Goal: Task Accomplishment & Management: Use online tool/utility

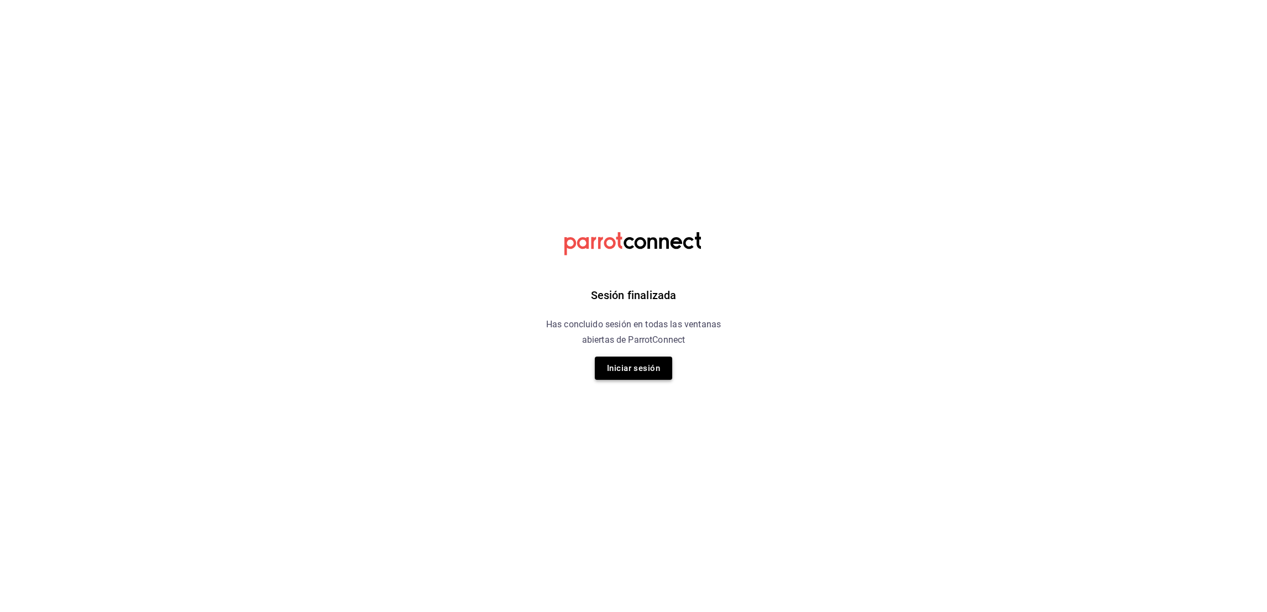
click at [612, 376] on button "Iniciar sesión" at bounding box center [633, 368] width 77 height 23
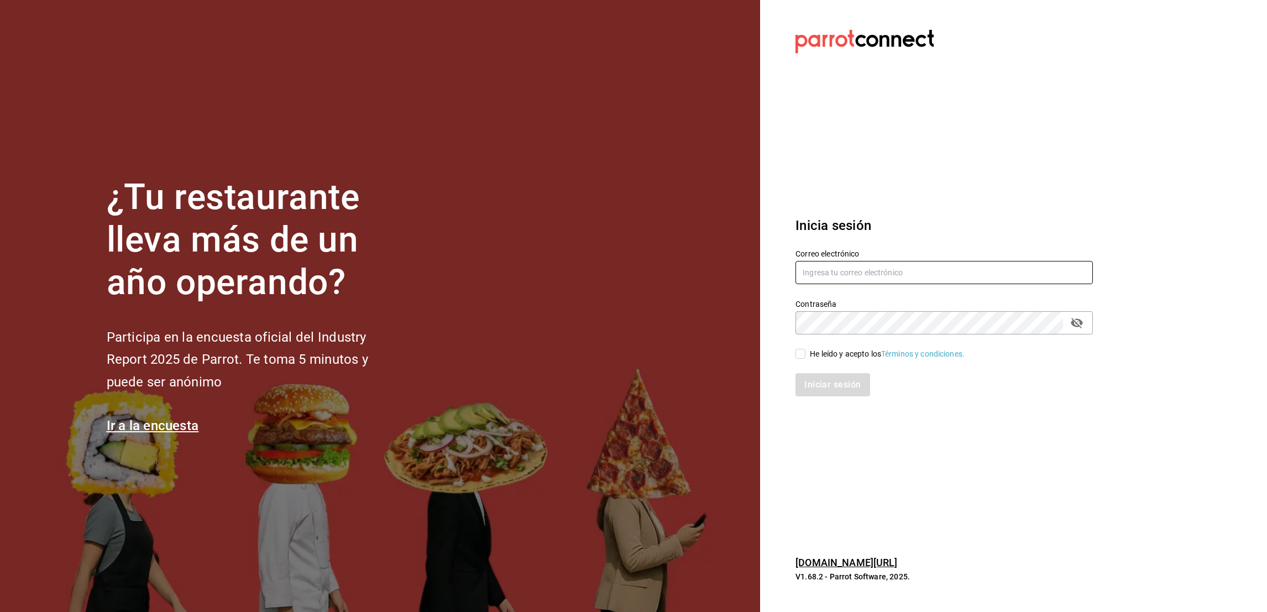
type input "oscar_ahuilar.93@hotmail.com"
click at [787, 341] on div "He leído y acepto los Términos y condiciones." at bounding box center [937, 346] width 311 height 25
click at [801, 354] on input "He leído y acepto los Términos y condiciones." at bounding box center [801, 354] width 10 height 10
checkbox input "true"
click at [802, 388] on button "Iniciar sesión" at bounding box center [833, 384] width 75 height 23
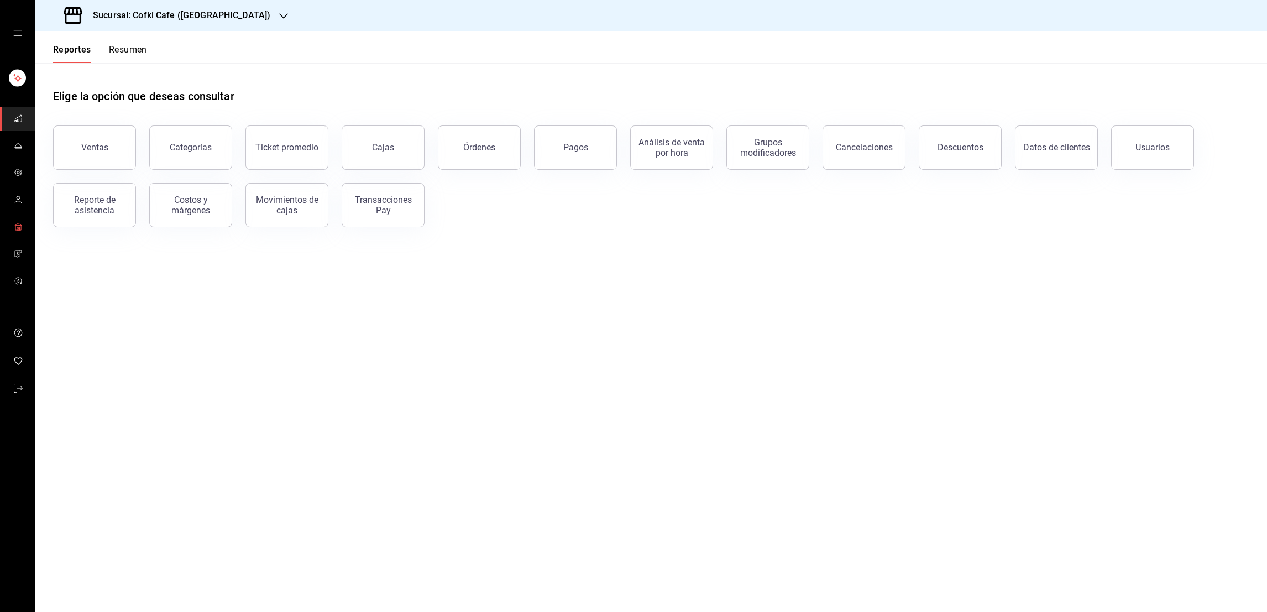
click at [18, 224] on icon "mailbox folders" at bounding box center [18, 226] width 9 height 9
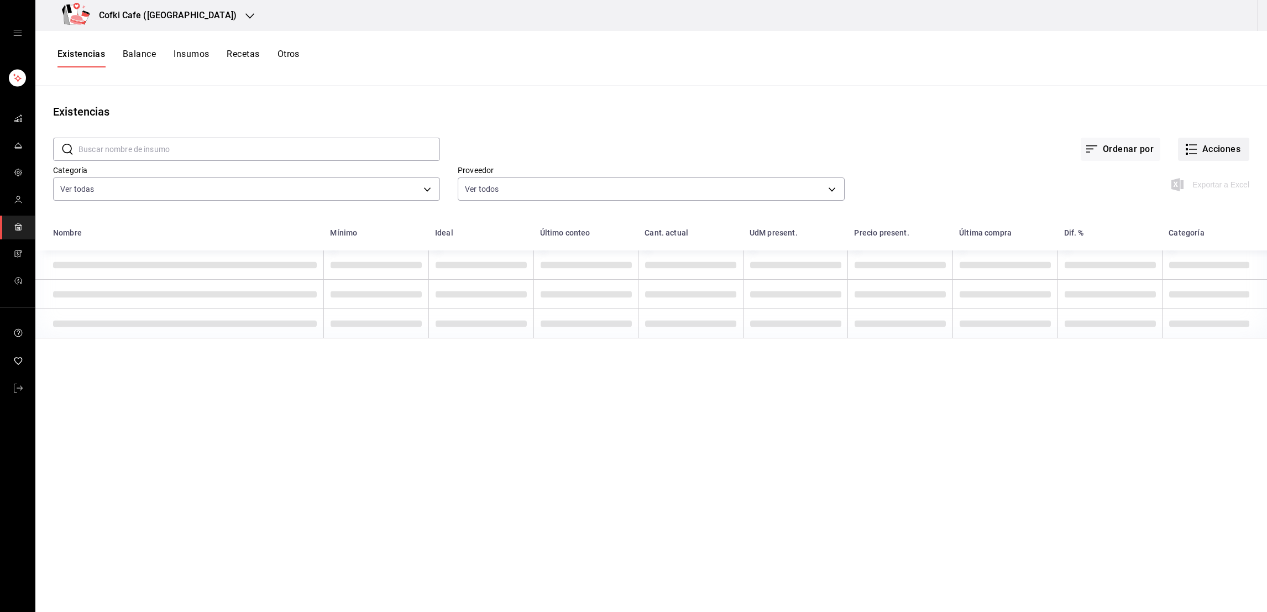
click at [1193, 150] on button "Acciones" at bounding box center [1213, 149] width 71 height 23
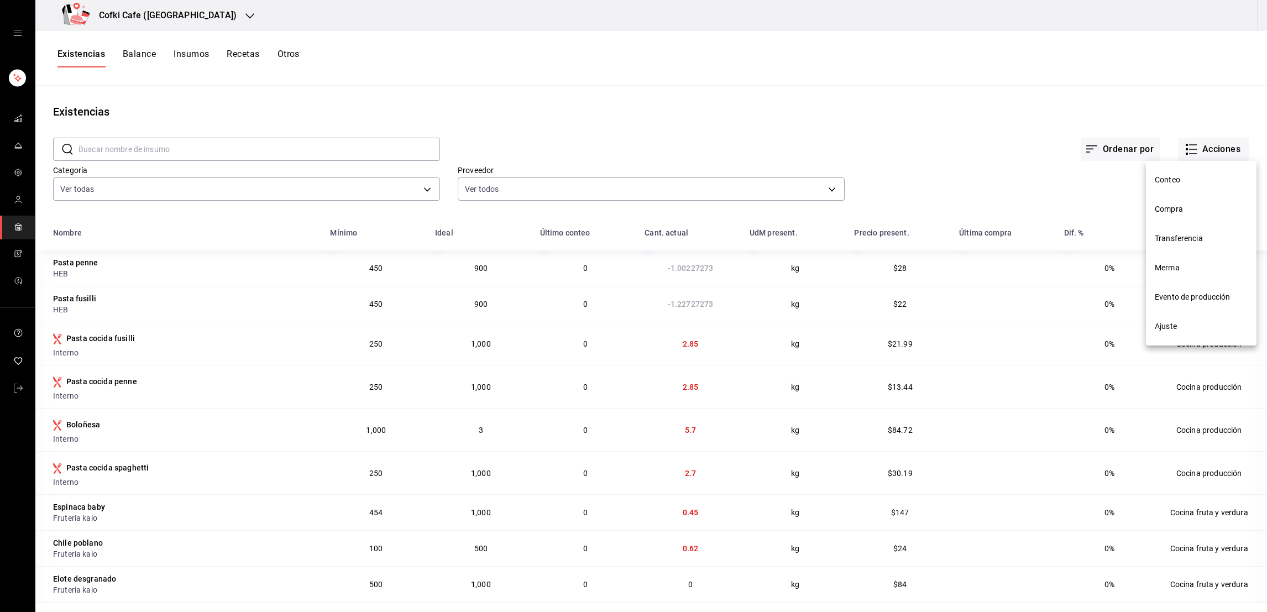
click at [1162, 208] on span "Compra" at bounding box center [1201, 209] width 93 height 12
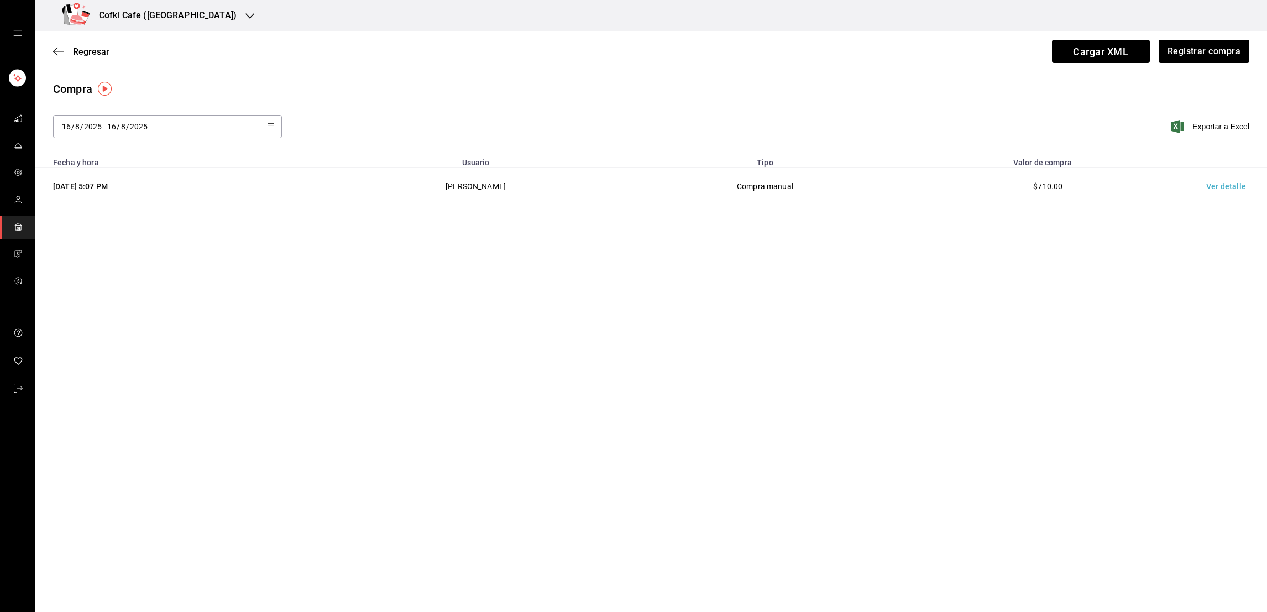
click at [264, 124] on div "[DATE] [DATE] - [DATE] [DATE]" at bounding box center [167, 126] width 229 height 23
click at [69, 334] on li "Rango de fechas" at bounding box center [105, 335] width 104 height 25
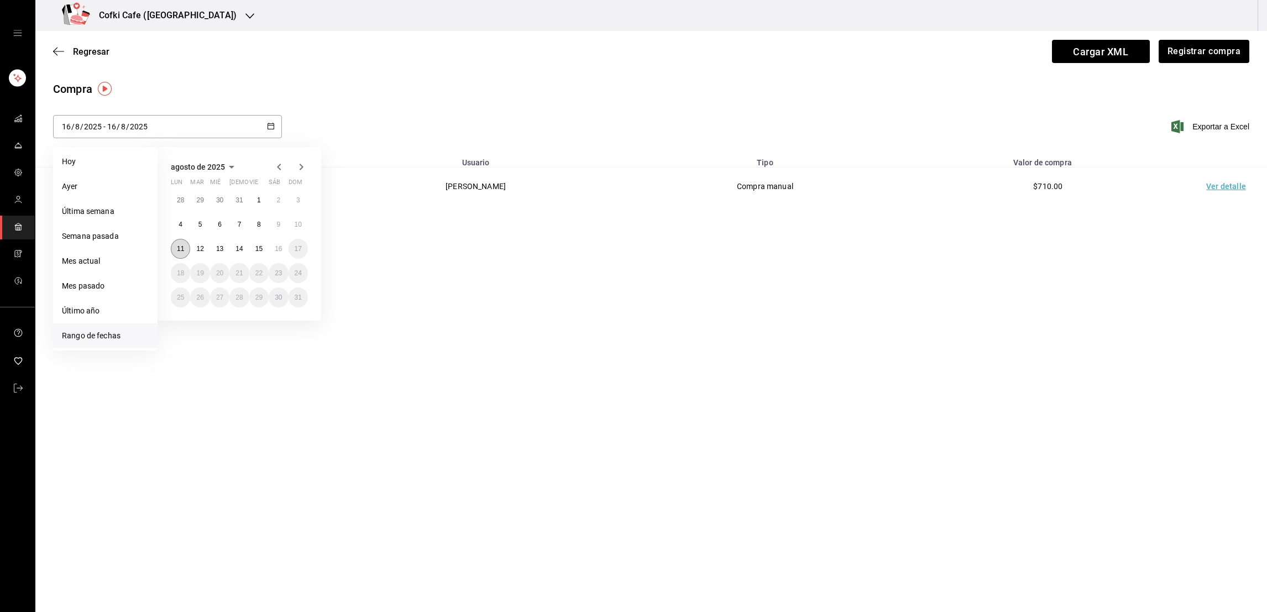
click at [180, 245] on abbr "11" at bounding box center [180, 249] width 7 height 8
click at [260, 255] on button "15" at bounding box center [258, 249] width 19 height 20
type input "2025-08-11"
type input "11"
type input "2025-08-15"
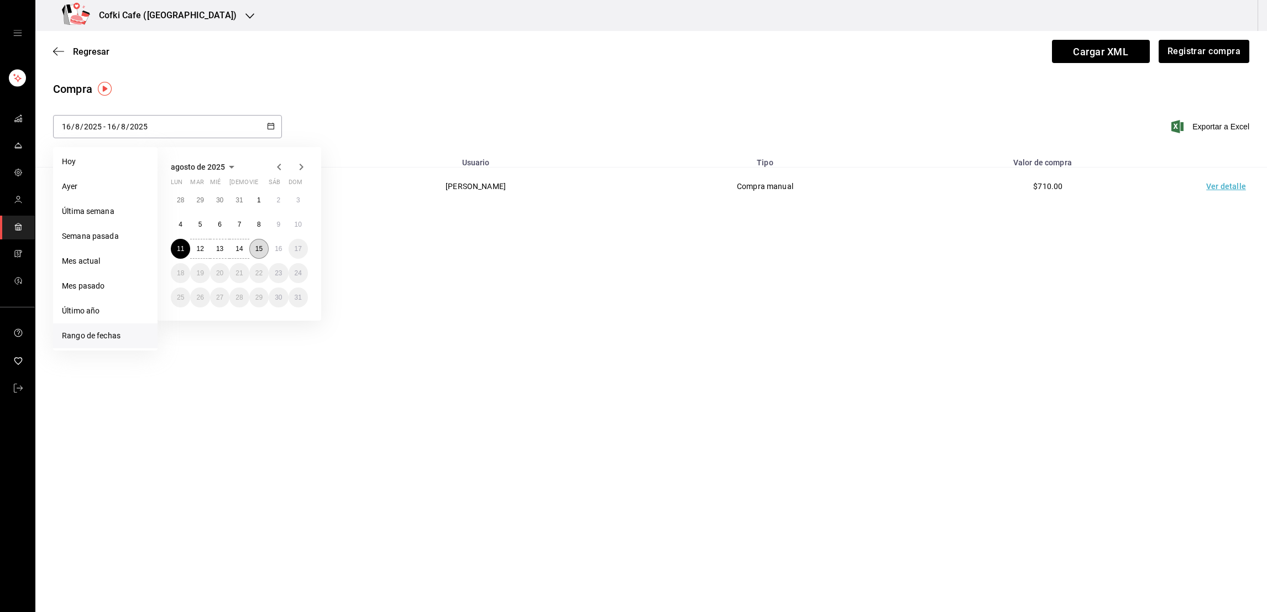
type input "15"
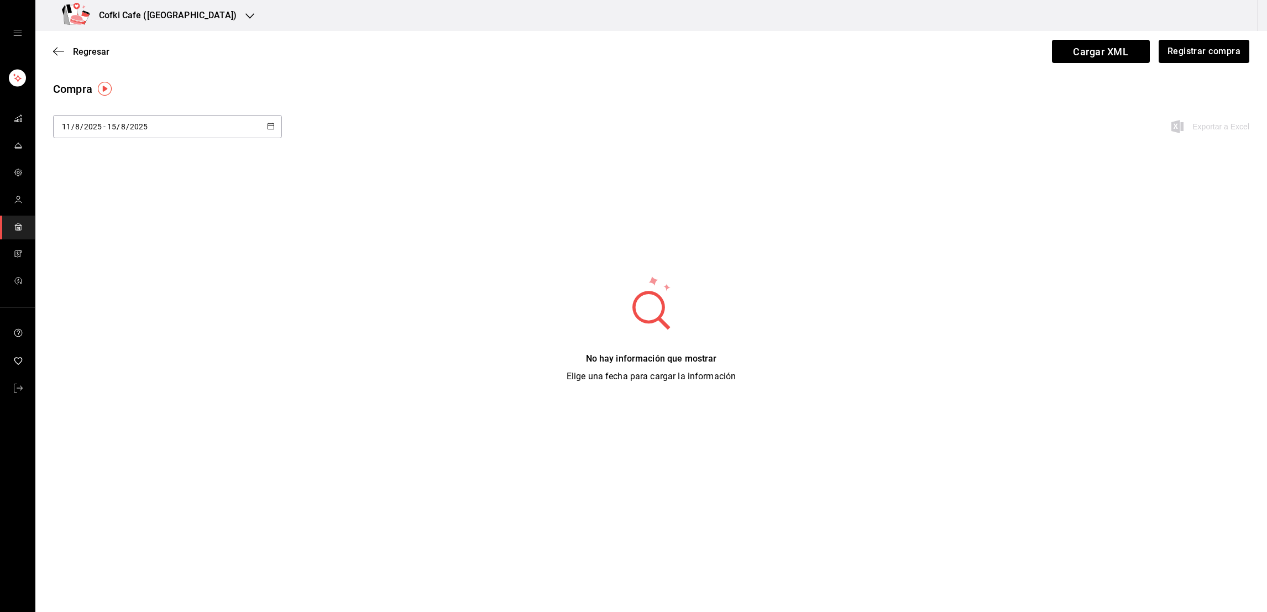
click at [271, 129] on icon "button" at bounding box center [271, 126] width 8 height 8
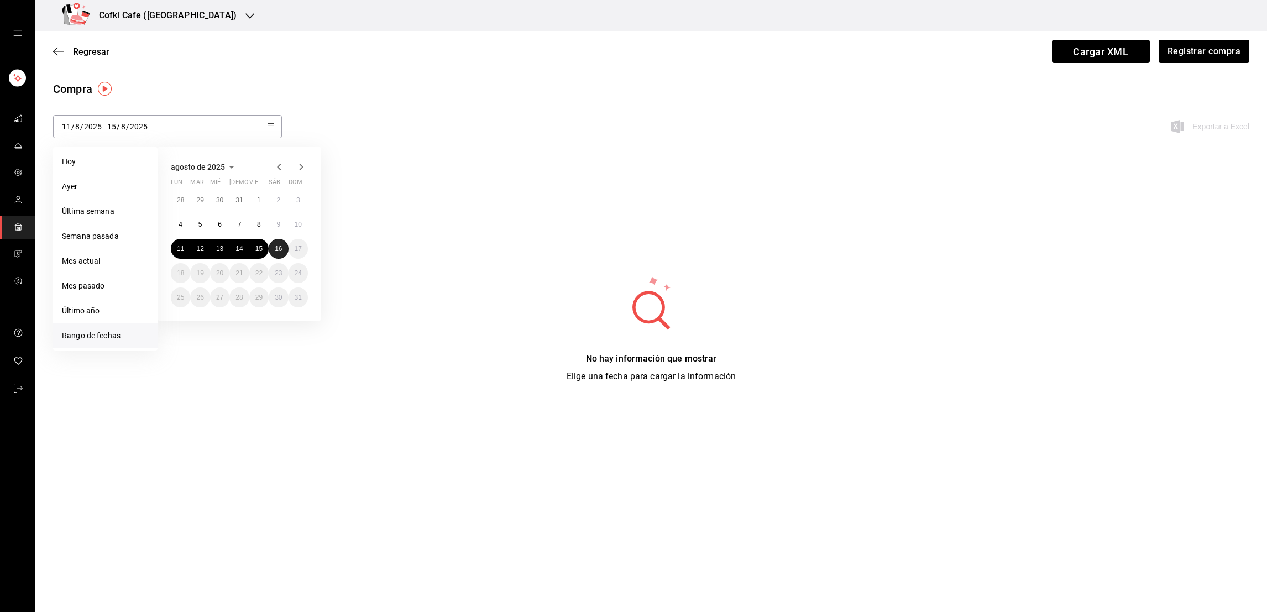
click at [277, 246] on abbr "16" at bounding box center [278, 249] width 7 height 8
click at [177, 251] on abbr "11" at bounding box center [180, 249] width 7 height 8
type input "2025-08-16"
type input "16"
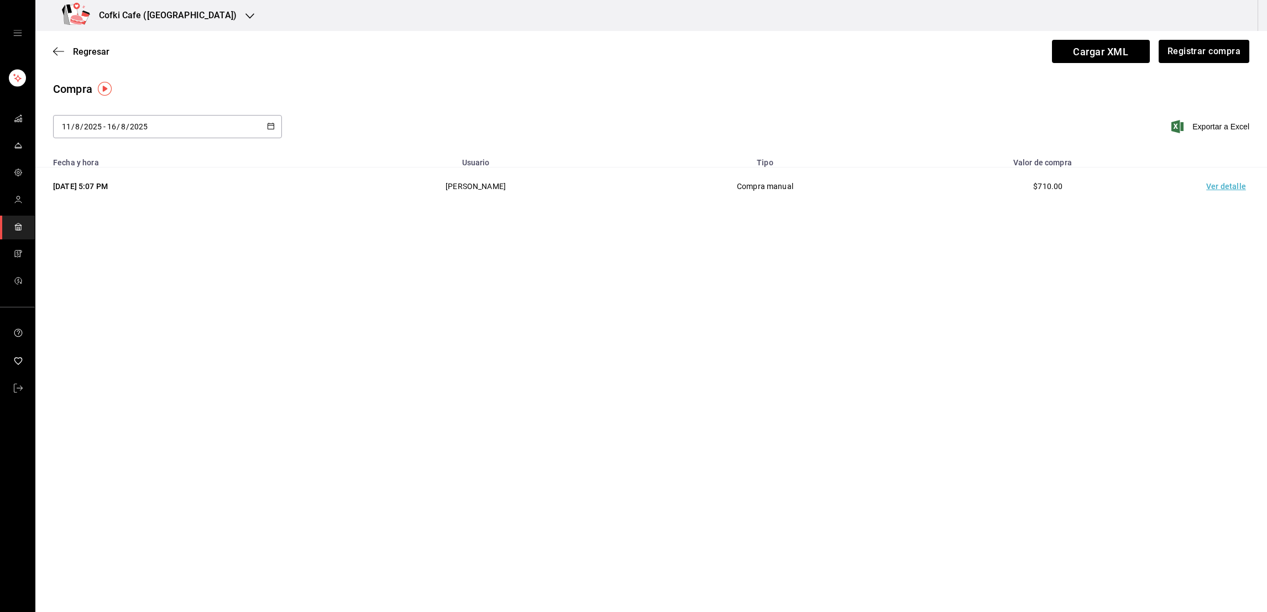
click at [1231, 195] on td "Ver detalle" at bounding box center [1228, 187] width 77 height 38
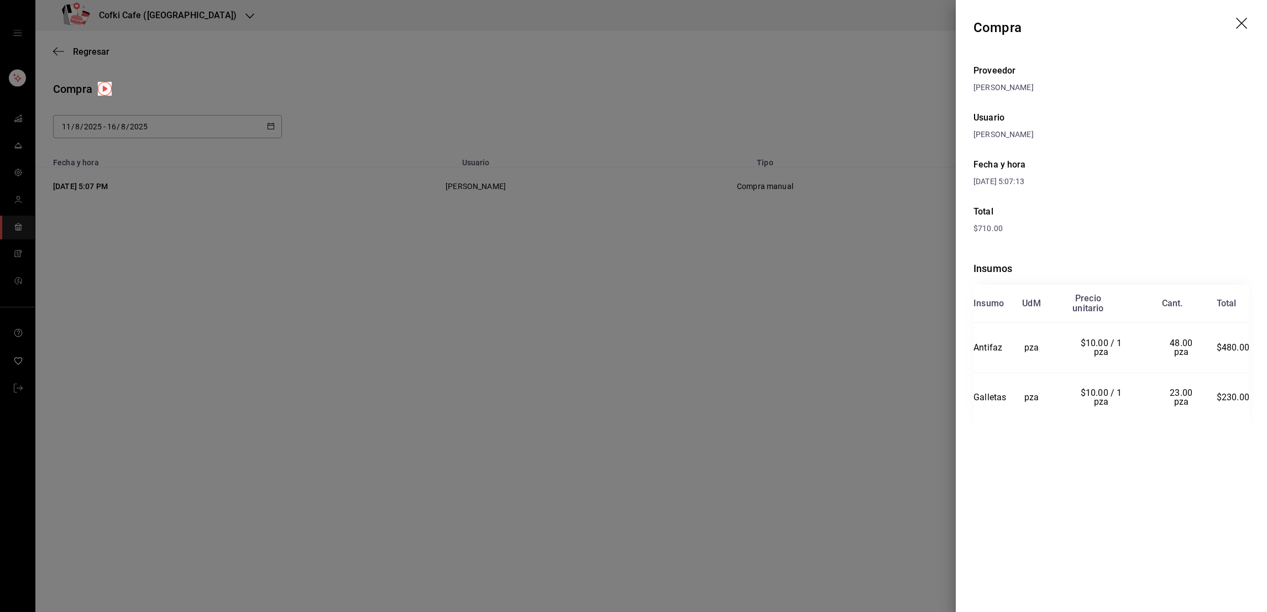
click at [840, 289] on div at bounding box center [633, 306] width 1267 height 612
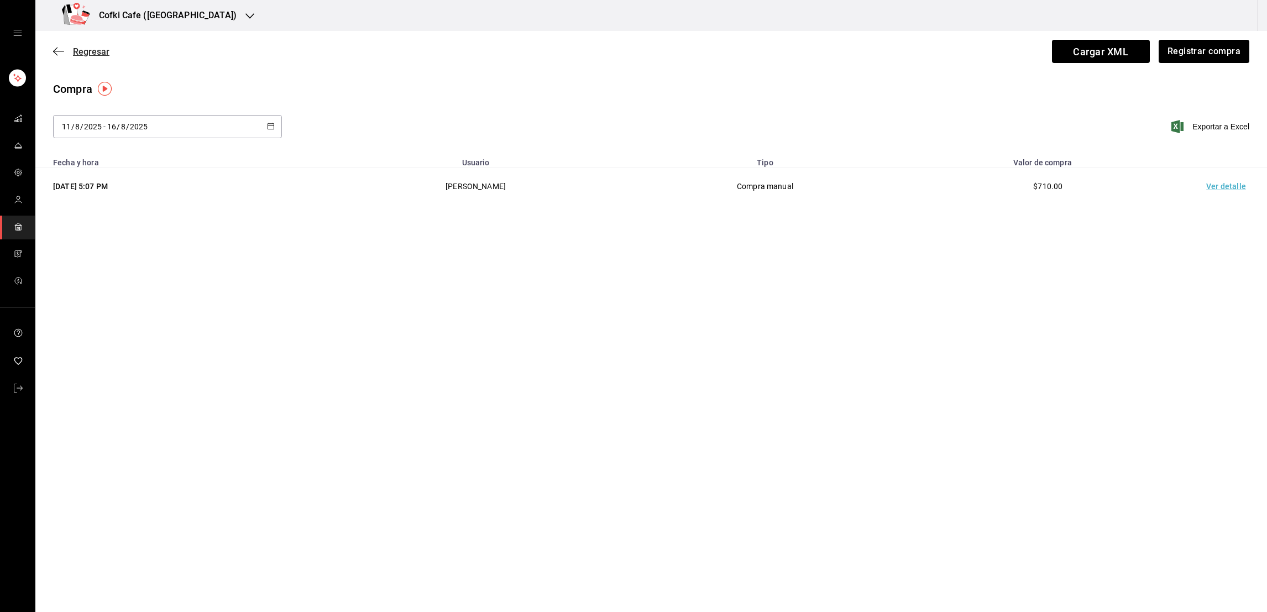
click at [83, 51] on span "Regresar" at bounding box center [91, 51] width 36 height 11
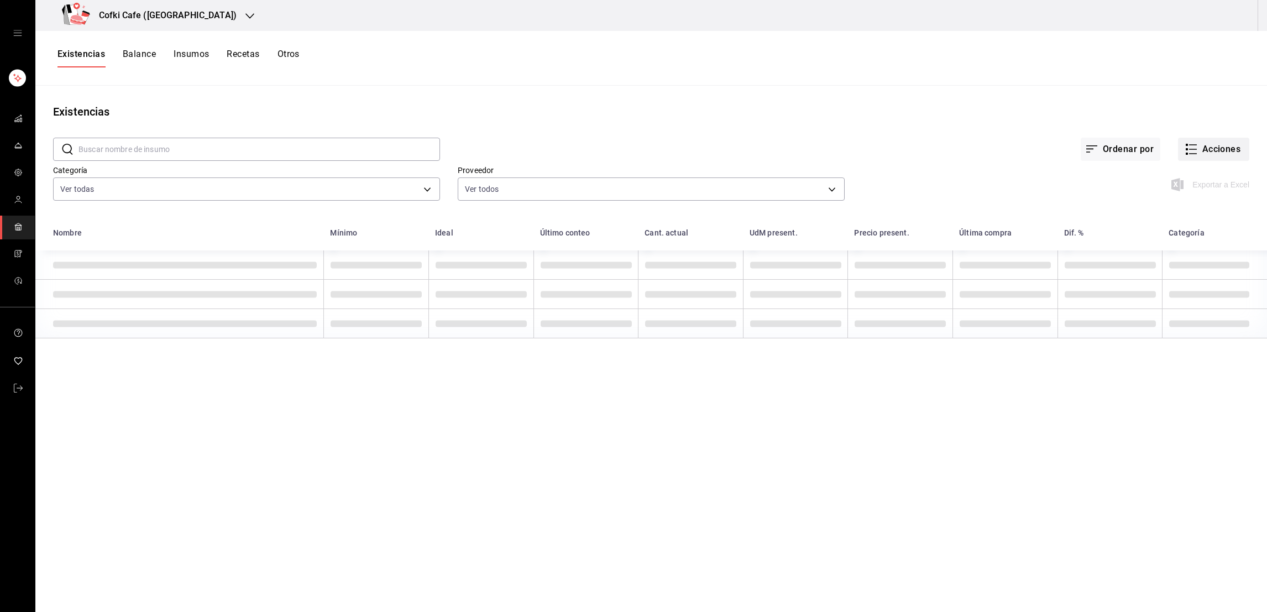
click at [1225, 159] on button "Acciones" at bounding box center [1213, 149] width 71 height 23
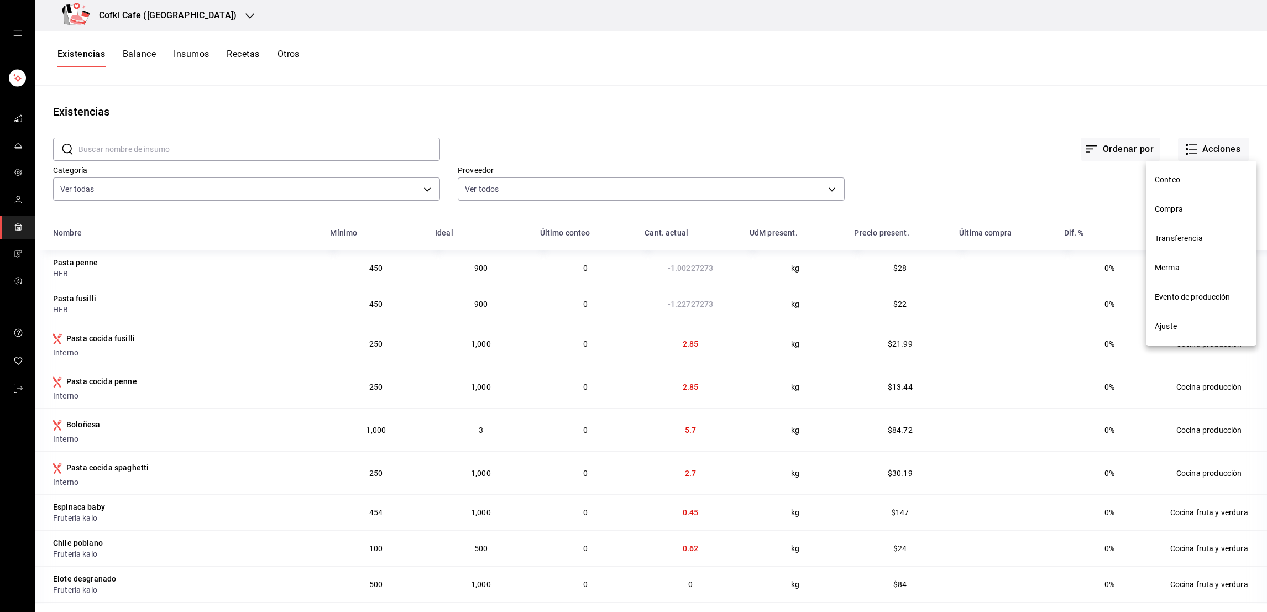
click at [1225, 137] on div at bounding box center [633, 306] width 1267 height 612
click at [1209, 155] on button "Acciones" at bounding box center [1213, 149] width 71 height 23
click at [1184, 294] on span "Evento de producción" at bounding box center [1201, 297] width 93 height 12
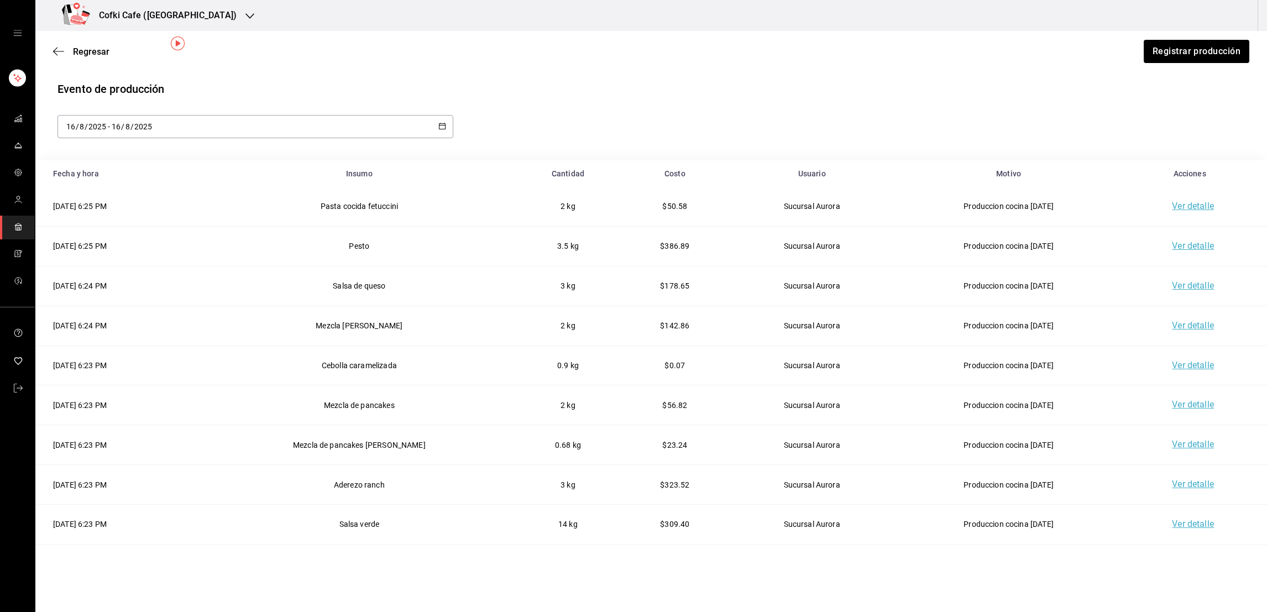
scroll to position [170, 0]
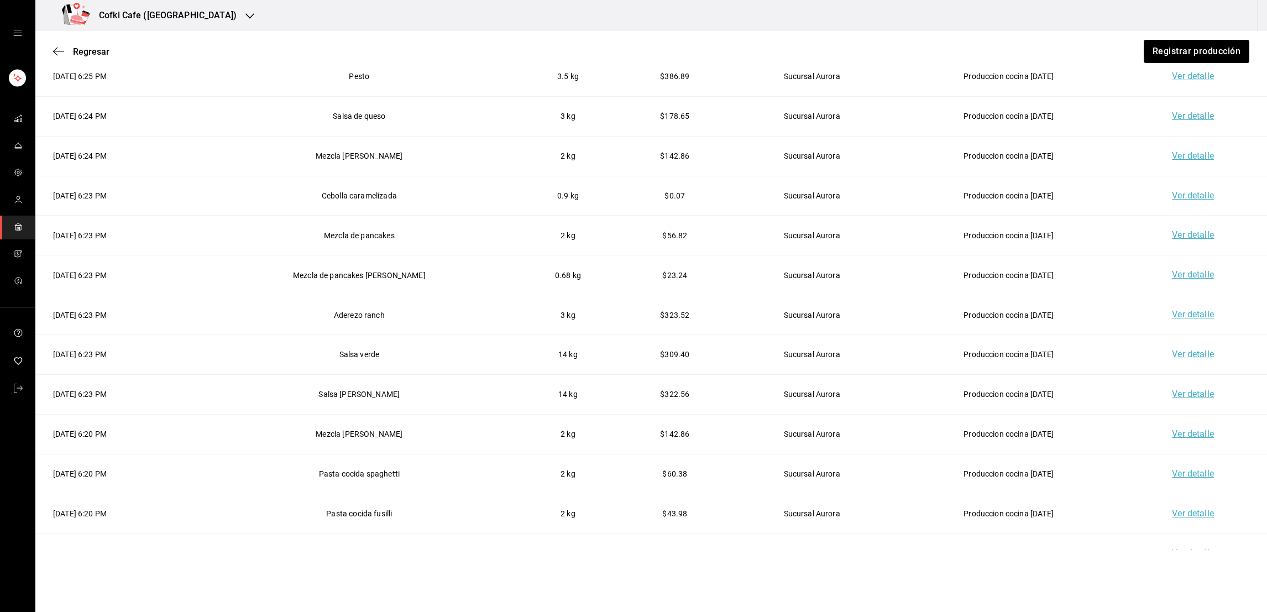
click at [140, 19] on h3 "Cofki Cafe (La Aurora)" at bounding box center [163, 15] width 147 height 13
click at [145, 73] on span "Cofki Kid-Friendly Café (MTY)" at bounding box center [95, 73] width 102 height 12
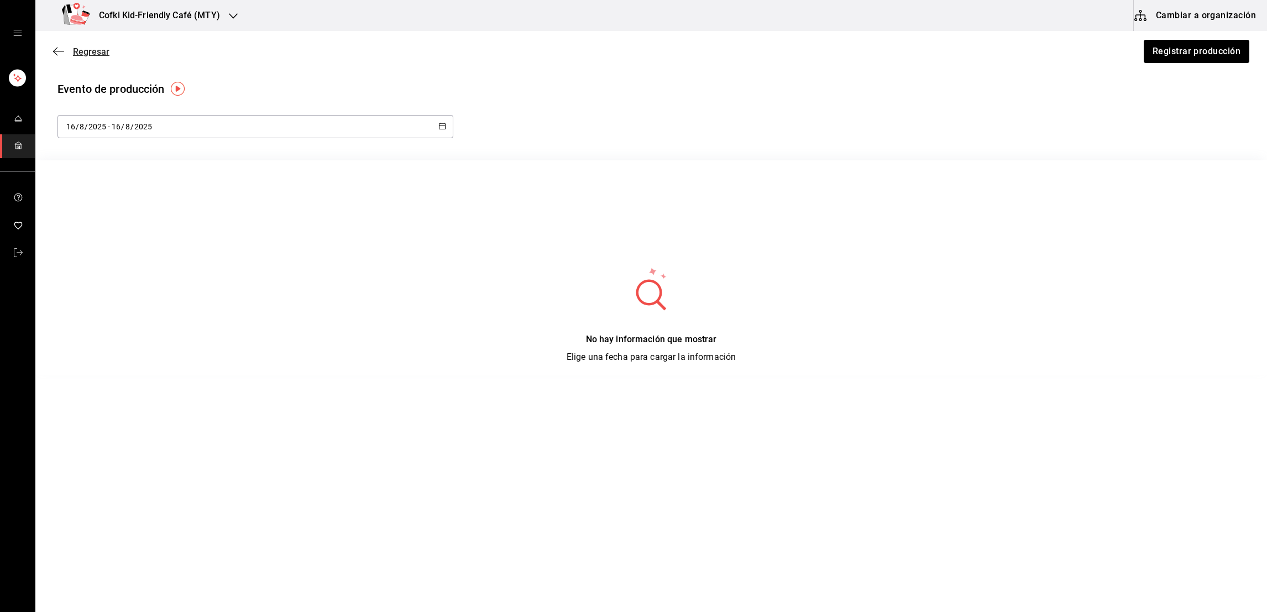
click at [98, 51] on span "Regresar" at bounding box center [91, 51] width 36 height 11
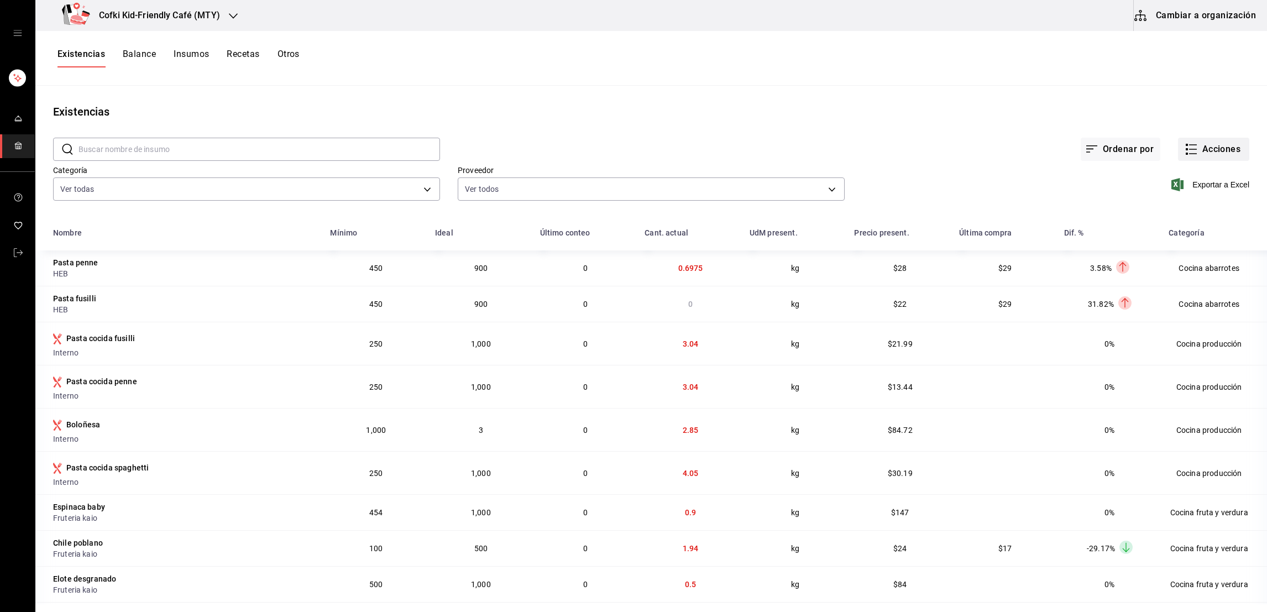
click at [1217, 152] on button "Acciones" at bounding box center [1213, 149] width 71 height 23
click at [1178, 206] on span "Compra" at bounding box center [1201, 209] width 93 height 12
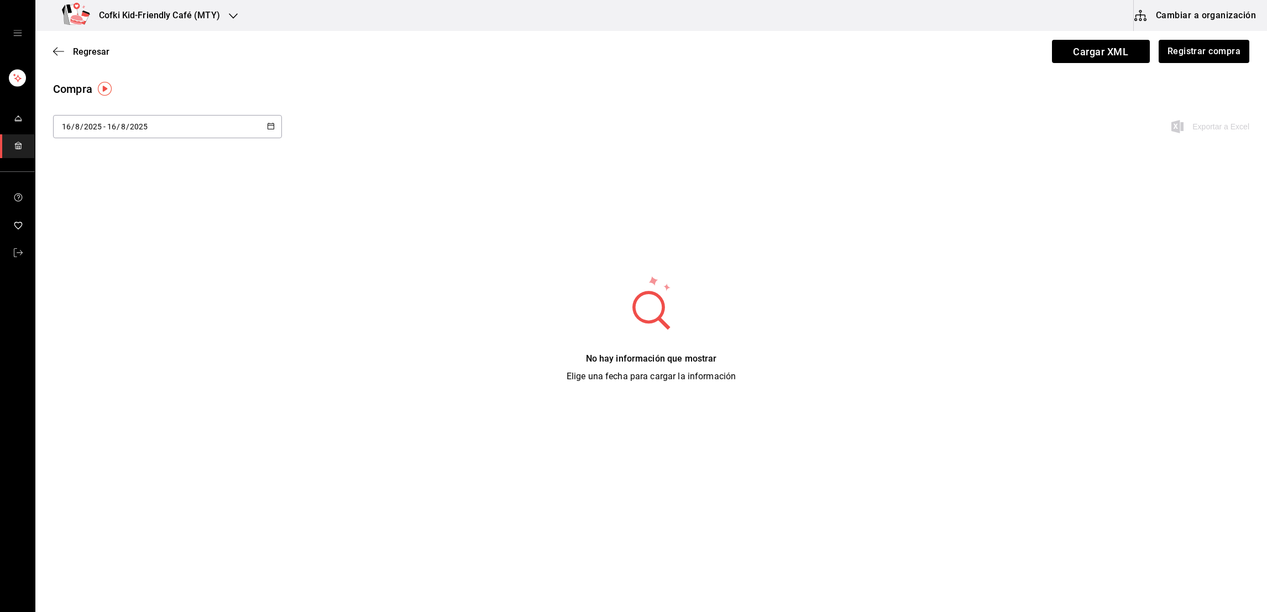
click at [260, 147] on div "[DATE] [DATE] - [DATE] [DATE] Exportar a Excel" at bounding box center [651, 133] width 1232 height 36
click at [264, 125] on div "2025-08-16 16 / 8 / 2025 - 2025-08-16 16 / 8 / 2025" at bounding box center [167, 126] width 229 height 23
click at [106, 326] on li "Rango de fechas" at bounding box center [105, 335] width 104 height 25
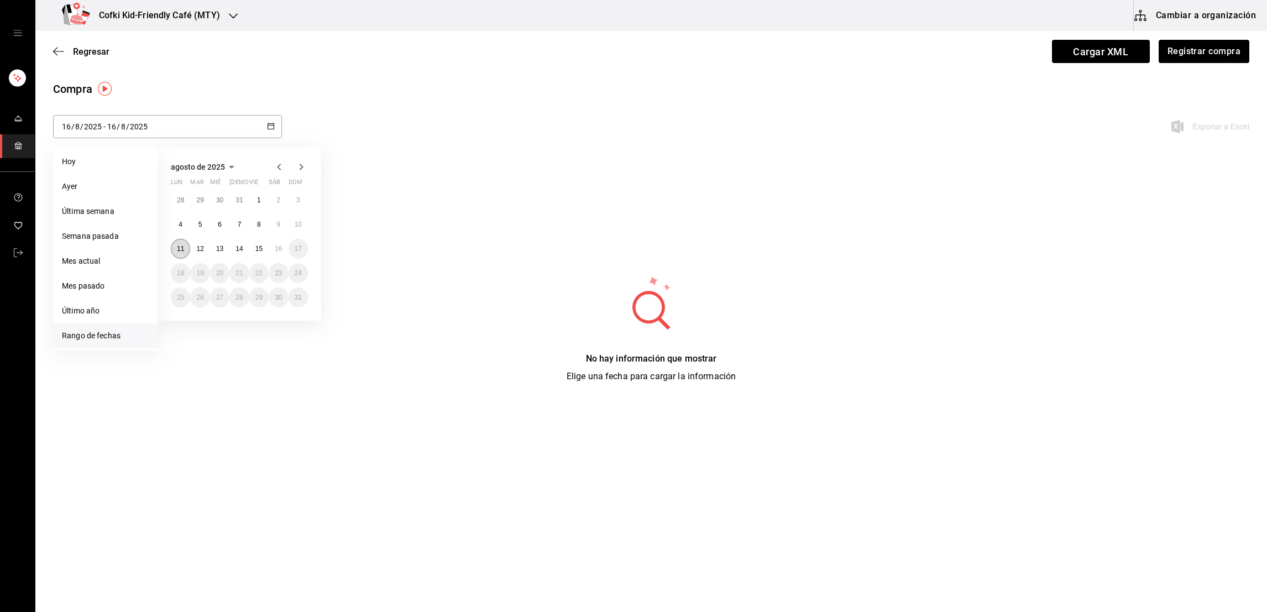
click at [189, 249] on button "11" at bounding box center [180, 249] width 19 height 20
click at [281, 246] on abbr "16" at bounding box center [278, 249] width 7 height 8
type input "2025-08-11"
type input "11"
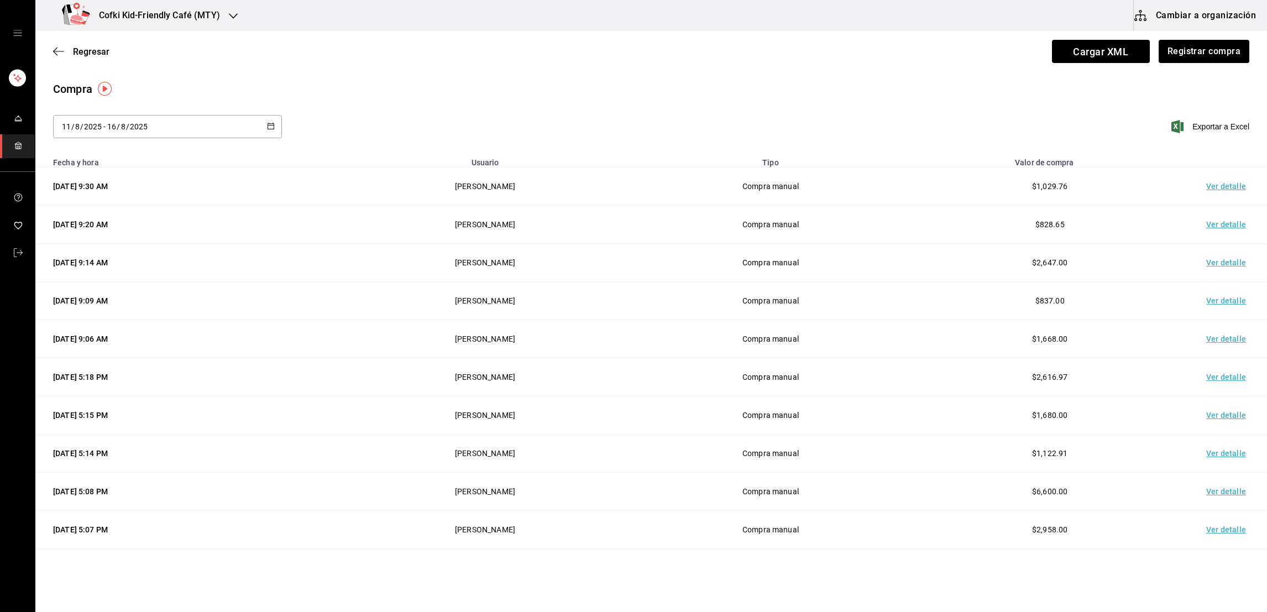
click at [1219, 228] on td "Ver detalle" at bounding box center [1228, 225] width 77 height 38
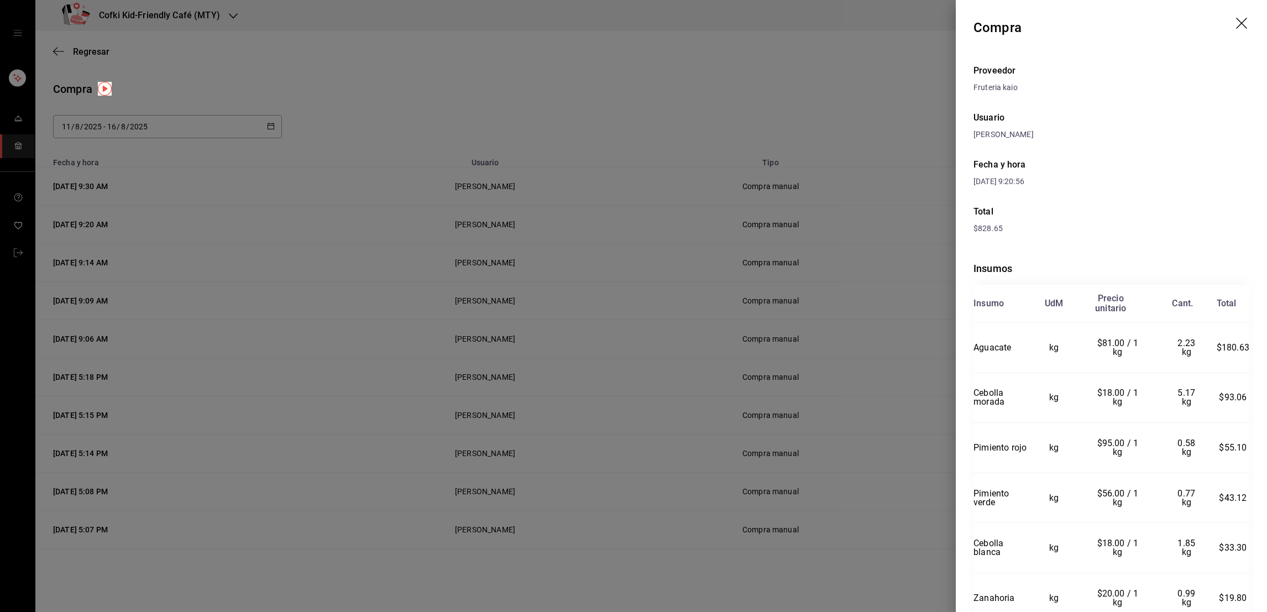
click at [880, 248] on div at bounding box center [633, 306] width 1267 height 612
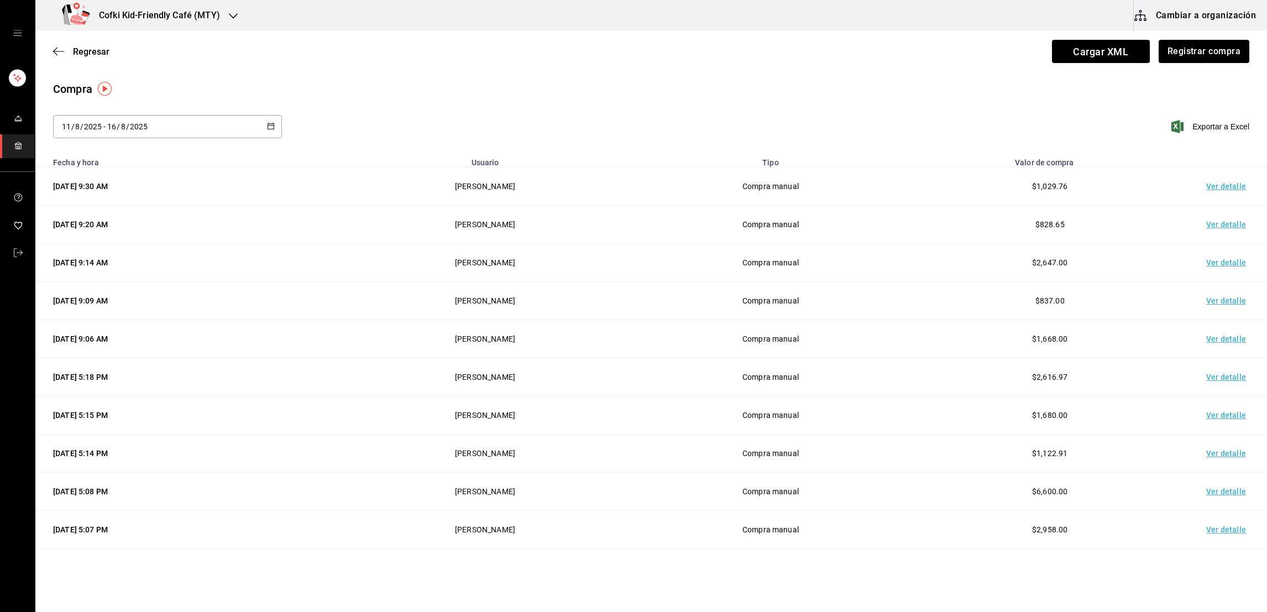
click at [1203, 300] on td "Ver detalle" at bounding box center [1228, 301] width 77 height 38
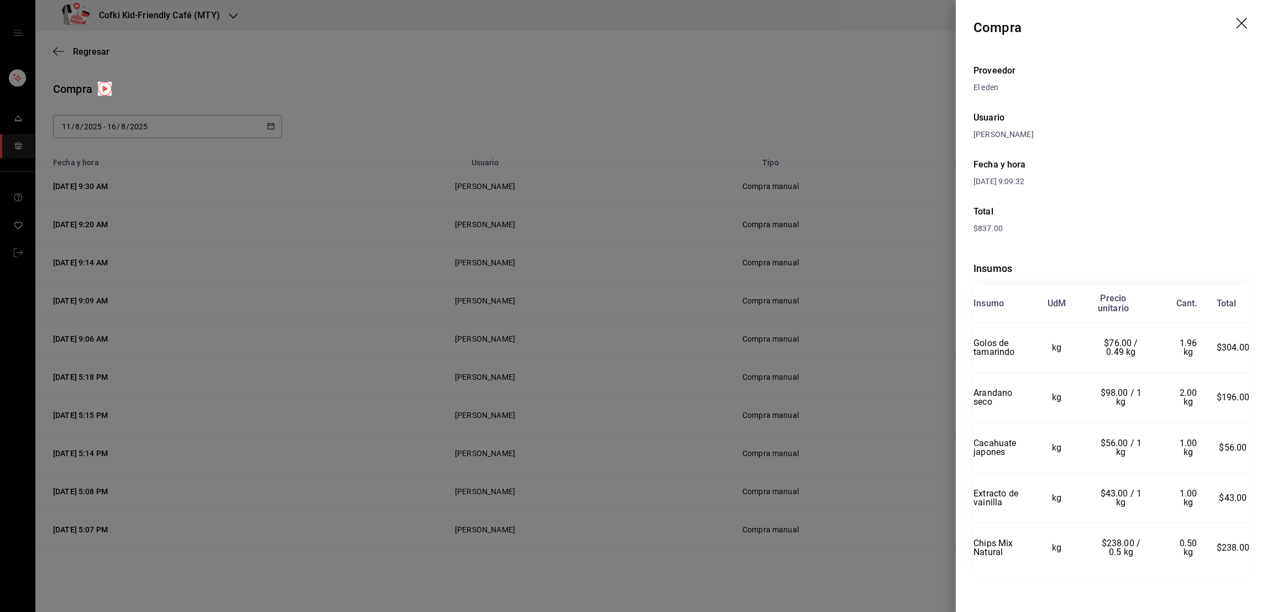
click at [926, 305] on div at bounding box center [633, 306] width 1267 height 612
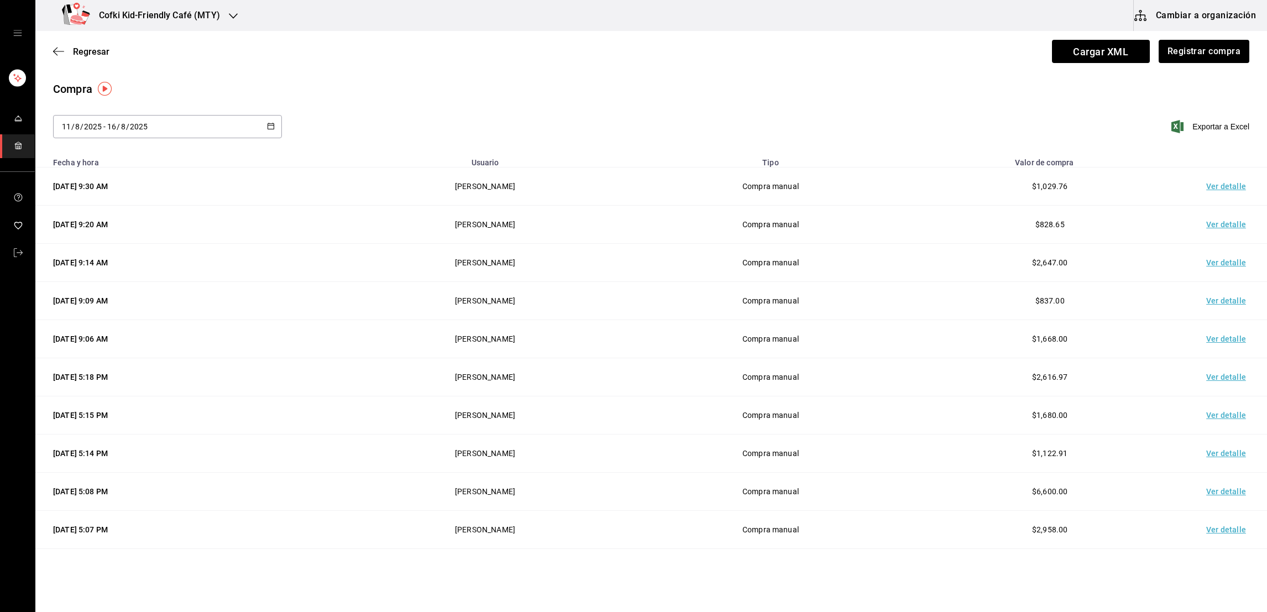
click at [1200, 306] on td "Ver detalle" at bounding box center [1228, 301] width 77 height 38
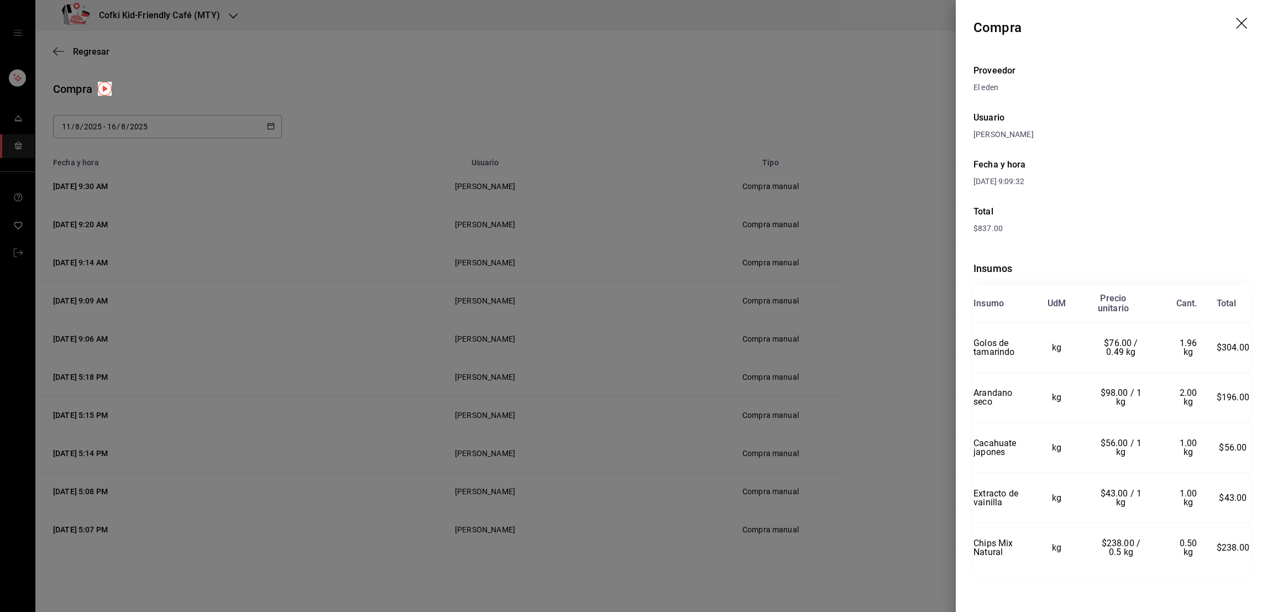
click at [918, 348] on div at bounding box center [633, 306] width 1267 height 612
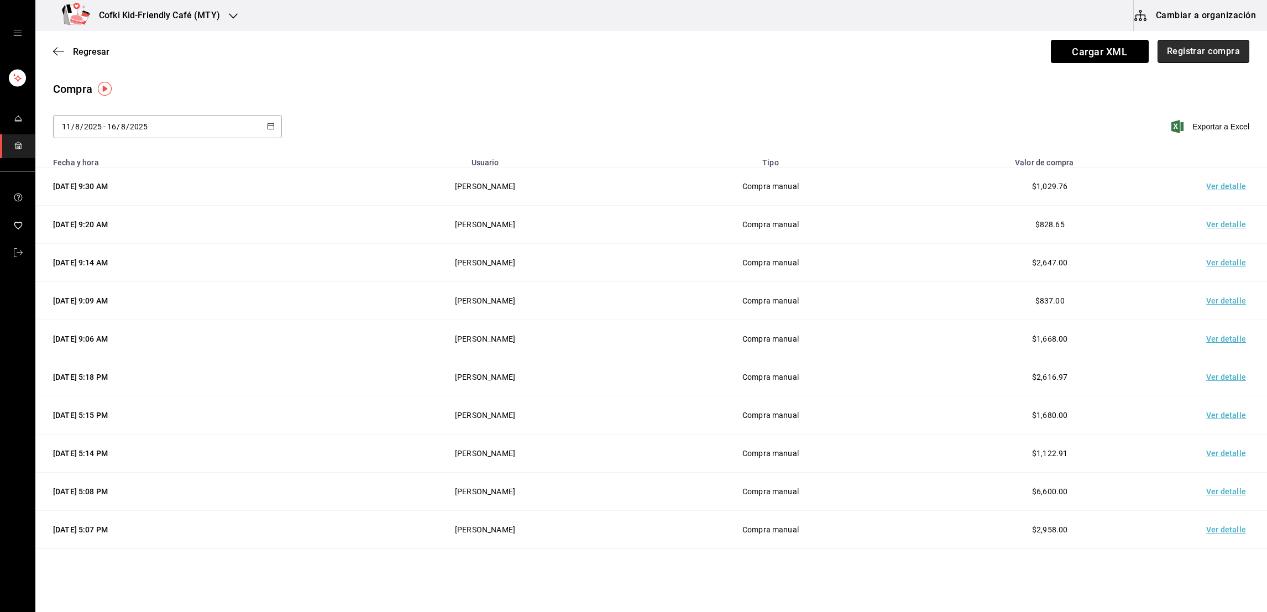
click at [1217, 54] on button "Registrar compra" at bounding box center [1204, 51] width 92 height 23
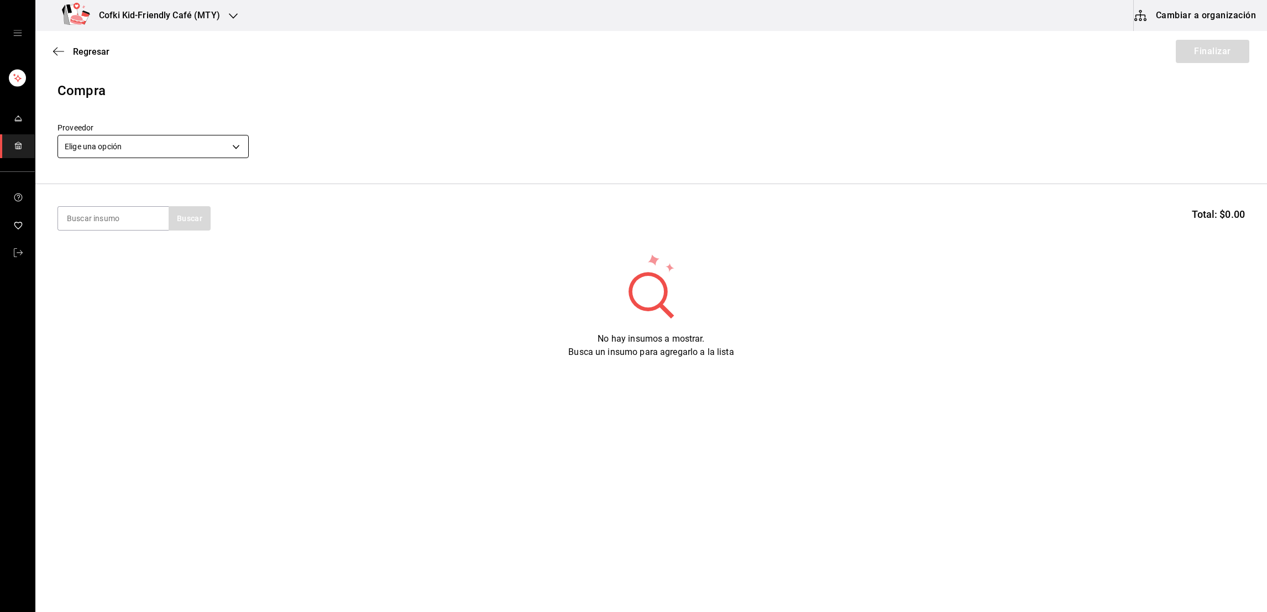
click at [210, 149] on body "Cofki Kid-Friendly Café (MTY) Cambiar a organización Regresar Finalizar Compra …" at bounding box center [633, 275] width 1267 height 550
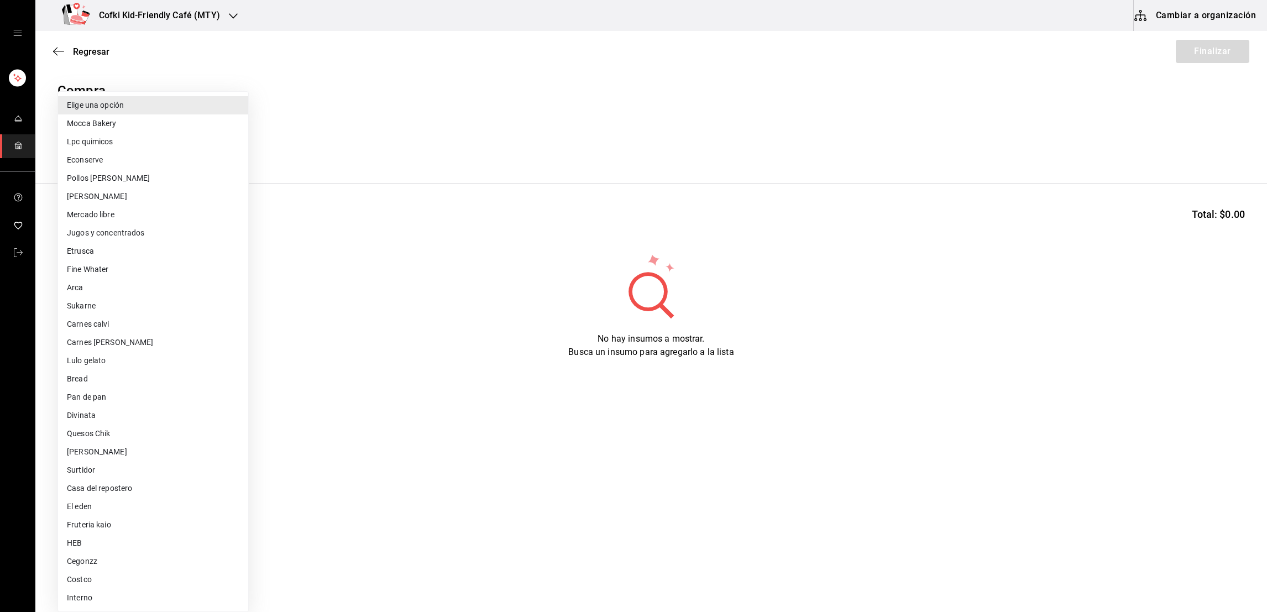
click at [97, 527] on li "Fruteria kaio" at bounding box center [153, 525] width 190 height 18
type input "9879f438-935c-4600-9fdc-ceea3fe8ffa7"
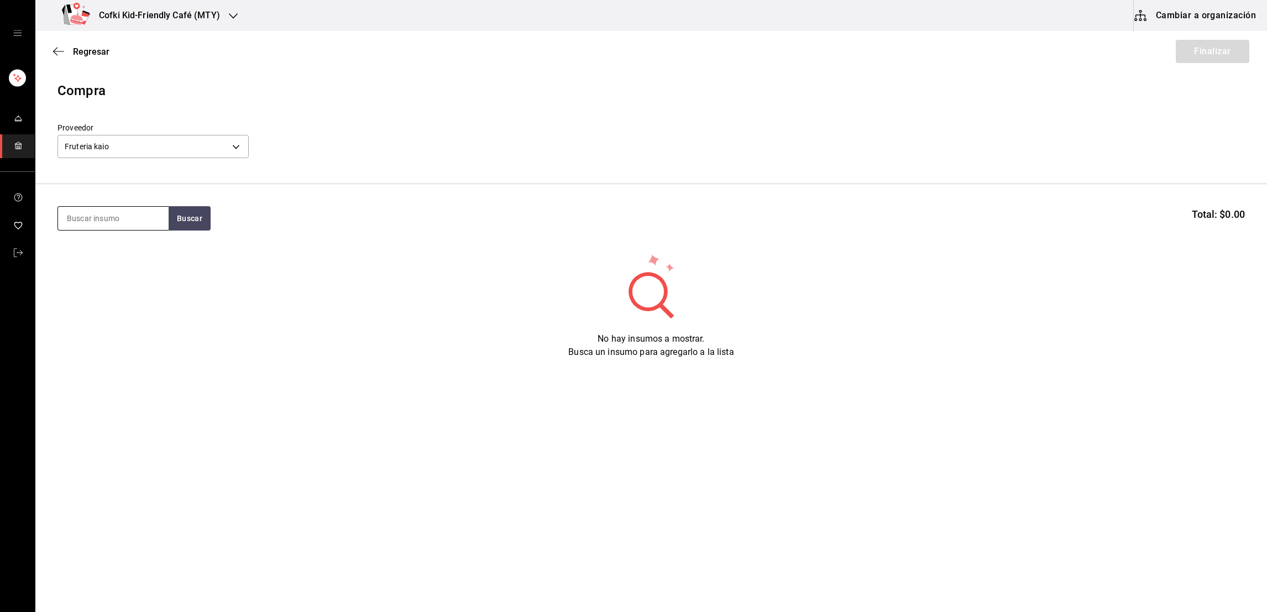
click at [143, 228] on input at bounding box center [113, 218] width 111 height 23
type input "aguacate"
click at [150, 259] on div "Presentación - Fruteria kaio" at bounding box center [112, 269] width 93 height 23
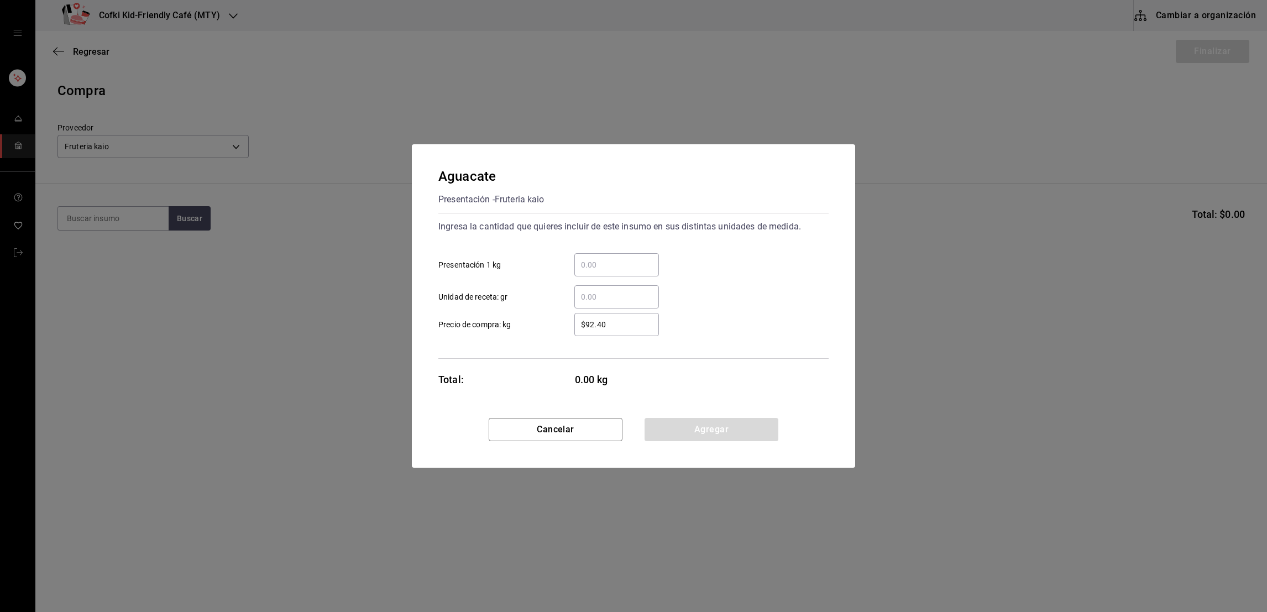
click at [634, 249] on div "​ Presentación 1 kg" at bounding box center [629, 260] width 399 height 32
click at [633, 259] on input "​ Presentación 1 kg" at bounding box center [616, 264] width 85 height 13
type input "3.22"
type input "$81"
click at [715, 289] on div "​ Unidad de receta: gr" at bounding box center [629, 292] width 399 height 32
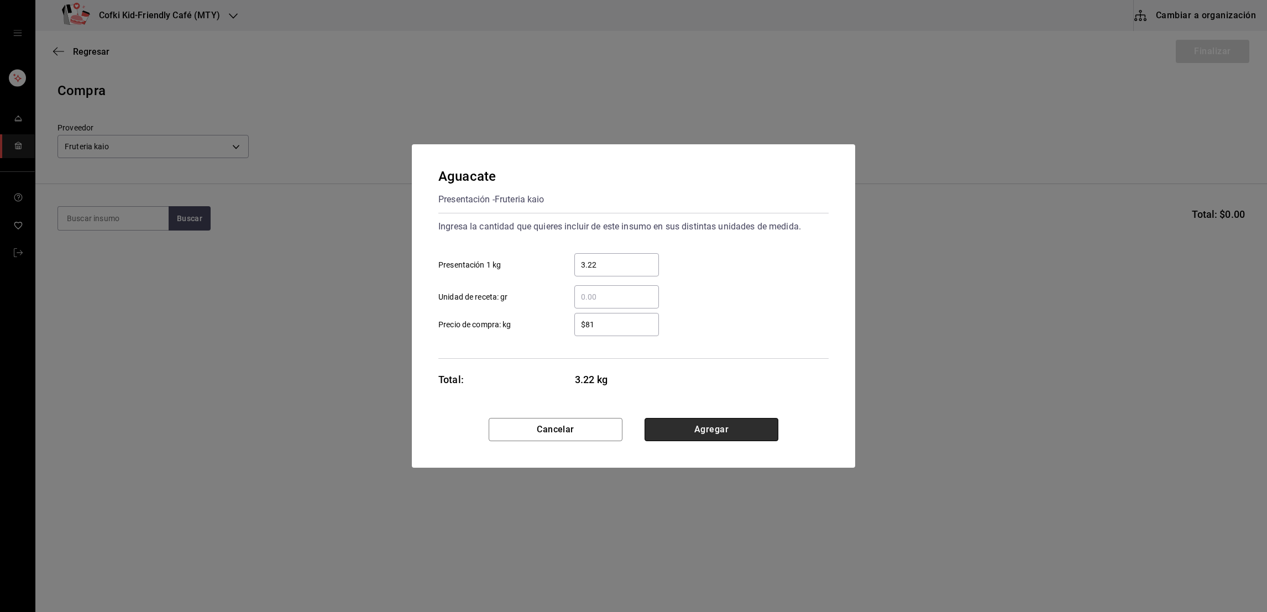
click at [714, 428] on button "Agregar" at bounding box center [712, 429] width 134 height 23
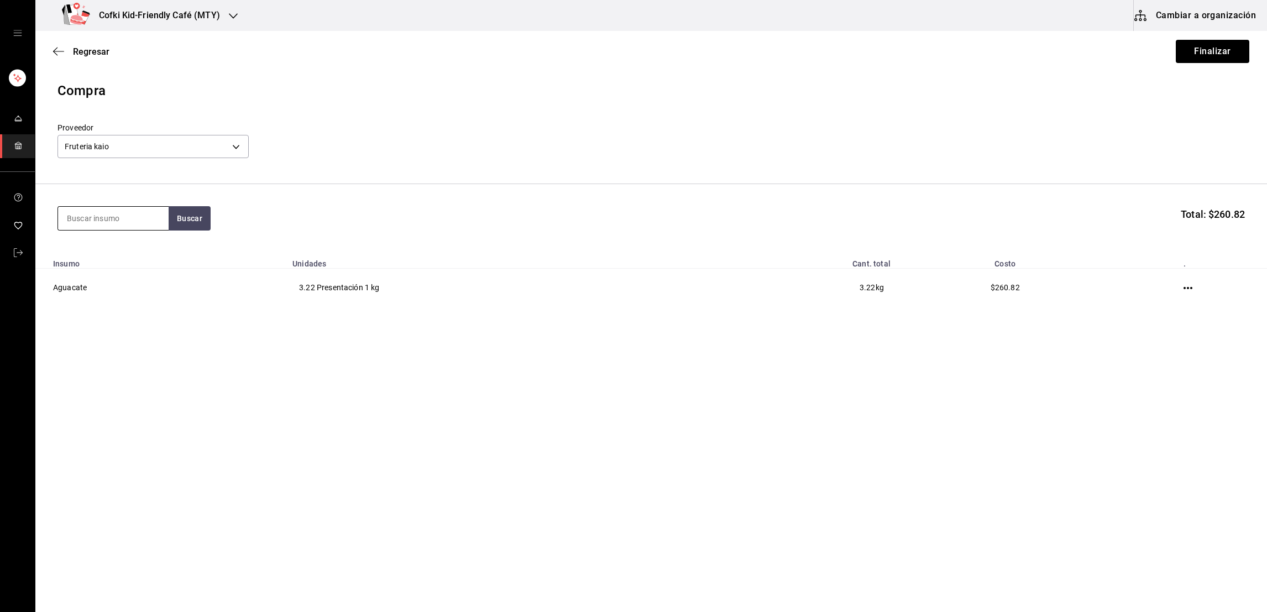
click at [118, 222] on input at bounding box center [113, 218] width 111 height 23
type input "brocoli"
click at [169, 212] on button "Buscar" at bounding box center [190, 218] width 42 height 24
click at [110, 263] on div "Presentación - Fruteria kaio" at bounding box center [112, 269] width 93 height 23
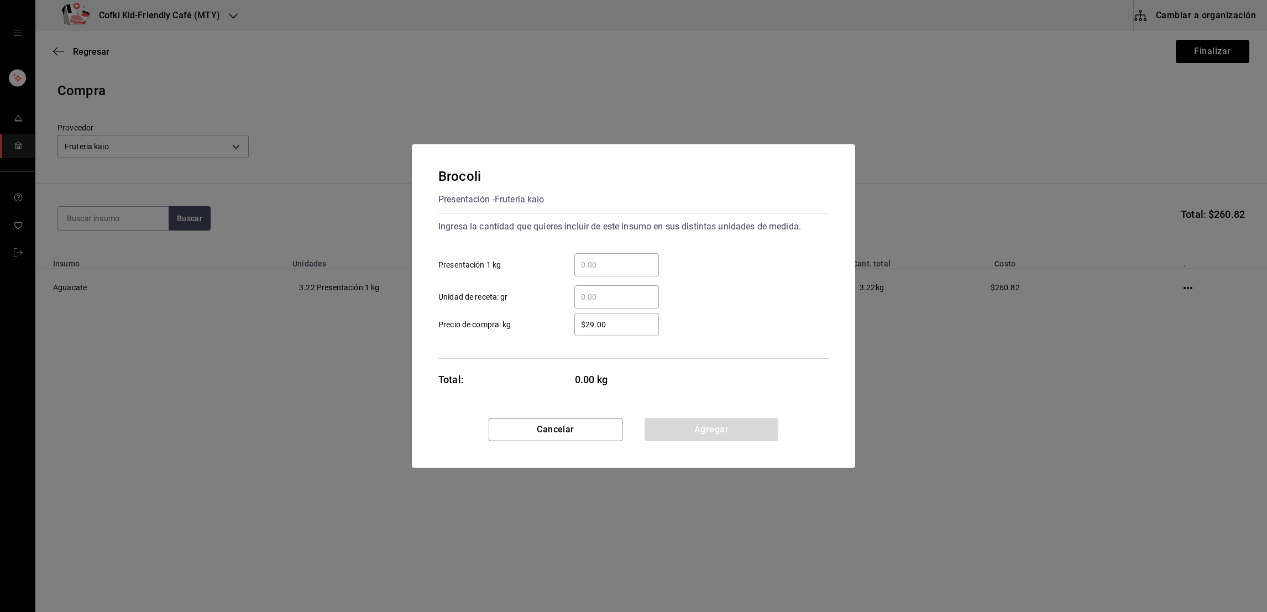
click at [609, 268] on input "​ Presentación 1 kg" at bounding box center [616, 264] width 85 height 13
type input "2.2"
type input "$31"
click at [710, 274] on div "2.2 ​ Presentación 1 kg" at bounding box center [629, 260] width 399 height 32
click at [688, 434] on button "Agregar" at bounding box center [712, 429] width 134 height 23
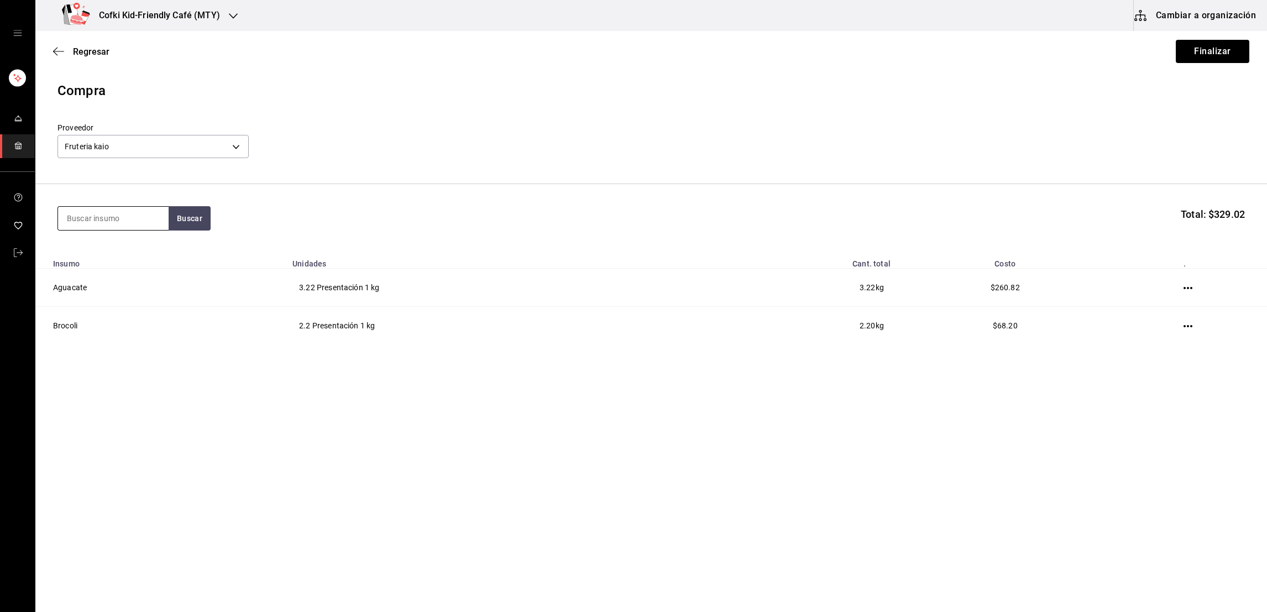
click at [120, 218] on input at bounding box center [113, 218] width 111 height 23
click at [167, 219] on input "arugula" at bounding box center [113, 218] width 111 height 23
type input "arugula"
click at [181, 222] on button "Buscar" at bounding box center [190, 218] width 42 height 24
click at [115, 247] on div "Arugula" at bounding box center [112, 250] width 93 height 13
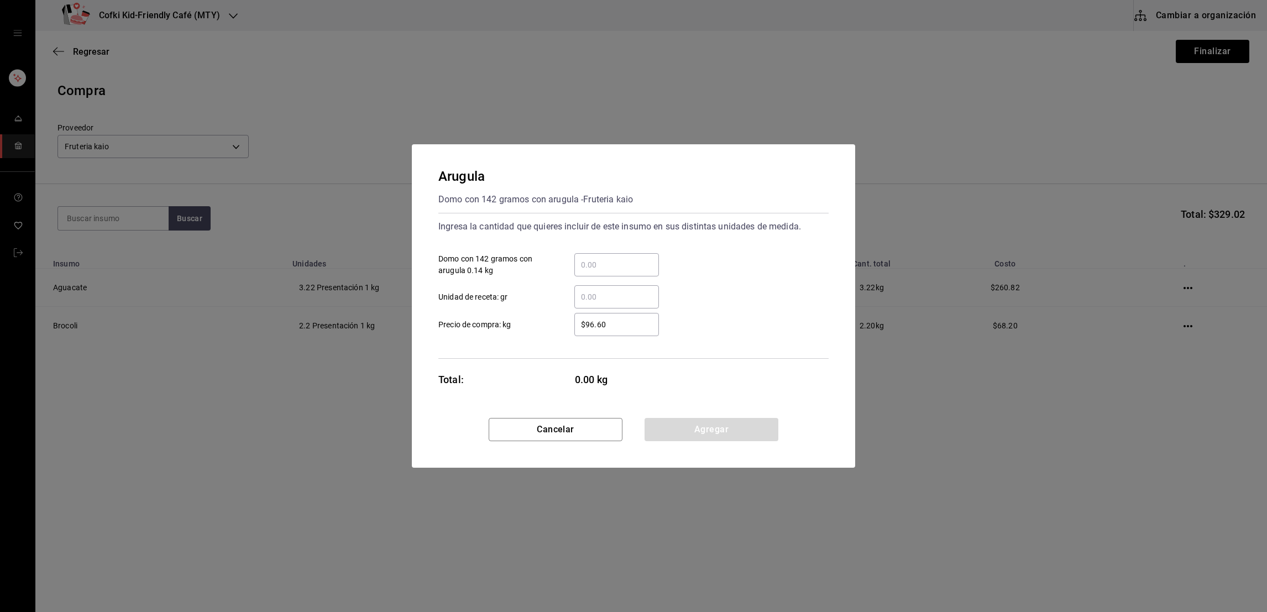
click at [615, 279] on div "​ Unidad de receta: gr" at bounding box center [629, 292] width 399 height 32
click at [615, 263] on input "​ Domo con 142 gramos con arugula 0.14 kg" at bounding box center [616, 264] width 85 height 13
type input "4"
type input "$98"
click at [797, 295] on div "​ Unidad de receta: gr" at bounding box center [629, 292] width 399 height 32
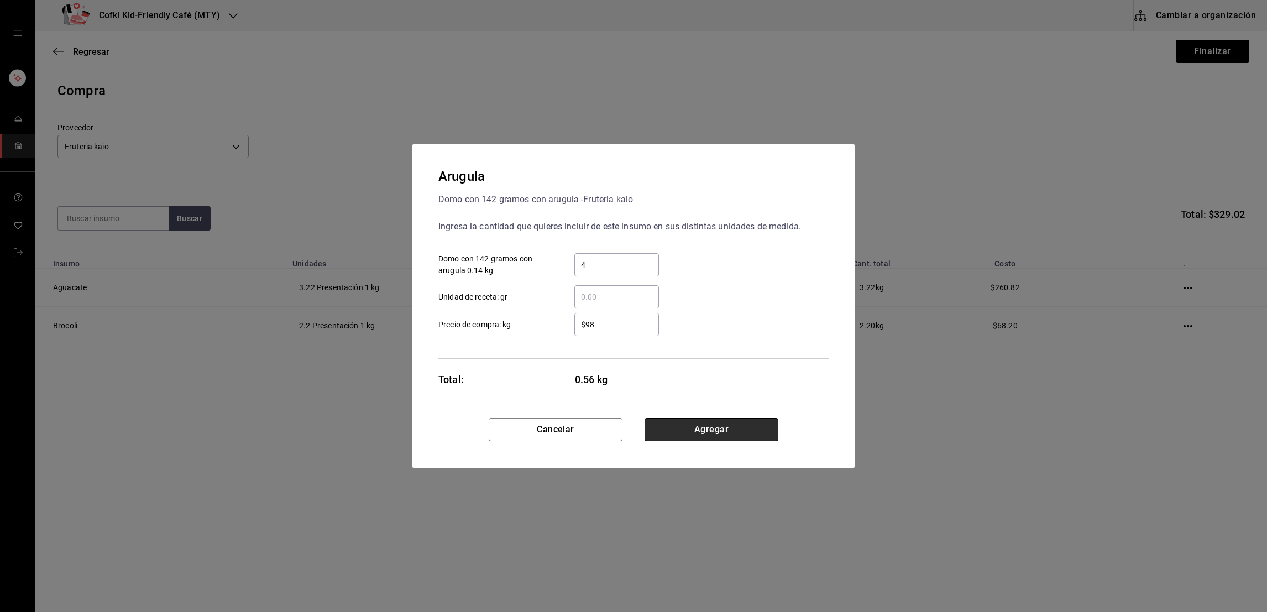
click at [721, 439] on button "Agregar" at bounding box center [712, 429] width 134 height 23
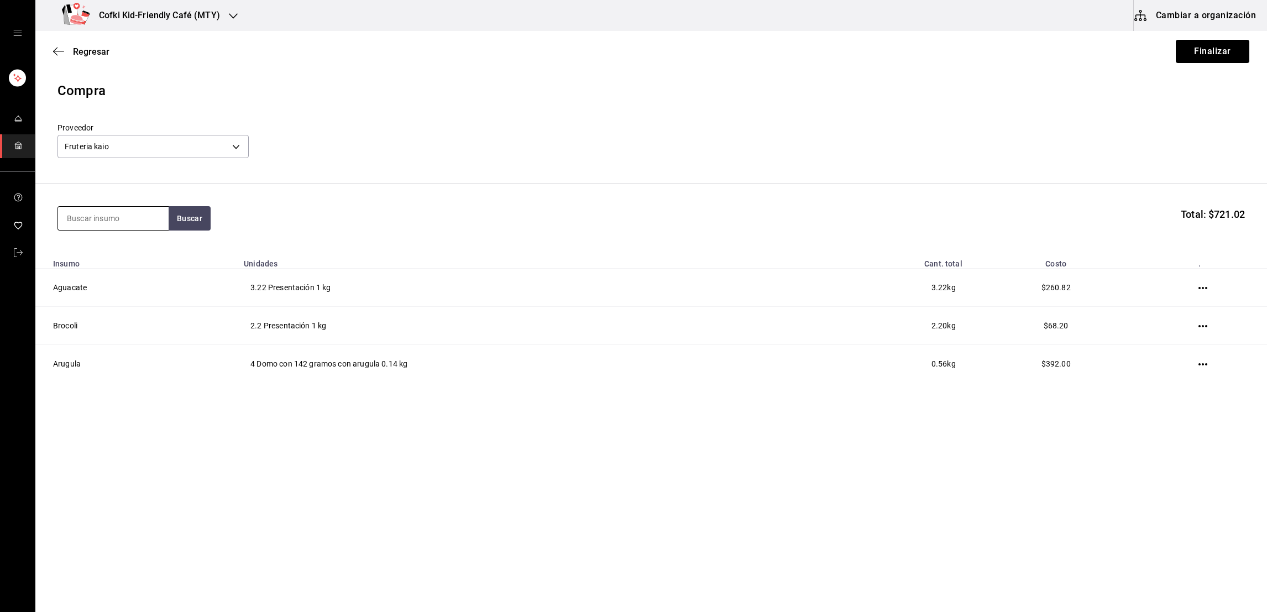
click at [135, 229] on input at bounding box center [113, 218] width 111 height 23
click at [155, 226] on input "cilantro" at bounding box center [113, 218] width 111 height 23
type input "cilantro"
click at [190, 219] on button "Buscar" at bounding box center [190, 218] width 42 height 24
click at [144, 250] on div "Manojo de cilantro" at bounding box center [112, 250] width 93 height 13
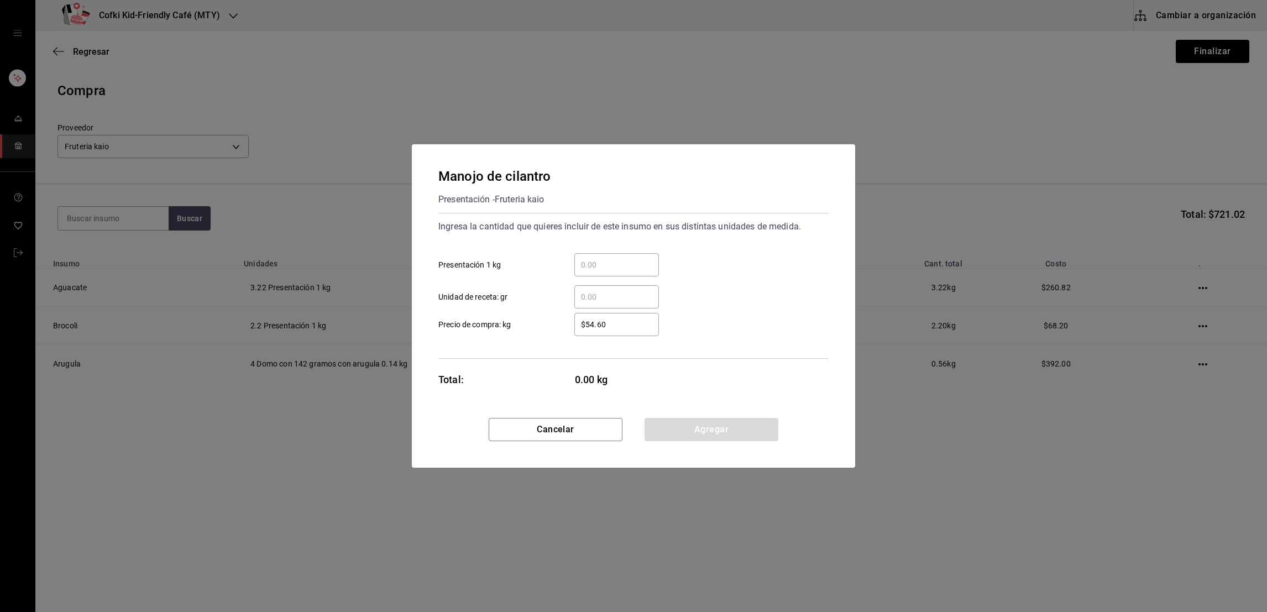
click at [638, 256] on div "​" at bounding box center [616, 264] width 85 height 23
click at [638, 258] on input "​ Presentación 1 kg" at bounding box center [616, 264] width 85 height 13
type input "0.57"
type input "$56"
click at [744, 280] on div "​ Unidad de receta: gr" at bounding box center [629, 292] width 399 height 32
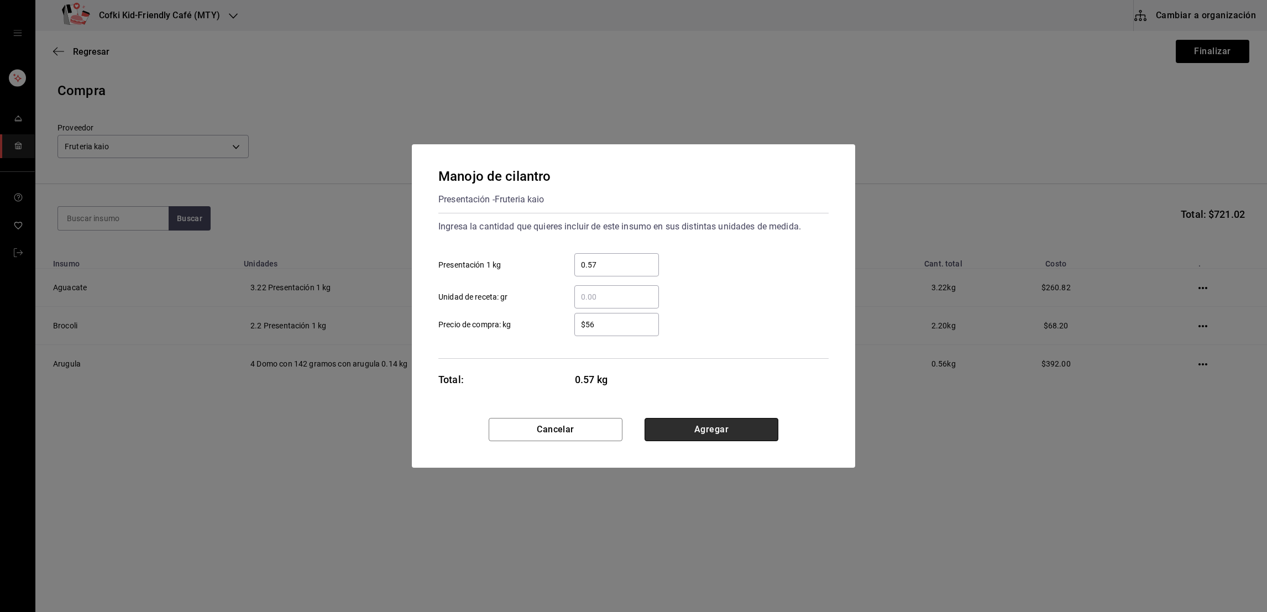
click at [716, 425] on button "Agregar" at bounding box center [712, 429] width 134 height 23
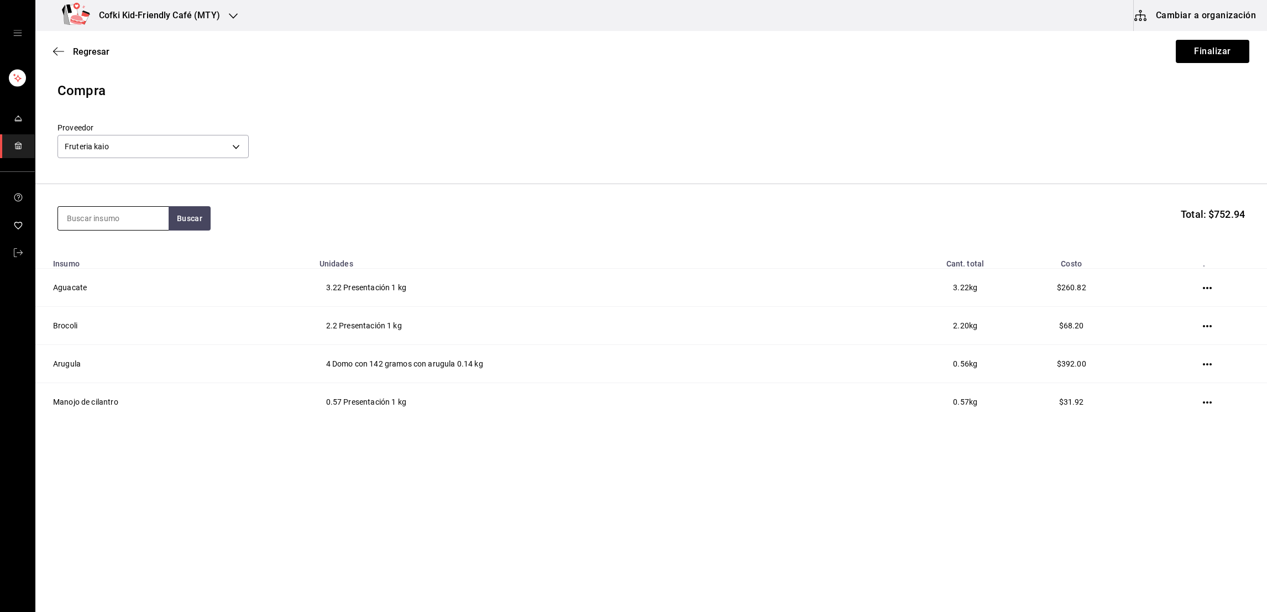
click at [123, 215] on input at bounding box center [113, 218] width 111 height 23
type input "platano"
click at [191, 218] on button "Buscar" at bounding box center [190, 218] width 42 height 24
click at [122, 269] on div "Presentación - Fruteria kaio" at bounding box center [112, 269] width 93 height 23
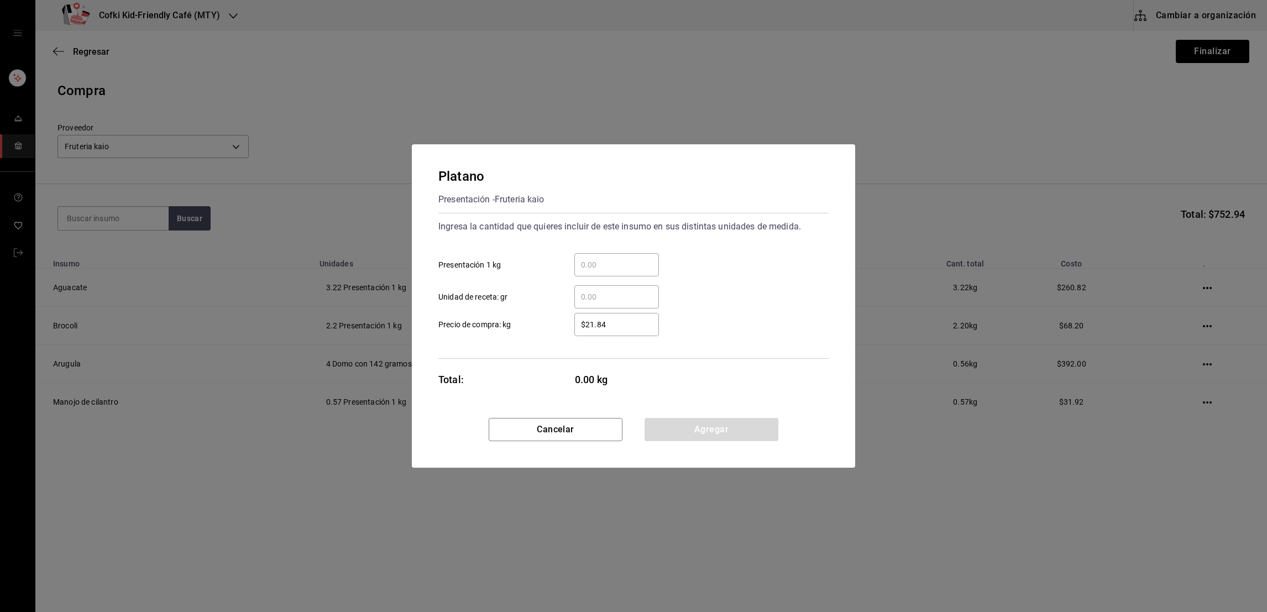
click at [631, 278] on div "​ Unidad de receta: gr" at bounding box center [629, 292] width 399 height 32
click at [631, 272] on div "​" at bounding box center [616, 264] width 85 height 23
click at [631, 271] on input "​ Presentación 1 kg" at bounding box center [616, 264] width 85 height 13
type input "0.69"
type input "$3"
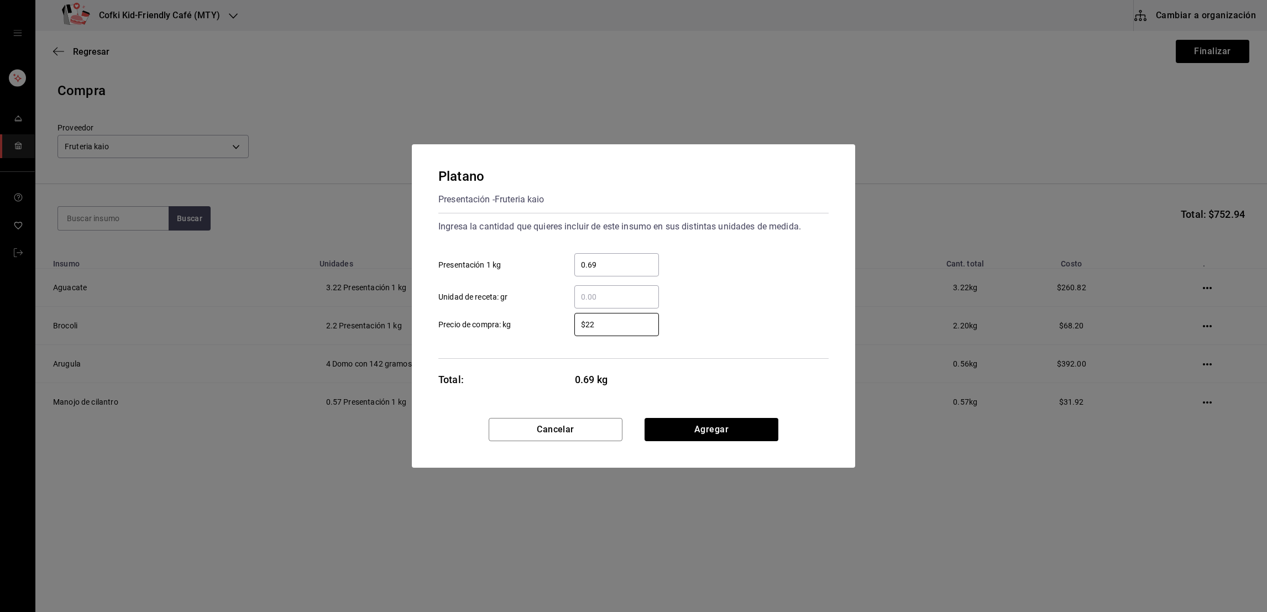
type input "$22"
click at [698, 268] on div "0.69 ​ Presentación 1 kg" at bounding box center [629, 260] width 399 height 32
click at [729, 421] on button "Agregar" at bounding box center [712, 429] width 134 height 23
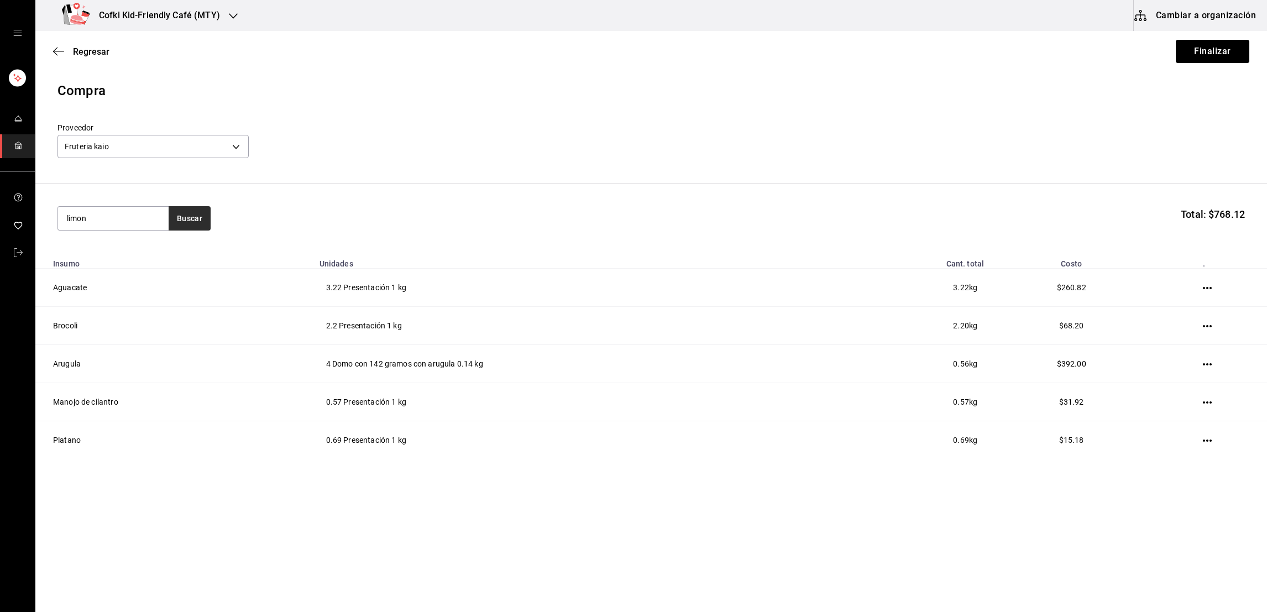
type input "limon"
click at [189, 218] on button "Buscar" at bounding box center [190, 218] width 42 height 24
click at [98, 256] on div "Limon" at bounding box center [112, 250] width 93 height 13
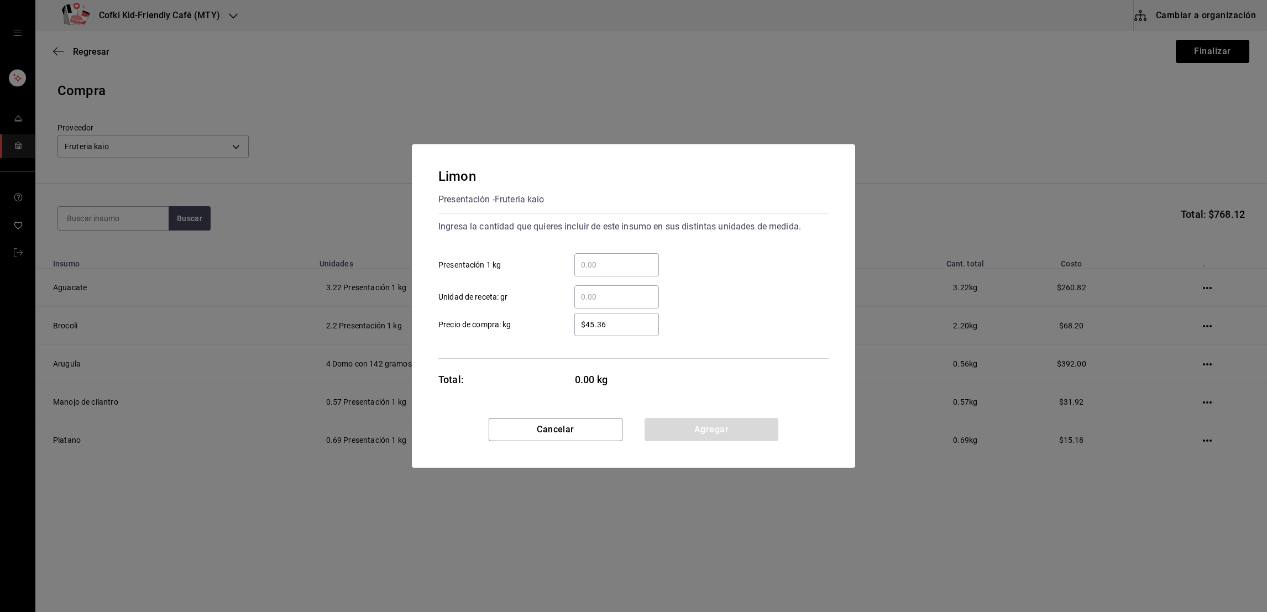
click at [599, 265] on input "​ Presentación 1 kg" at bounding box center [616, 264] width 85 height 13
type input "0.30"
type input "$41"
click at [762, 429] on button "Agregar" at bounding box center [712, 429] width 134 height 23
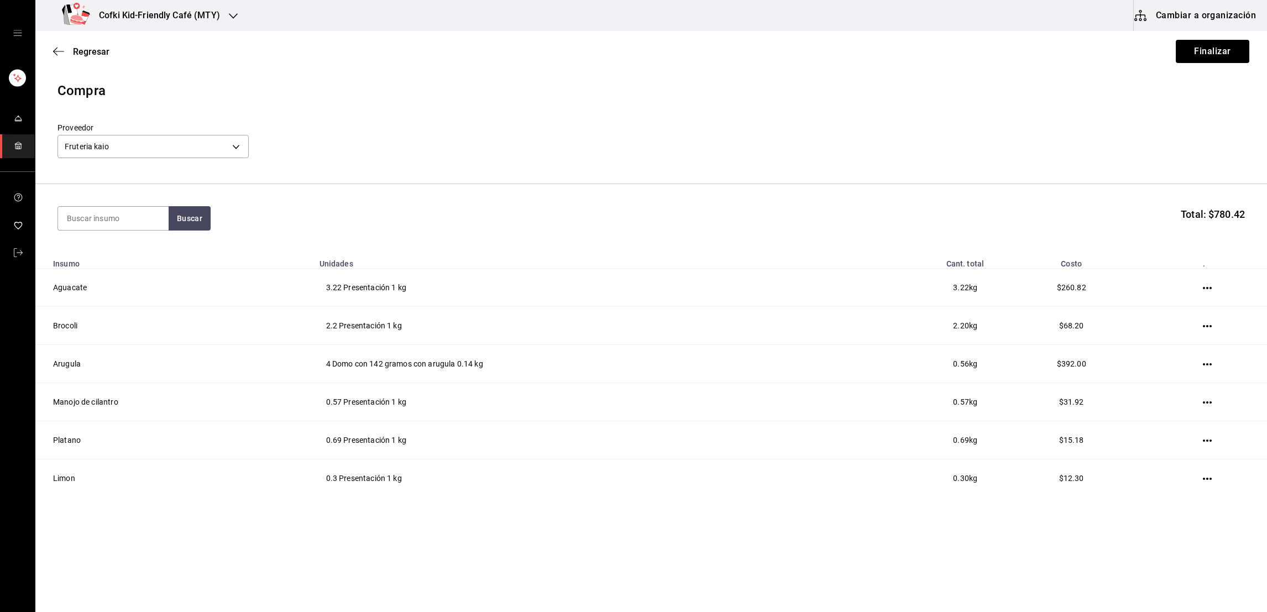
click at [108, 205] on section "Buscar Total: $780.42" at bounding box center [651, 218] width 1232 height 69
click at [109, 210] on input at bounding box center [113, 218] width 111 height 23
type input "tomate"
click at [189, 226] on button "Buscar" at bounding box center [190, 218] width 42 height 24
click at [147, 253] on div "Tomate saladet" at bounding box center [112, 250] width 93 height 13
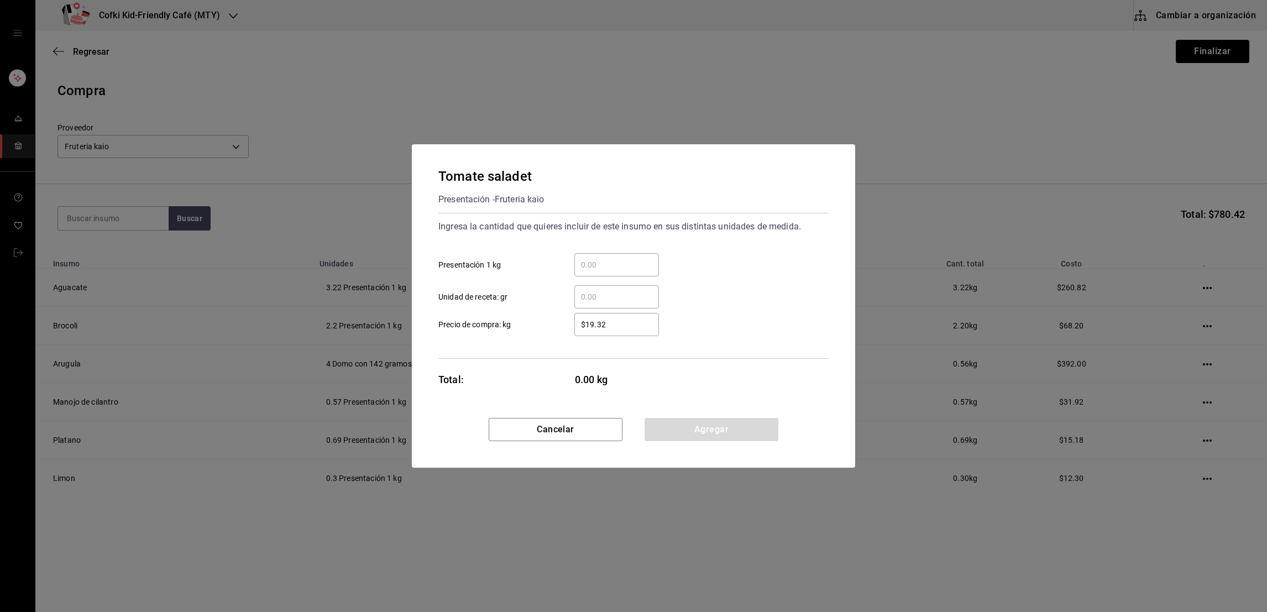
click at [606, 260] on input "​ Presentación 1 kg" at bounding box center [616, 264] width 85 height 13
type input "6.1"
type input "$22"
click at [759, 295] on div "​ Unidad de receta: gr" at bounding box center [629, 292] width 399 height 32
click at [734, 419] on button "Agregar" at bounding box center [712, 429] width 134 height 23
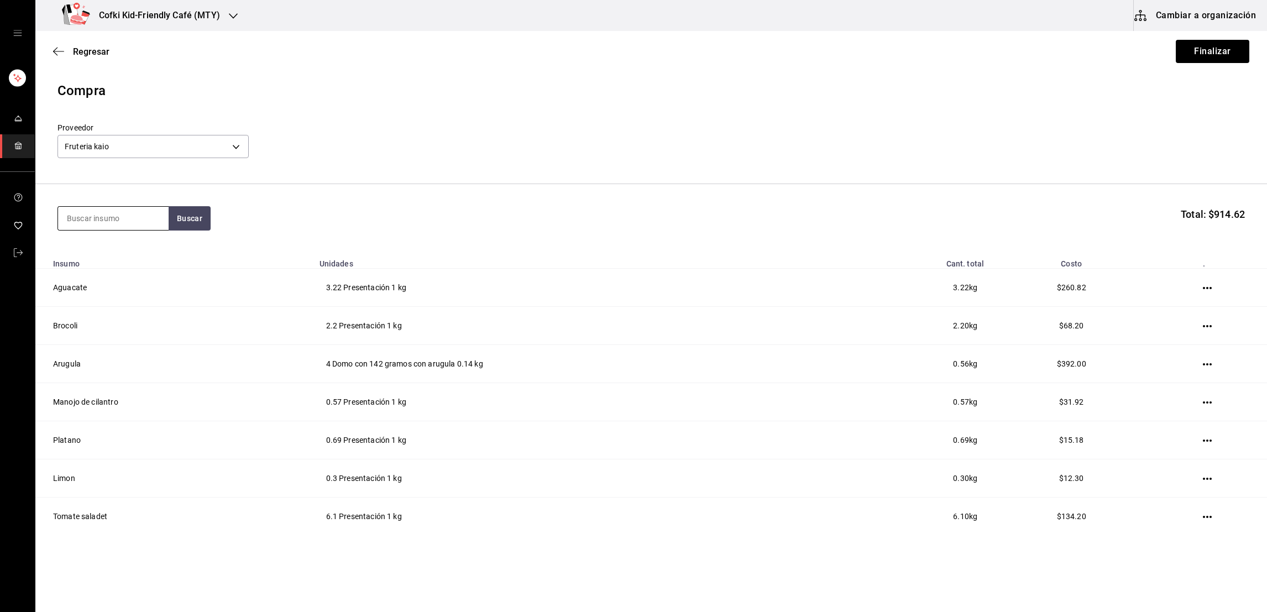
click at [117, 224] on input at bounding box center [113, 218] width 111 height 23
type input "jicama"
click at [169, 224] on button "Buscar" at bounding box center [190, 218] width 42 height 24
click at [140, 252] on div "Jicama" at bounding box center [112, 250] width 93 height 13
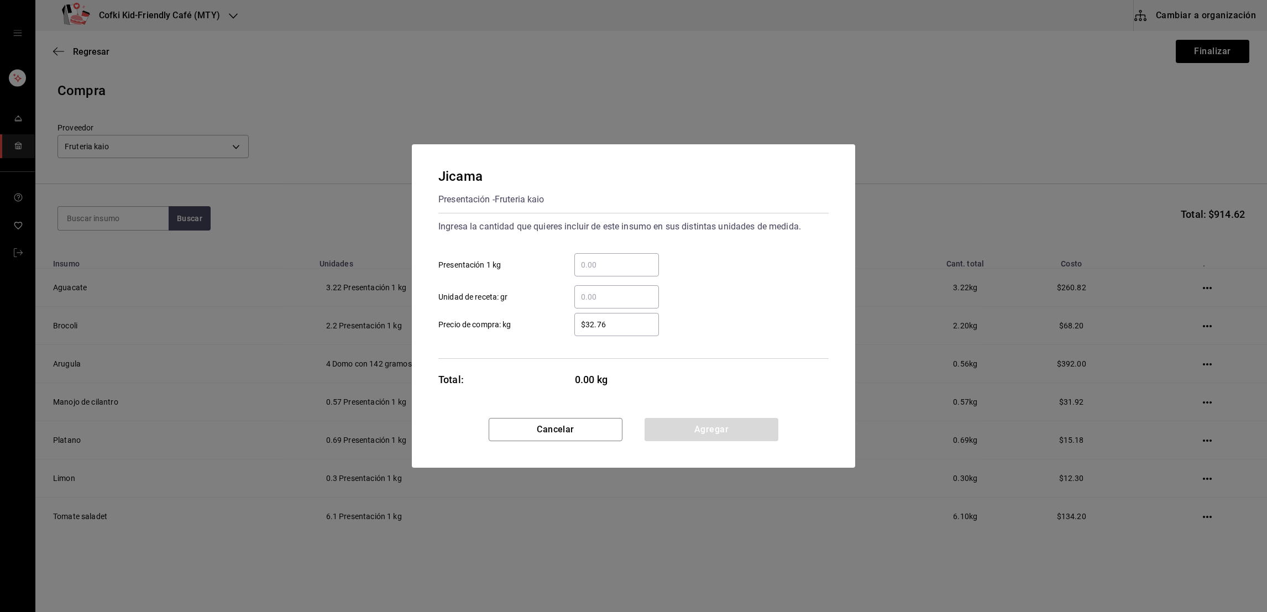
click at [618, 276] on div "​" at bounding box center [616, 264] width 85 height 23
click at [618, 271] on input "​ Presentación 1 kg" at bounding box center [616, 264] width 85 height 13
type input "1.06"
type input "$25"
click at [771, 270] on div "1.06 ​ Presentación 1 kg" at bounding box center [629, 260] width 399 height 32
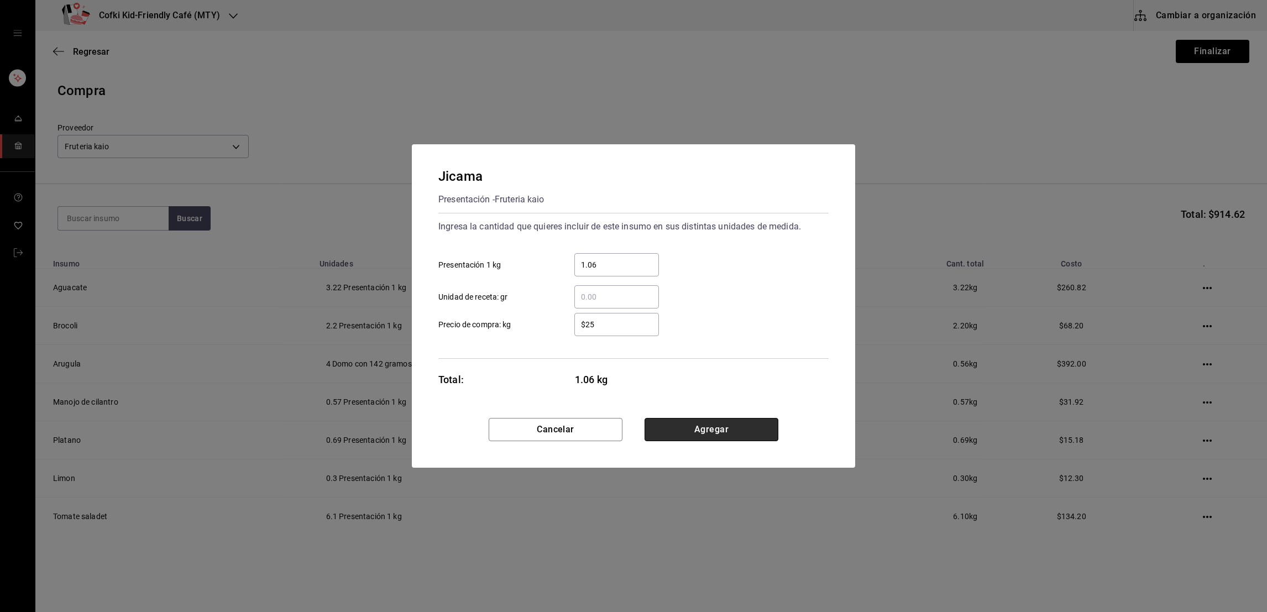
click at [722, 434] on button "Agregar" at bounding box center [712, 429] width 134 height 23
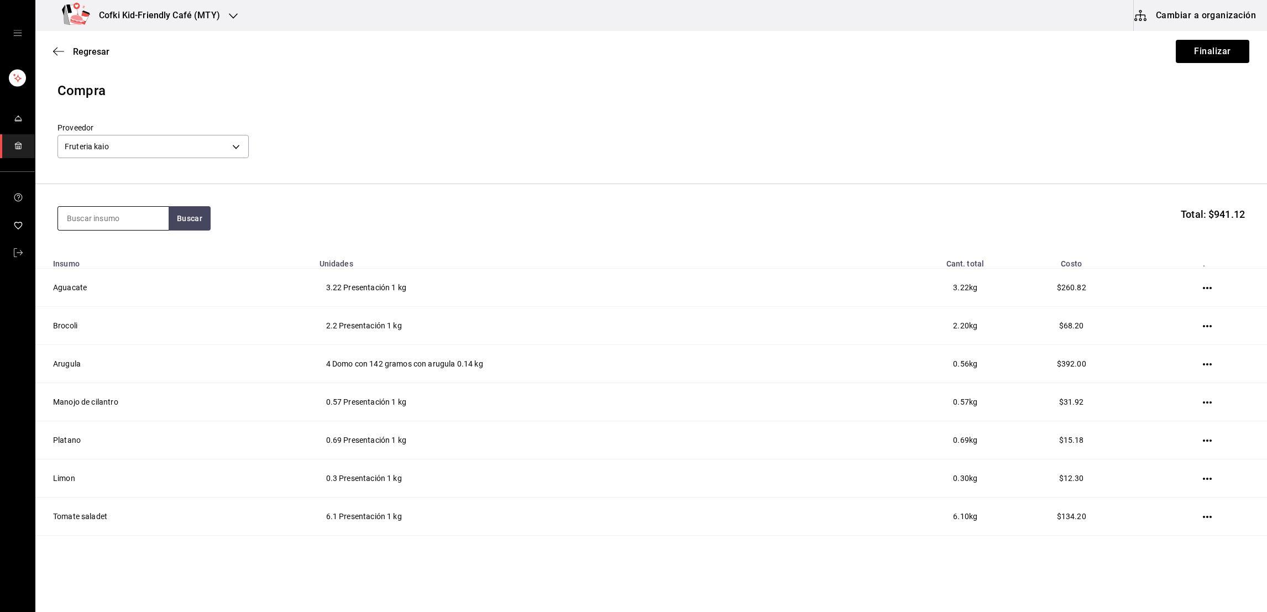
click at [132, 213] on input at bounding box center [113, 218] width 111 height 23
type input "lechuga"
click at [220, 222] on div "lechuga Buscar Total: $941.12" at bounding box center [651, 218] width 1188 height 24
click at [203, 222] on button "Buscar" at bounding box center [190, 218] width 42 height 24
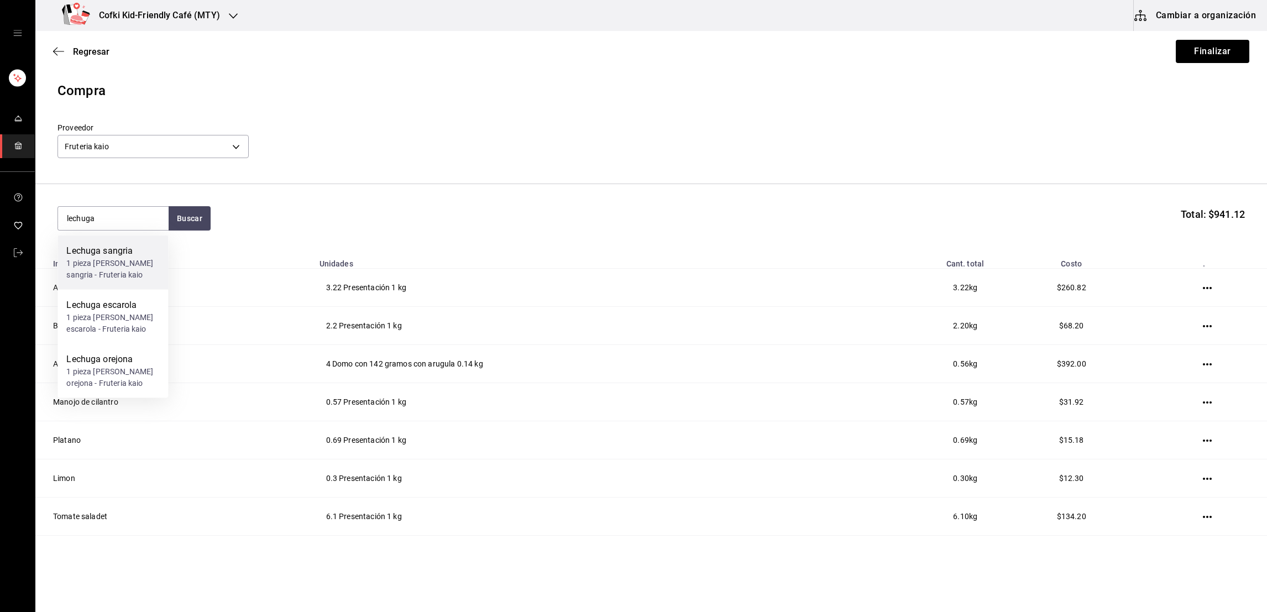
click at [142, 255] on div "Lechuga sangria" at bounding box center [112, 250] width 93 height 13
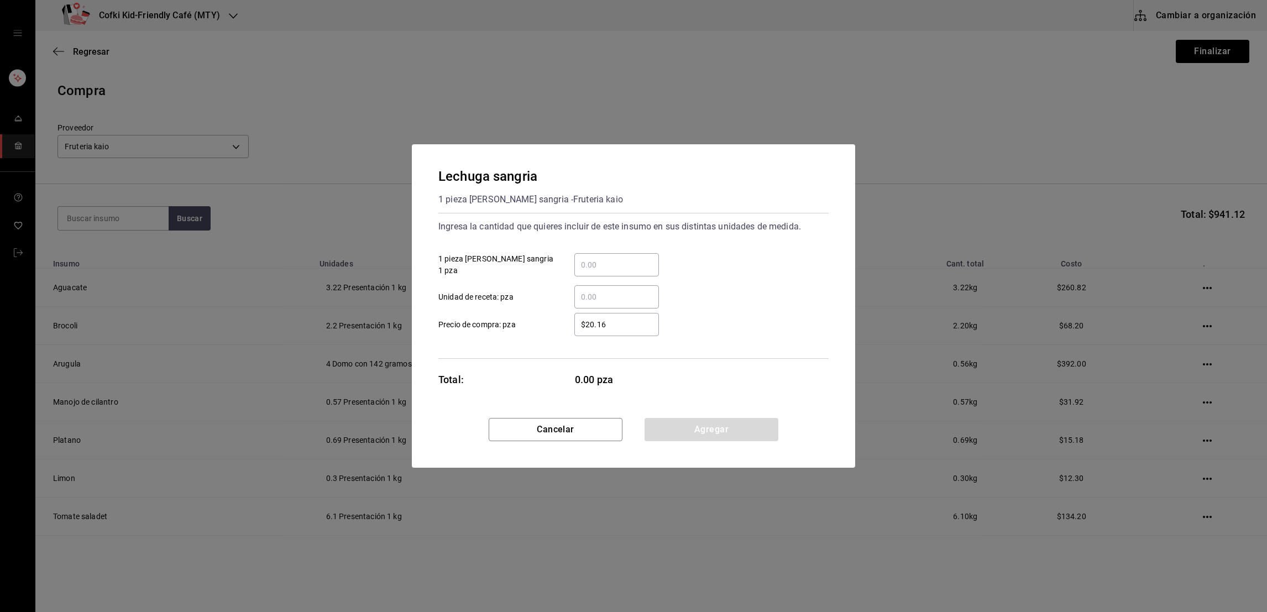
click at [595, 274] on div "​" at bounding box center [616, 264] width 85 height 23
click at [595, 271] on input "​ 1 pieza de lechuga sangria 1 pza" at bounding box center [616, 264] width 85 height 13
type input "2"
type input "$27"
click at [742, 312] on div "$27 ​ Precio de compra: pza" at bounding box center [629, 320] width 399 height 32
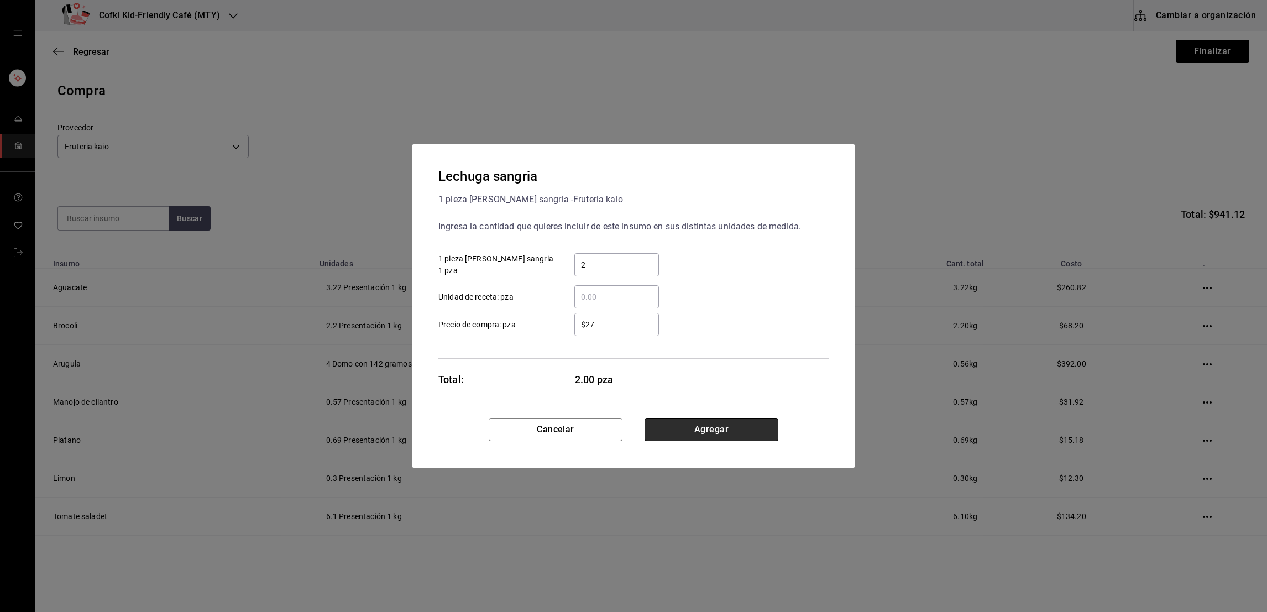
click at [708, 432] on button "Agregar" at bounding box center [712, 429] width 134 height 23
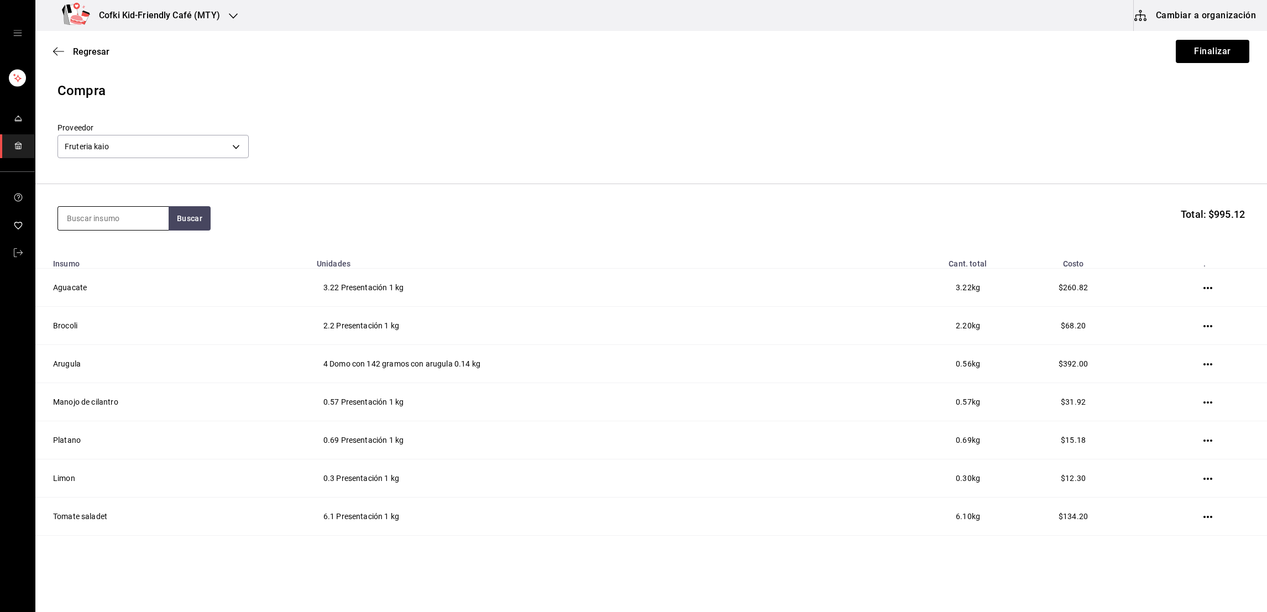
click at [154, 221] on input at bounding box center [113, 218] width 111 height 23
type input "lechuga"
click at [127, 247] on div "Lechuga escarola" at bounding box center [112, 250] width 93 height 13
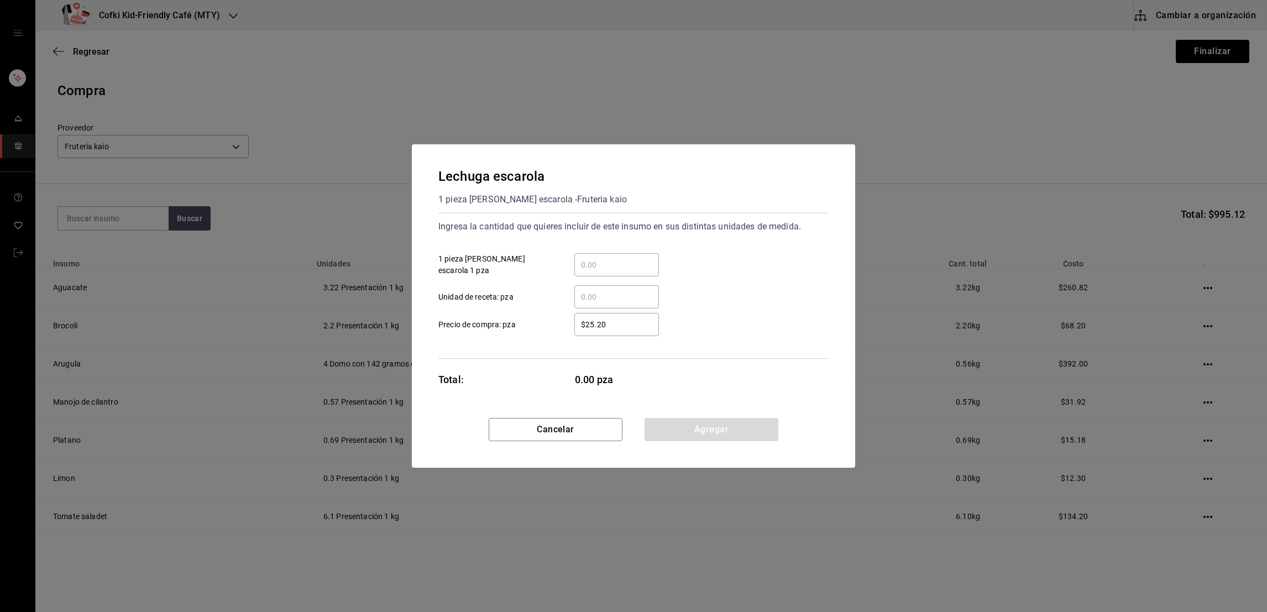
click at [635, 255] on div "​" at bounding box center [616, 264] width 85 height 23
click at [635, 258] on input "​ 1 pieza de lechuga escarola 1 pza" at bounding box center [616, 264] width 85 height 13
type input "2"
type input "$47"
drag, startPoint x: 635, startPoint y: 255, endPoint x: 828, endPoint y: 252, distance: 193.5
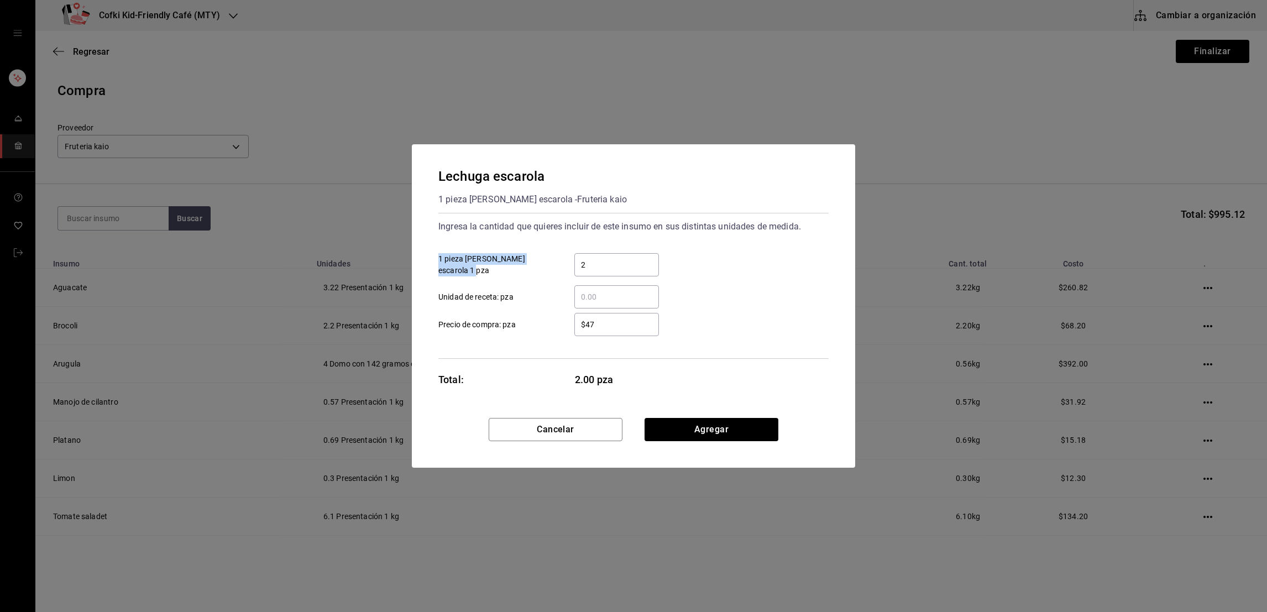
click at [828, 252] on div "2 ​ 1 pieza de lechuga escarola 1 pza" at bounding box center [629, 260] width 399 height 32
click at [694, 431] on button "Agregar" at bounding box center [712, 429] width 134 height 23
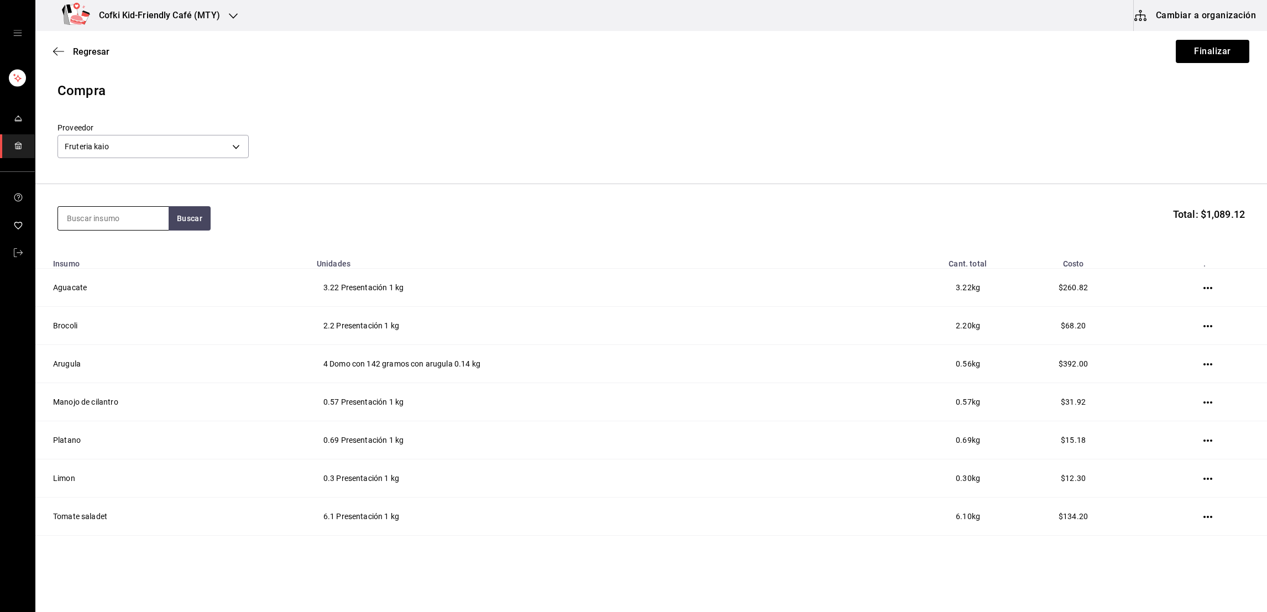
click at [134, 223] on input at bounding box center [113, 218] width 111 height 23
click at [196, 215] on button "Buscar" at bounding box center [190, 218] width 42 height 24
type input "lechuga"
click at [114, 250] on div "Lechuga orejona" at bounding box center [112, 250] width 93 height 13
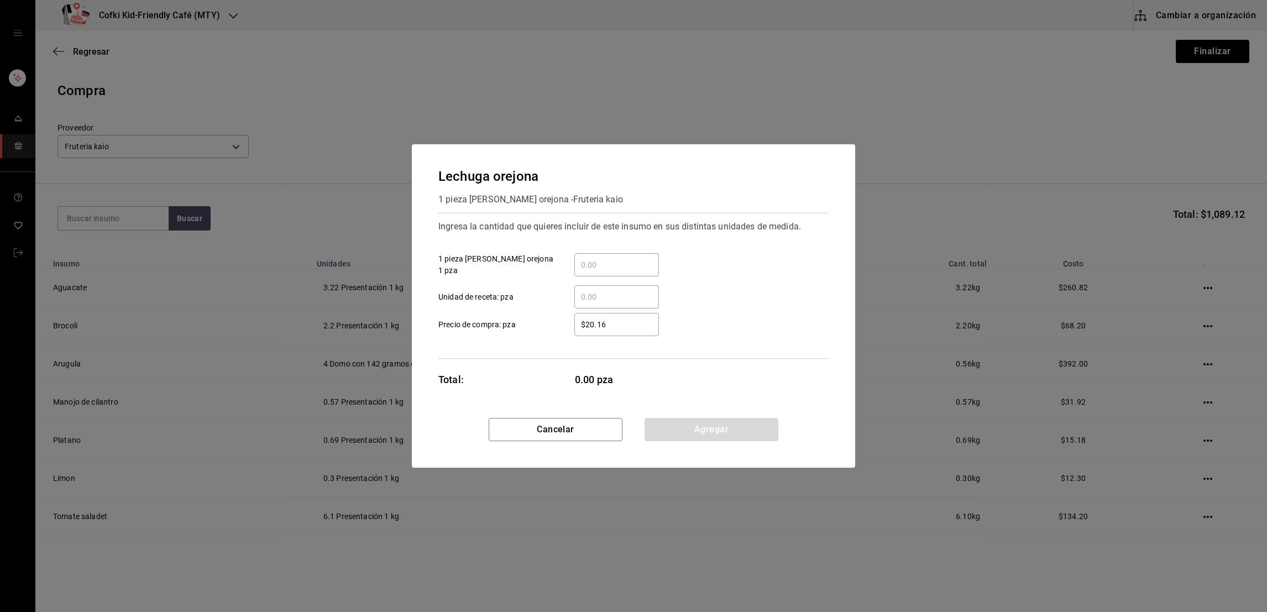
click at [619, 259] on input "​ 1 pieza de lechuga orejona 1 pza" at bounding box center [616, 264] width 85 height 13
type input "2"
type input "$27"
click at [708, 315] on div "$27 ​ Precio de compra: pza" at bounding box center [629, 320] width 399 height 32
click at [715, 427] on button "Agregar" at bounding box center [712, 429] width 134 height 23
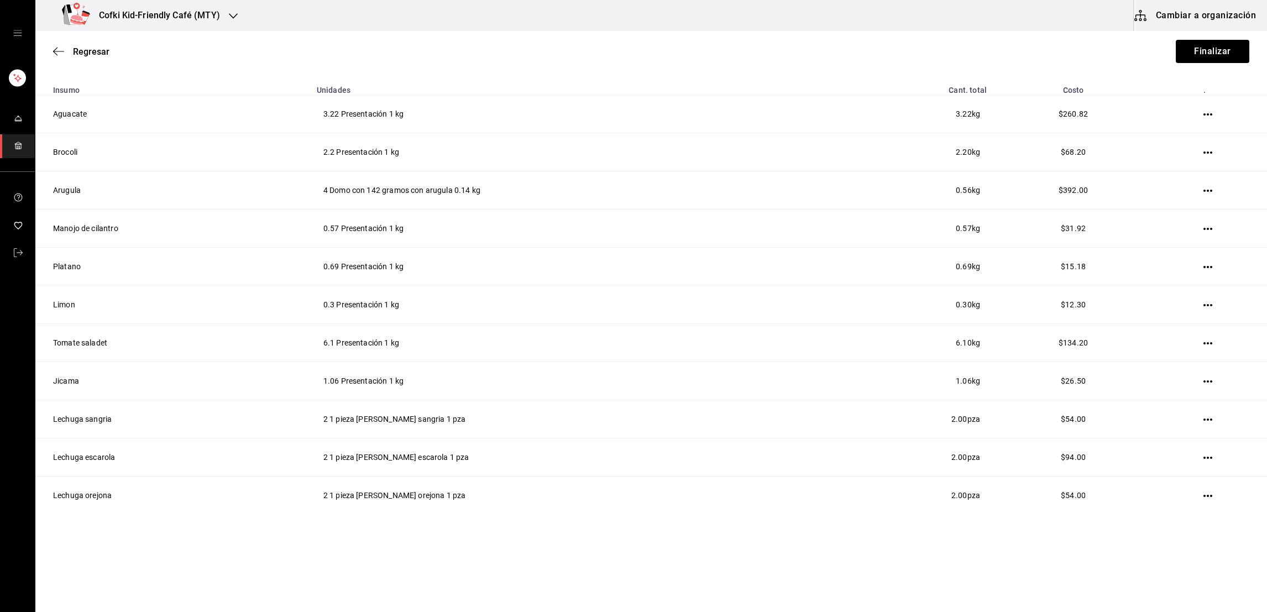
scroll to position [175, 0]
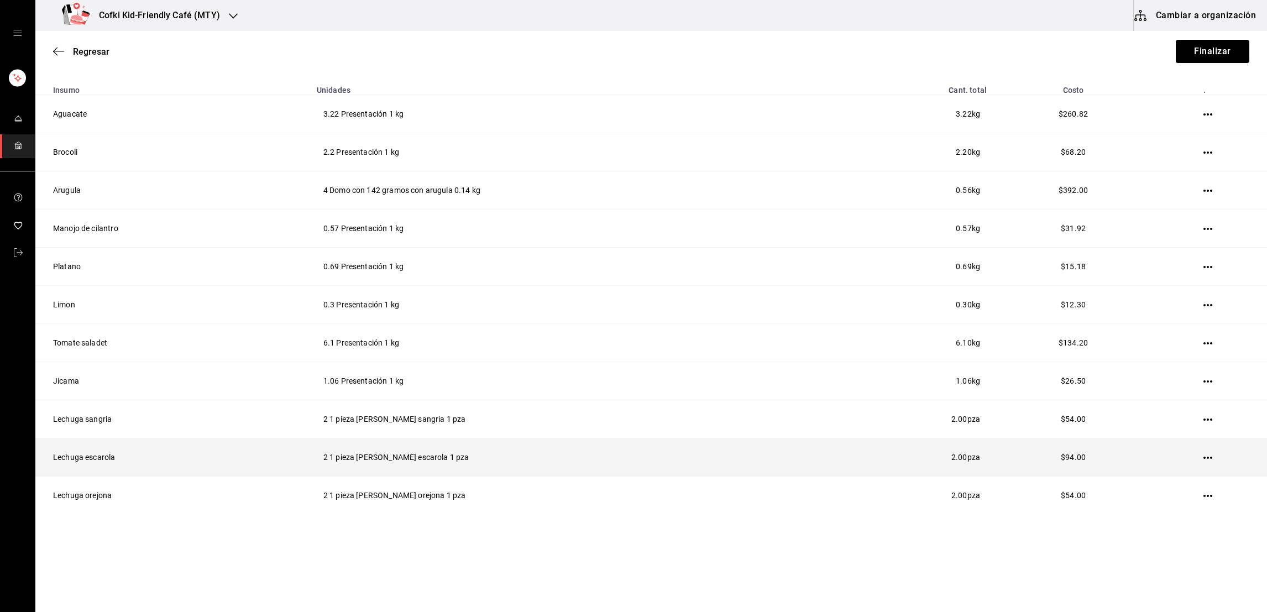
click at [1204, 457] on icon "button" at bounding box center [1208, 458] width 9 height 2
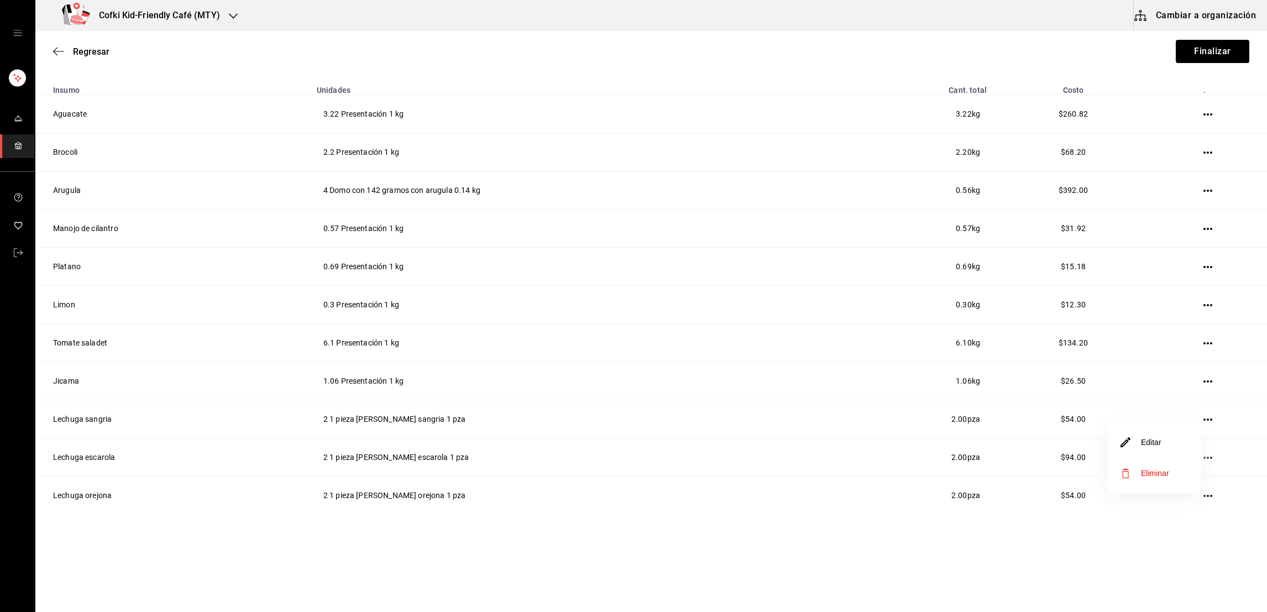
click at [1163, 431] on li "Editar" at bounding box center [1154, 442] width 93 height 31
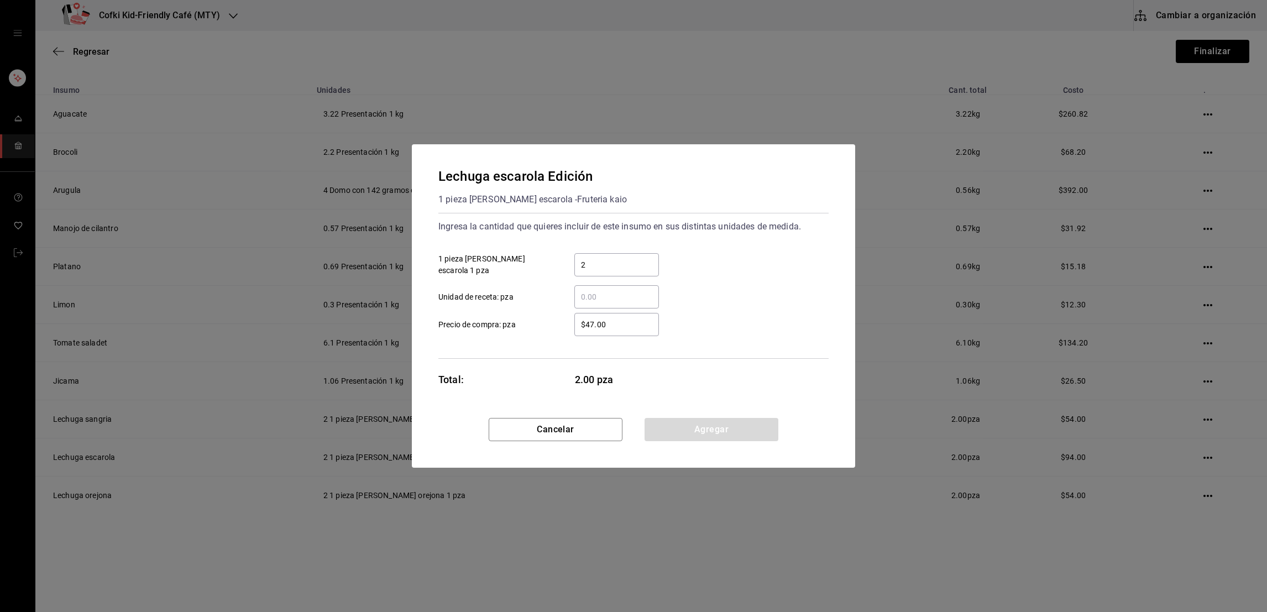
click at [612, 320] on input "$47.00" at bounding box center [616, 324] width 85 height 13
type input "$42"
click at [691, 306] on div "$42 ​ Precio de compra: pza" at bounding box center [629, 320] width 399 height 32
click at [686, 440] on button "Agregar" at bounding box center [712, 429] width 134 height 23
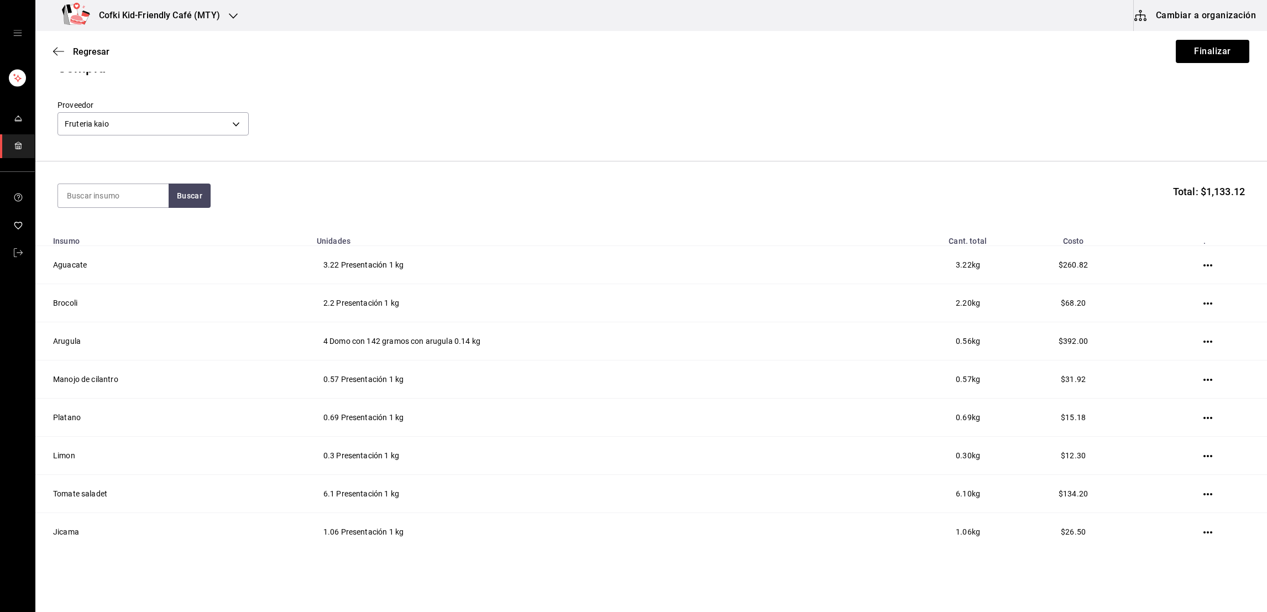
scroll to position [22, 0]
click at [1215, 46] on button "Finalizar" at bounding box center [1213, 51] width 74 height 23
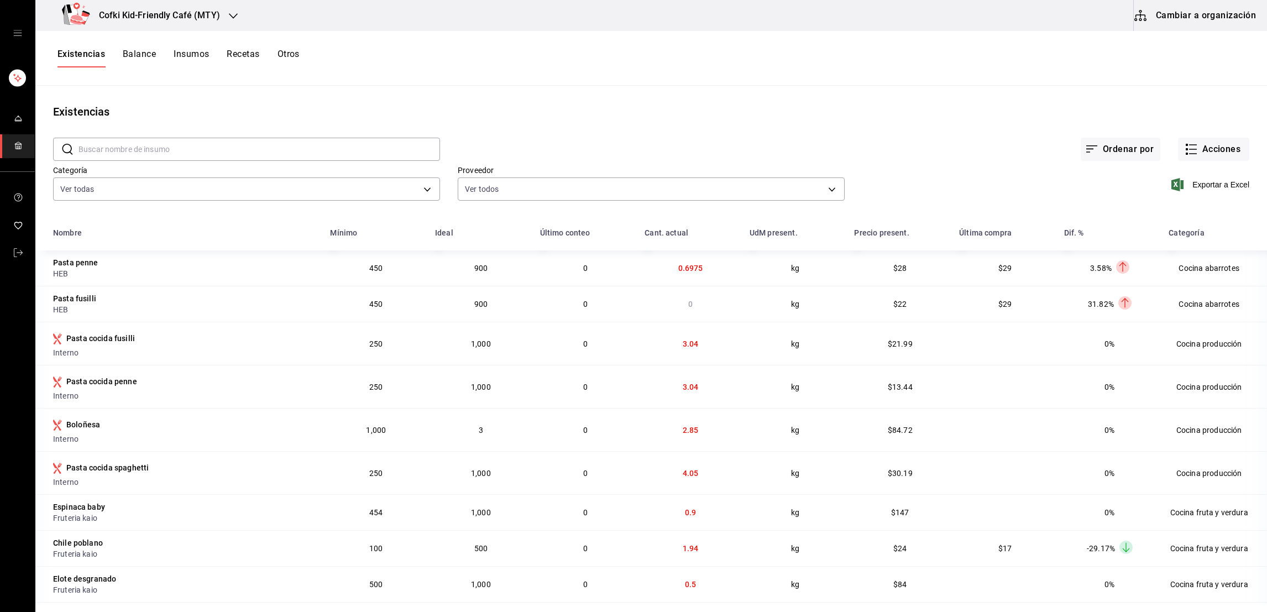
drag, startPoint x: 1215, startPoint y: 46, endPoint x: 848, endPoint y: 112, distance: 373.0
click at [848, 112] on div "Existencias" at bounding box center [651, 111] width 1232 height 17
click at [1194, 153] on button "Acciones" at bounding box center [1213, 149] width 71 height 23
click at [1183, 211] on span "Compra" at bounding box center [1201, 209] width 93 height 12
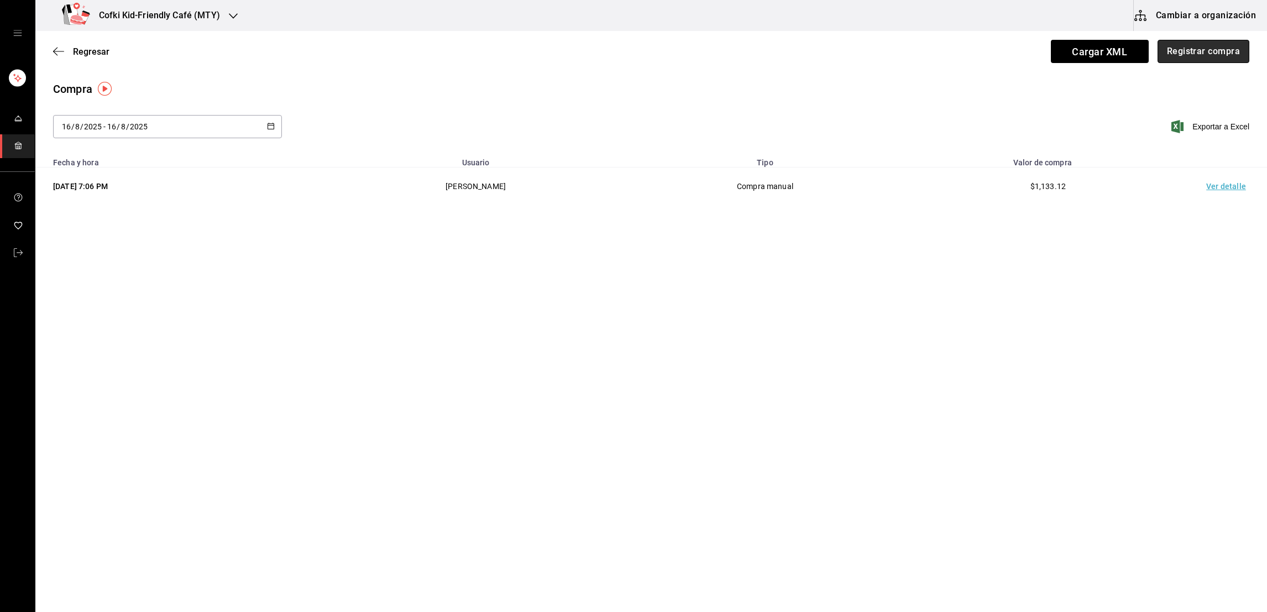
click at [1183, 46] on button "Registrar compra" at bounding box center [1204, 51] width 92 height 23
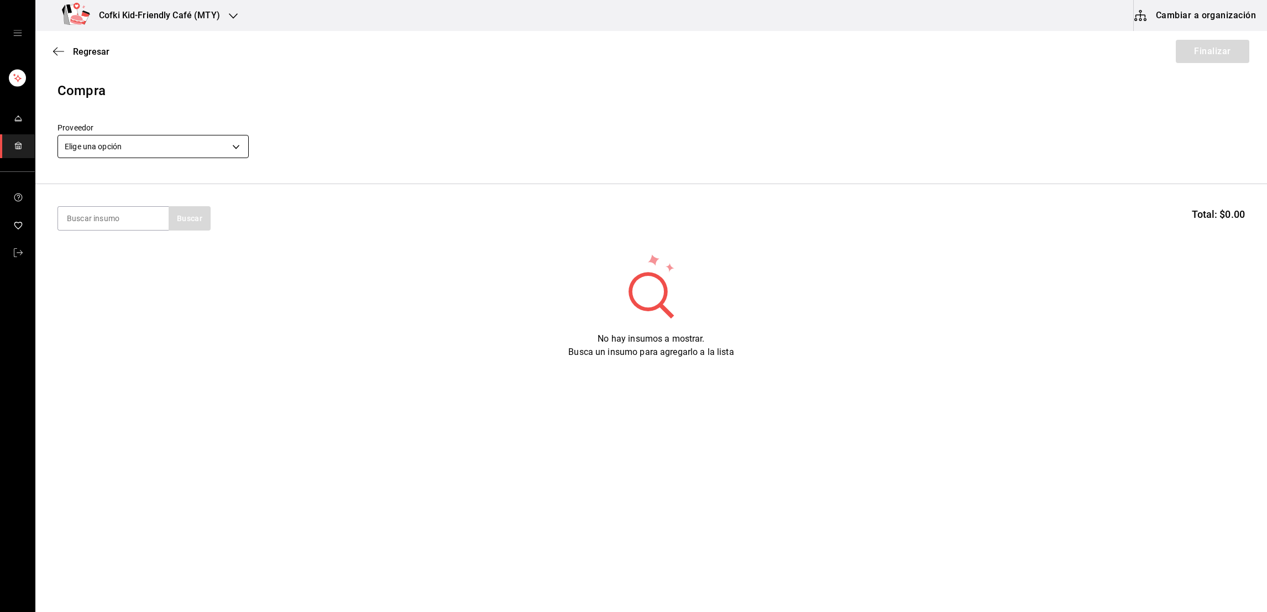
click at [221, 139] on body "Cofki Kid-Friendly Café (MTY) Cambiar a organización Regresar Finalizar Compra …" at bounding box center [633, 275] width 1267 height 550
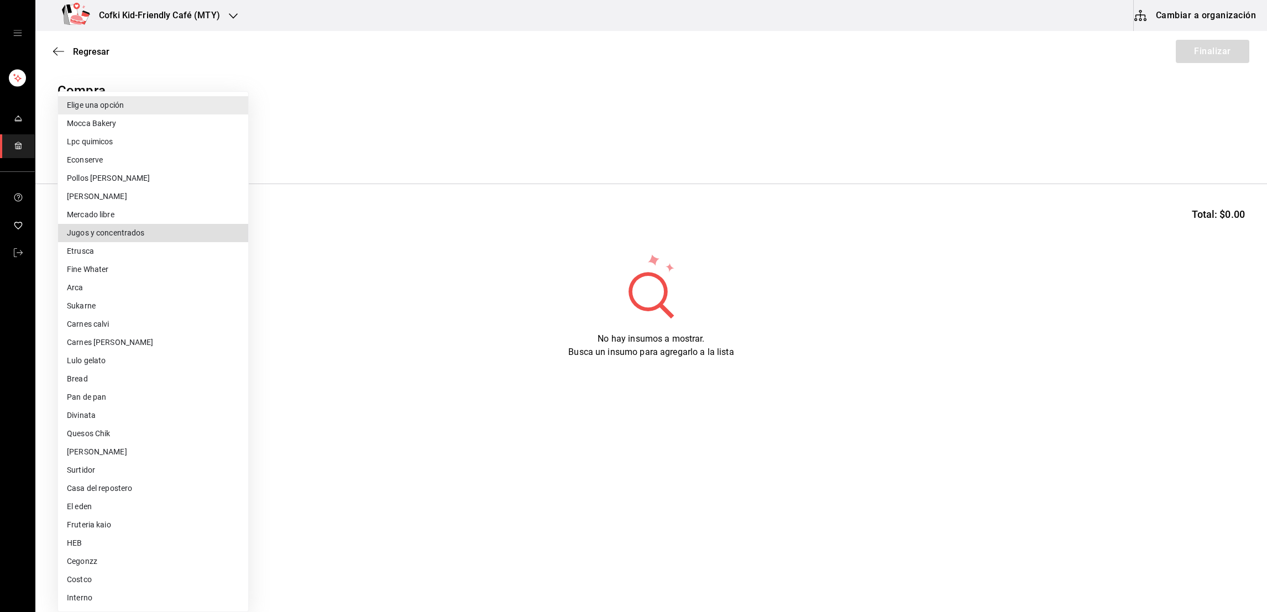
click at [181, 231] on li "Jugos y concentrados" at bounding box center [153, 233] width 190 height 18
type input "f428fb33-e53f-4945-bdf0-c91a4767c660"
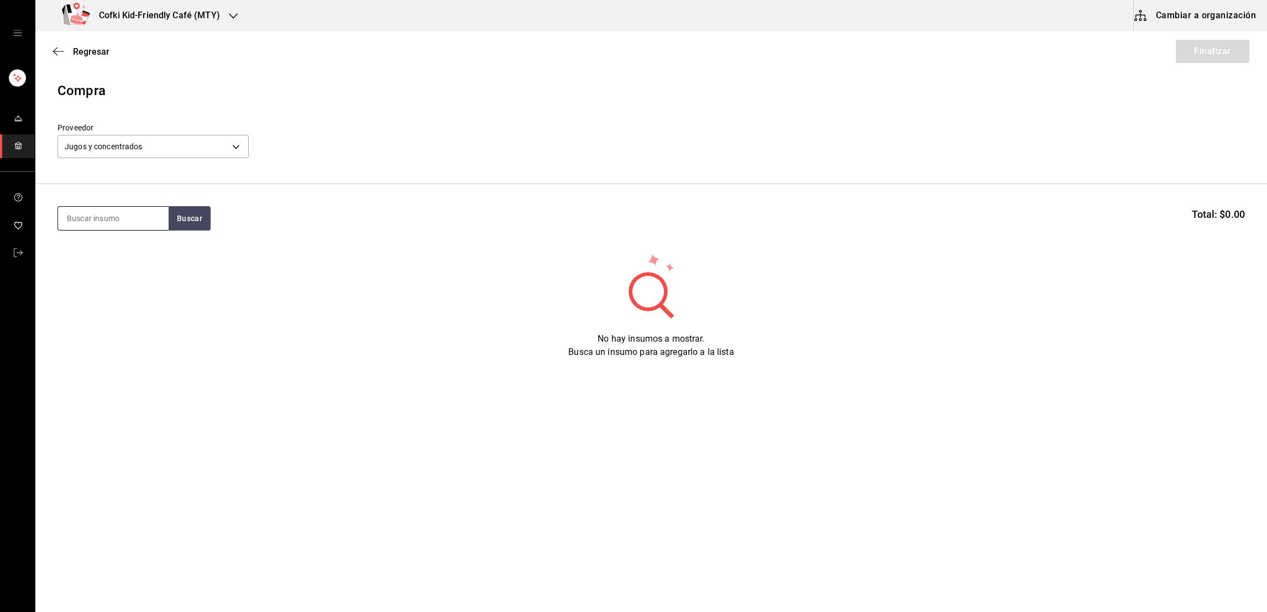
click at [134, 222] on input at bounding box center [113, 218] width 111 height 23
click at [162, 222] on input at bounding box center [113, 218] width 111 height 23
click at [171, 219] on button "Buscar" at bounding box center [190, 218] width 42 height 24
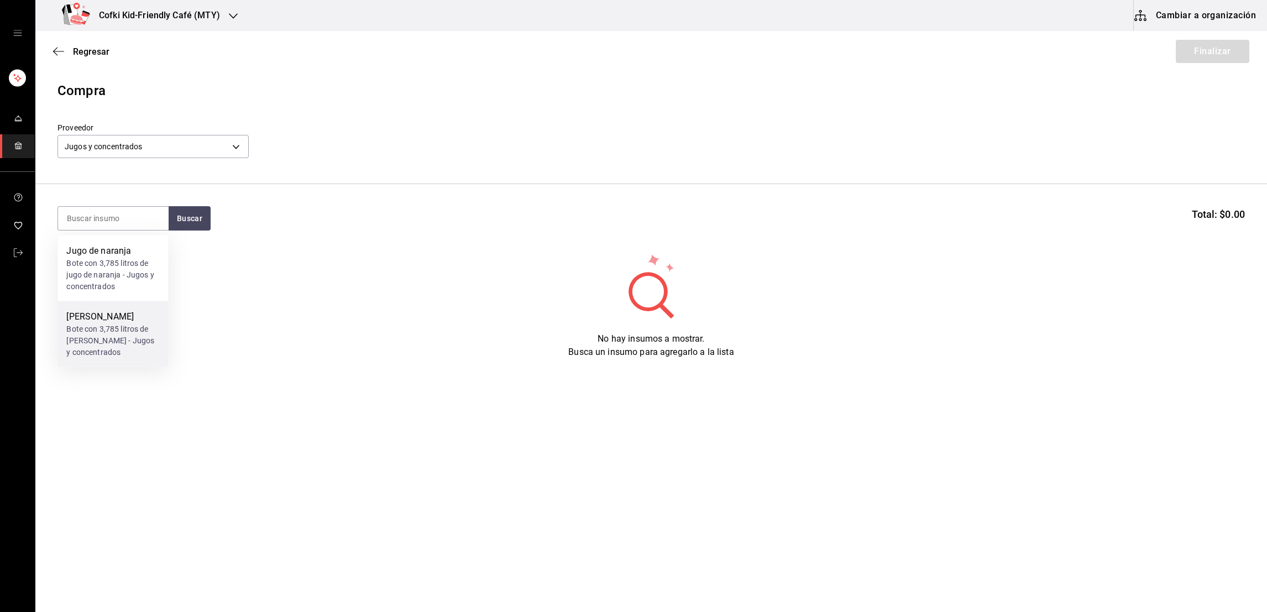
click at [128, 318] on div "Jugo de limon" at bounding box center [112, 316] width 93 height 13
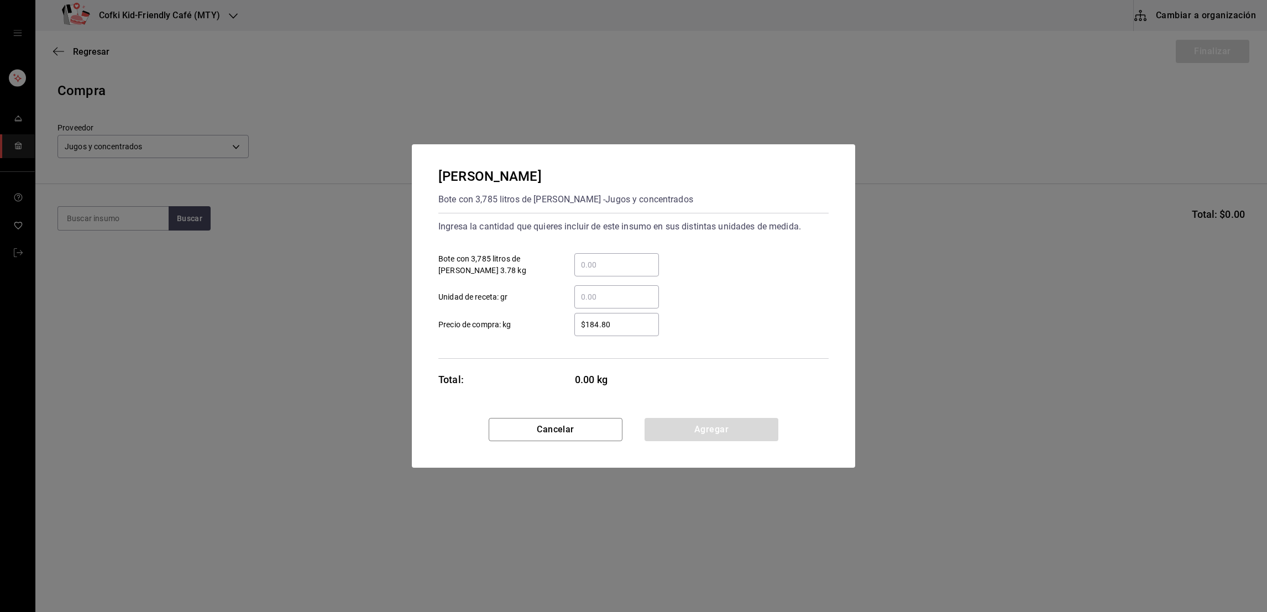
click at [621, 270] on input "​ Bote con 3,785 litros de jugo de limon 3.78 kg" at bounding box center [616, 264] width 85 height 13
type input "1"
type input "$190"
click at [705, 283] on div "​ Unidad de receta: gr" at bounding box center [629, 292] width 399 height 32
click at [730, 428] on button "Agregar" at bounding box center [712, 429] width 134 height 23
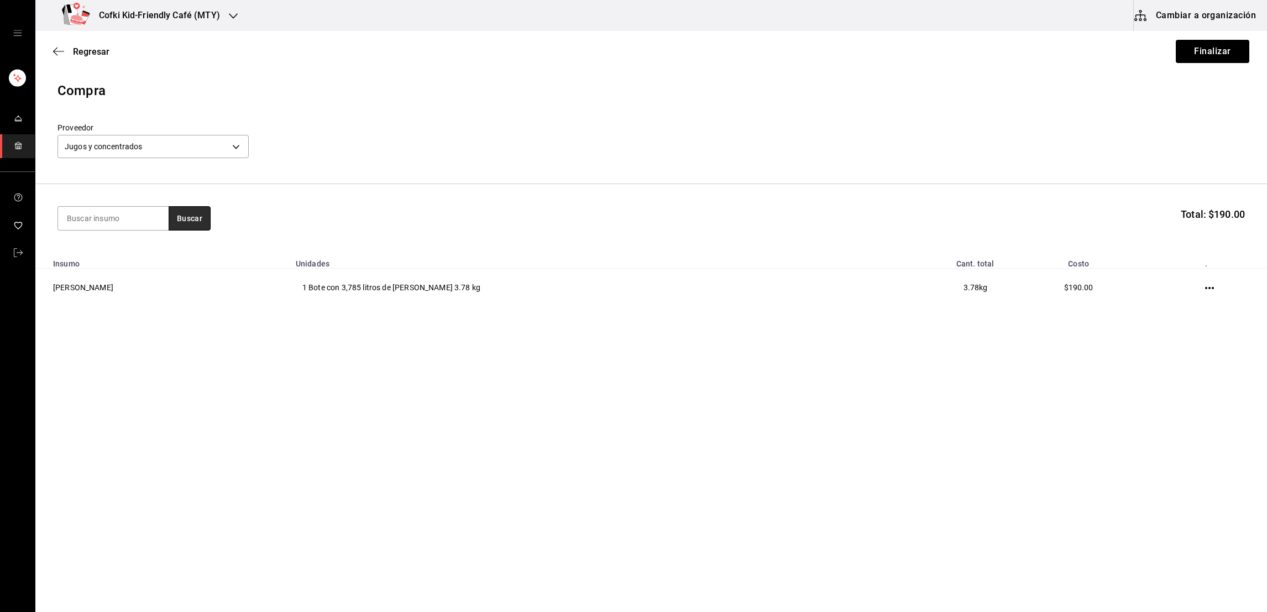
click at [176, 226] on button "Buscar" at bounding box center [190, 218] width 42 height 24
click at [155, 256] on div "Jugo de naranja" at bounding box center [112, 250] width 93 height 13
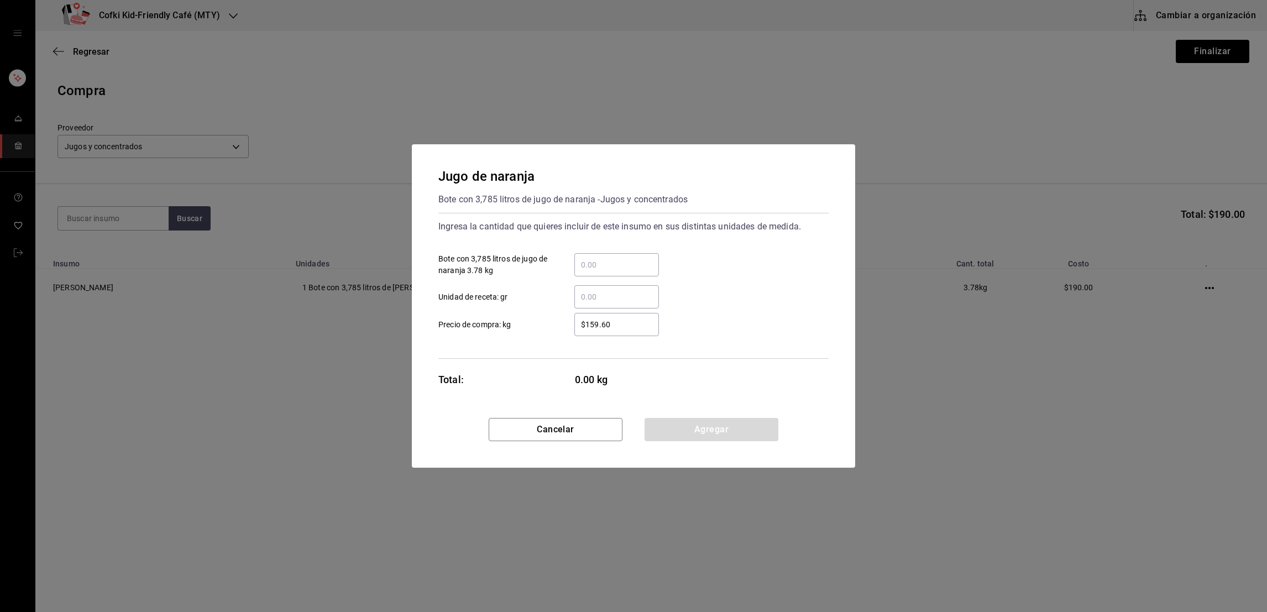
click at [606, 272] on div "​" at bounding box center [616, 264] width 85 height 23
click at [606, 271] on input "​ Bote con 3,785 litros de jugo de naranja 3.78 kg" at bounding box center [616, 264] width 85 height 13
type input "4"
type input "$190"
click at [719, 323] on div "$190 ​ Precio de compra: kg" at bounding box center [629, 320] width 399 height 32
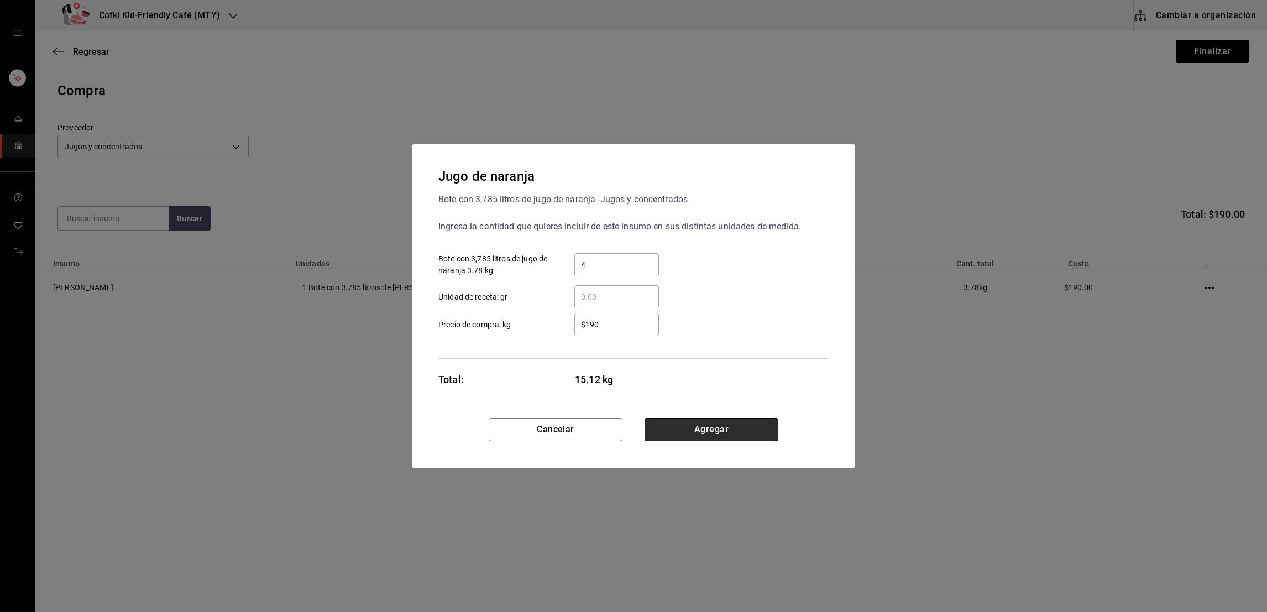
click at [728, 433] on button "Agregar" at bounding box center [712, 429] width 134 height 23
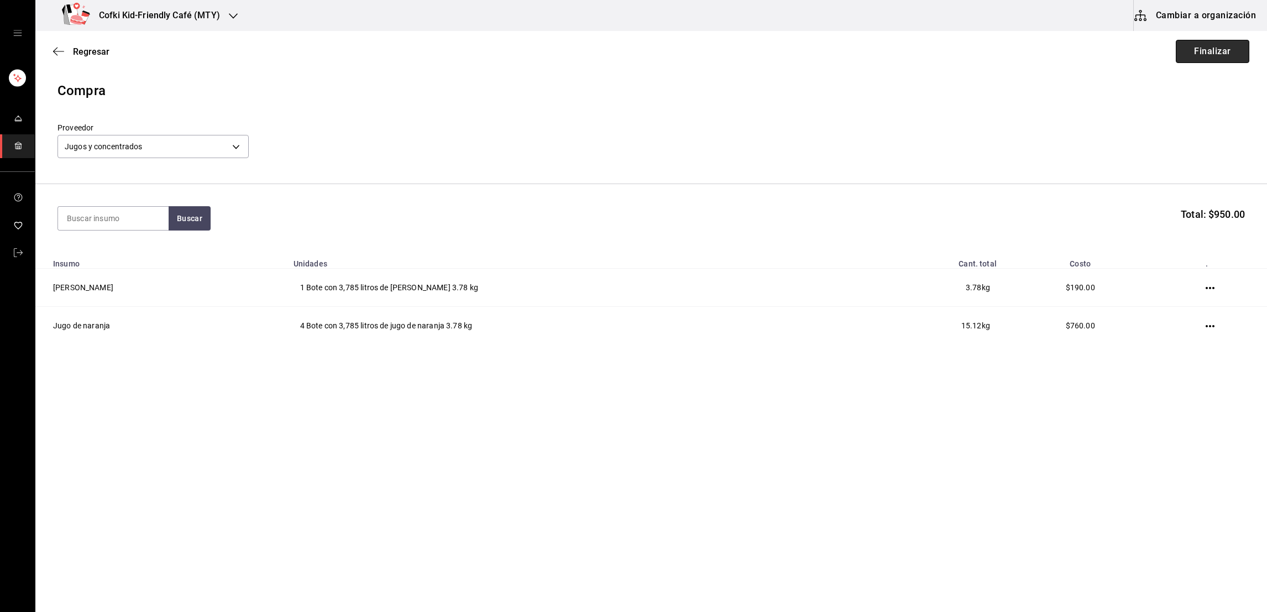
click at [1188, 44] on button "Finalizar" at bounding box center [1213, 51] width 74 height 23
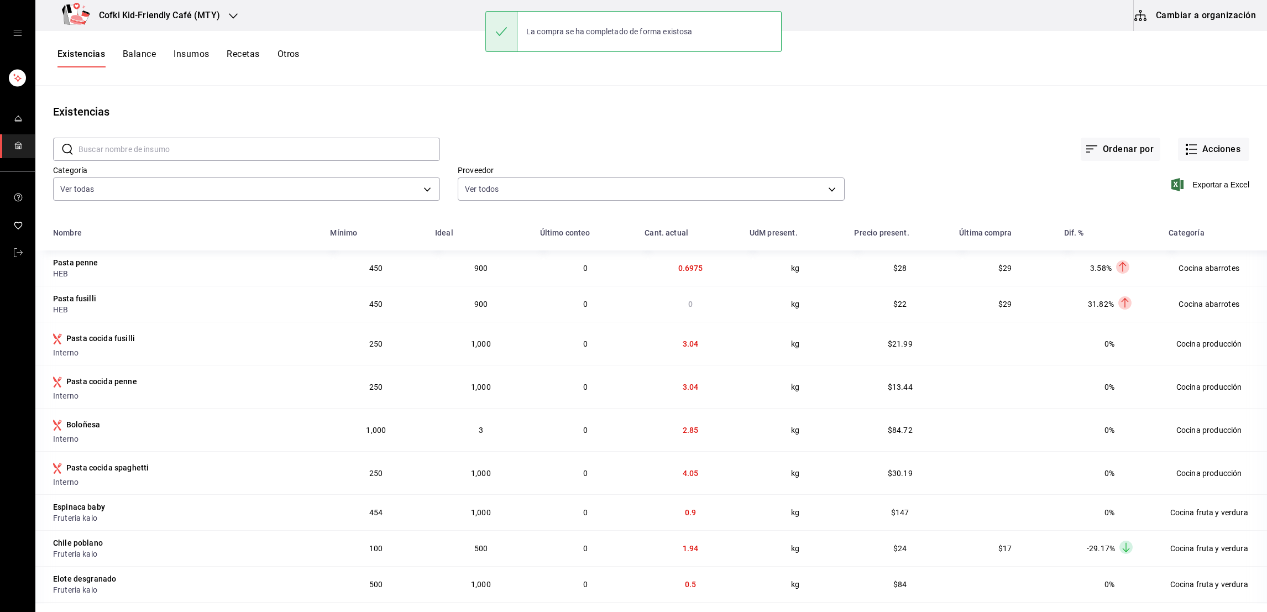
click at [1188, 44] on div "Existencias Balance Insumos Recetas Otros" at bounding box center [651, 58] width 1232 height 55
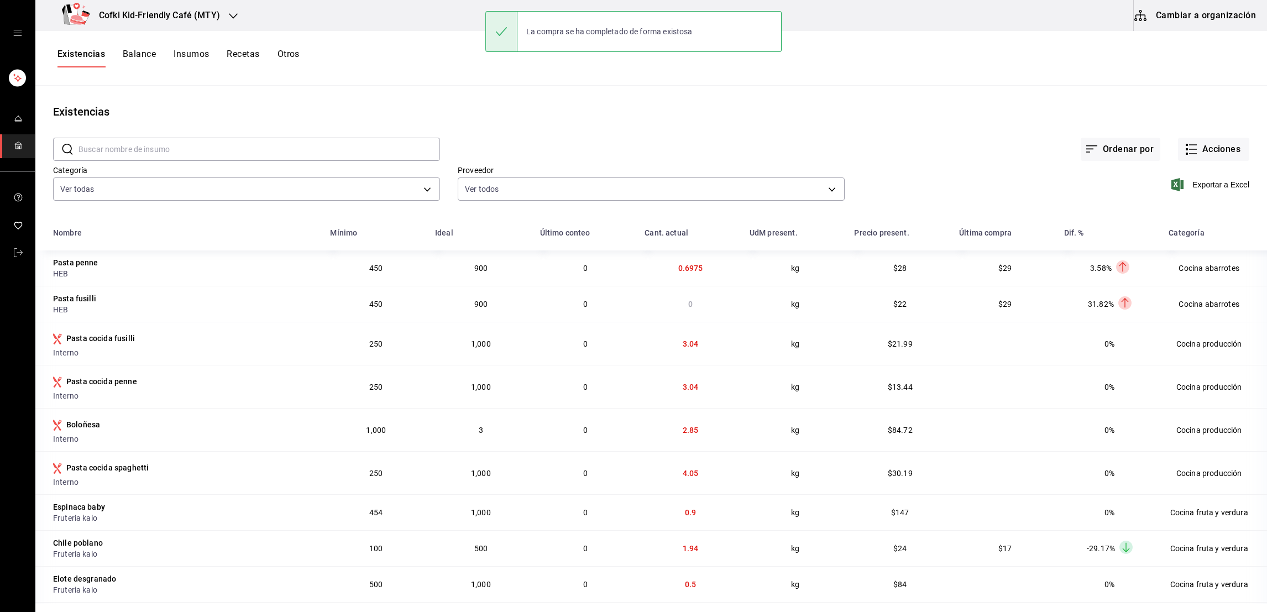
click at [1188, 44] on div "Existencias Balance Insumos Recetas Otros" at bounding box center [651, 58] width 1232 height 55
click at [1209, 146] on button "Acciones" at bounding box center [1213, 149] width 71 height 23
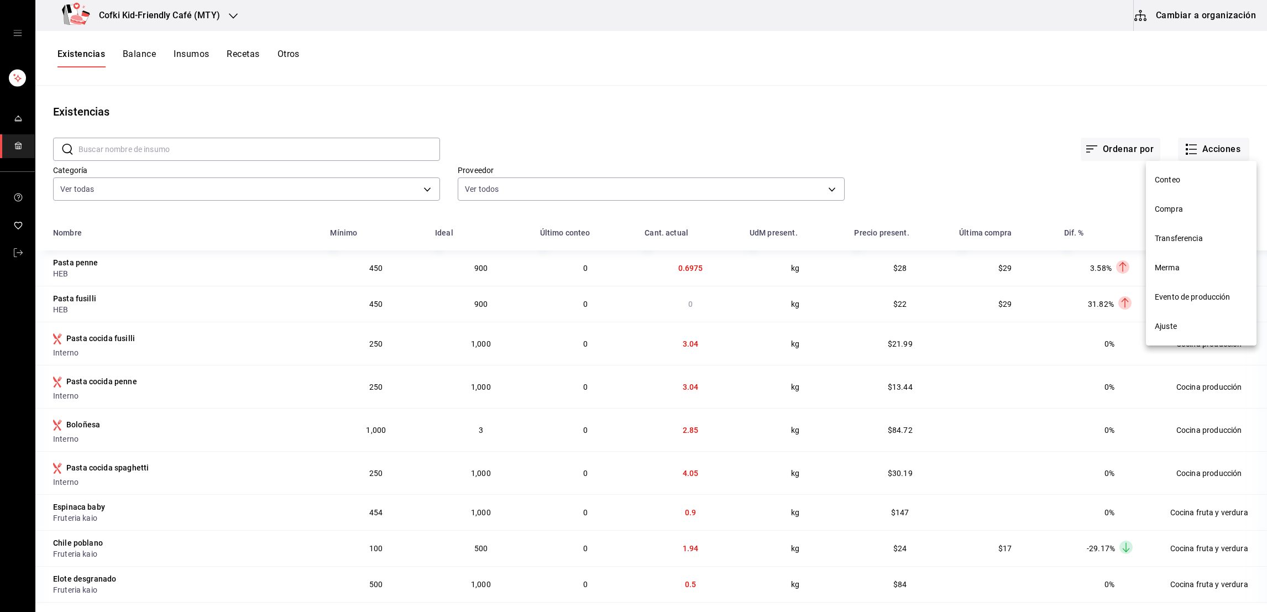
click at [1191, 207] on span "Compra" at bounding box center [1201, 209] width 93 height 12
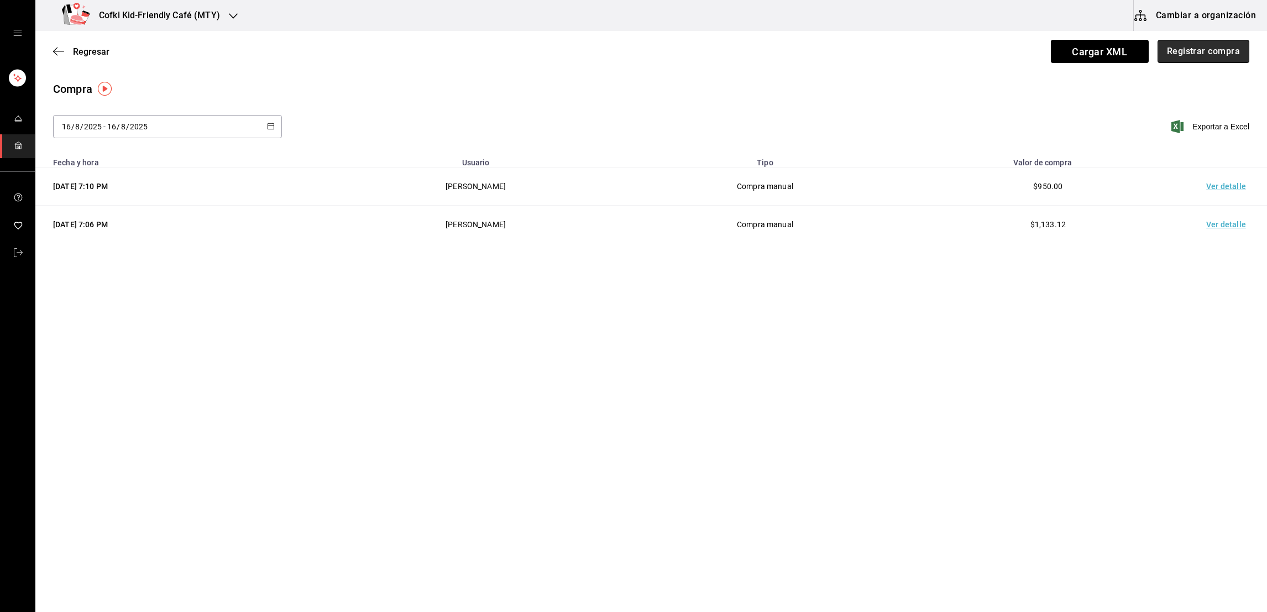
click at [1202, 53] on button "Registrar compra" at bounding box center [1204, 51] width 92 height 23
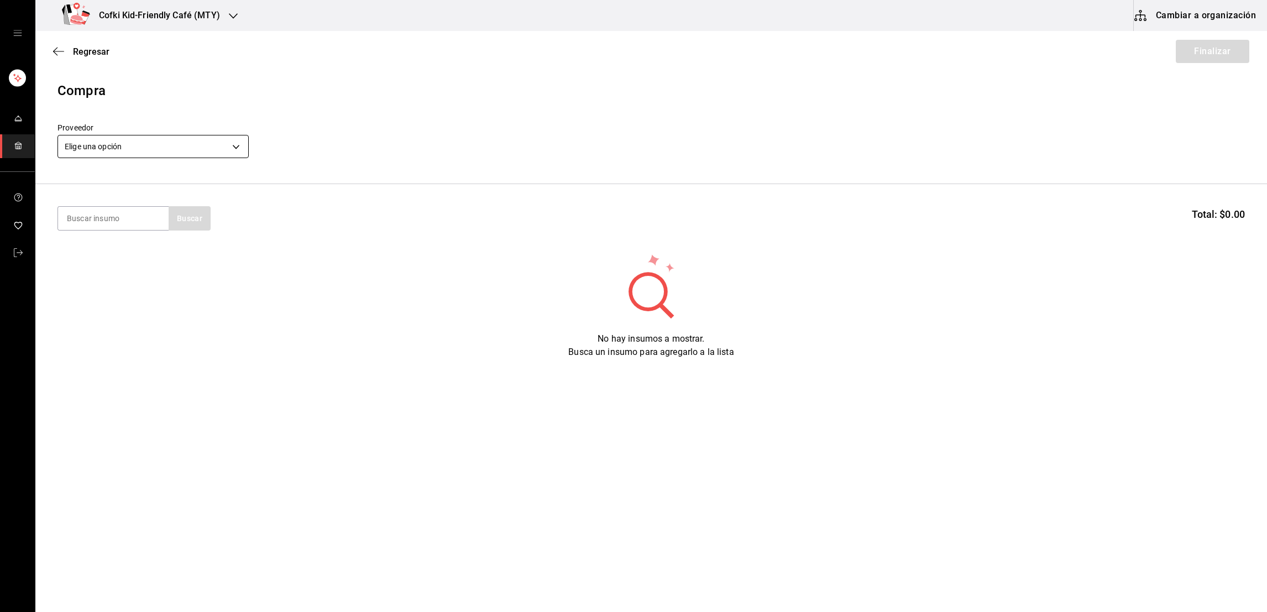
click at [202, 153] on body "Cofki Kid-Friendly Café (MTY) Cambiar a organización Regresar Finalizar Compra …" at bounding box center [633, 275] width 1267 height 550
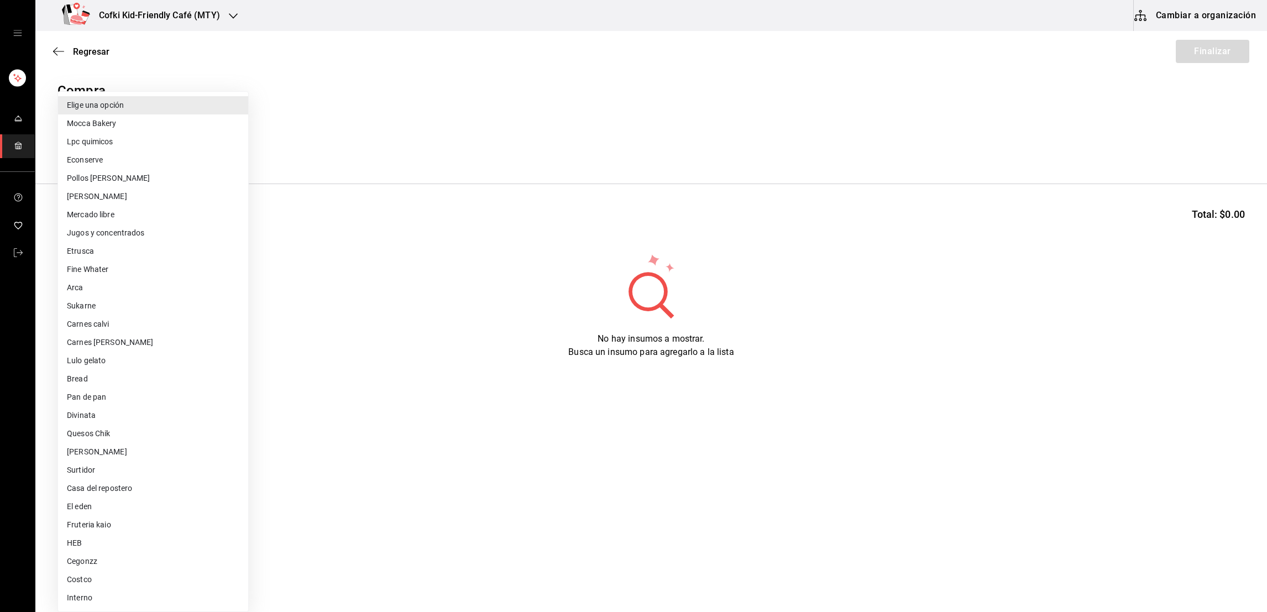
click at [104, 233] on li "Jugos y concentrados" at bounding box center [153, 233] width 190 height 18
type input "f428fb33-e53f-4945-bdf0-c91a4767c660"
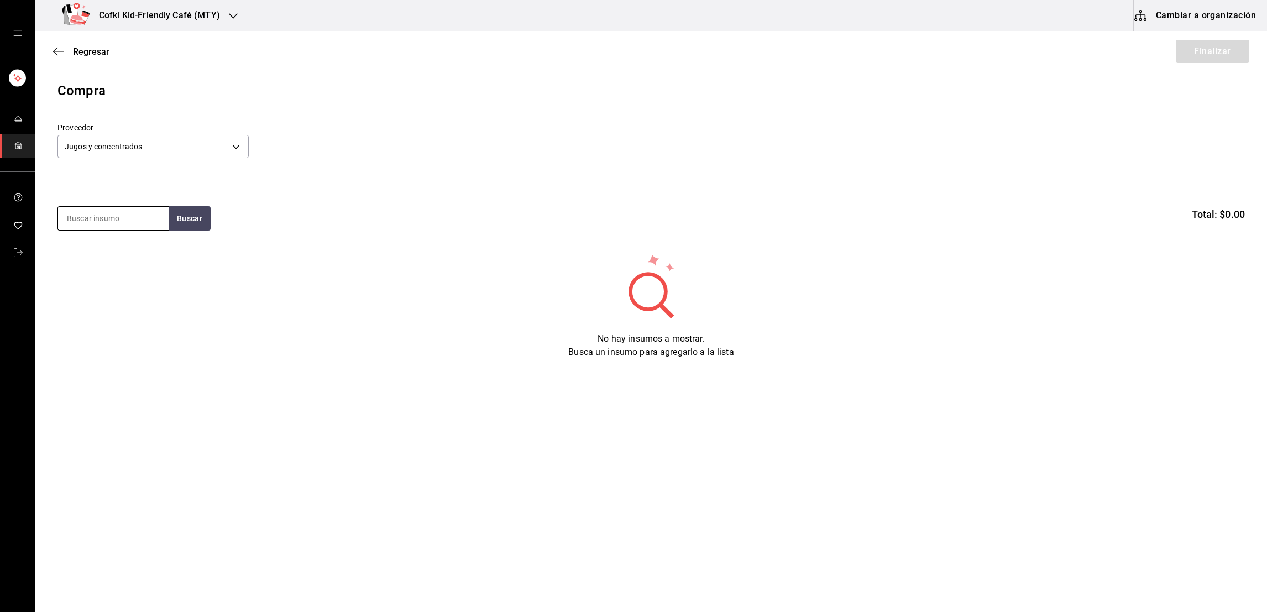
click at [124, 227] on input at bounding box center [113, 218] width 111 height 23
click at [177, 234] on section "Buscar Total: $0.00" at bounding box center [651, 218] width 1232 height 69
click at [180, 230] on button "Buscar" at bounding box center [190, 218] width 42 height 24
click at [137, 259] on div "Bote con 3,785 litros de jugo de naranja - Jugos y concentrados" at bounding box center [112, 275] width 93 height 35
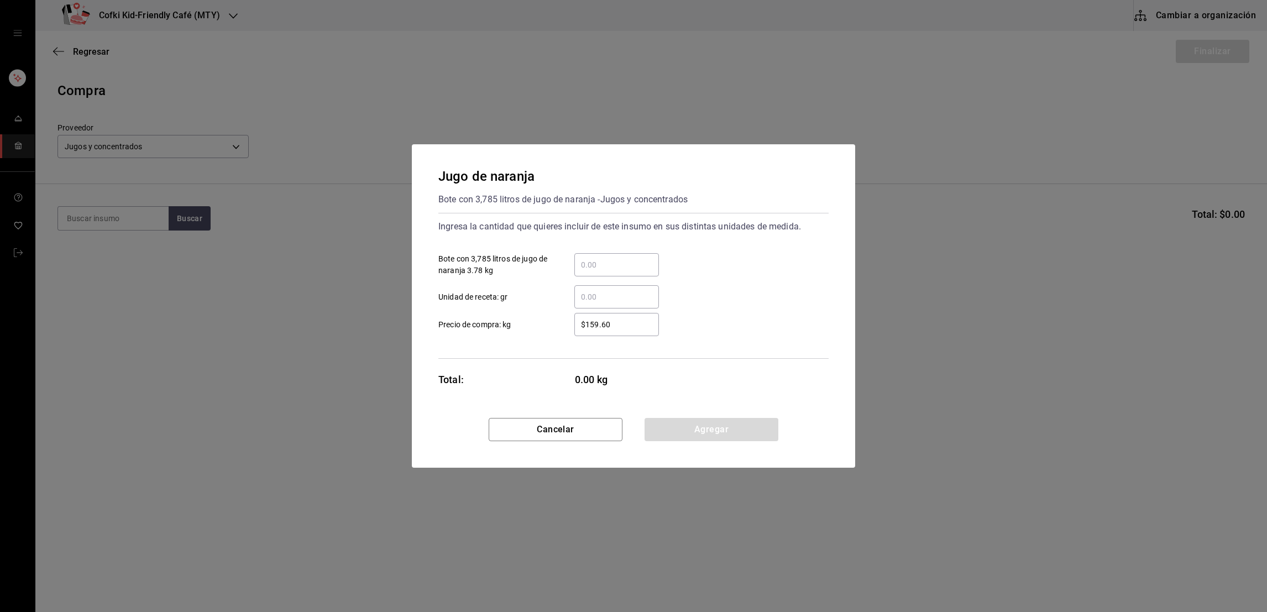
click at [619, 258] on input "​ Bote con 3,785 litros de jugo de naranja 3.78 kg" at bounding box center [616, 264] width 85 height 13
type input "4"
type input "$190"
click at [699, 286] on div "​ Unidad de receta: gr" at bounding box center [629, 292] width 399 height 32
click at [709, 422] on button "Agregar" at bounding box center [712, 429] width 134 height 23
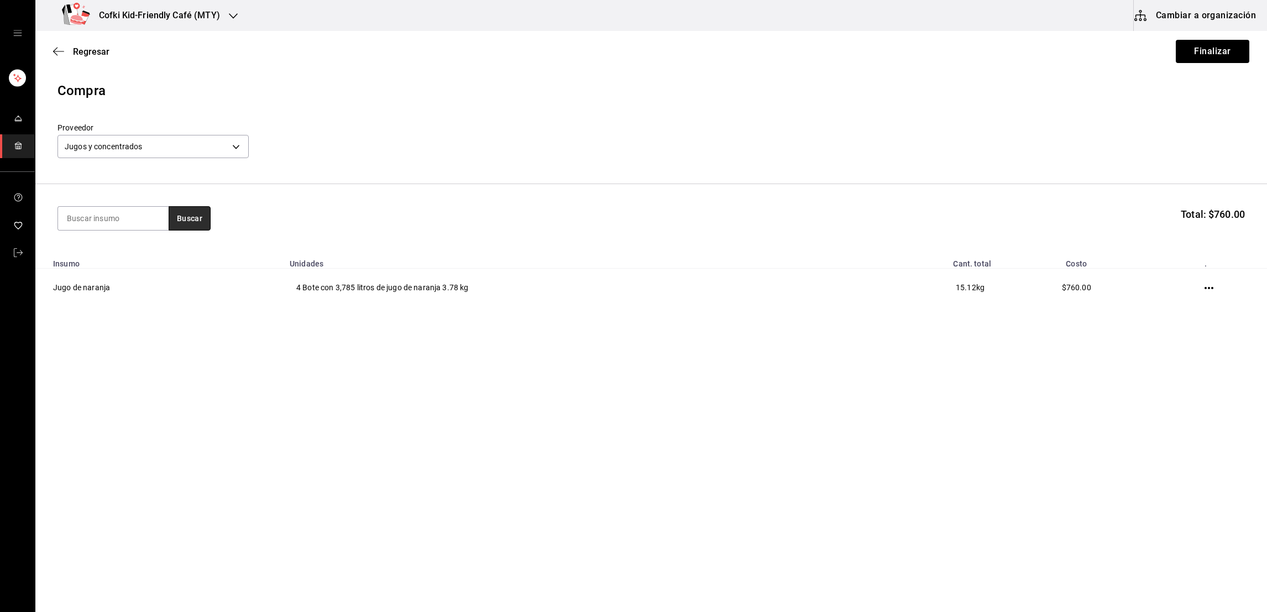
click at [200, 219] on button "Buscar" at bounding box center [190, 218] width 42 height 24
click at [148, 255] on div "Jugo de limon" at bounding box center [112, 250] width 93 height 13
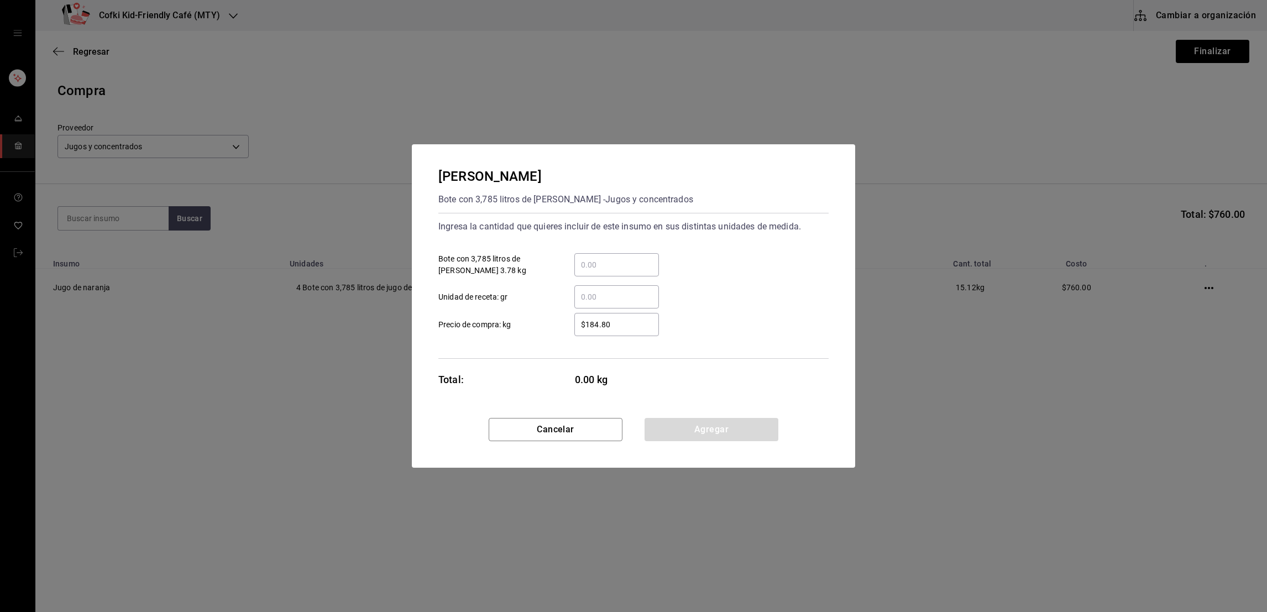
click at [641, 291] on input "​ Unidad de receta: gr" at bounding box center [616, 296] width 85 height 13
click at [620, 261] on input "​ Bote con 3,785 litros de jugo de limon 3.78 kg" at bounding box center [616, 264] width 85 height 13
type input "2"
type input "$190"
click at [728, 281] on div "​ Unidad de receta: gr" at bounding box center [629, 292] width 399 height 32
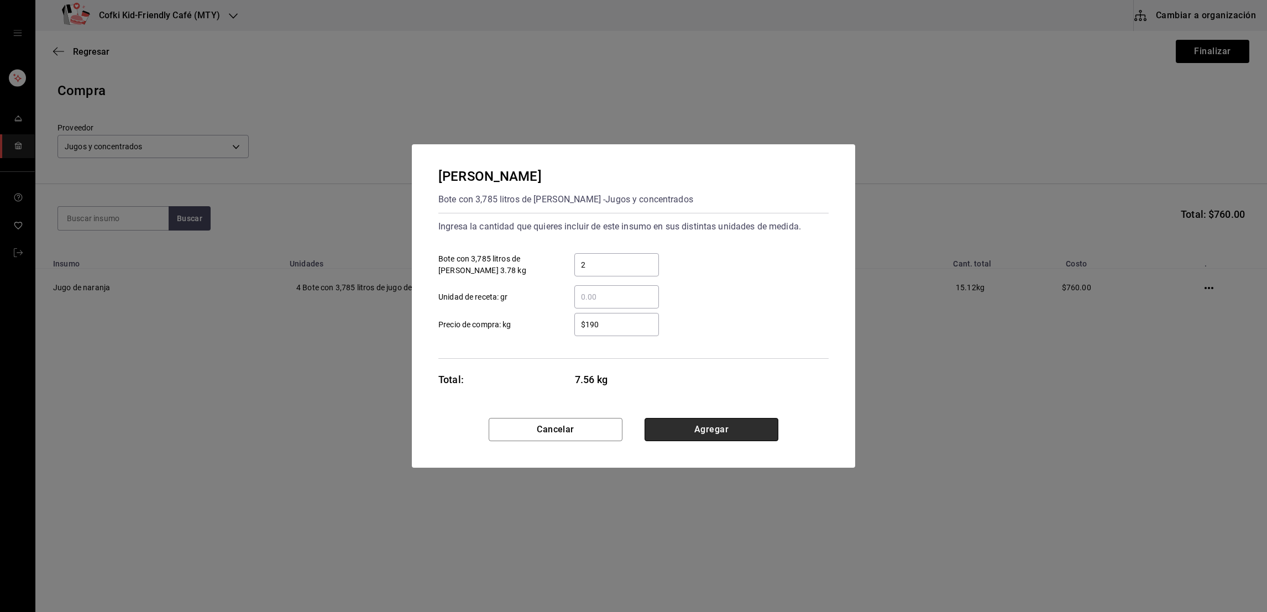
click at [711, 439] on button "Agregar" at bounding box center [712, 429] width 134 height 23
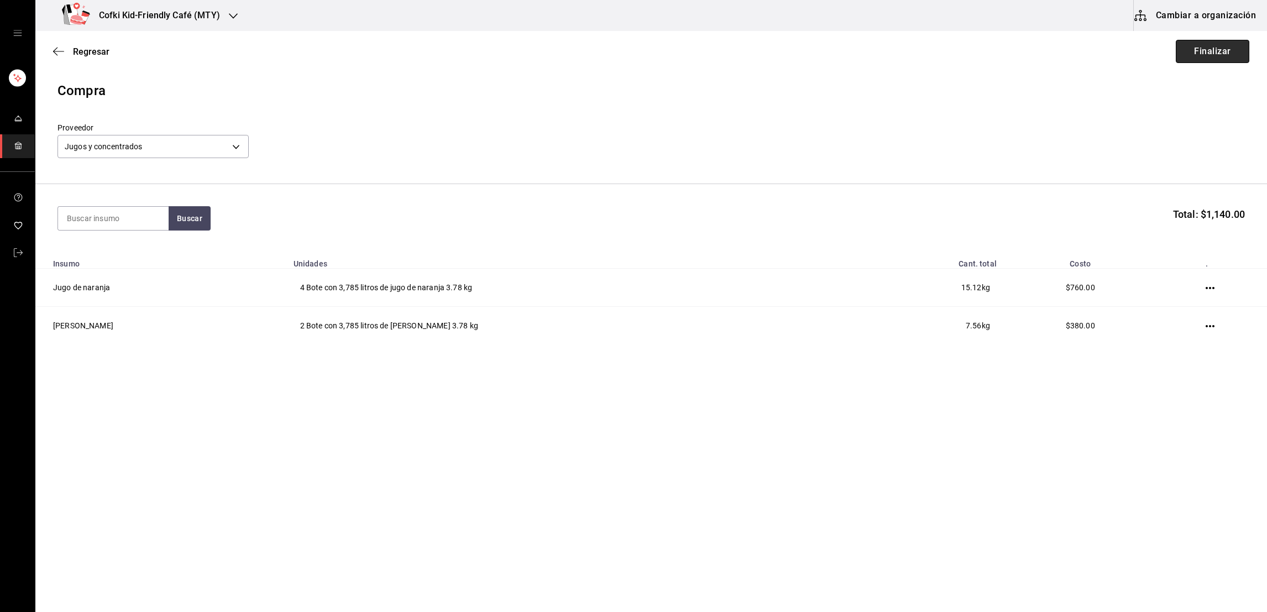
click at [1217, 49] on button "Finalizar" at bounding box center [1213, 51] width 74 height 23
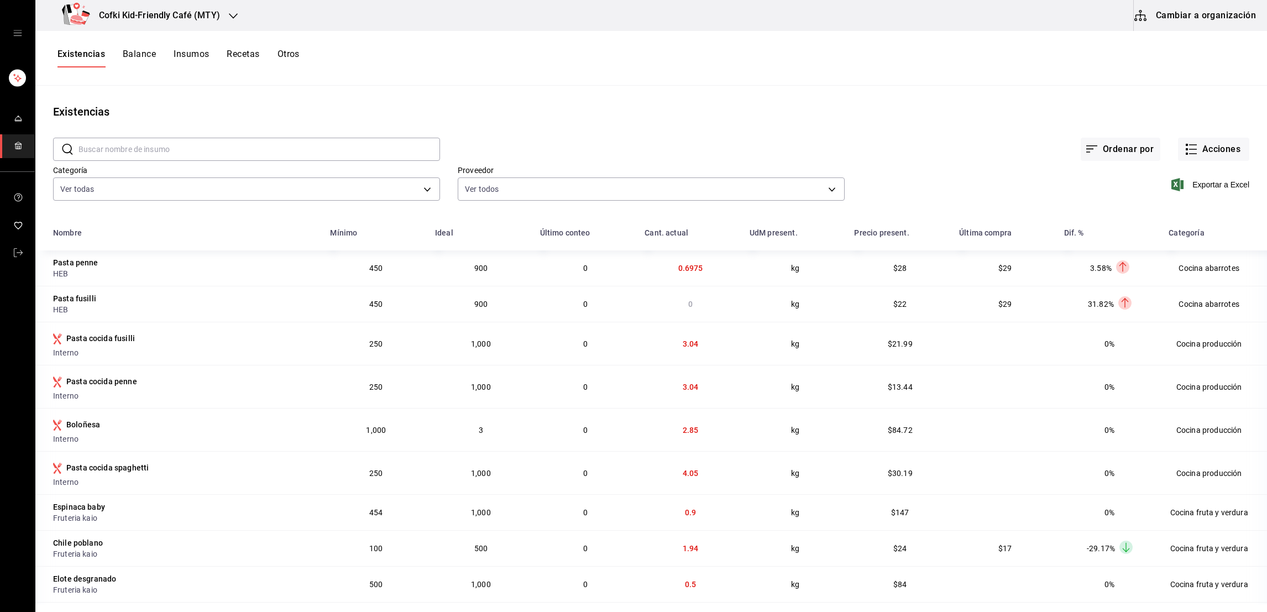
drag, startPoint x: 1218, startPoint y: 48, endPoint x: 1216, endPoint y: 65, distance: 17.8
drag, startPoint x: 1216, startPoint y: 65, endPoint x: 815, endPoint y: 95, distance: 401.9
click at [815, 95] on main "Existencias ​ ​ Ordenar por Acciones Categoría Ver todas 4c1c7c43-2959-4713-a3b…" at bounding box center [651, 345] width 1232 height 519
click at [1178, 139] on button "Acciones" at bounding box center [1213, 149] width 71 height 23
click at [1179, 268] on span "Merma" at bounding box center [1201, 268] width 93 height 12
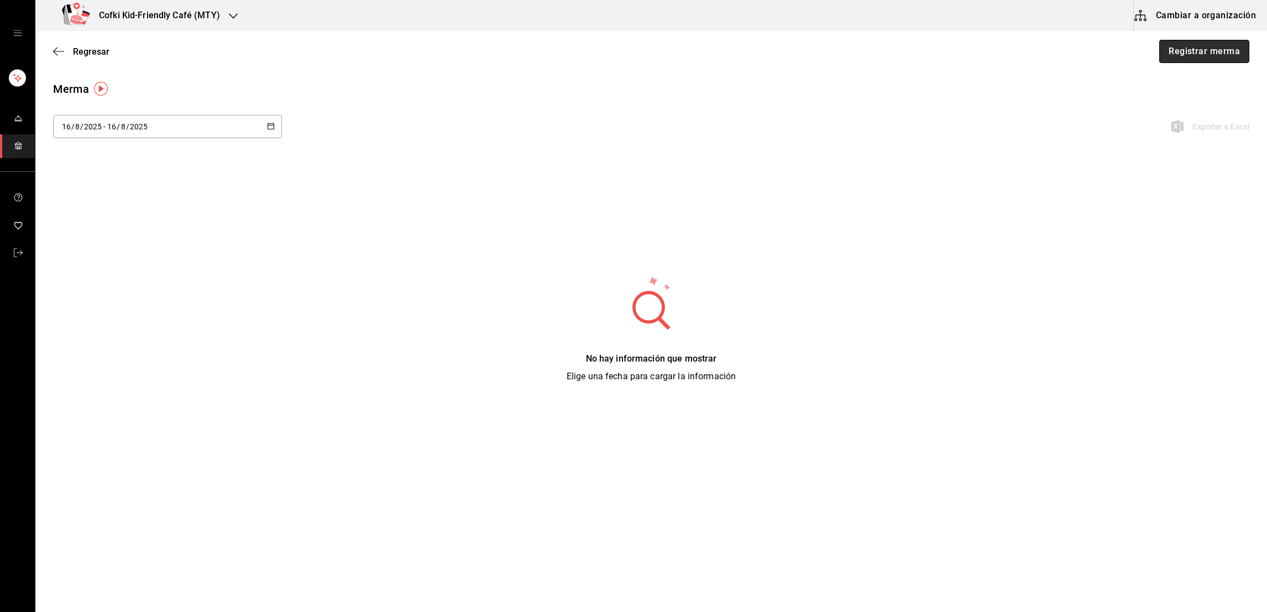
click at [1183, 53] on button "Registrar merma" at bounding box center [1204, 51] width 90 height 23
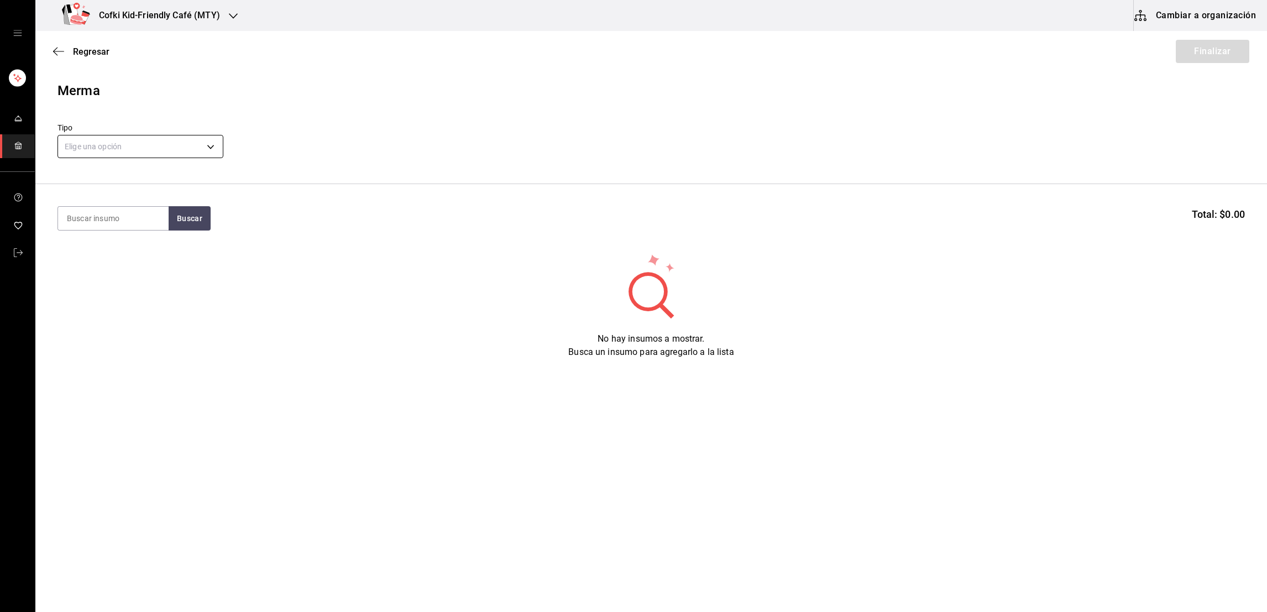
click at [198, 147] on body "Cofki Kid-Friendly Café (MTY) Cambiar a organización Regresar Finalizar Merma T…" at bounding box center [633, 275] width 1267 height 550
click at [121, 252] on li "Echado a perder" at bounding box center [140, 254] width 165 height 18
type input "SPOILED"
click at [141, 229] on input at bounding box center [113, 218] width 111 height 23
type input "apio"
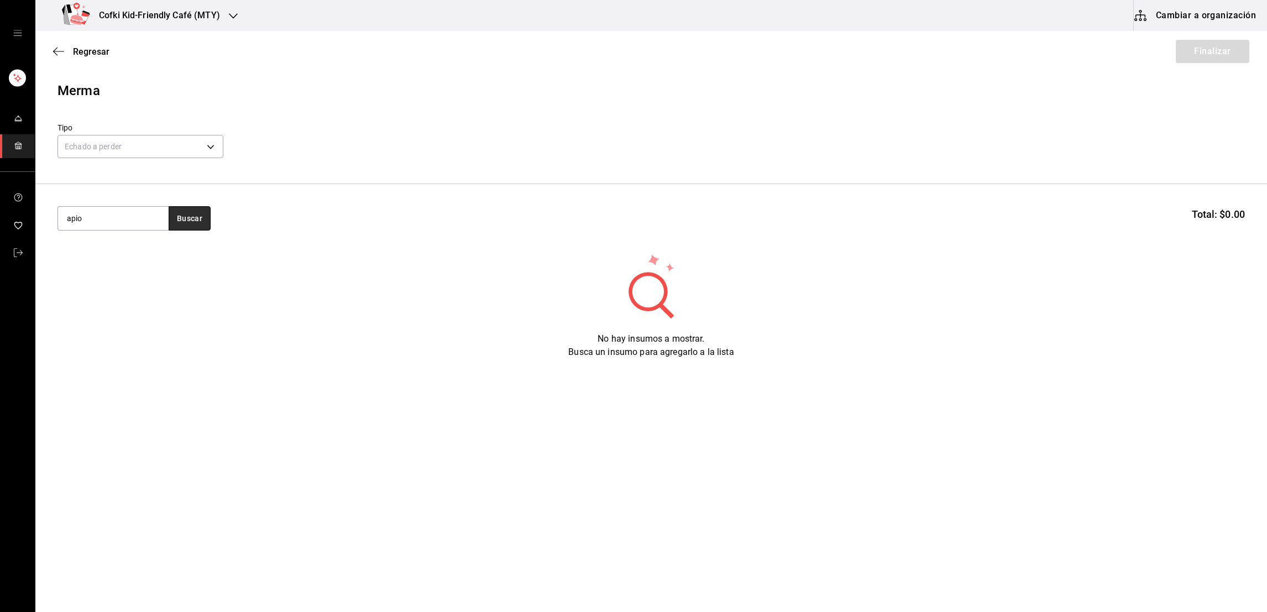
click at [200, 215] on button "Buscar" at bounding box center [190, 218] width 42 height 24
click at [130, 265] on div "Manojo de apio - Fruteria kaio" at bounding box center [112, 269] width 93 height 23
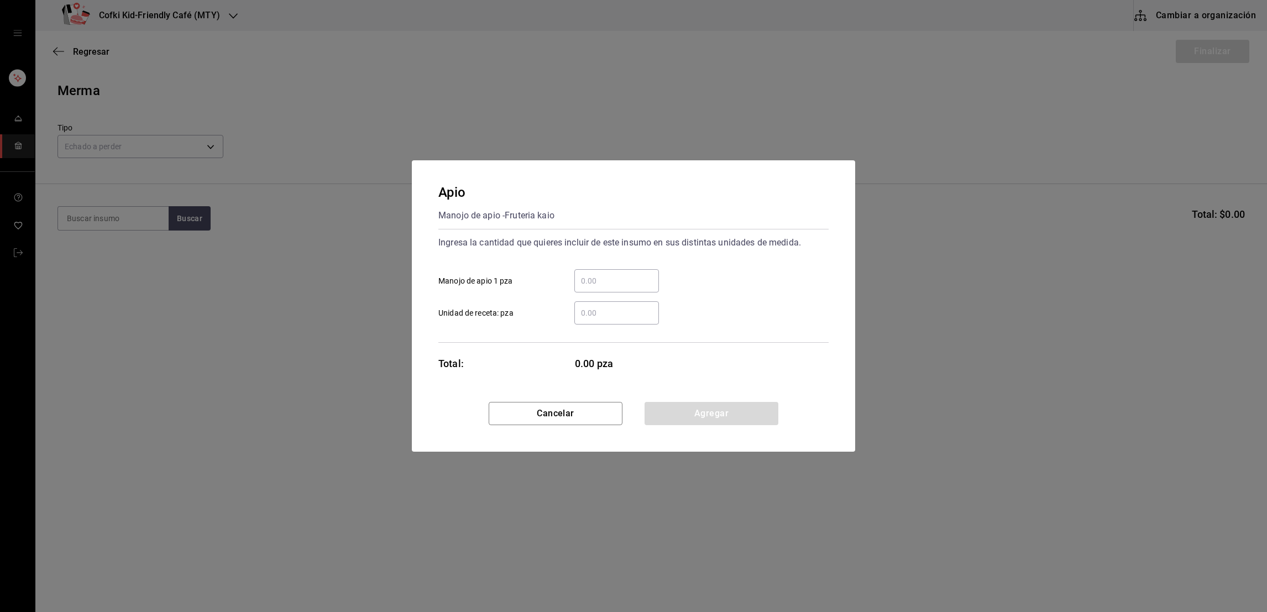
click at [605, 280] on input "​ Manojo de apio 1 pza" at bounding box center [616, 280] width 85 height 13
type input "0.25"
click at [665, 404] on button "Agregar" at bounding box center [712, 413] width 134 height 23
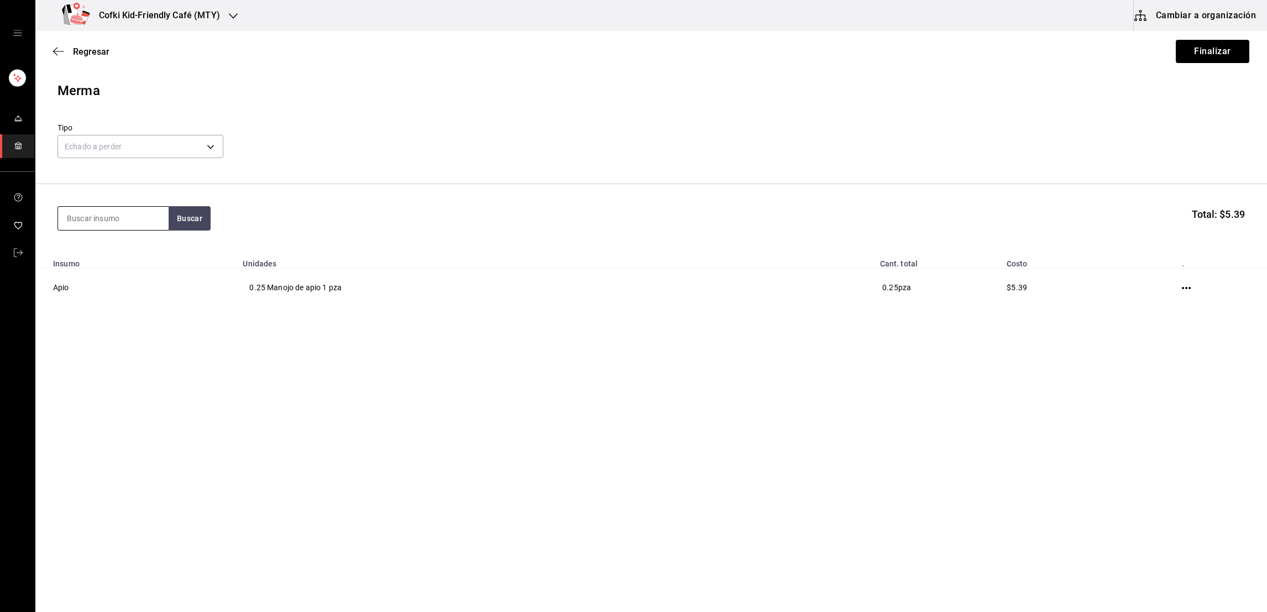
click at [111, 218] on input at bounding box center [113, 218] width 111 height 23
type input "zanahoria"
click at [185, 222] on button "Buscar" at bounding box center [190, 218] width 42 height 24
click at [127, 250] on div "Zanahoria" at bounding box center [112, 250] width 93 height 13
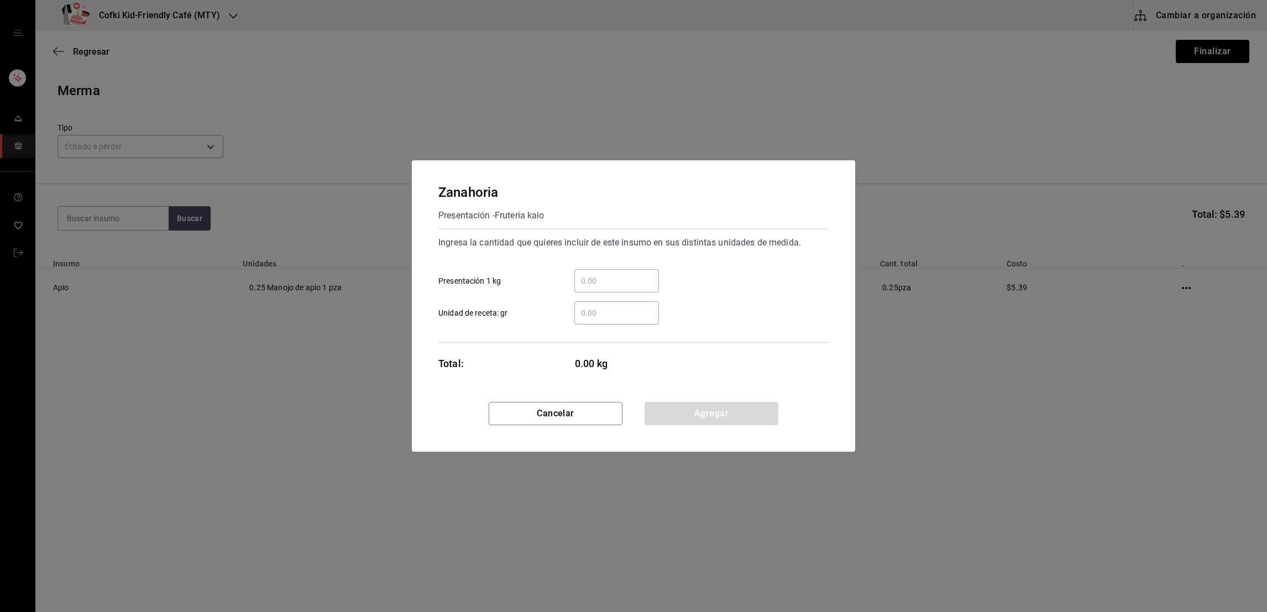
click at [584, 279] on input "​ Presentación 1 kg" at bounding box center [616, 280] width 85 height 13
type input "0.30"
click at [663, 410] on button "Agregar" at bounding box center [712, 413] width 134 height 23
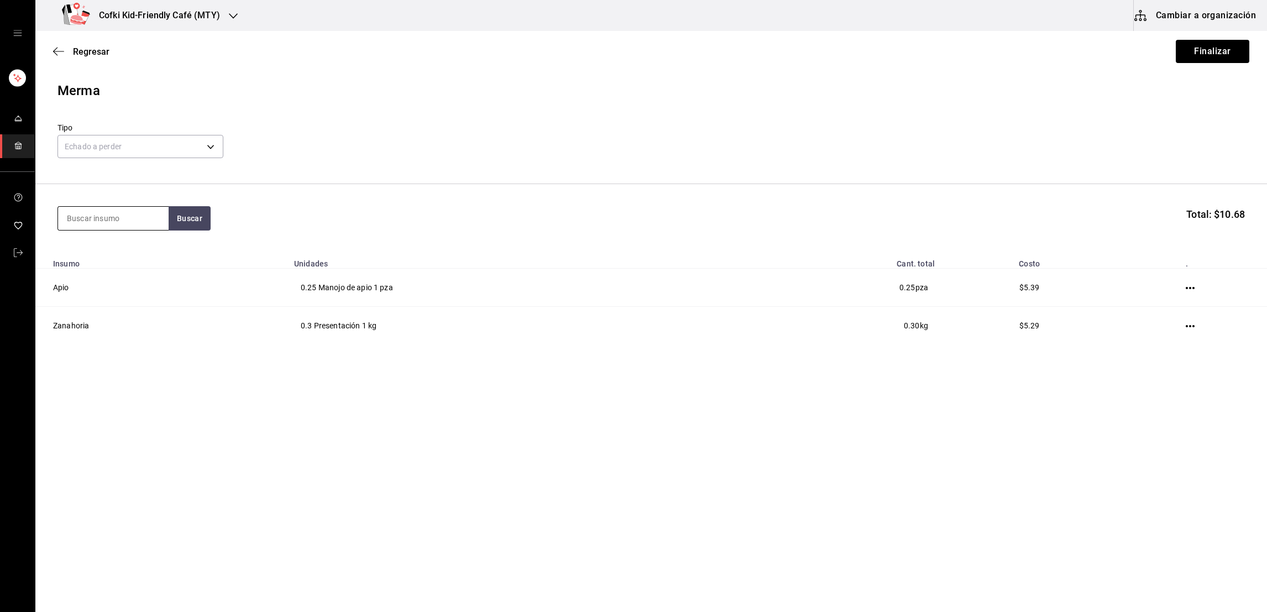
click at [118, 212] on input at bounding box center [113, 218] width 111 height 23
click at [157, 223] on input "pimiento rojo" at bounding box center [113, 218] width 111 height 23
click at [162, 223] on input "pimiento rojo" at bounding box center [113, 218] width 111 height 23
type input "pimiento rojo"
click at [196, 220] on button "Buscar" at bounding box center [190, 218] width 42 height 24
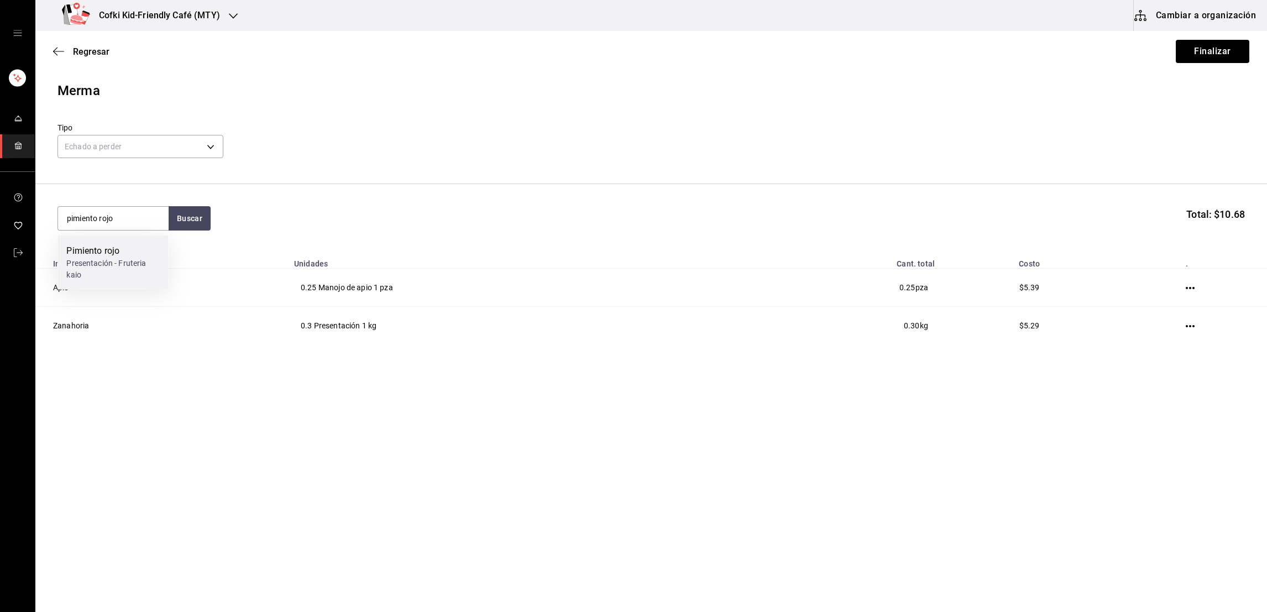
click at [144, 272] on div "Presentación - Fruteria kaio" at bounding box center [112, 269] width 93 height 23
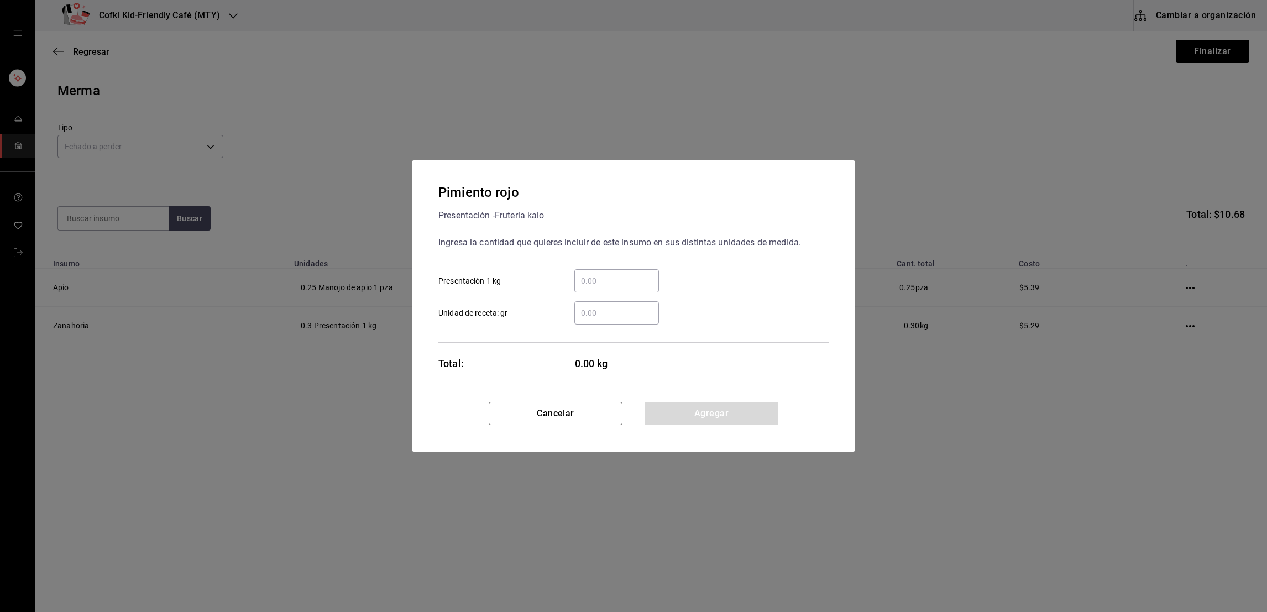
click at [625, 280] on input "​ Presentación 1 kg" at bounding box center [616, 280] width 85 height 13
type input "0.30"
click at [684, 417] on button "Agregar" at bounding box center [712, 413] width 134 height 23
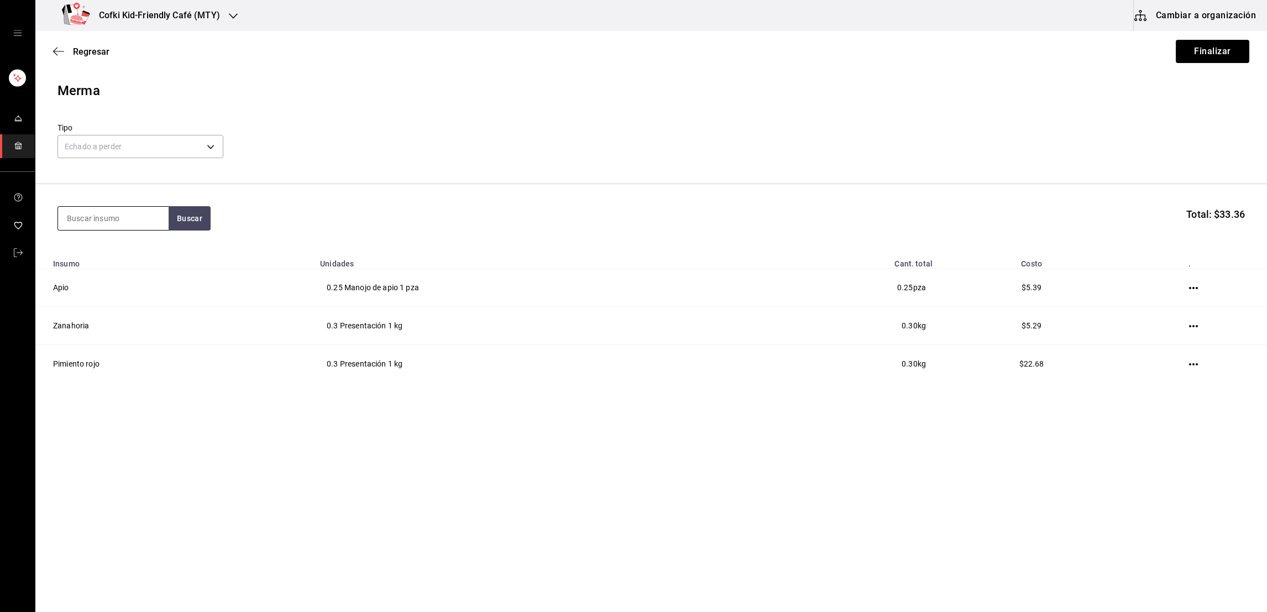
click at [164, 210] on input at bounding box center [113, 218] width 111 height 23
type input "pimiento verde"
click at [206, 220] on button "Buscar" at bounding box center [190, 218] width 42 height 24
click at [138, 253] on div "Pimiento verde" at bounding box center [112, 250] width 93 height 13
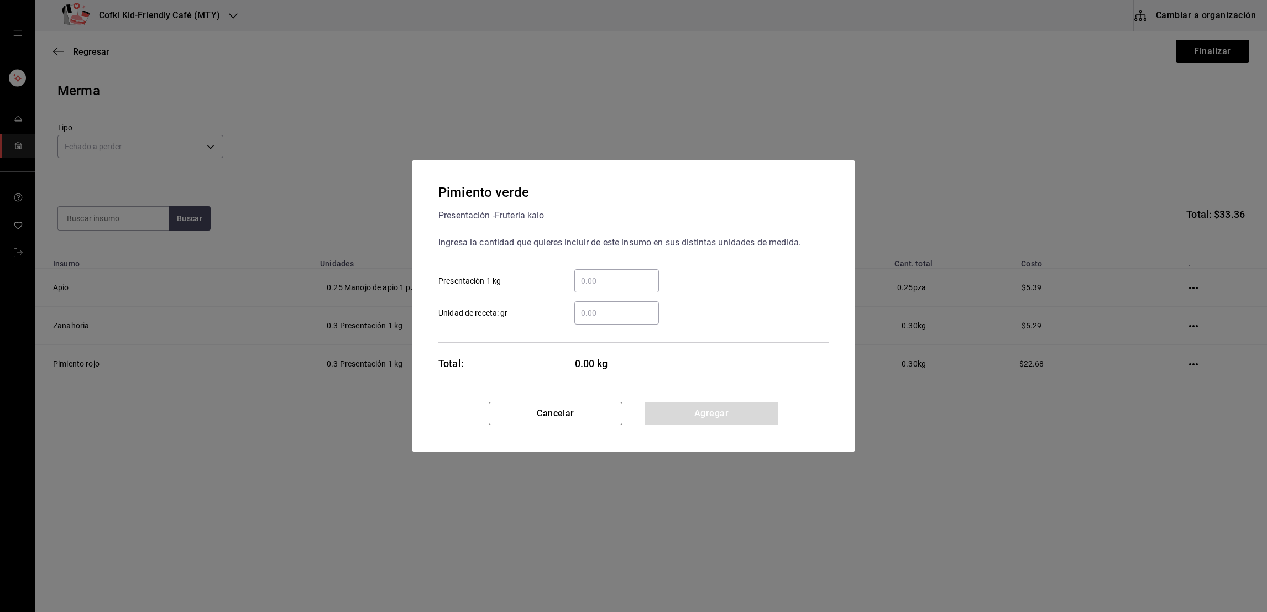
click at [598, 276] on input "​ Presentación 1 kg" at bounding box center [616, 280] width 85 height 13
type input "0.30"
click at [675, 405] on button "Agregar" at bounding box center [712, 413] width 134 height 23
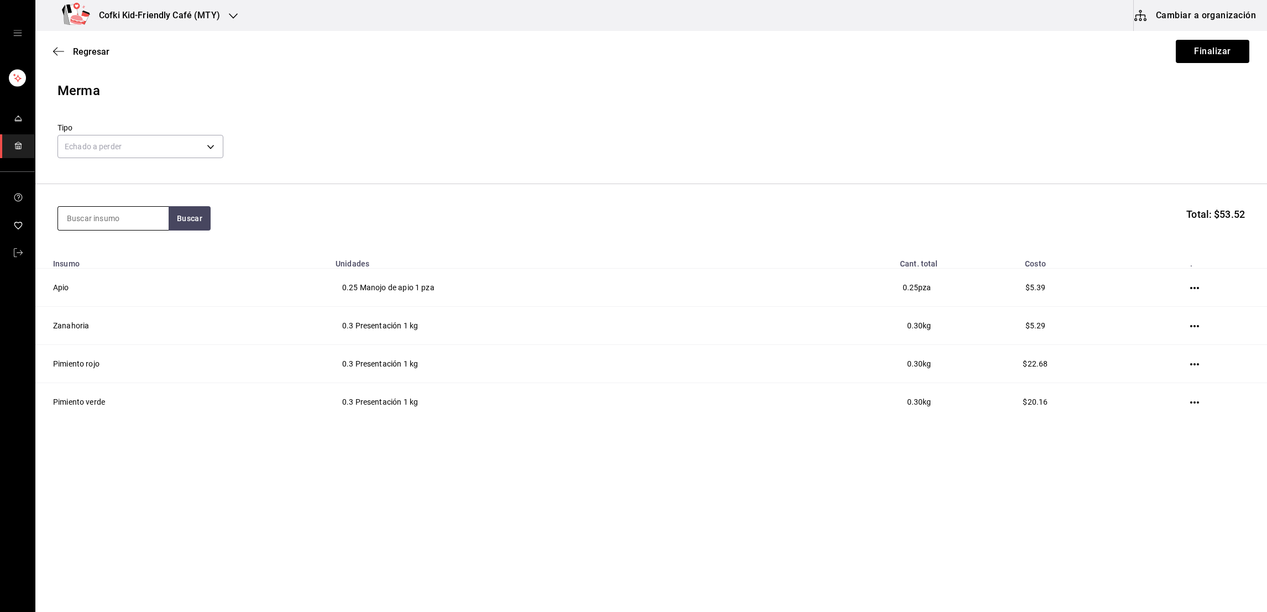
click at [134, 222] on input at bounding box center [113, 218] width 111 height 23
type input "cebolla"
click at [212, 219] on div "cebolla Buscar Total: $53.52" at bounding box center [651, 218] width 1188 height 24
click at [190, 218] on button "Buscar" at bounding box center [190, 218] width 42 height 24
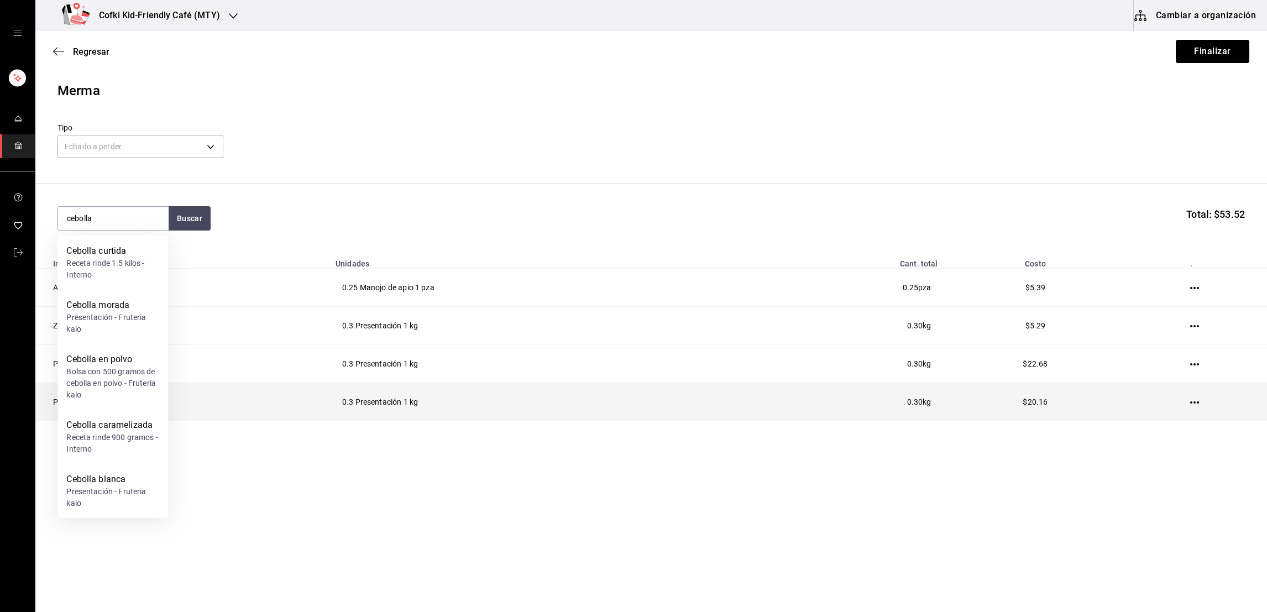
drag, startPoint x: 160, startPoint y: 260, endPoint x: 244, endPoint y: 394, distance: 158.3
click at [244, 394] on body "Cofki Kid-Friendly Café (MTY) Cambiar a organización Regresar Finalizar Merma T…" at bounding box center [633, 275] width 1267 height 550
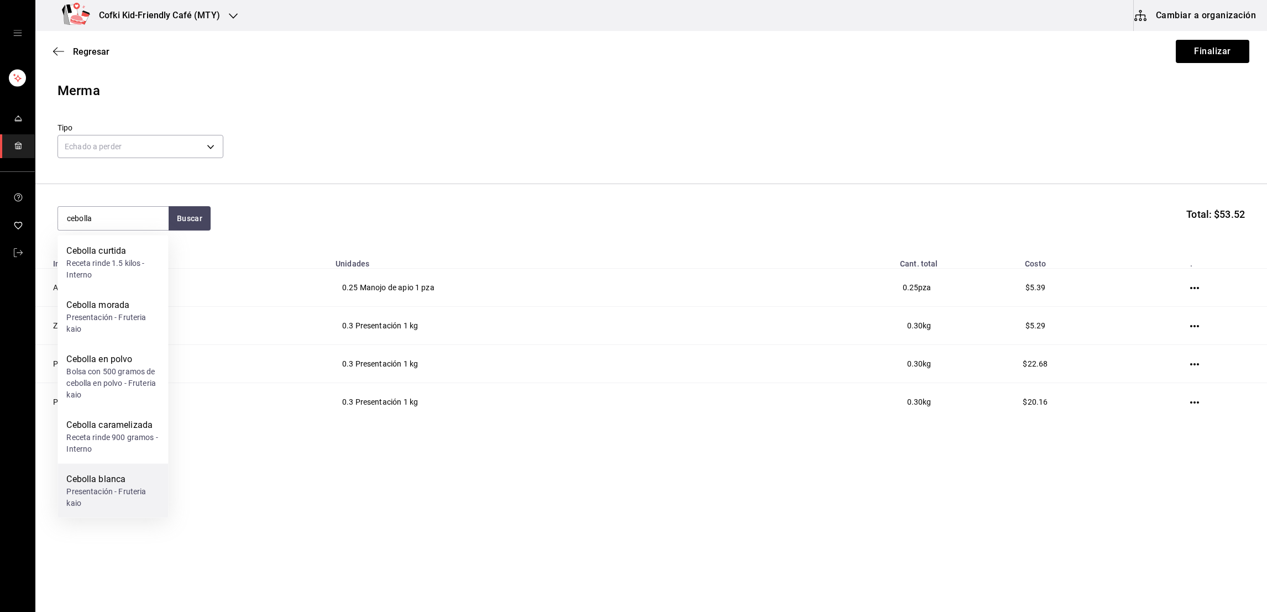
click at [128, 470] on div "Cebolla blanca Presentación - Fruteria kaio" at bounding box center [112, 491] width 111 height 54
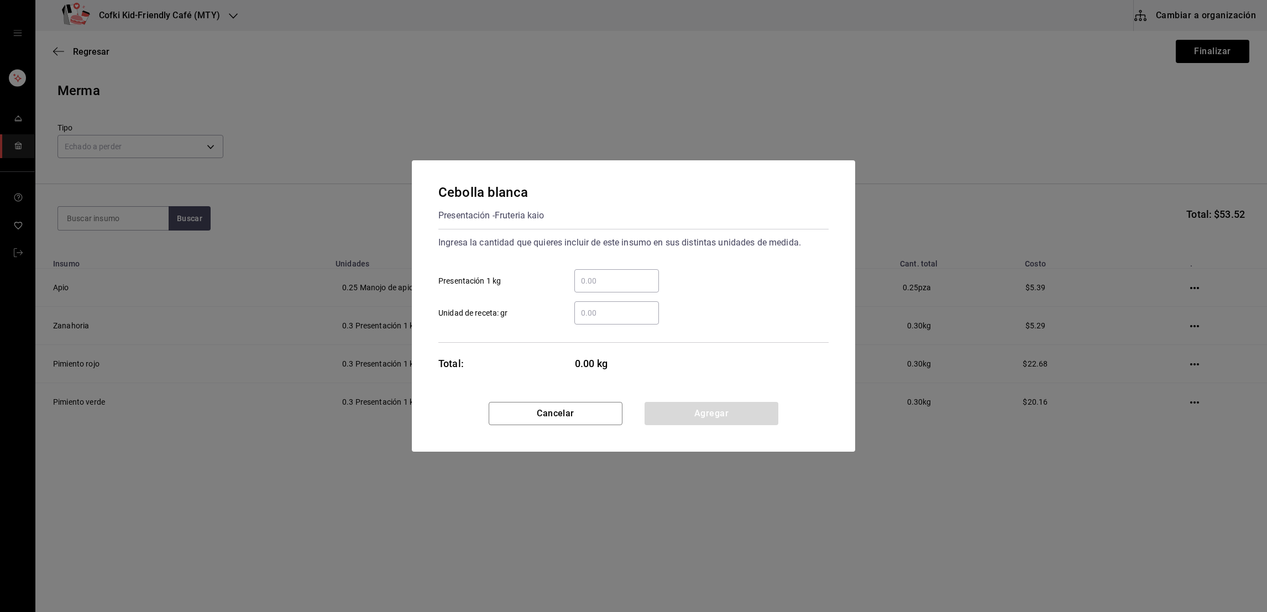
click at [625, 288] on div "​" at bounding box center [616, 280] width 85 height 23
click at [625, 287] on input "​ Presentación 1 kg" at bounding box center [616, 280] width 85 height 13
type input "0.30"
click at [678, 407] on button "Agregar" at bounding box center [712, 413] width 134 height 23
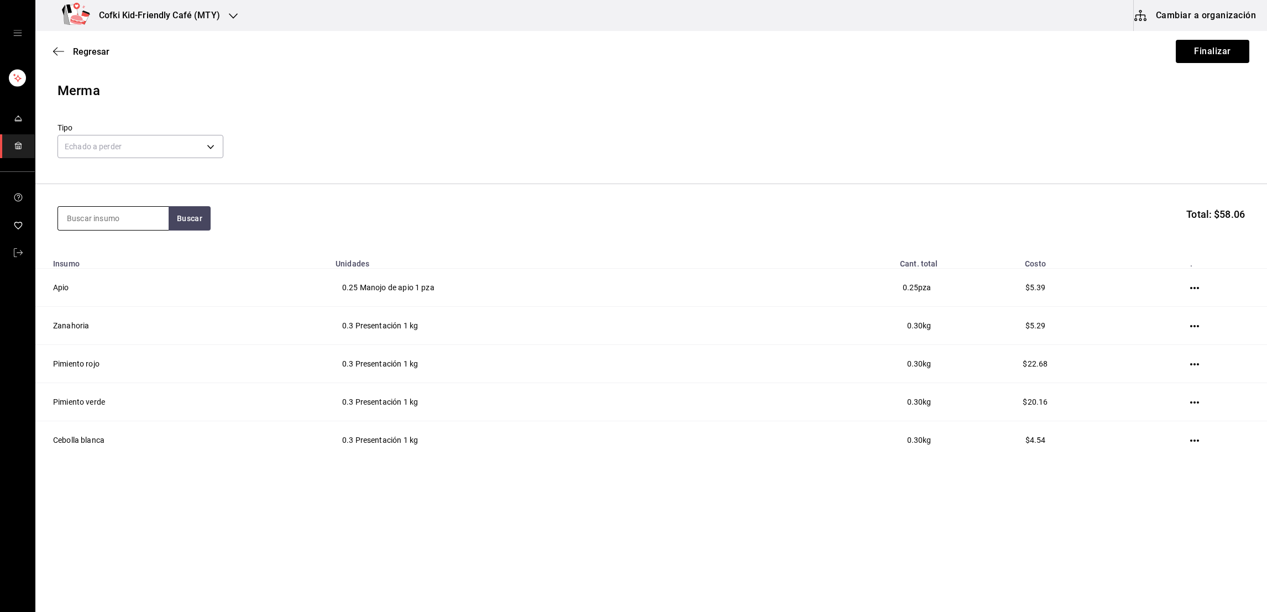
click at [132, 215] on input at bounding box center [113, 218] width 111 height 23
type input "ajo"
click at [177, 216] on button "Buscar" at bounding box center [190, 218] width 42 height 24
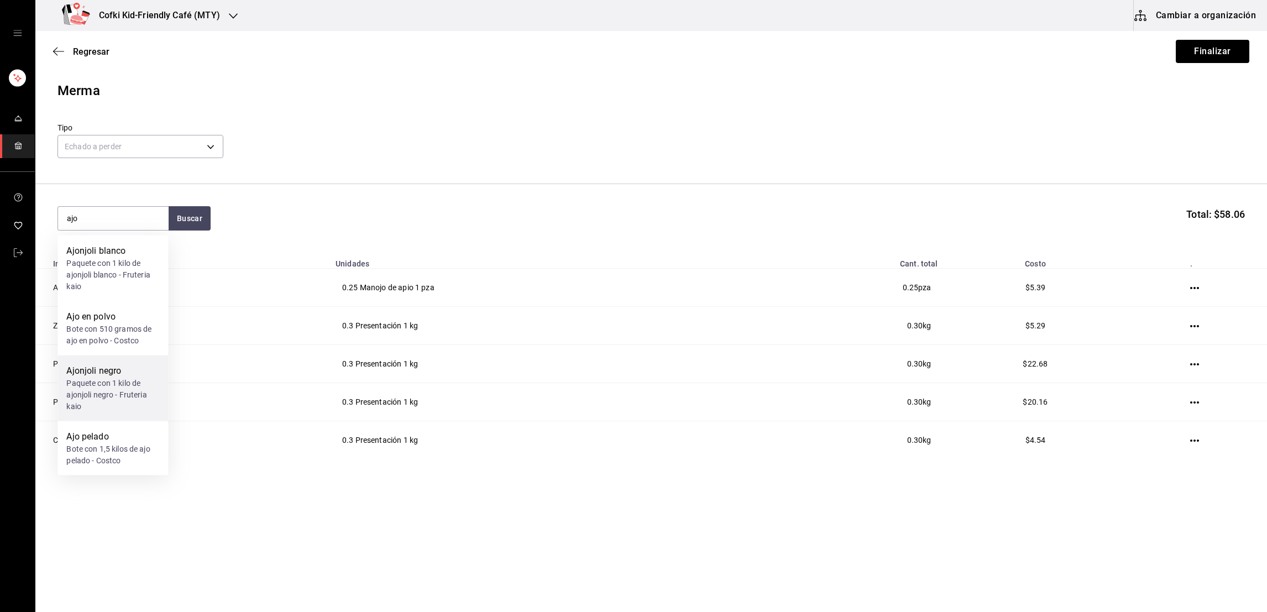
drag, startPoint x: 135, startPoint y: 252, endPoint x: 114, endPoint y: 394, distance: 143.6
click at [114, 394] on div "Ajonjoli blanco Paquete con 1 kilo de ajonjoli blanco - Fruteria kaio Ajo en po…" at bounding box center [112, 356] width 111 height 240
click at [124, 437] on div "Ajo pelado" at bounding box center [112, 436] width 93 height 13
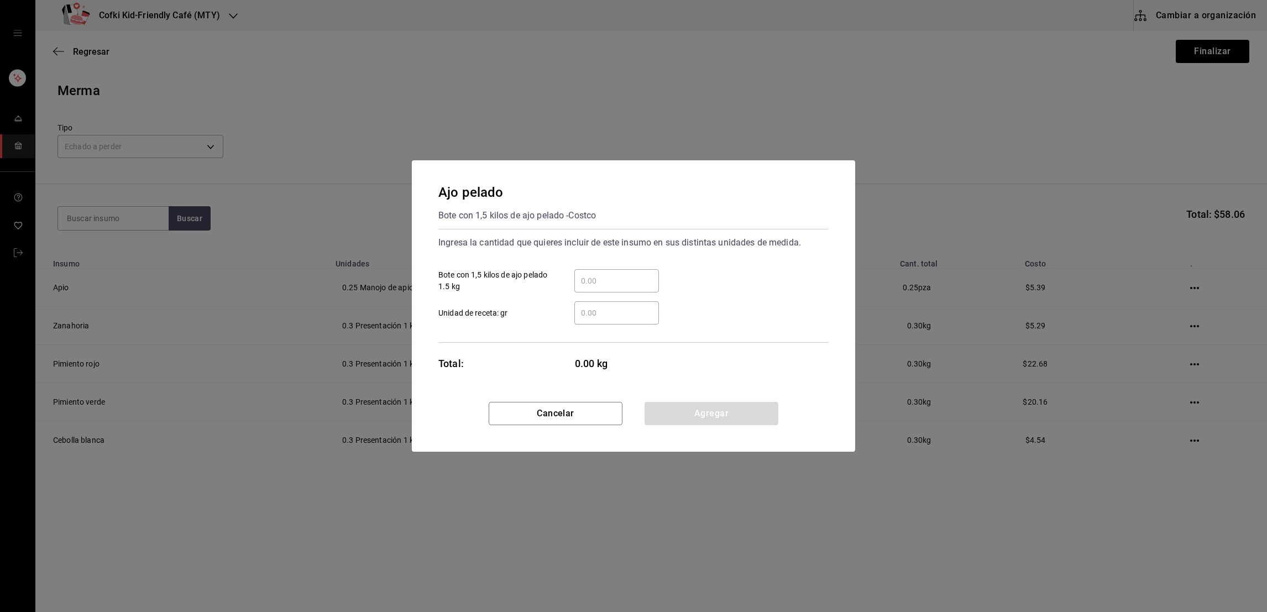
click at [615, 296] on div "​ Unidad de receta: gr" at bounding box center [629, 308] width 399 height 32
click at [616, 276] on input "​ Bote con 1,5 kilos de ajo pelado 1.5 kg" at bounding box center [616, 280] width 85 height 13
type input "0.10"
click at [679, 405] on button "Agregar" at bounding box center [712, 413] width 134 height 23
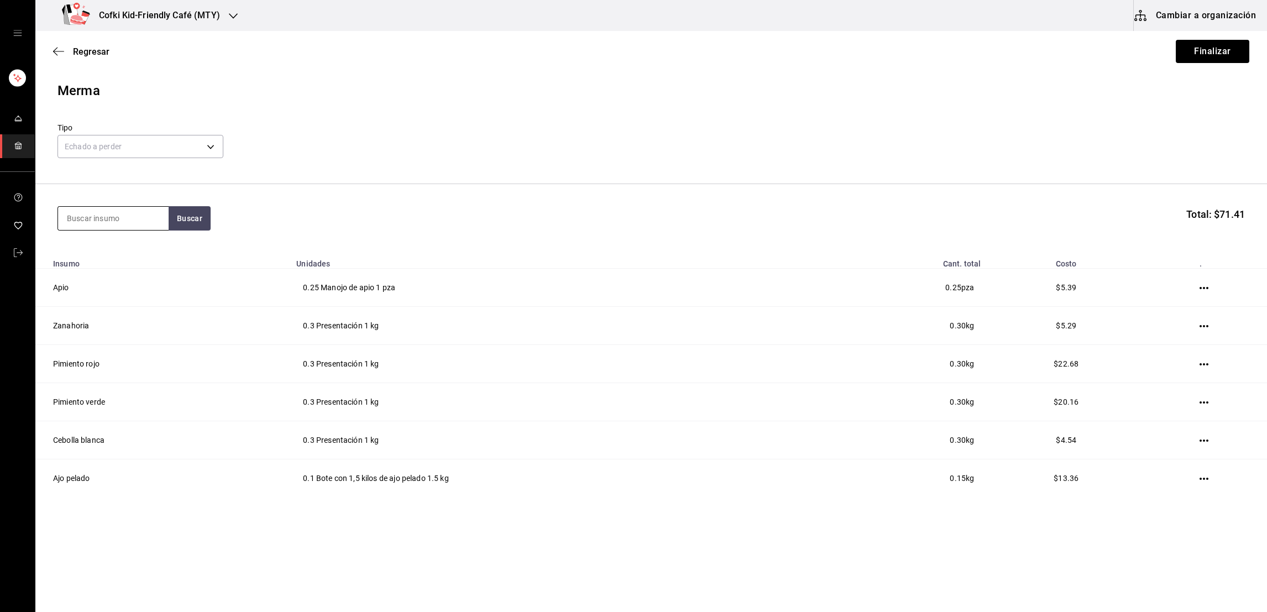
click at [143, 218] on input at bounding box center [113, 218] width 111 height 23
type input "arroz"
click at [189, 218] on button "Buscar" at bounding box center [190, 218] width 42 height 24
click at [137, 255] on div "Arroz blanco" at bounding box center [112, 250] width 93 height 13
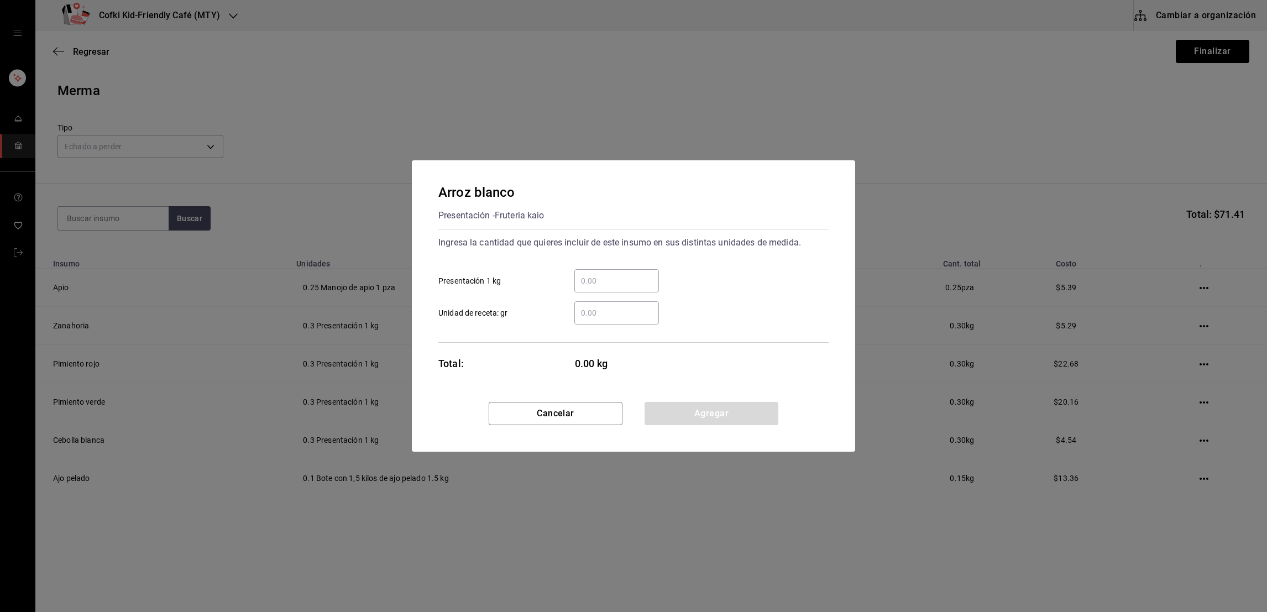
click at [615, 281] on input "​ Presentación 1 kg" at bounding box center [616, 280] width 85 height 13
type input "2.5"
click at [666, 414] on button "Agregar" at bounding box center [712, 413] width 134 height 23
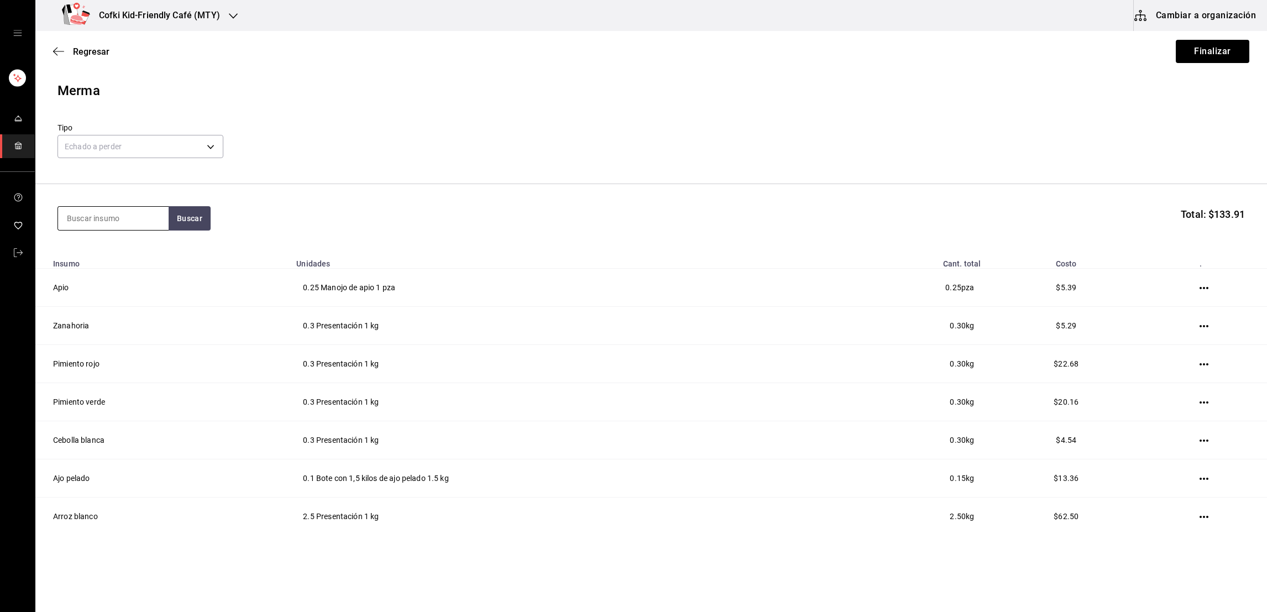
click at [134, 219] on input at bounding box center [113, 218] width 111 height 23
type input "soya"
click at [177, 217] on button "Buscar" at bounding box center [190, 218] width 42 height 24
click at [127, 259] on div "Bote con 1,810 litros de salsa de soya - Costco" at bounding box center [112, 269] width 93 height 23
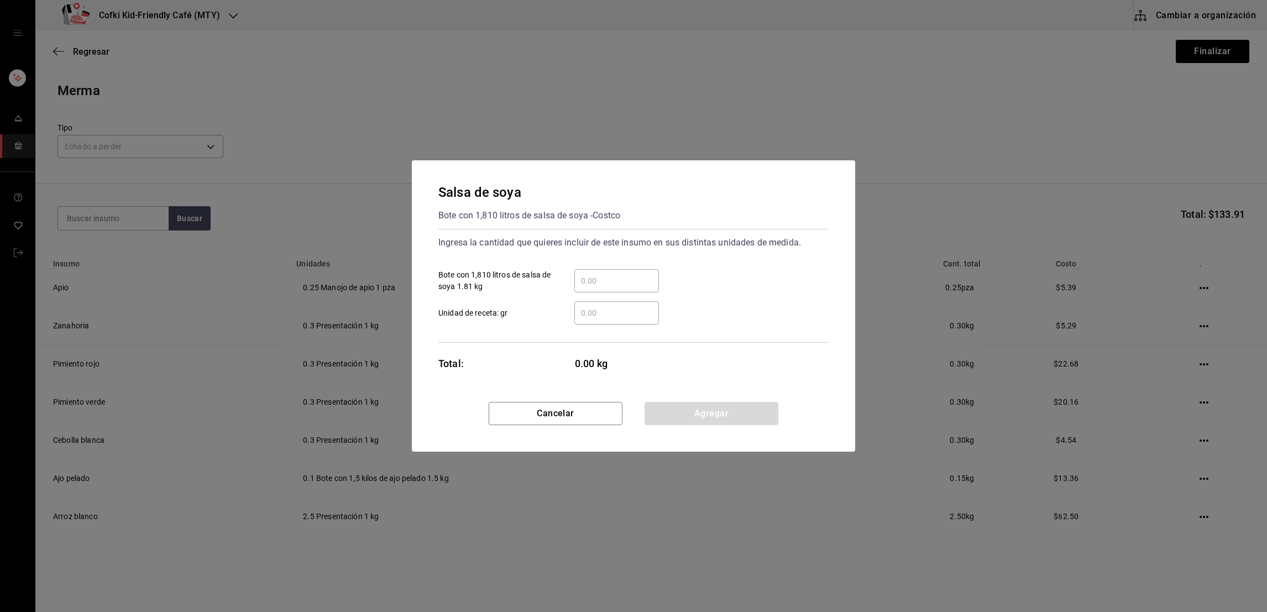
click at [610, 282] on input "​ Bote con 1,810 litros de salsa de soya 1.81 kg" at bounding box center [616, 280] width 85 height 13
type input "1"
click at [533, 362] on div "Total: 1.81 kg" at bounding box center [548, 363] width 221 height 15
drag, startPoint x: 600, startPoint y: 280, endPoint x: 550, endPoint y: 279, distance: 49.8
click at [550, 279] on label "1 ​ Bote con 1,810 litros de salsa de soya 1.81 kg" at bounding box center [548, 280] width 221 height 23
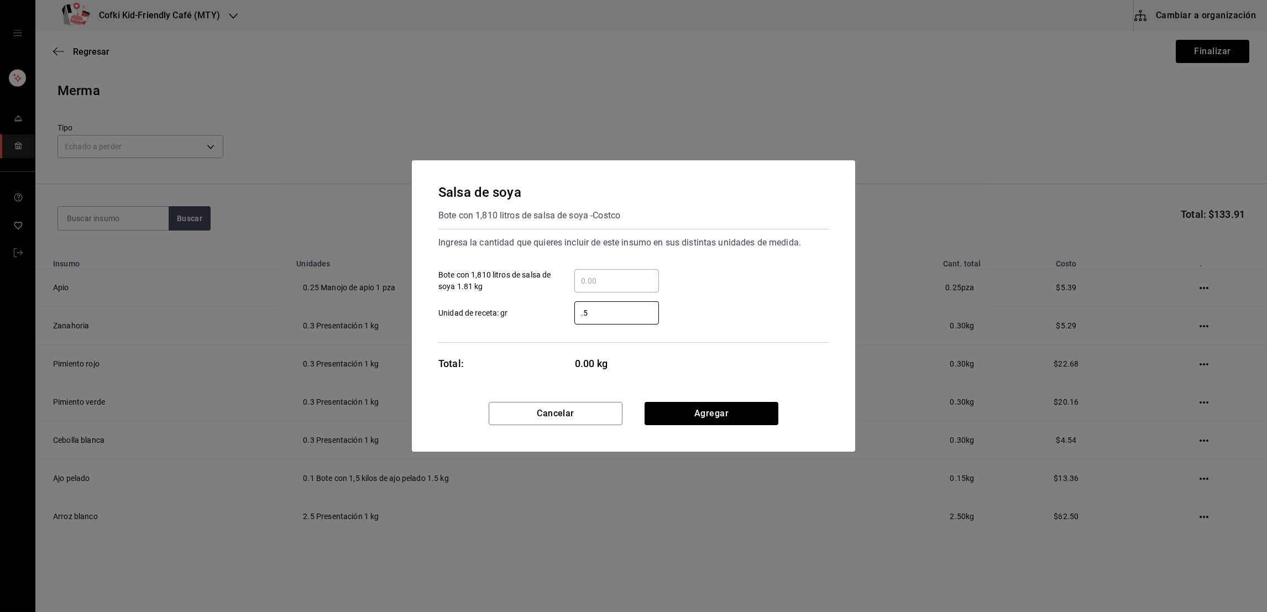
drag, startPoint x: 563, startPoint y: 322, endPoint x: 496, endPoint y: 330, distance: 67.9
click at [496, 330] on div "Ingresa la cantidad que quieres incluir de este insumo en sus distintas unidade…" at bounding box center [633, 286] width 390 height 114
type input "500"
click at [685, 419] on button "Agregar" at bounding box center [712, 413] width 134 height 23
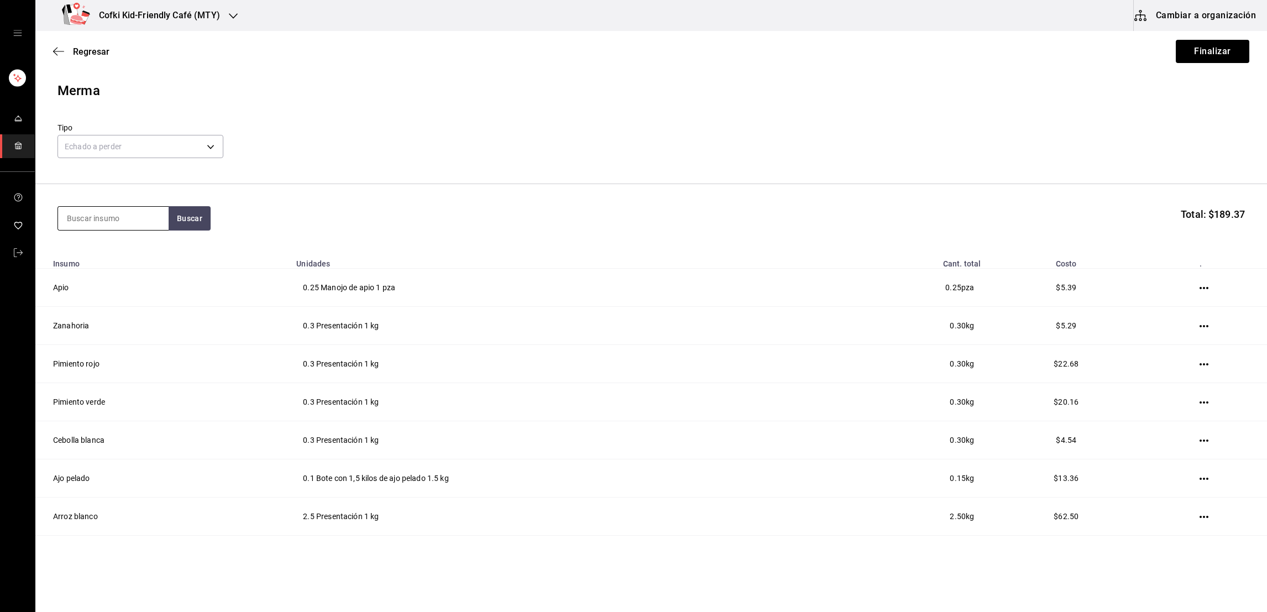
click at [115, 228] on input at bounding box center [113, 218] width 111 height 23
type input "brocoli"
click at [184, 212] on button "Buscar" at bounding box center [190, 218] width 42 height 24
click at [117, 260] on div "Presentación - Fruteria kaio" at bounding box center [112, 269] width 93 height 23
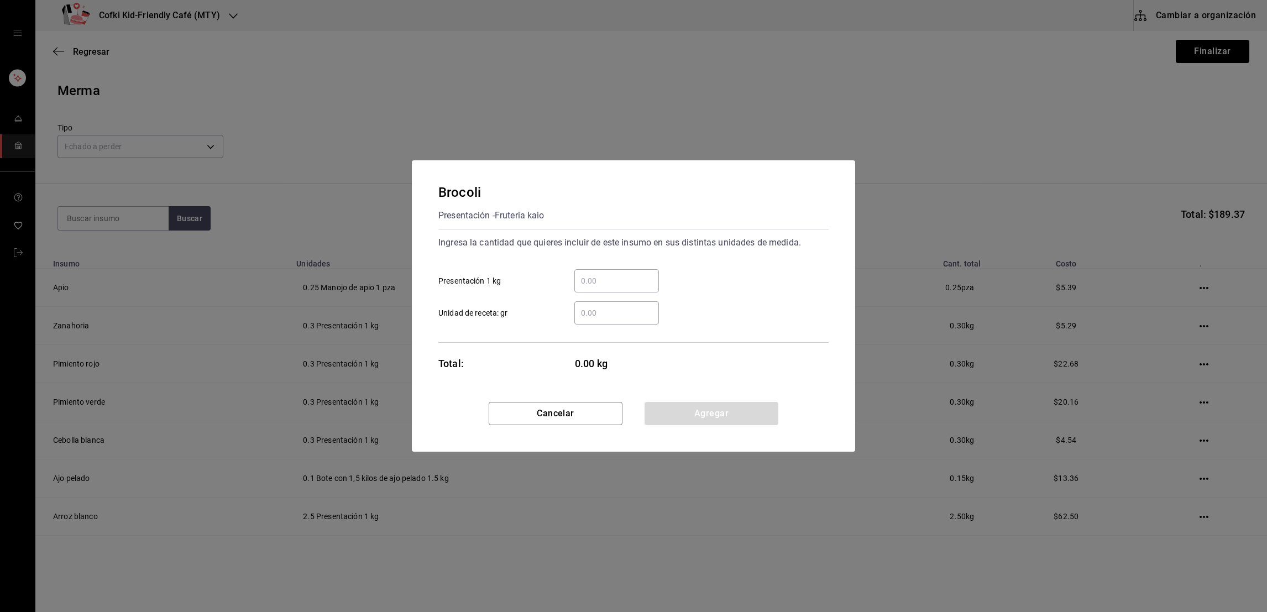
click at [613, 276] on input "​ Presentación 1 kg" at bounding box center [616, 280] width 85 height 13
type input "0.40"
click at [684, 421] on button "Agregar" at bounding box center [712, 413] width 134 height 23
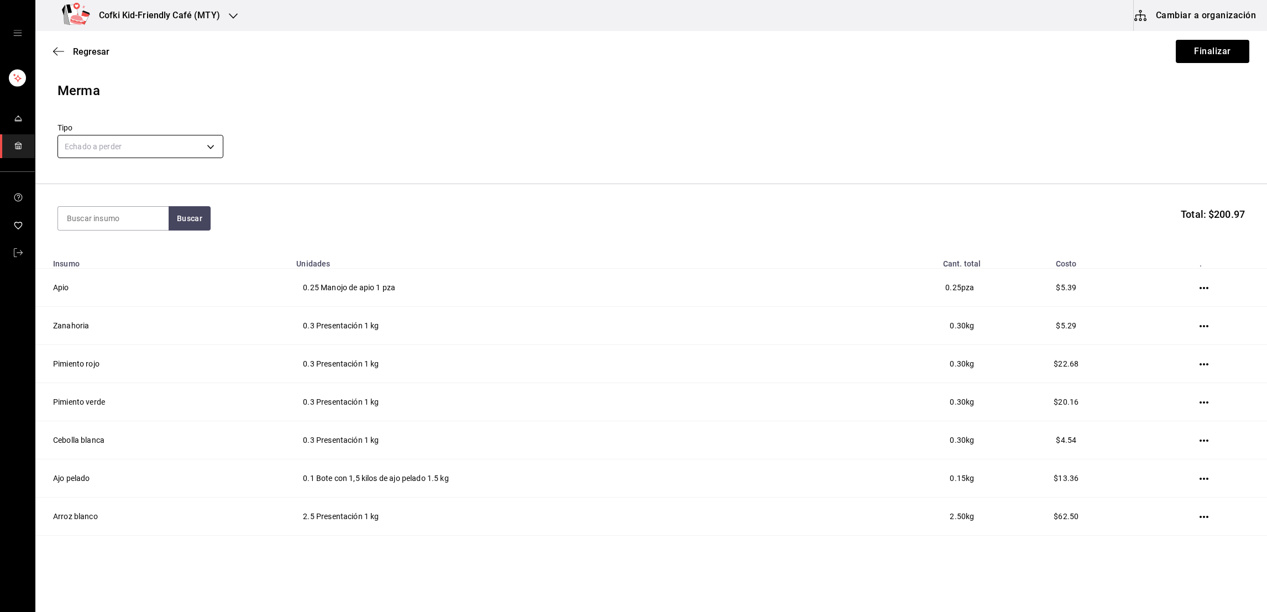
click at [202, 147] on body "Cofki Kid-Friendly Café (MTY) Cambiar a organización Regresar Finalizar Merma T…" at bounding box center [633, 275] width 1267 height 550
click at [124, 176] on li "Elige una opción" at bounding box center [140, 181] width 165 height 18
click at [142, 154] on body "Cofki Kid-Friendly Café (MTY) Cambiar a organización Regresar Finalizar Merma T…" at bounding box center [633, 275] width 1267 height 550
click at [117, 254] on li "Echado a perder" at bounding box center [140, 254] width 165 height 18
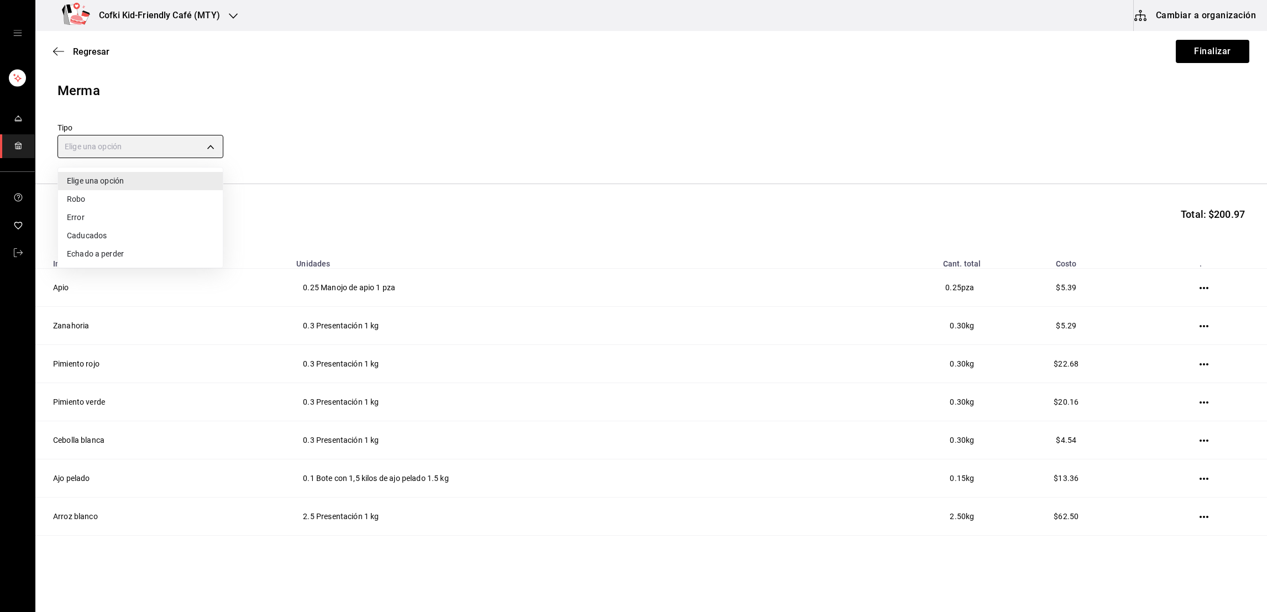
type input "SPOILED"
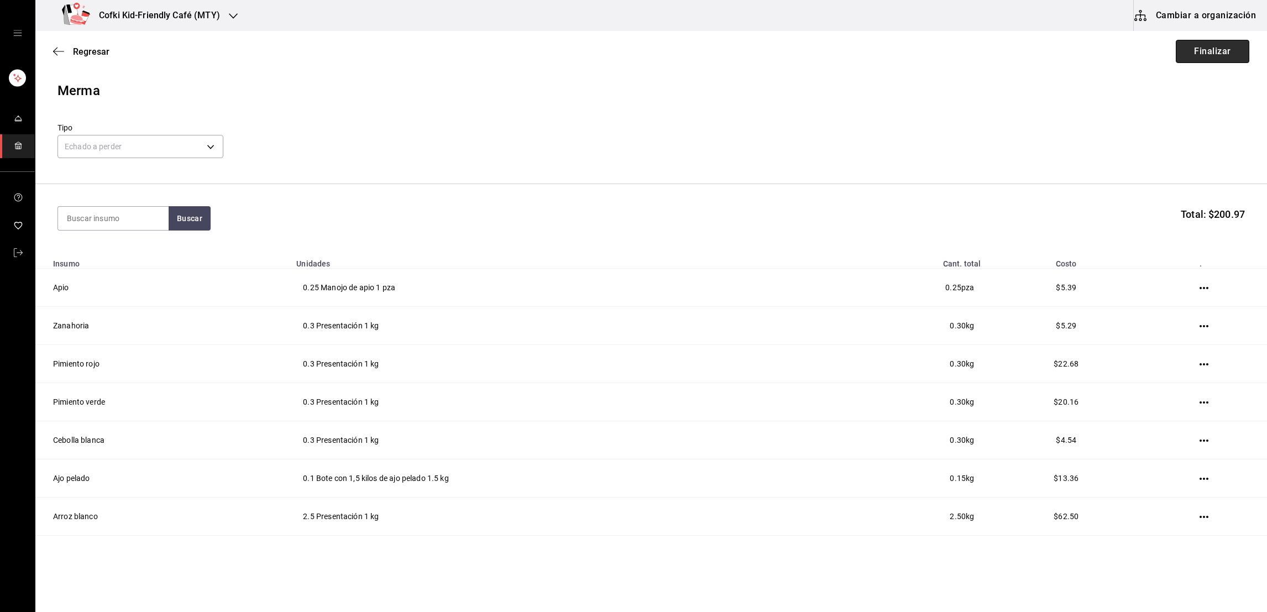
click at [1220, 53] on button "Finalizar" at bounding box center [1213, 51] width 74 height 23
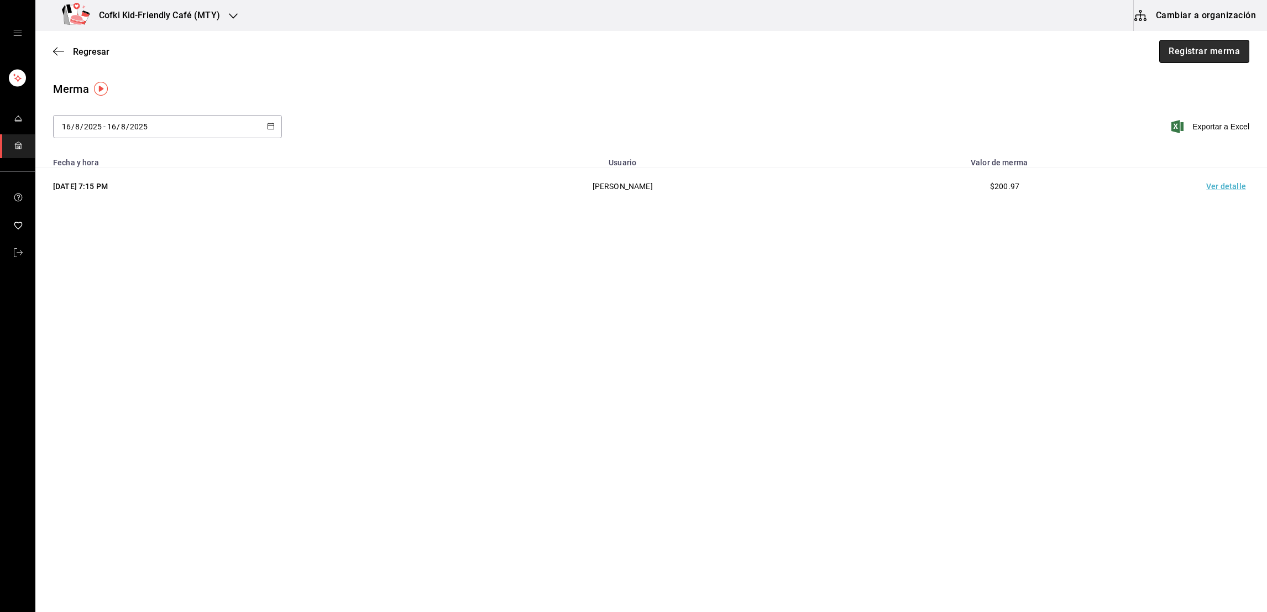
click at [1184, 54] on button "Registrar merma" at bounding box center [1204, 51] width 90 height 23
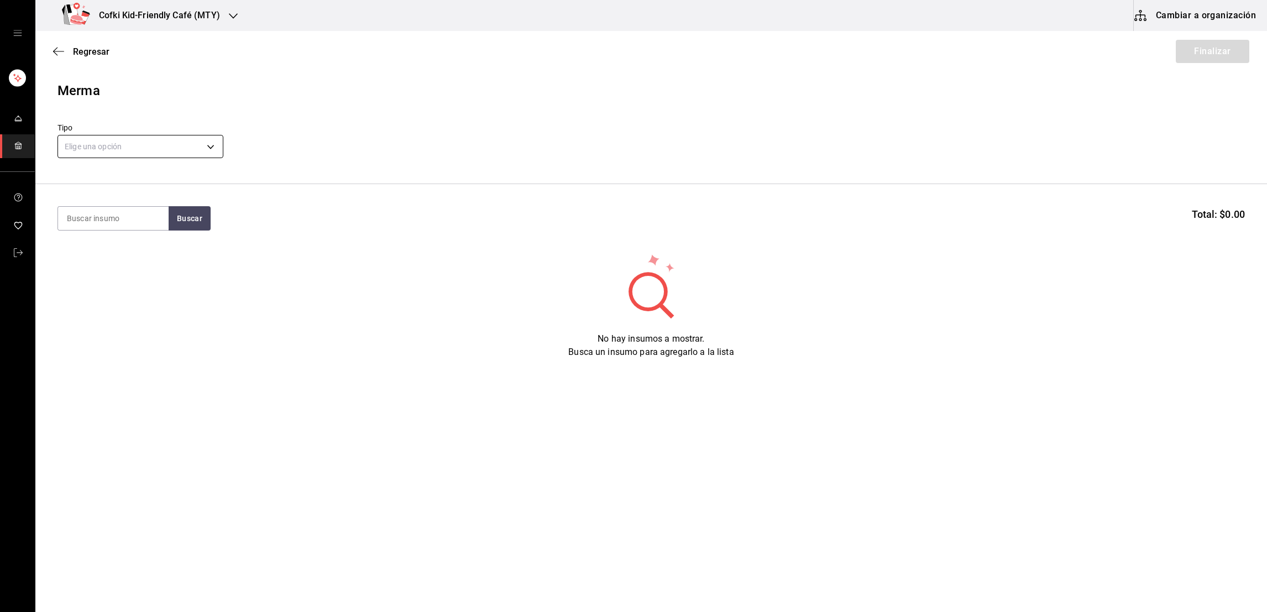
click at [198, 145] on body "Cofki Kid-Friendly Café (MTY) Cambiar a organización Regresar Finalizar Merma T…" at bounding box center [633, 275] width 1267 height 550
click at [127, 232] on li "Caducados" at bounding box center [140, 236] width 165 height 18
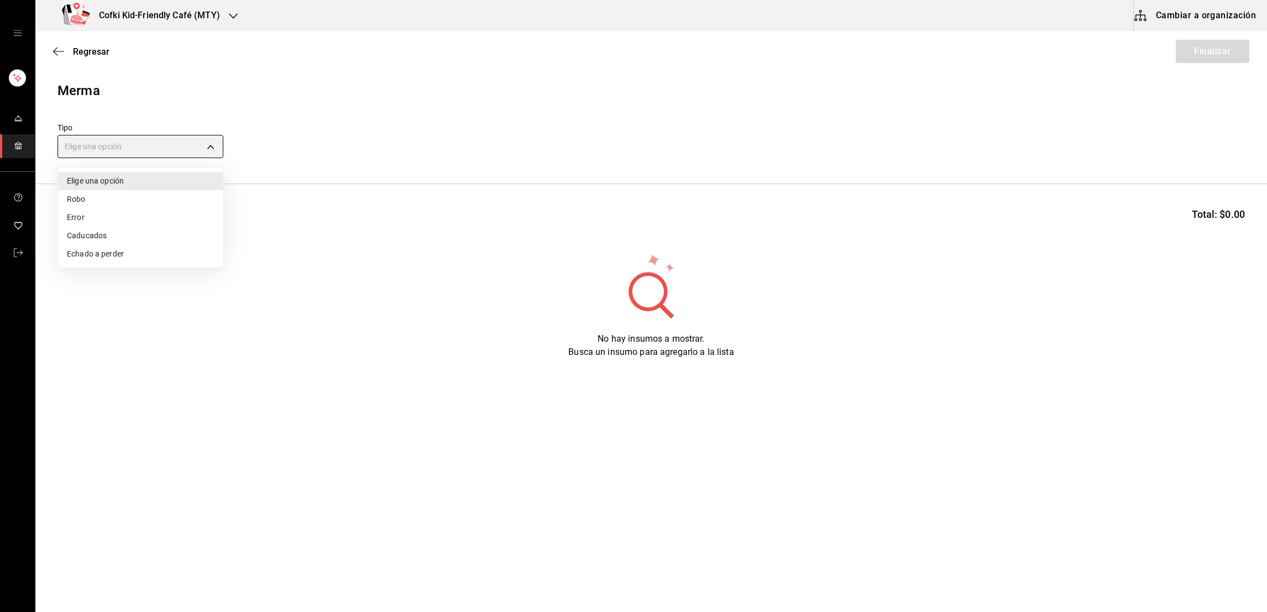
type input "EXPIRED"
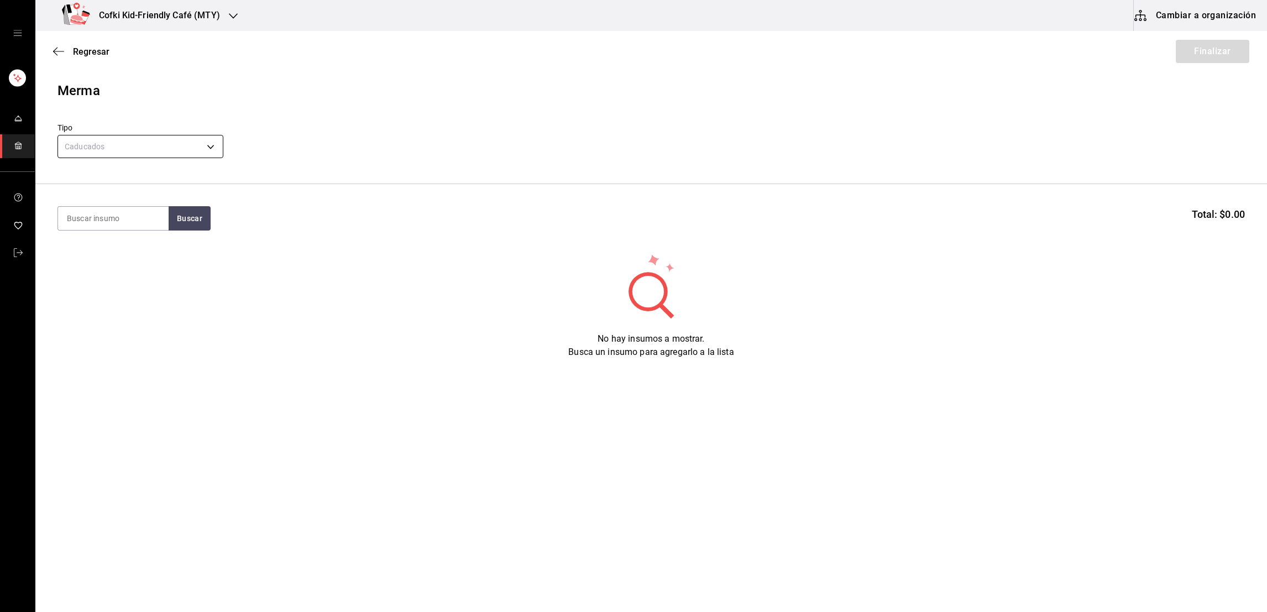
click at [181, 140] on body "Cofki Kid-Friendly Café (MTY) Cambiar a organización Regresar Finalizar Merma T…" at bounding box center [633, 275] width 1267 height 550
click at [180, 142] on div at bounding box center [633, 306] width 1267 height 612
click at [144, 226] on input at bounding box center [113, 218] width 111 height 23
type input "cebolla mor"
click at [201, 211] on button "Buscar" at bounding box center [190, 218] width 42 height 24
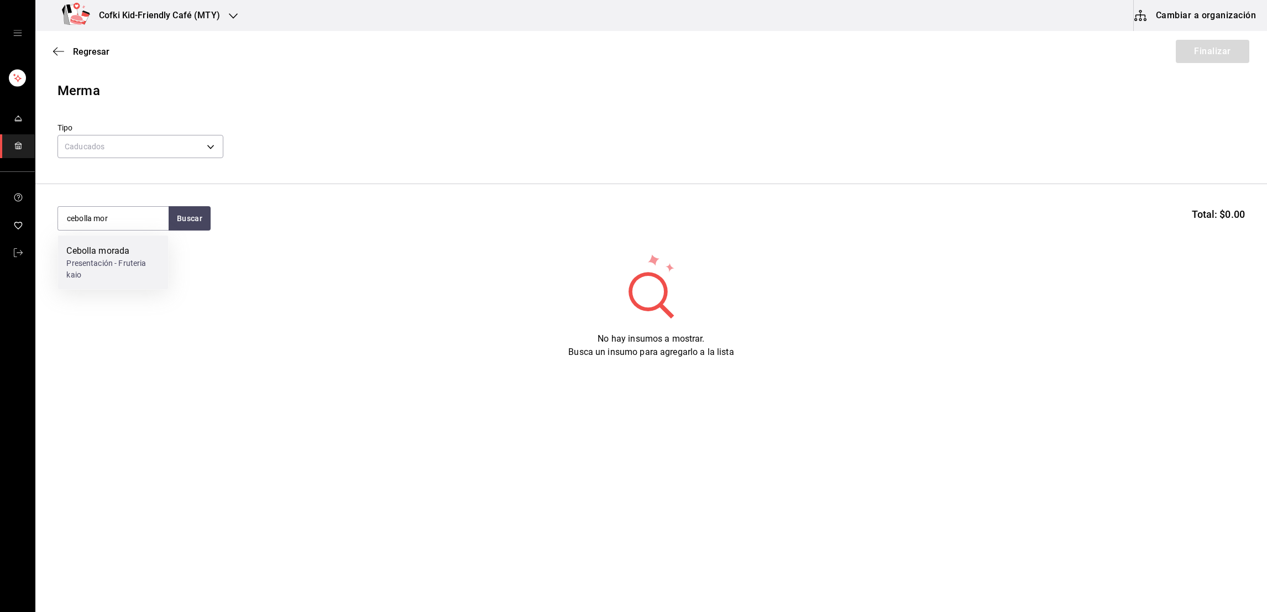
click at [134, 249] on div "Cebolla morada" at bounding box center [112, 250] width 93 height 13
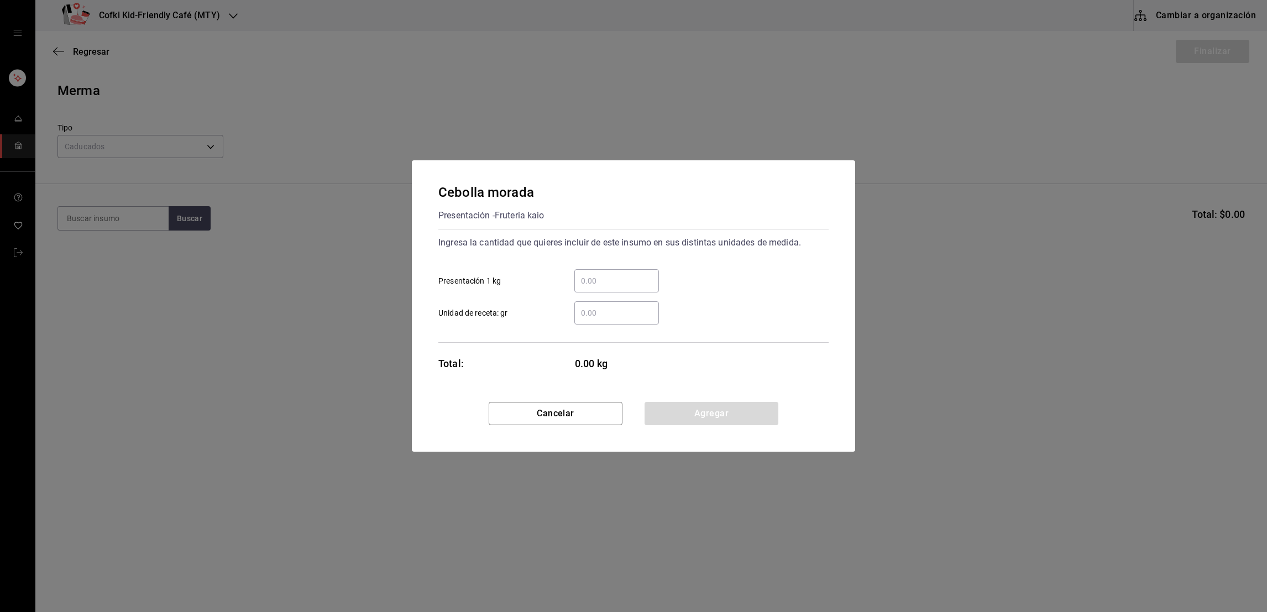
click at [611, 273] on div "​" at bounding box center [616, 280] width 85 height 23
click at [611, 274] on input "​ Presentación 1 kg" at bounding box center [616, 280] width 85 height 13
type input "1.5"
click at [661, 278] on div "1.5 ​ Presentación 1 kg" at bounding box center [629, 276] width 399 height 32
click at [700, 409] on button "Agregar" at bounding box center [712, 413] width 134 height 23
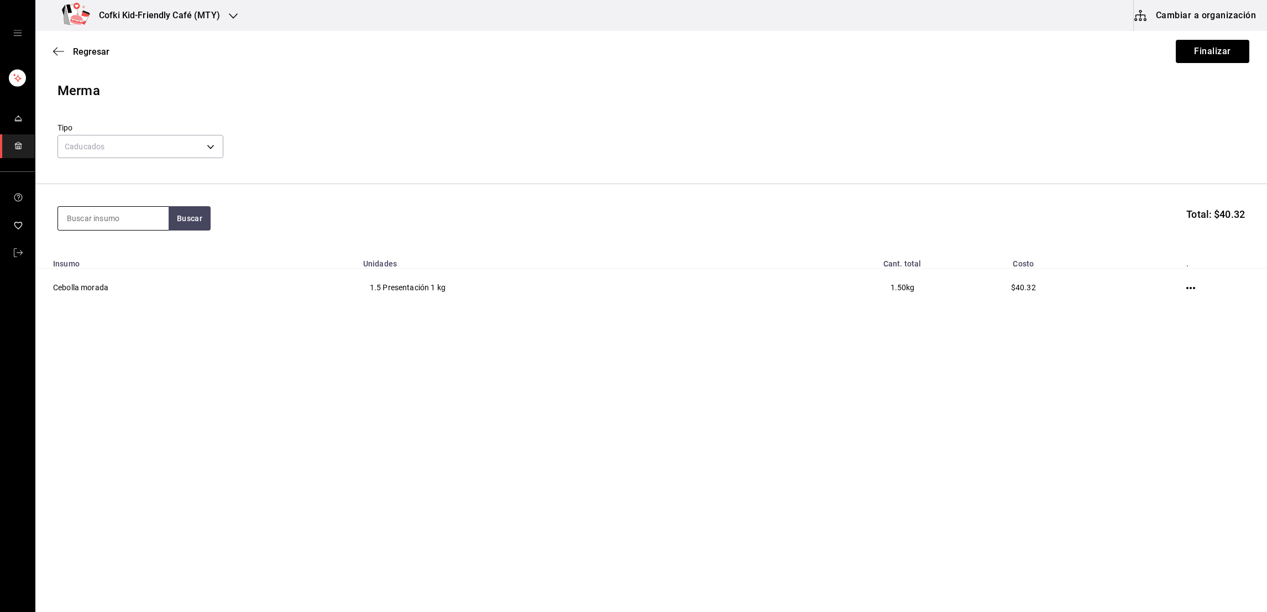
click at [128, 228] on input at bounding box center [113, 218] width 111 height 23
type input "pollo"
click at [170, 221] on button "Buscar" at bounding box center [190, 218] width 42 height 24
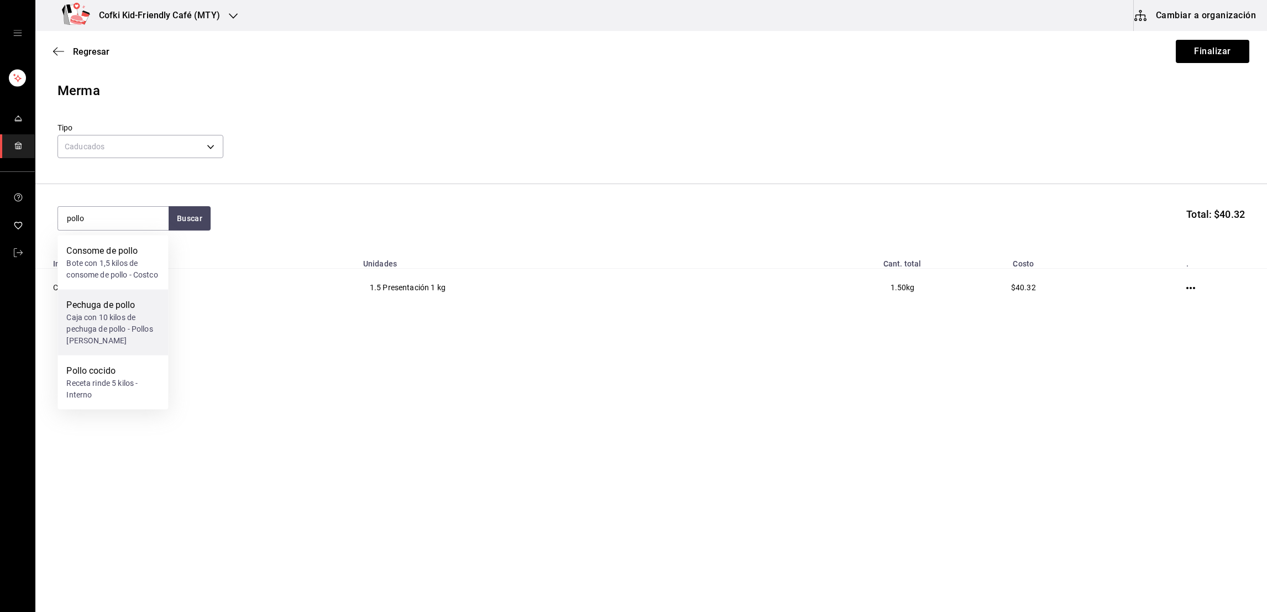
click at [118, 331] on div "Caja con 10 kilos de pechuga de pollo - Pollos Vidaurri" at bounding box center [112, 329] width 93 height 35
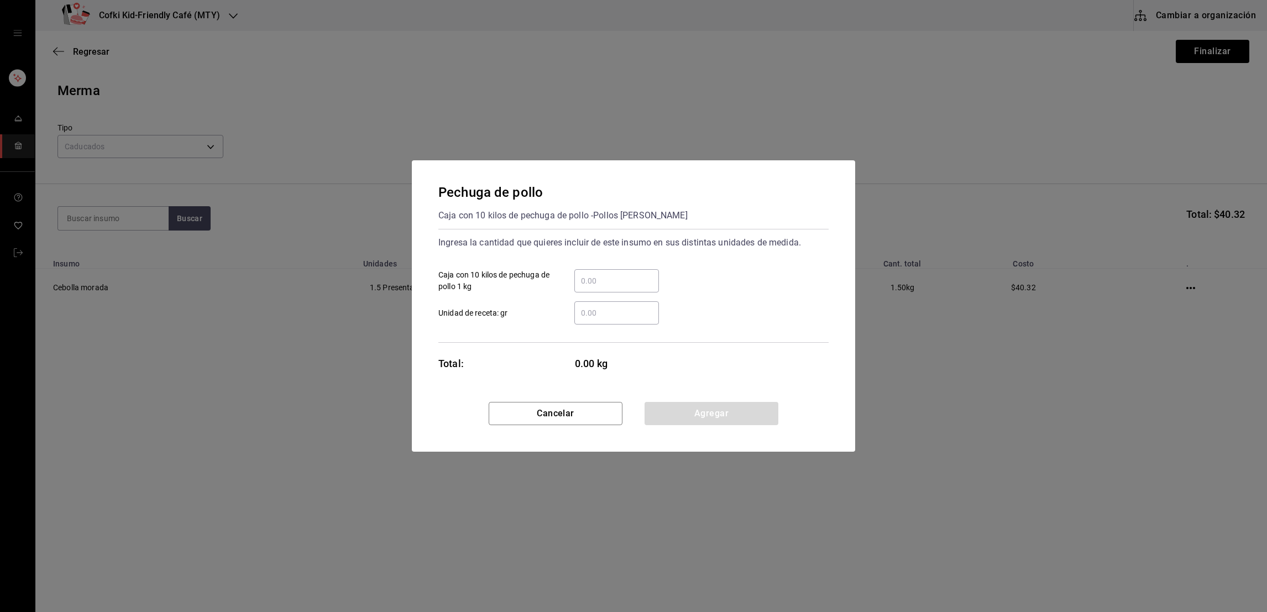
click at [615, 273] on div "​" at bounding box center [616, 280] width 85 height 23
click at [615, 274] on input "​ Caja con 10 kilos de pechuga de pollo 1 kg" at bounding box center [616, 280] width 85 height 13
drag, startPoint x: 609, startPoint y: 285, endPoint x: 558, endPoint y: 290, distance: 51.1
click at [558, 290] on div "2.5 ​" at bounding box center [608, 280] width 102 height 23
type input "3.5"
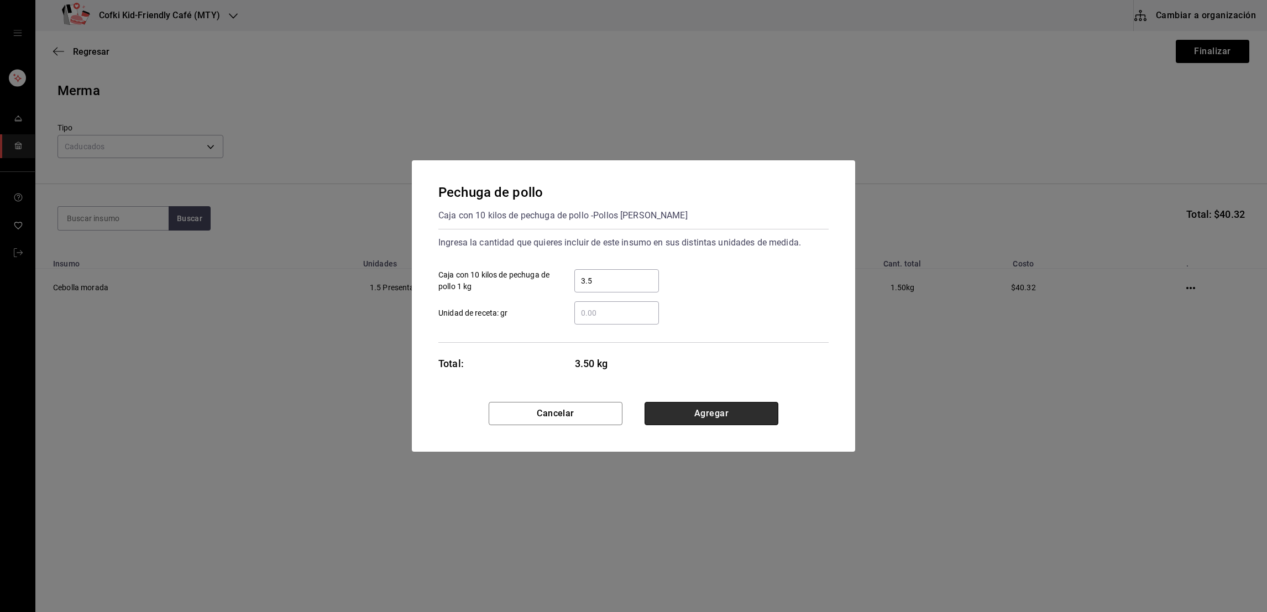
click at [703, 416] on button "Agregar" at bounding box center [712, 413] width 134 height 23
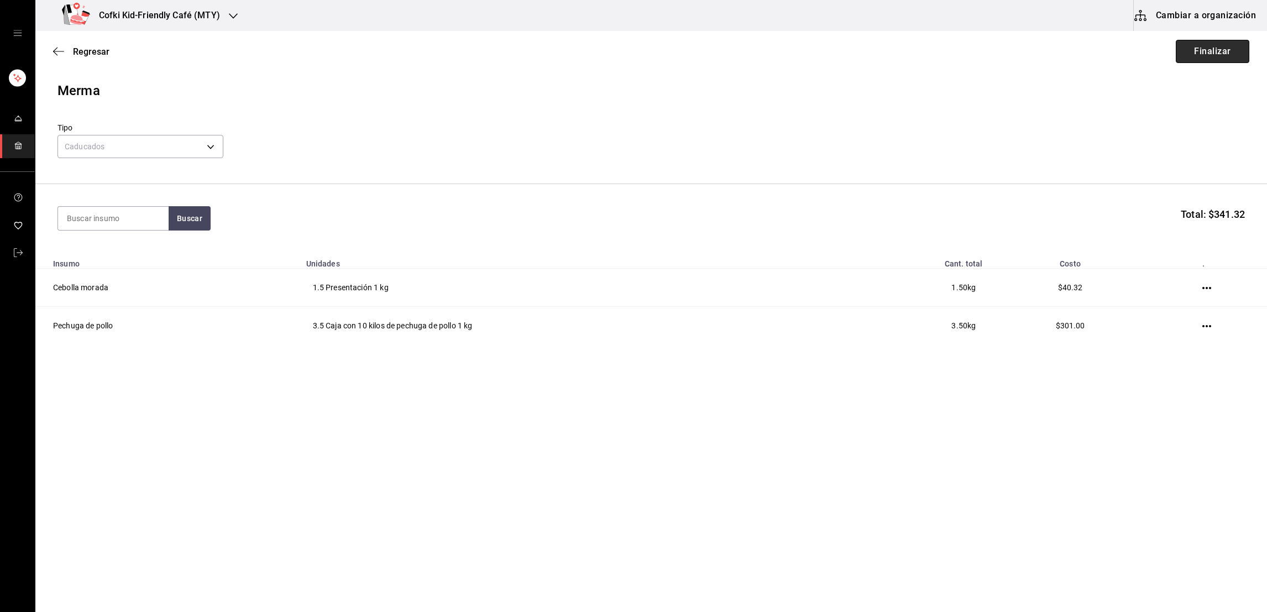
click at [1200, 56] on button "Finalizar" at bounding box center [1213, 51] width 74 height 23
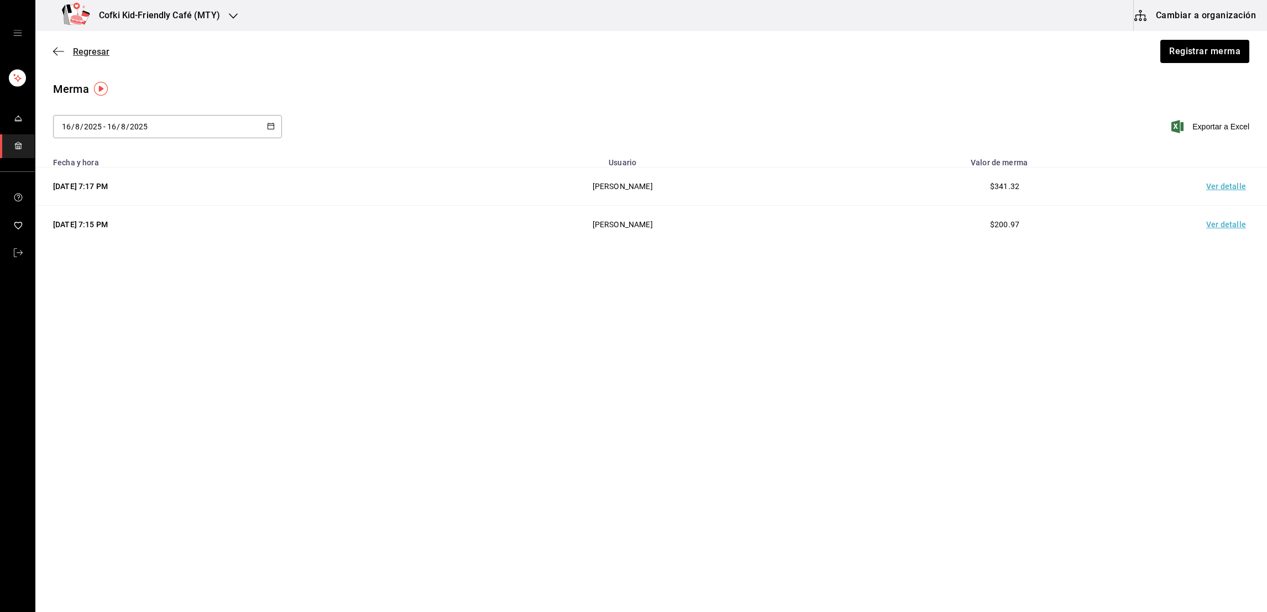
click at [83, 55] on span "Regresar" at bounding box center [91, 51] width 36 height 11
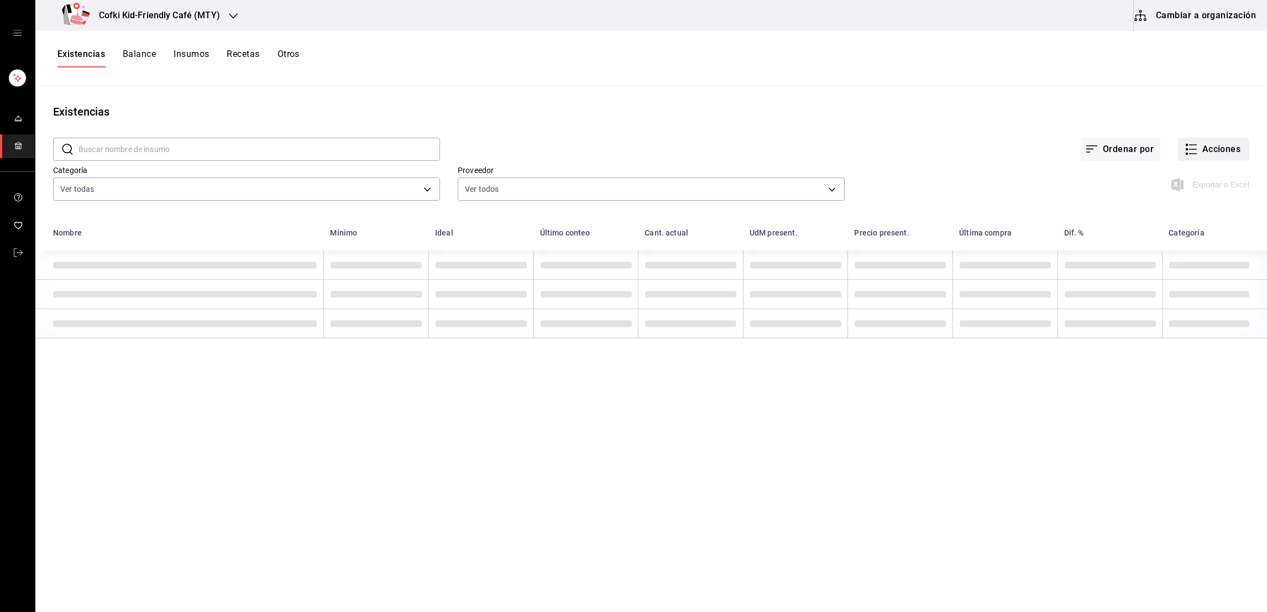
click at [1228, 152] on button "Acciones" at bounding box center [1213, 149] width 71 height 23
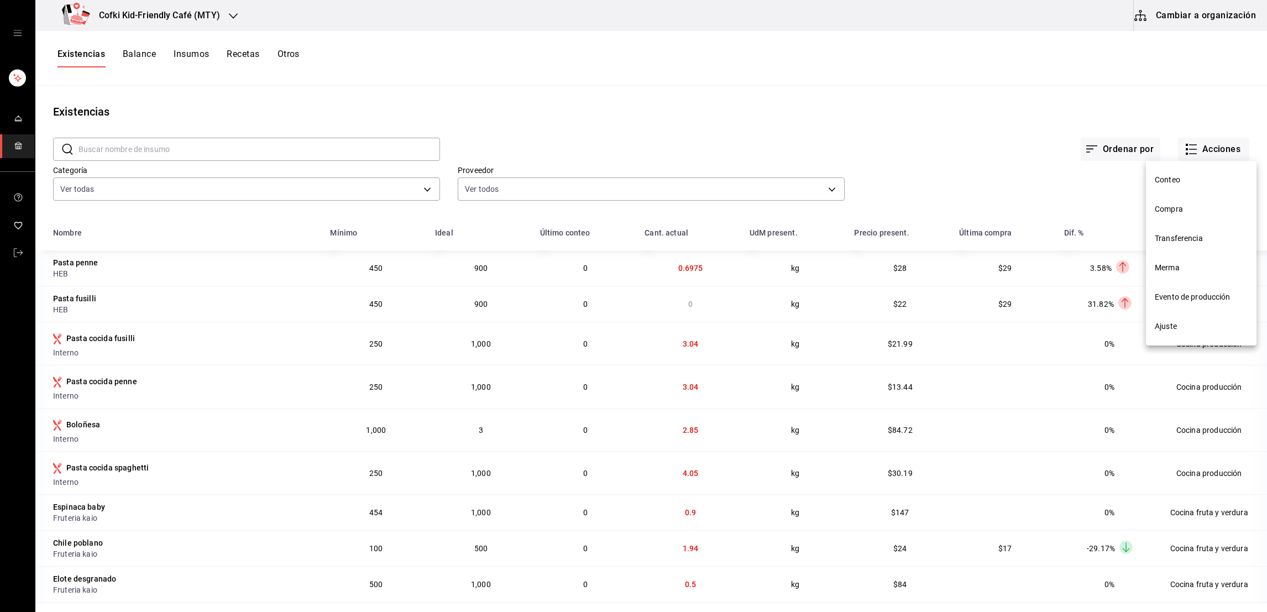
click at [1176, 296] on span "Evento de producción" at bounding box center [1201, 297] width 93 height 12
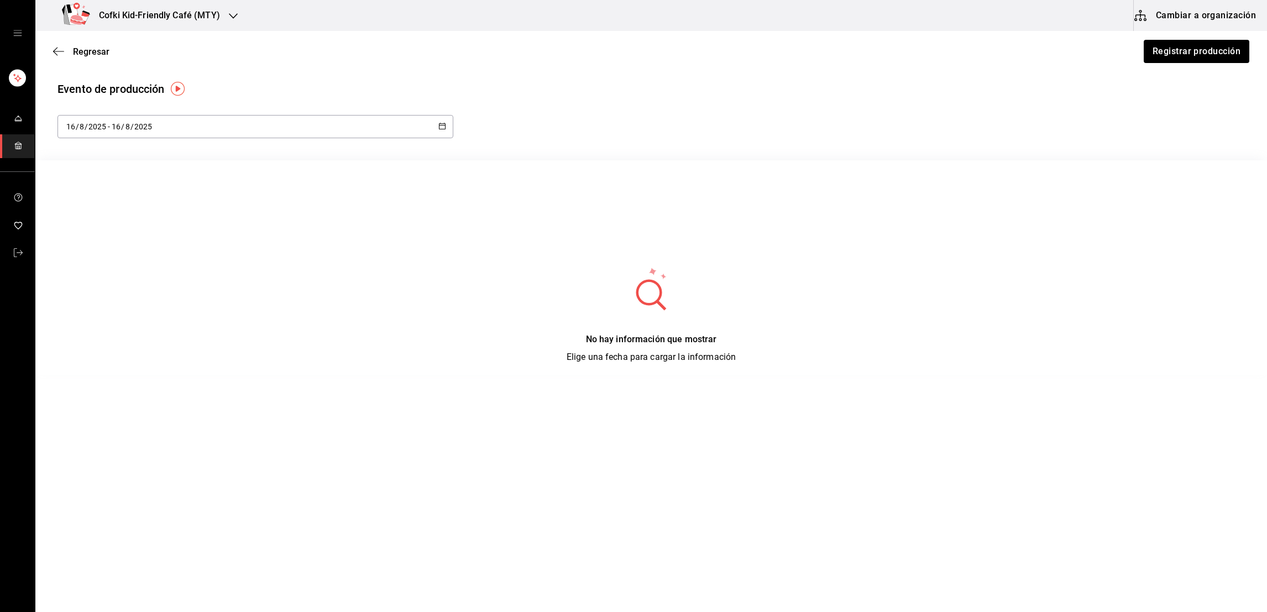
click at [339, 129] on div "2025-08-16 16 / 8 / 2025 - 2025-08-16 16 / 8 / 2025" at bounding box center [255, 126] width 396 height 23
click at [1149, 59] on button "Registrar producción" at bounding box center [1196, 51] width 107 height 23
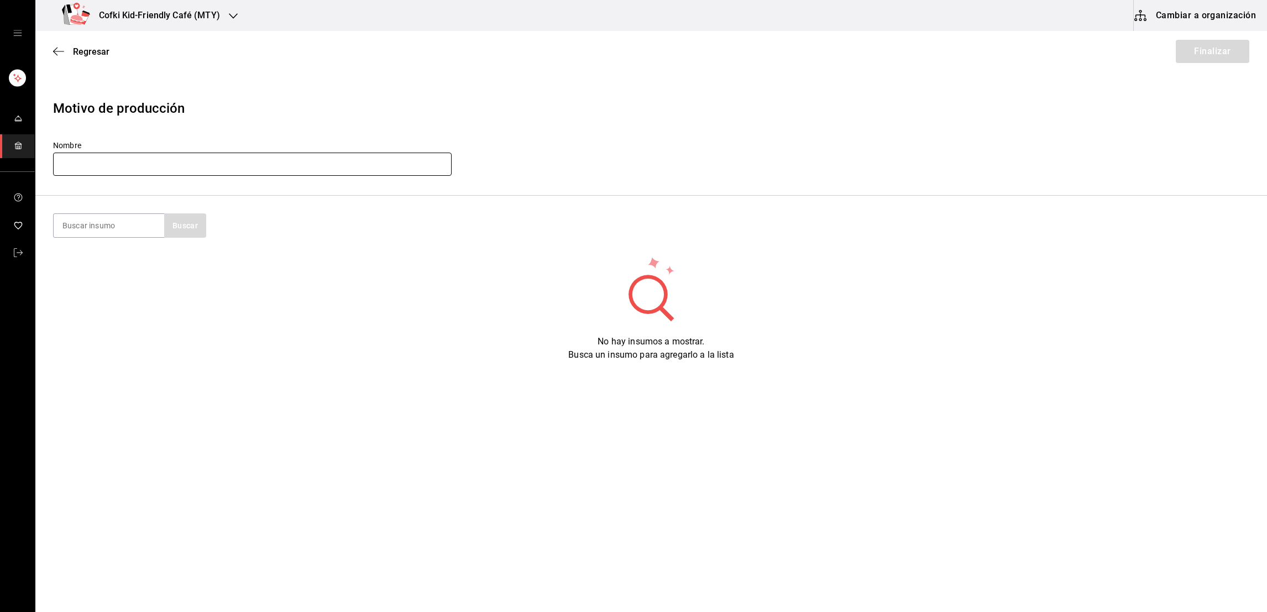
click at [219, 170] on input "text" at bounding box center [252, 164] width 399 height 23
type input "Produccion cocina 14-08-25"
click at [124, 221] on input at bounding box center [109, 225] width 111 height 23
type input "cebolla cur"
click at [203, 233] on button "Buscar" at bounding box center [185, 225] width 42 height 24
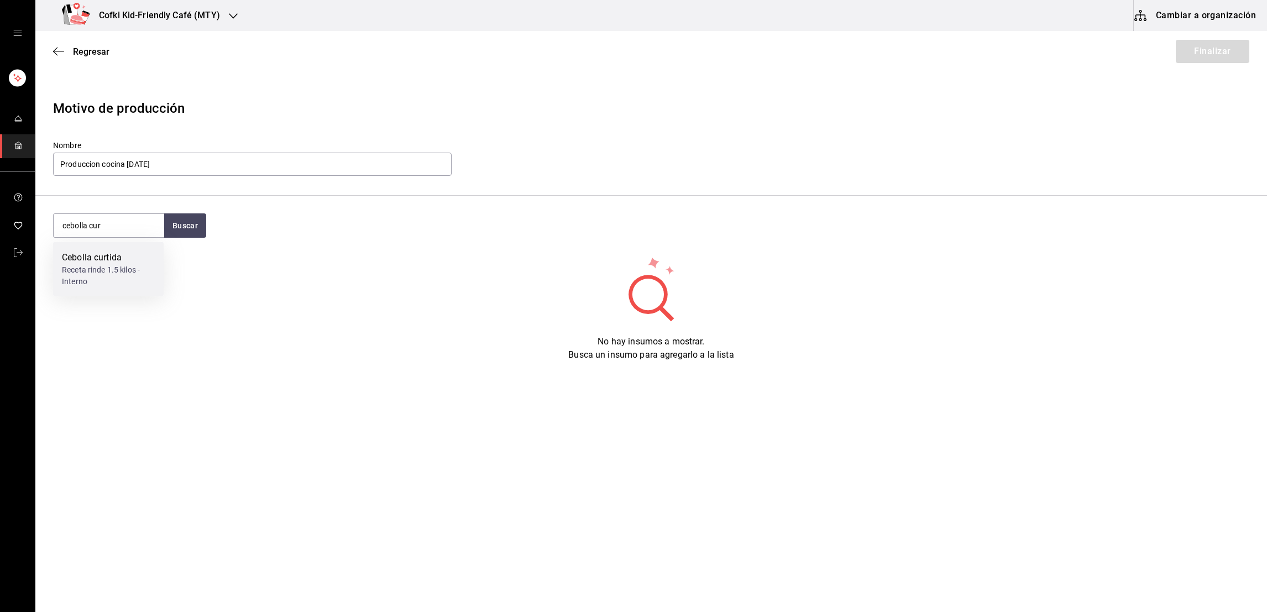
click at [99, 278] on div "Receta rinde 1.5 kilos - Interno" at bounding box center [108, 275] width 93 height 23
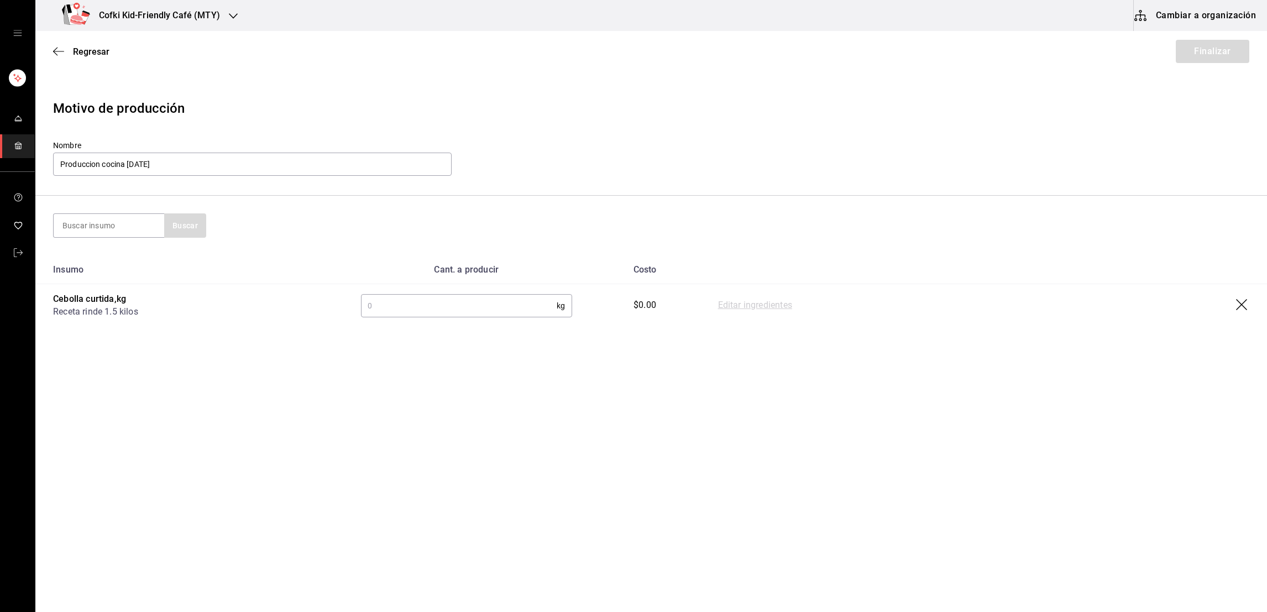
click at [525, 312] on input "text" at bounding box center [459, 306] width 196 height 22
type input "2.5"
click at [719, 374] on main "Regresar Finalizar Motivo de producción Nombre Produccion cocina 14-08-25 Busca…" at bounding box center [651, 290] width 1232 height 519
click at [1200, 53] on button "Finalizar" at bounding box center [1213, 51] width 74 height 23
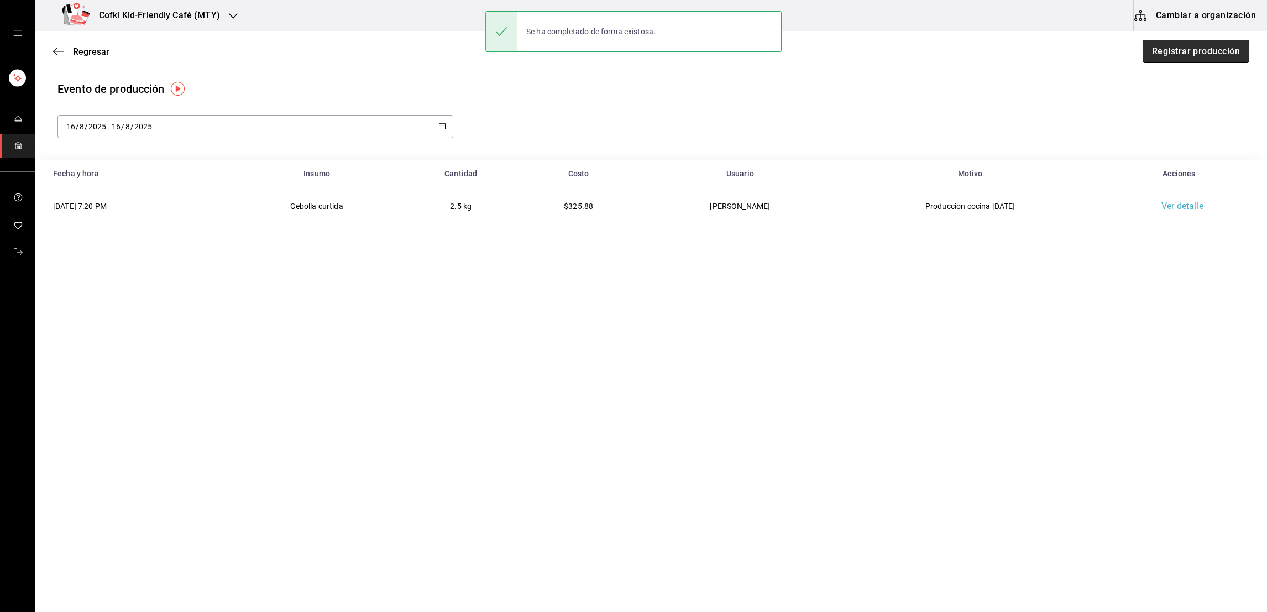
click at [1185, 62] on button "Registrar producción" at bounding box center [1196, 51] width 107 height 23
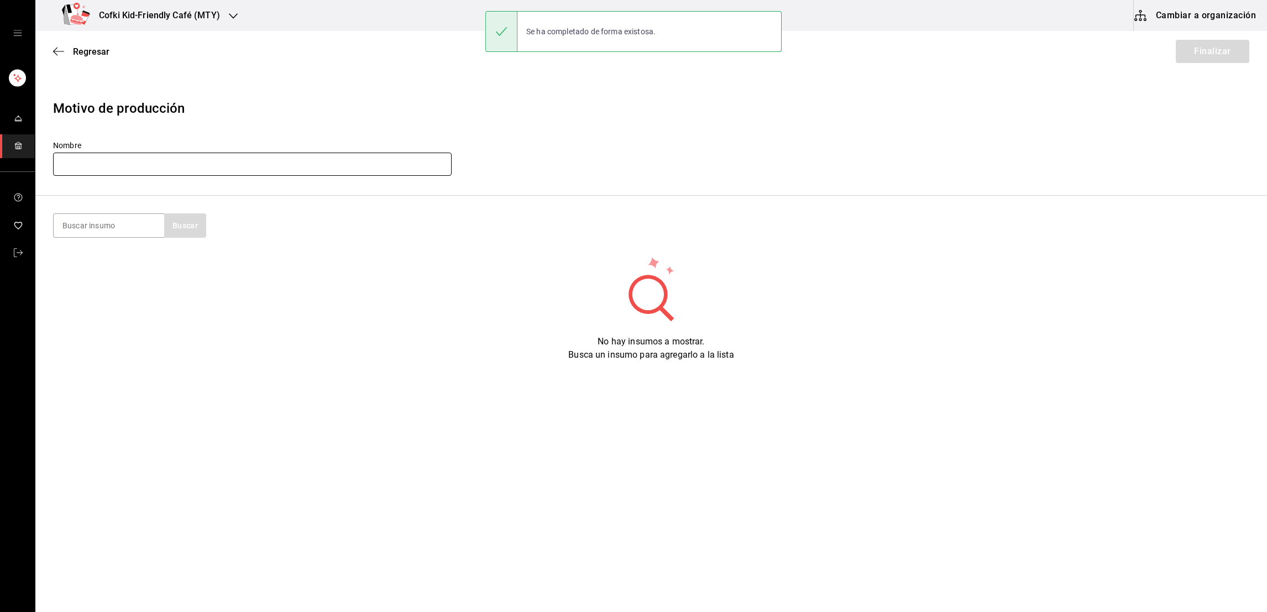
click at [283, 169] on input "text" at bounding box center [252, 164] width 399 height 23
click at [271, 160] on input "Producción cocina" at bounding box center [252, 164] width 399 height 23
type input "Producción cocina 15-08-25"
click at [130, 228] on input at bounding box center [109, 225] width 111 height 23
type input "ranch"
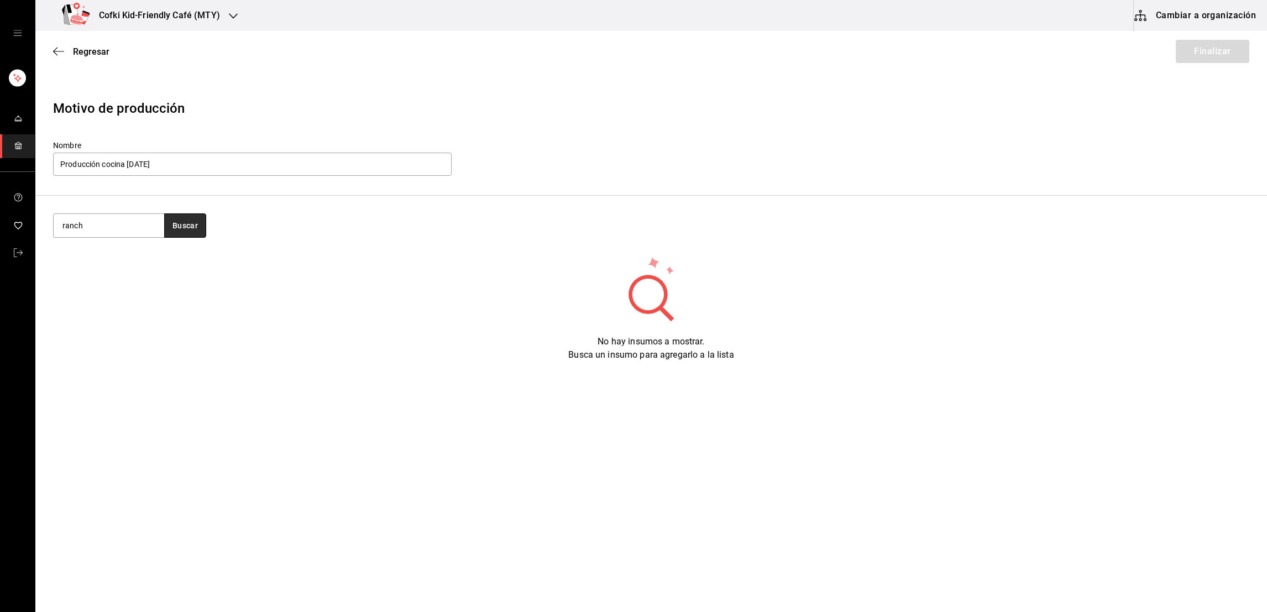
click at [168, 226] on button "Buscar" at bounding box center [185, 225] width 42 height 24
click at [111, 258] on div "Aderezo ranch" at bounding box center [108, 257] width 93 height 13
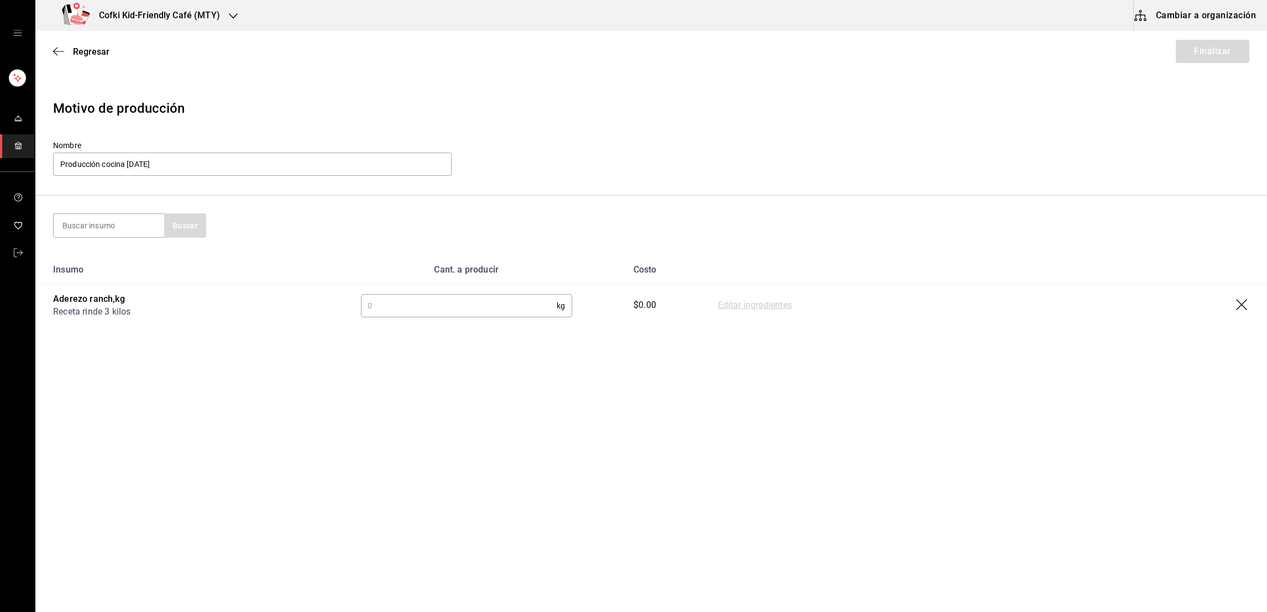
click at [498, 322] on td "kg ​" at bounding box center [466, 305] width 247 height 43
click at [485, 301] on input "text" at bounding box center [459, 306] width 196 height 22
type input "3"
click at [114, 218] on input at bounding box center [109, 225] width 111 height 23
type input "pesto"
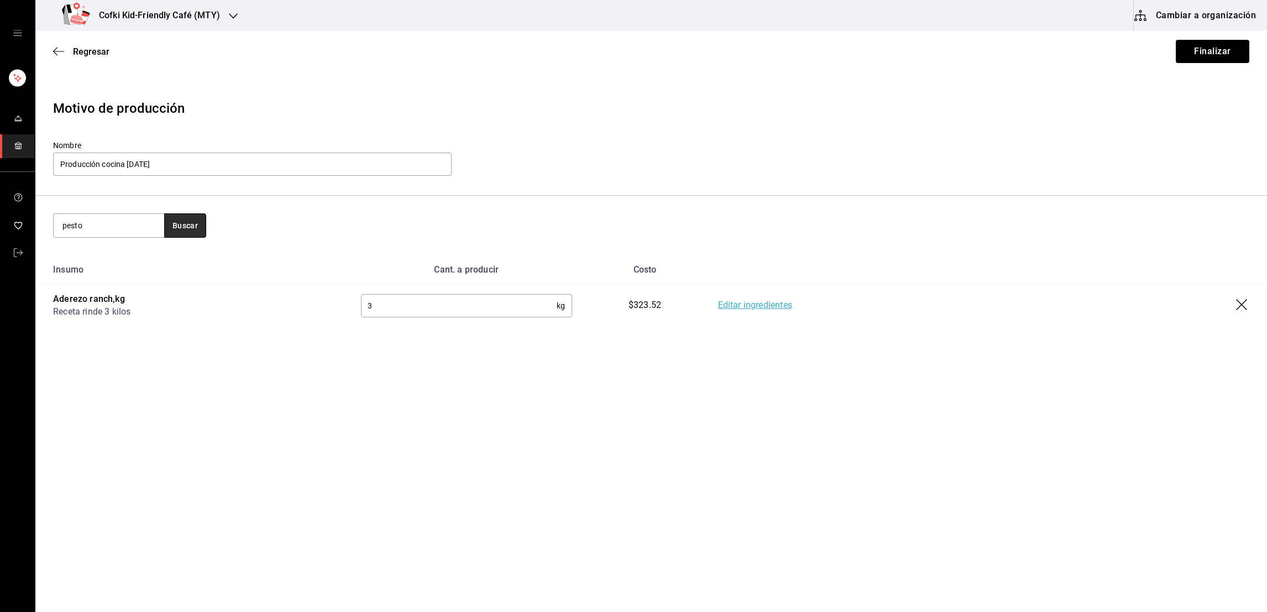
click at [183, 237] on button "Buscar" at bounding box center [185, 225] width 42 height 24
click at [148, 262] on div "Pesto" at bounding box center [108, 257] width 93 height 13
click at [438, 342] on input "text" at bounding box center [459, 349] width 196 height 22
type input "3.5"
click at [373, 245] on section "Buscar" at bounding box center [651, 226] width 1232 height 60
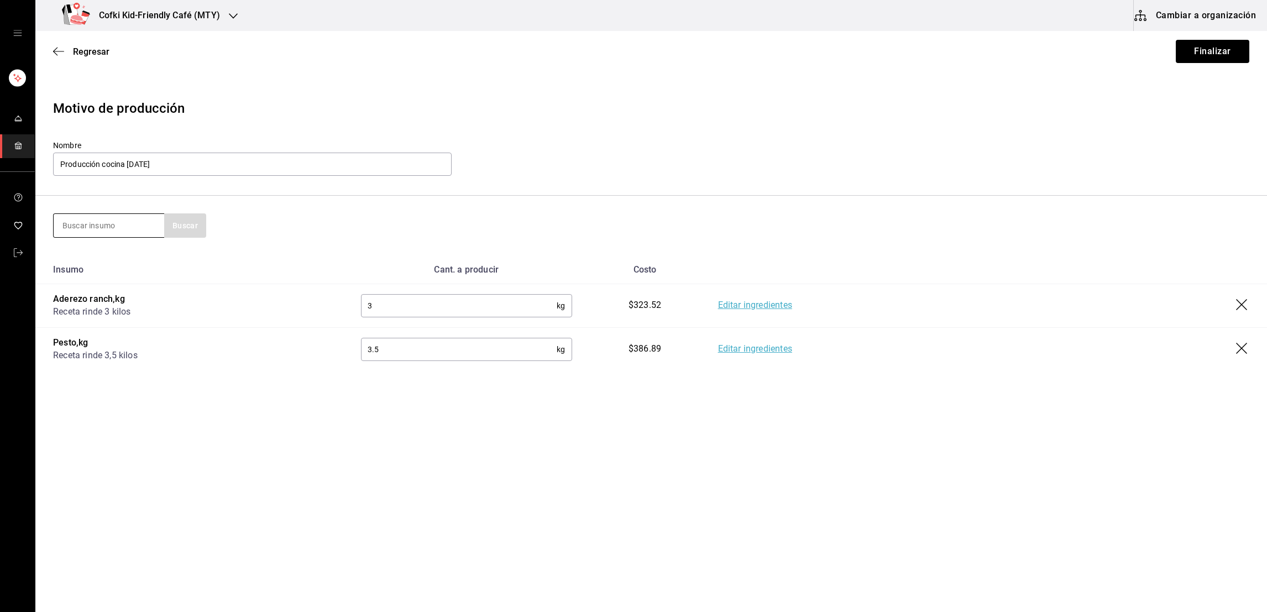
click at [98, 224] on input at bounding box center [109, 225] width 111 height 23
type input "frijoles"
click at [181, 234] on button "Buscar" at bounding box center [185, 225] width 42 height 24
click at [131, 278] on div "Receta rinde 14 kilos - Interno" at bounding box center [108, 275] width 93 height 23
click at [442, 397] on input "text" at bounding box center [459, 392] width 196 height 22
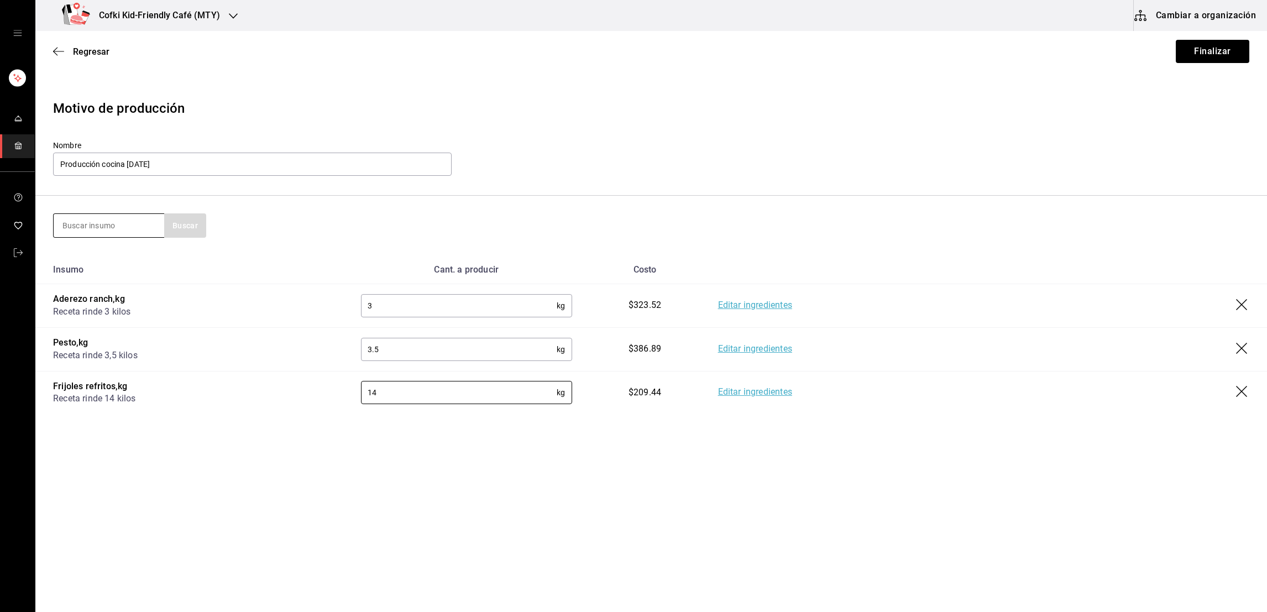
type input "14"
click at [122, 226] on input at bounding box center [109, 225] width 111 height 23
type input "lechuga"
click at [177, 230] on button "Buscar" at bounding box center [185, 225] width 42 height 24
click at [140, 269] on div "Receta rinde 2 kilos - Interno" at bounding box center [108, 275] width 93 height 23
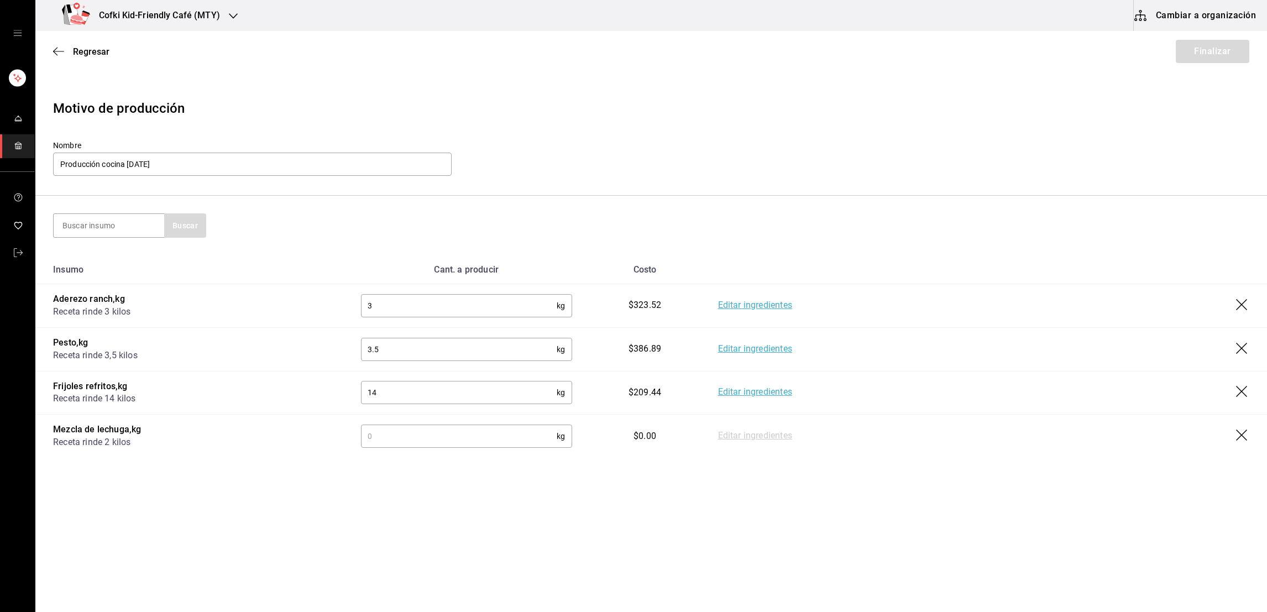
click at [366, 444] on input "text" at bounding box center [459, 436] width 196 height 22
type input "3"
click at [713, 442] on td "Editar ingredientes" at bounding box center [983, 436] width 567 height 43
click at [725, 442] on link "Editar ingredientes" at bounding box center [755, 436] width 74 height 13
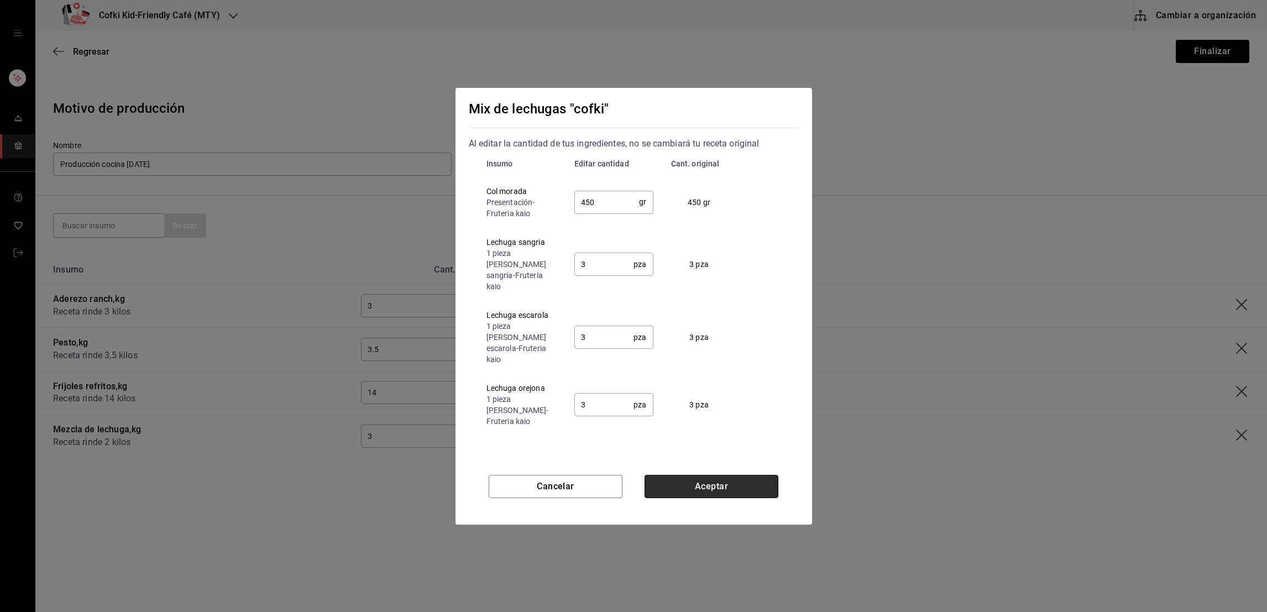
click at [692, 480] on button "Aceptar" at bounding box center [712, 486] width 134 height 23
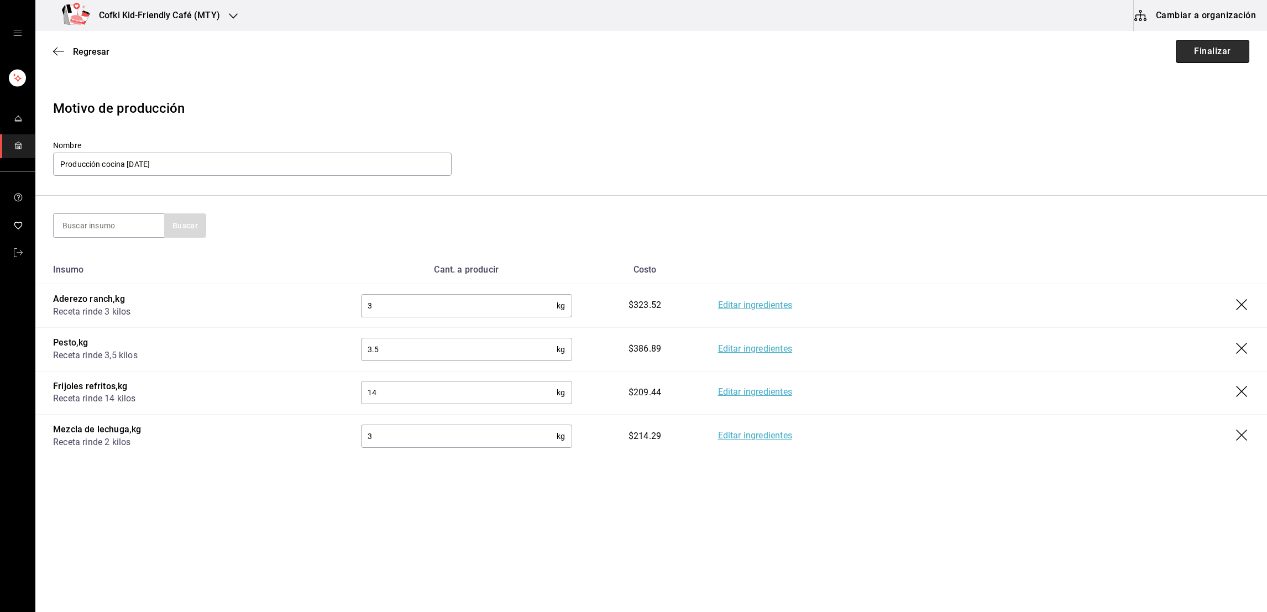
click at [1220, 46] on button "Finalizar" at bounding box center [1213, 51] width 74 height 23
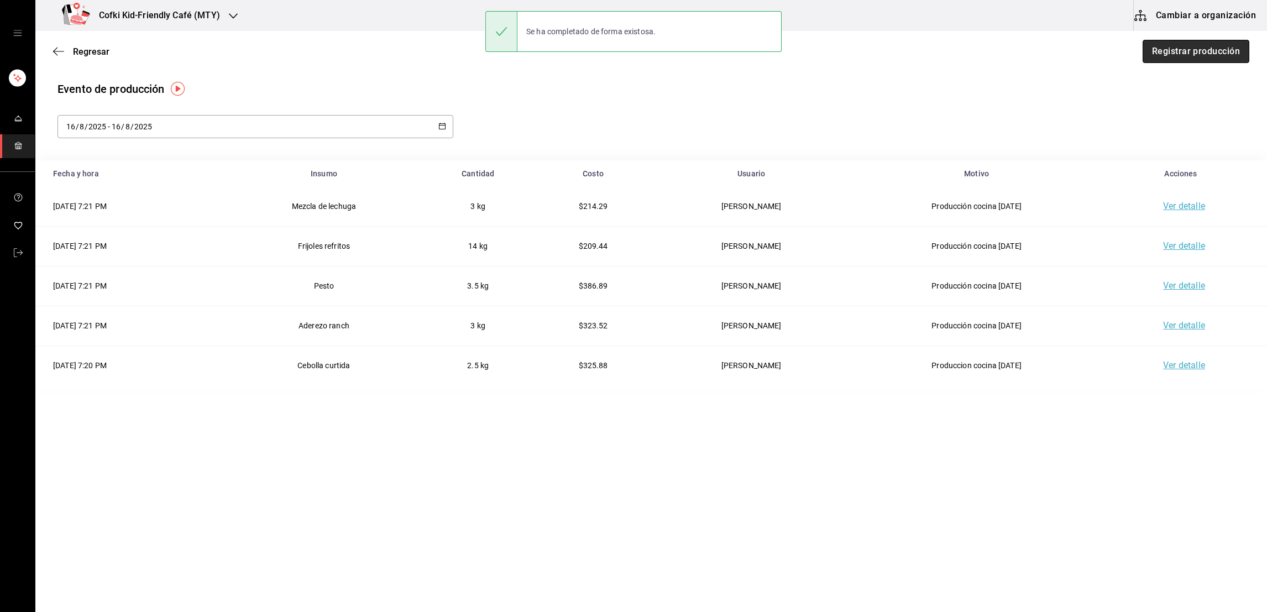
click at [1194, 55] on button "Registrar producción" at bounding box center [1196, 51] width 107 height 23
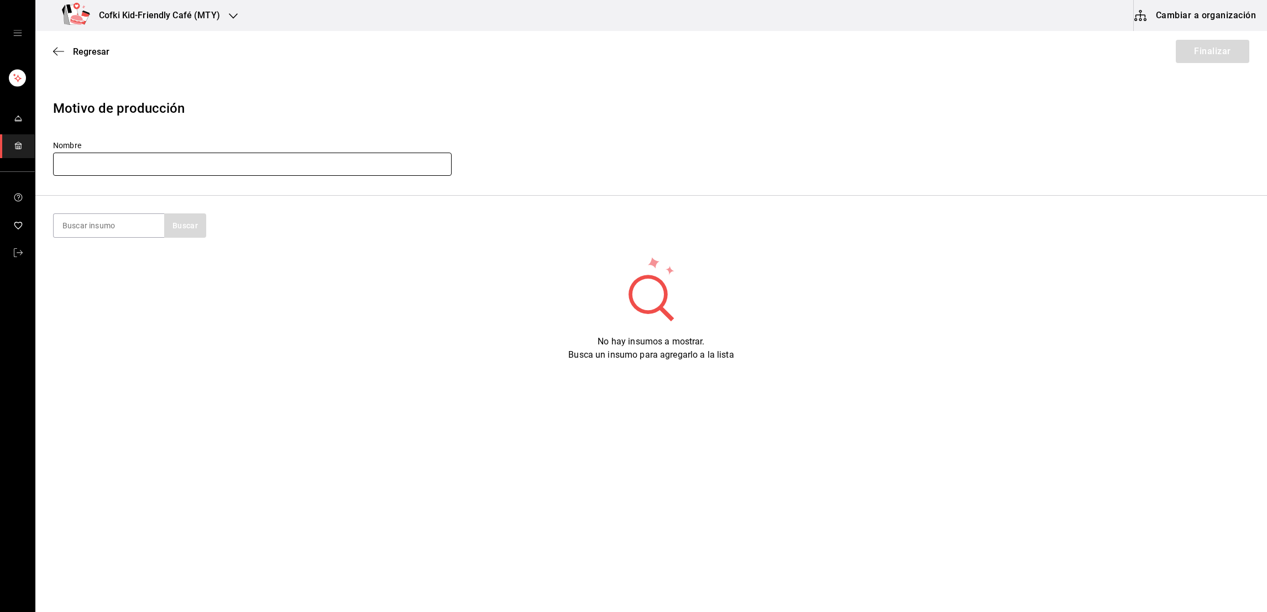
click at [394, 166] on input "text" at bounding box center [252, 164] width 399 height 23
type input "Producción cocina 16-08-25"
click at [104, 236] on input at bounding box center [109, 225] width 111 height 23
click at [201, 226] on button "Buscar" at bounding box center [185, 225] width 42 height 24
click at [142, 232] on input ",mezcla de lechuga" at bounding box center [109, 225] width 111 height 23
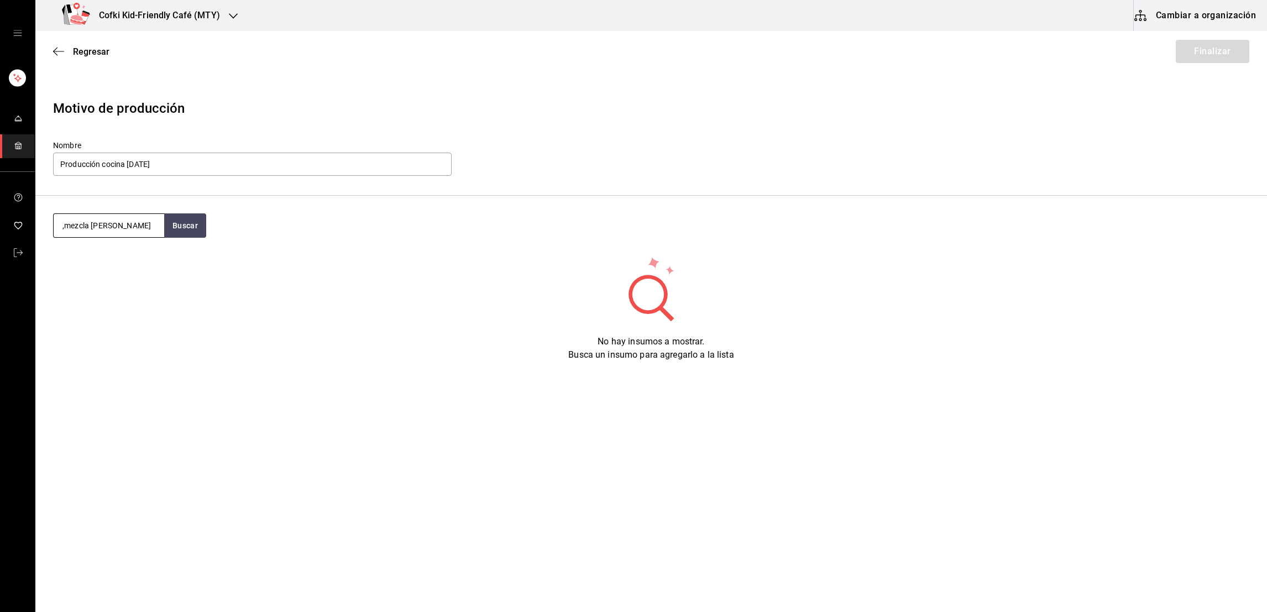
click at [65, 228] on input ",mezcla de lechuga" at bounding box center [109, 225] width 111 height 23
type input "mezcla de lechuga"
click at [171, 228] on button "Buscar" at bounding box center [185, 225] width 42 height 24
click at [127, 258] on div "Mezcla de lechuga" at bounding box center [108, 257] width 93 height 13
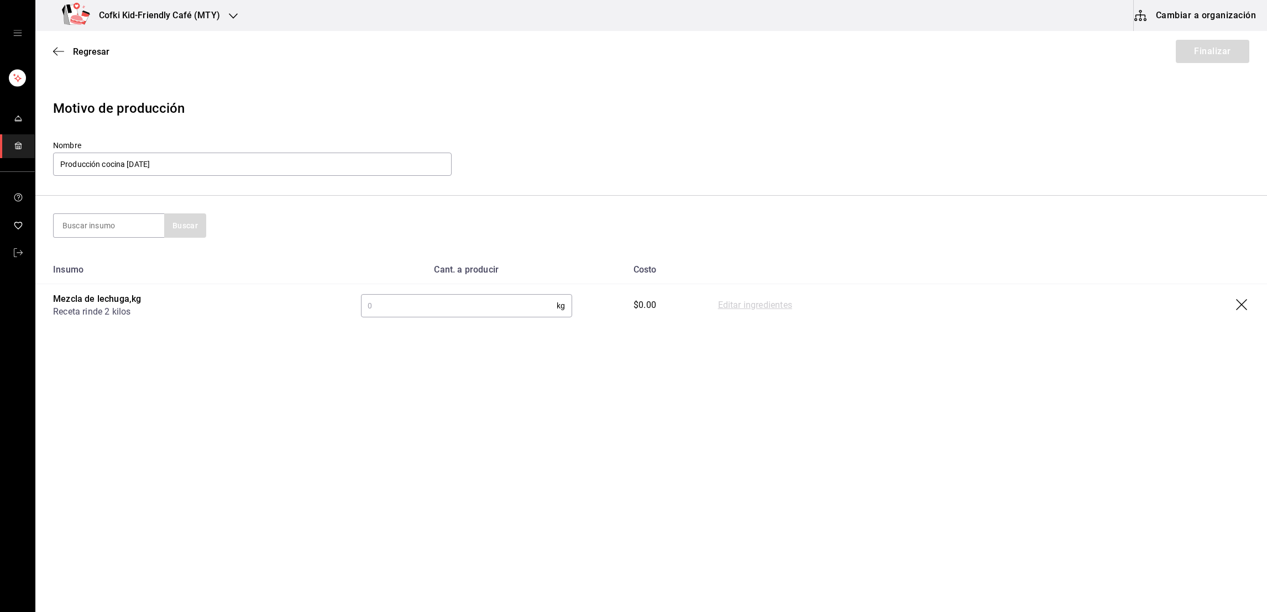
click at [414, 301] on input "text" at bounding box center [459, 306] width 196 height 22
type input "5"
click at [752, 302] on link "Editar ingredientes" at bounding box center [755, 305] width 74 height 13
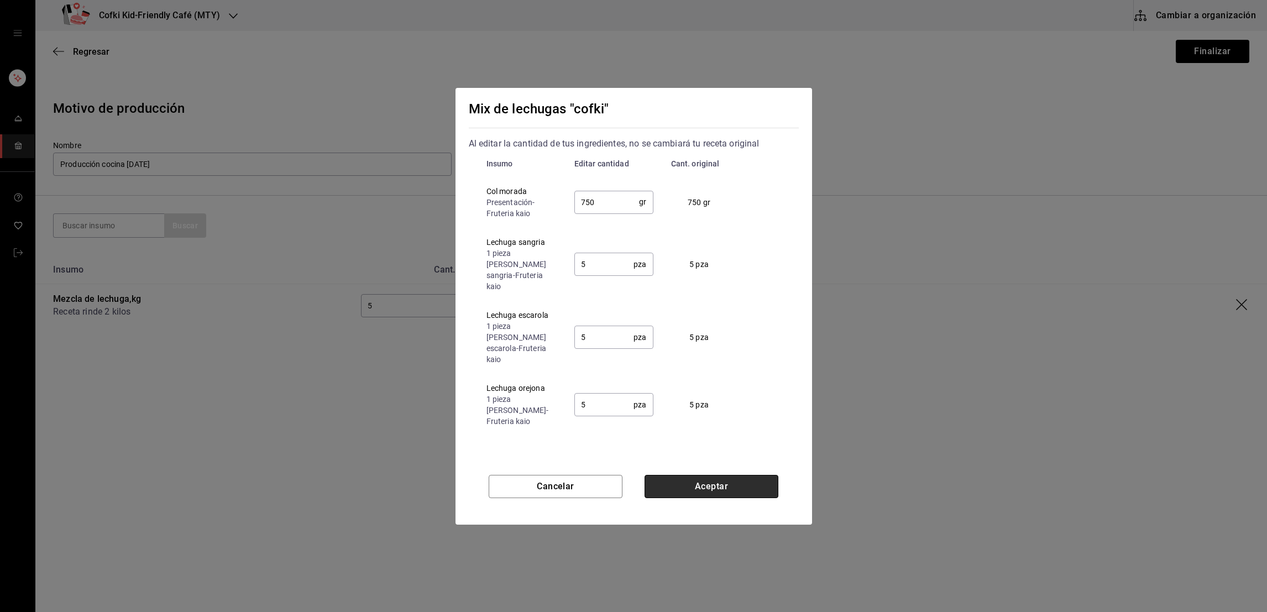
click at [687, 482] on button "Aceptar" at bounding box center [712, 486] width 134 height 23
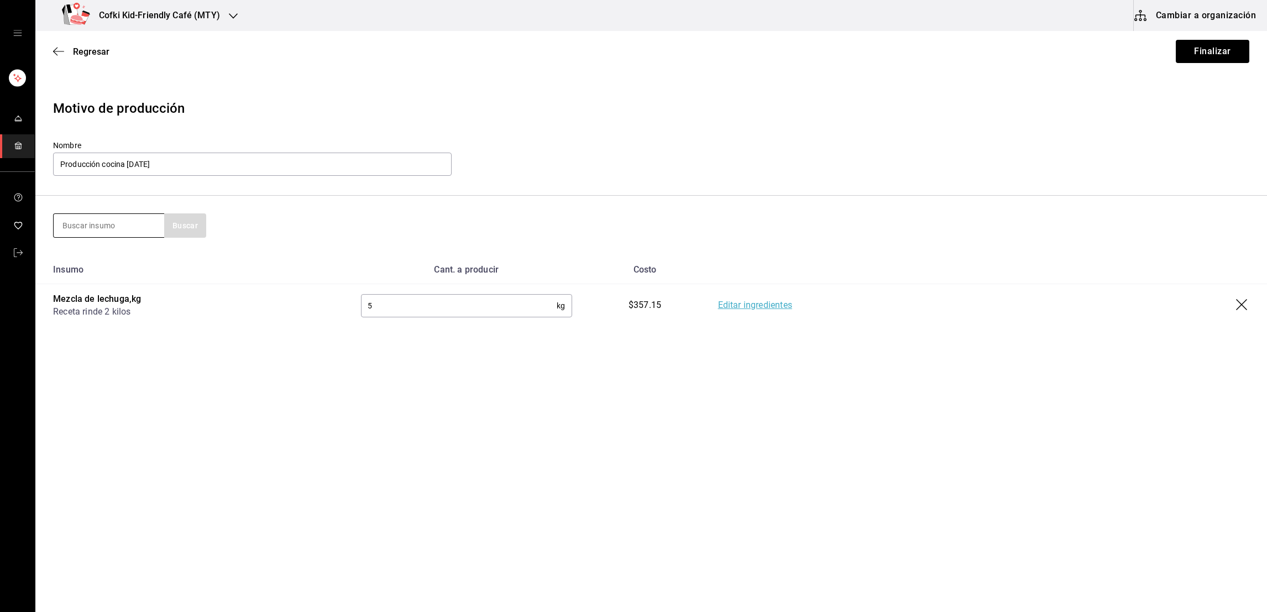
click at [128, 225] on input at bounding box center [109, 225] width 111 height 23
type input "frenc"
click at [195, 237] on button "Buscar" at bounding box center [185, 225] width 42 height 24
click at [162, 263] on div "Mezcla de french toast Receta rinde 1 kilo - Interno" at bounding box center [108, 275] width 111 height 67
click at [459, 351] on input "text" at bounding box center [459, 349] width 196 height 22
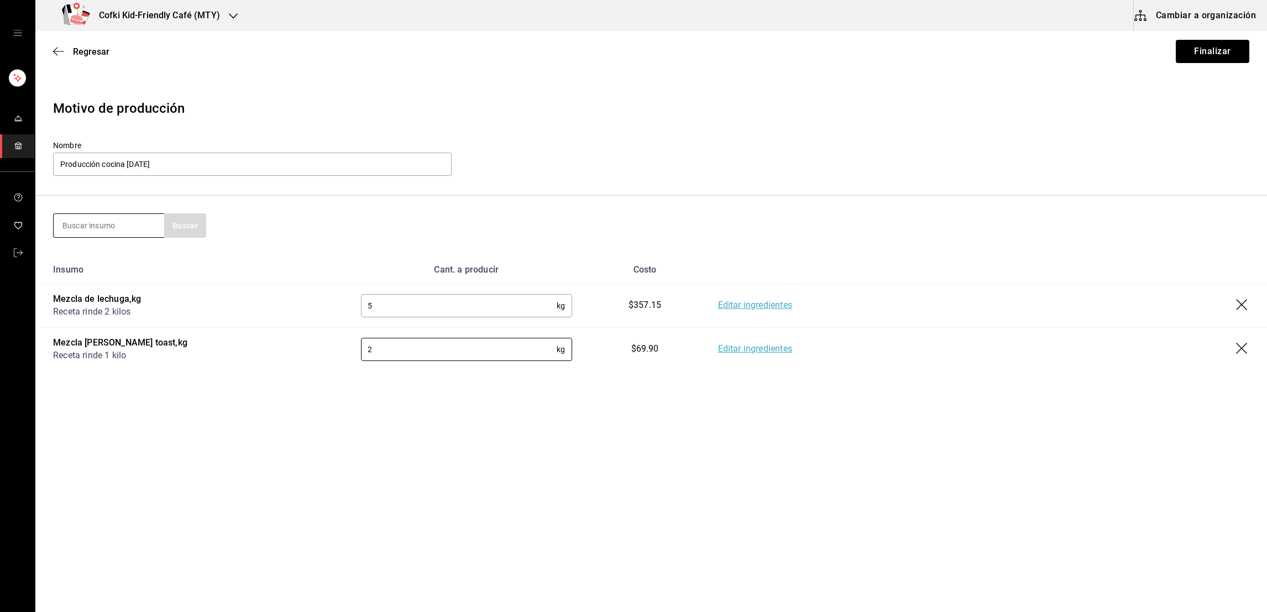
type input "2"
click at [140, 220] on input at bounding box center [109, 225] width 111 height 23
type input "boloñesa"
click at [191, 232] on button "Buscar" at bounding box center [185, 225] width 42 height 24
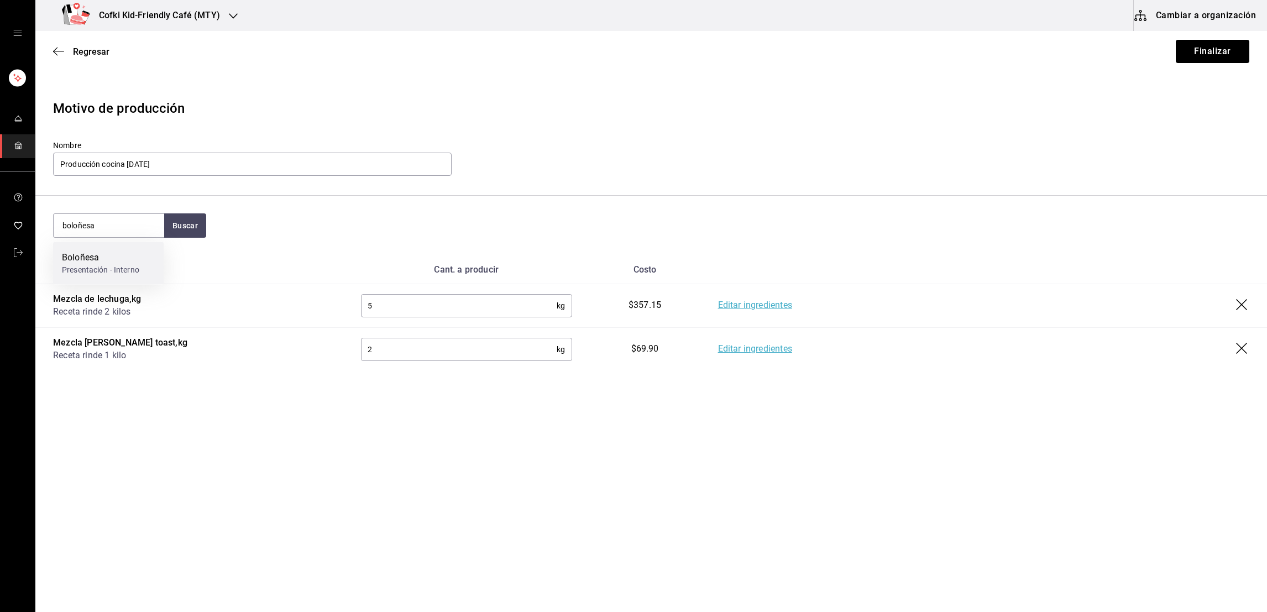
click at [114, 262] on div "Boloñesa" at bounding box center [100, 257] width 77 height 13
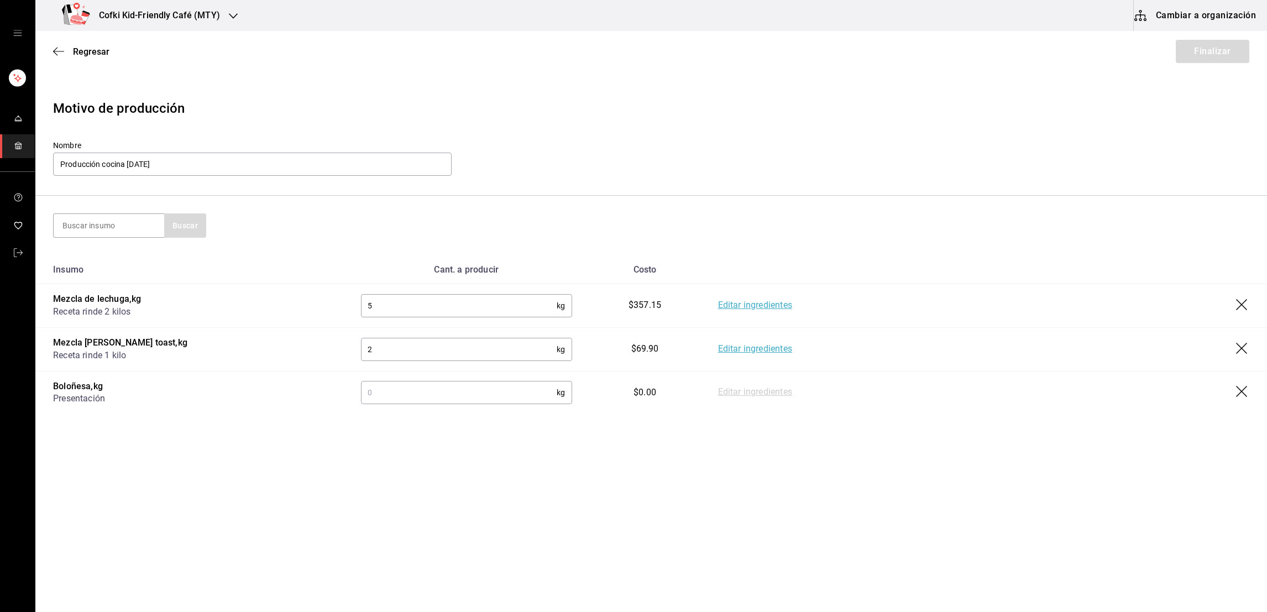
click at [463, 396] on input "text" at bounding box center [459, 392] width 196 height 22
type input "3"
click at [739, 388] on link "Editar ingredientes" at bounding box center [755, 392] width 74 height 13
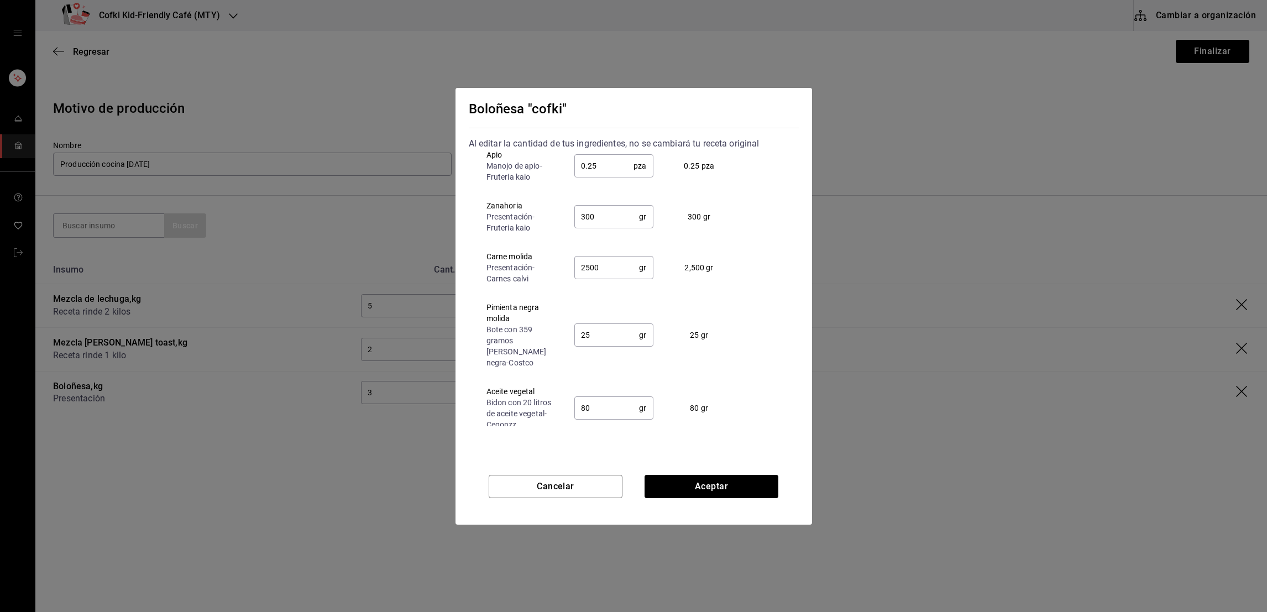
scroll to position [61, 0]
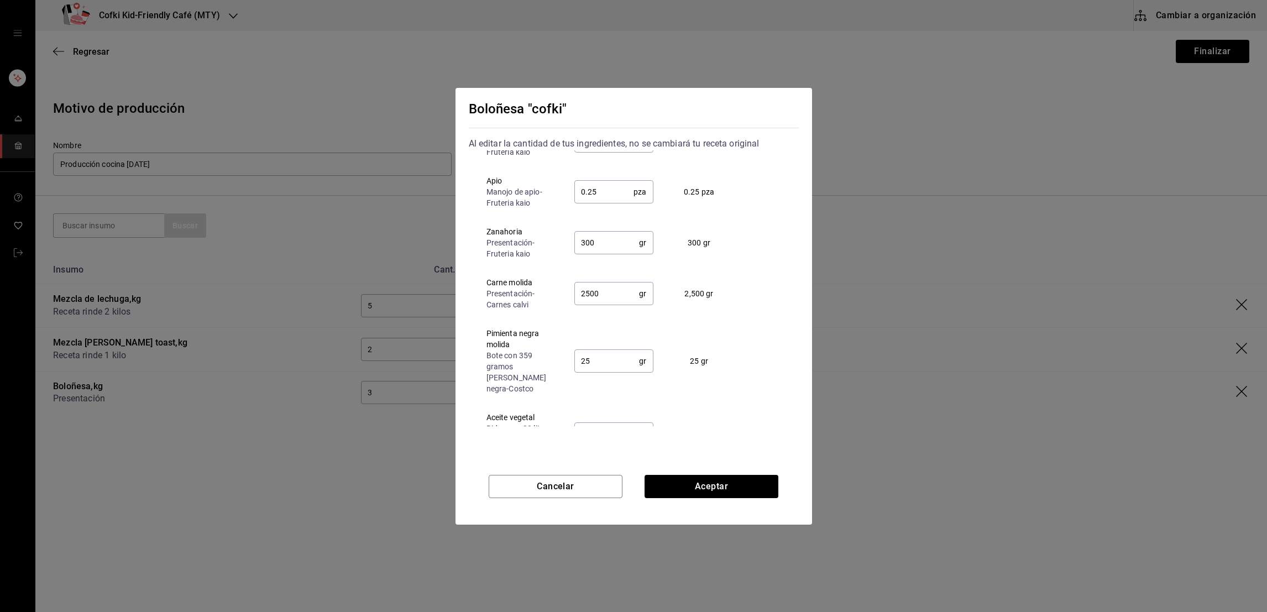
click at [593, 295] on input "2500" at bounding box center [606, 294] width 65 height 22
type input "3000"
click at [714, 490] on button "Aceptar" at bounding box center [712, 486] width 134 height 23
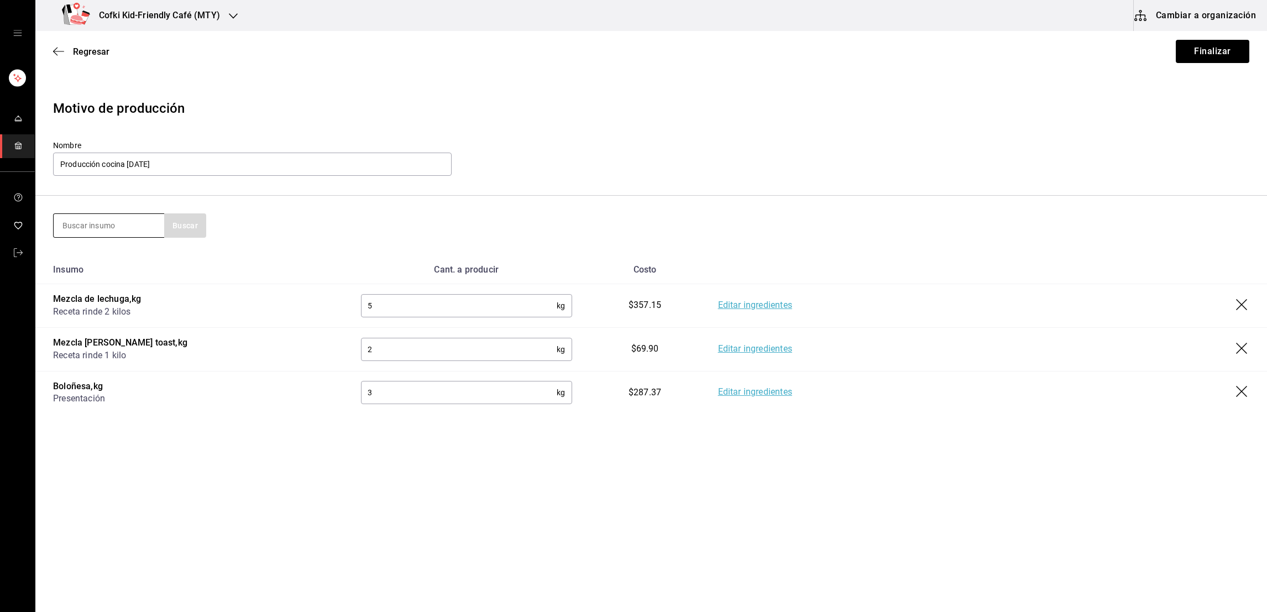
click at [142, 236] on input at bounding box center [109, 225] width 111 height 23
type input "mezcla"
click at [195, 228] on button "Buscar" at bounding box center [185, 225] width 42 height 24
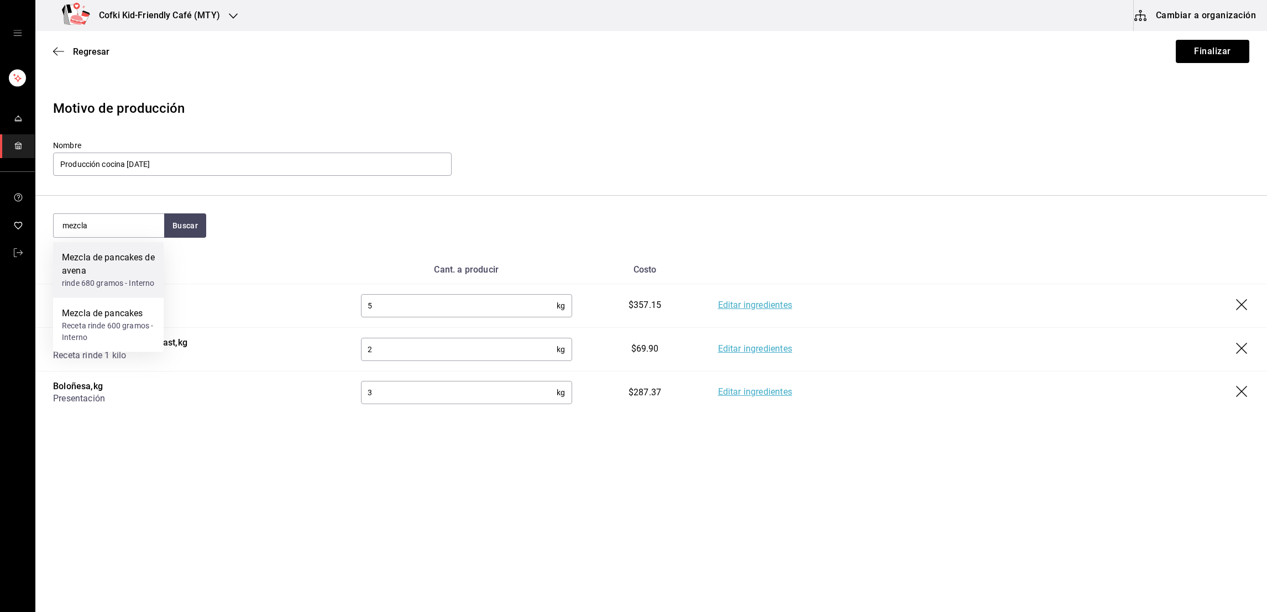
click at [138, 274] on div "Mezcla de pancakes de avena" at bounding box center [108, 264] width 93 height 27
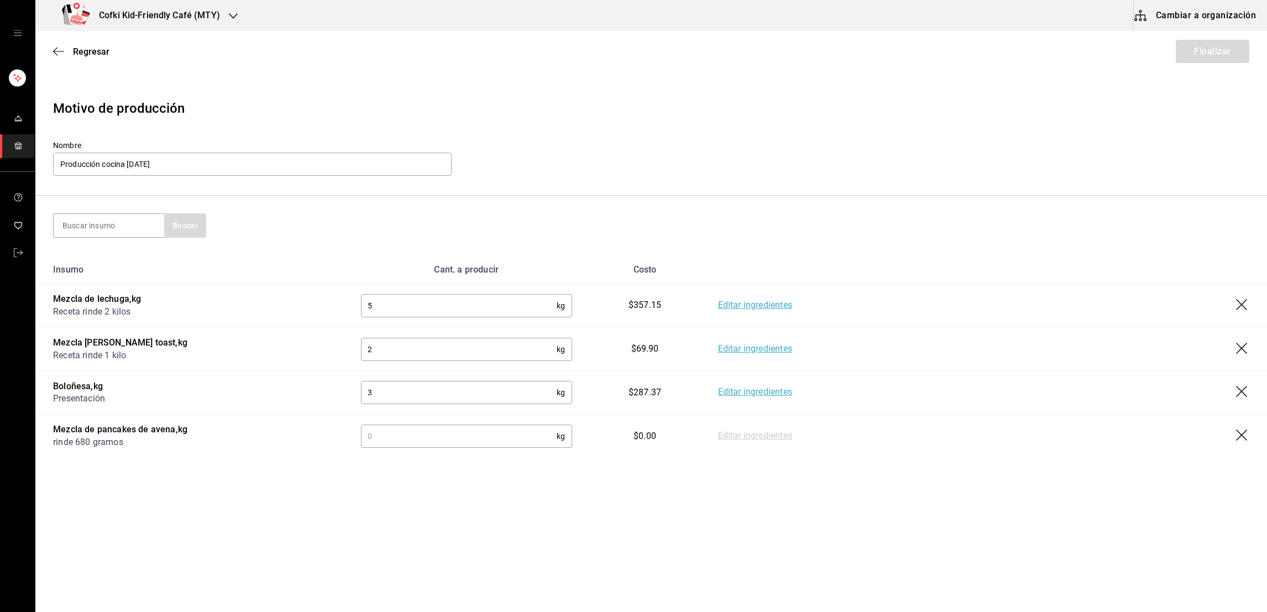
click at [390, 434] on input "text" at bounding box center [459, 436] width 196 height 22
type input "2.04"
drag, startPoint x: 142, startPoint y: 233, endPoint x: 125, endPoint y: 228, distance: 18.0
click at [125, 228] on input at bounding box center [109, 225] width 111 height 23
type input "pasta"
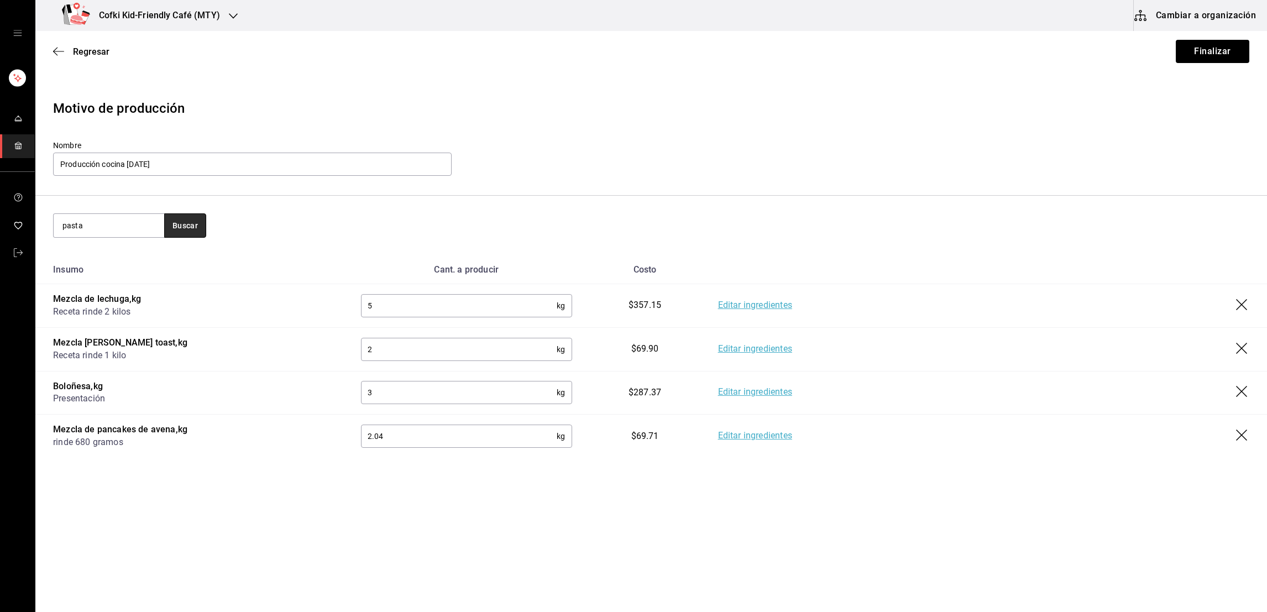
click at [194, 221] on button "Buscar" at bounding box center [185, 225] width 42 height 24
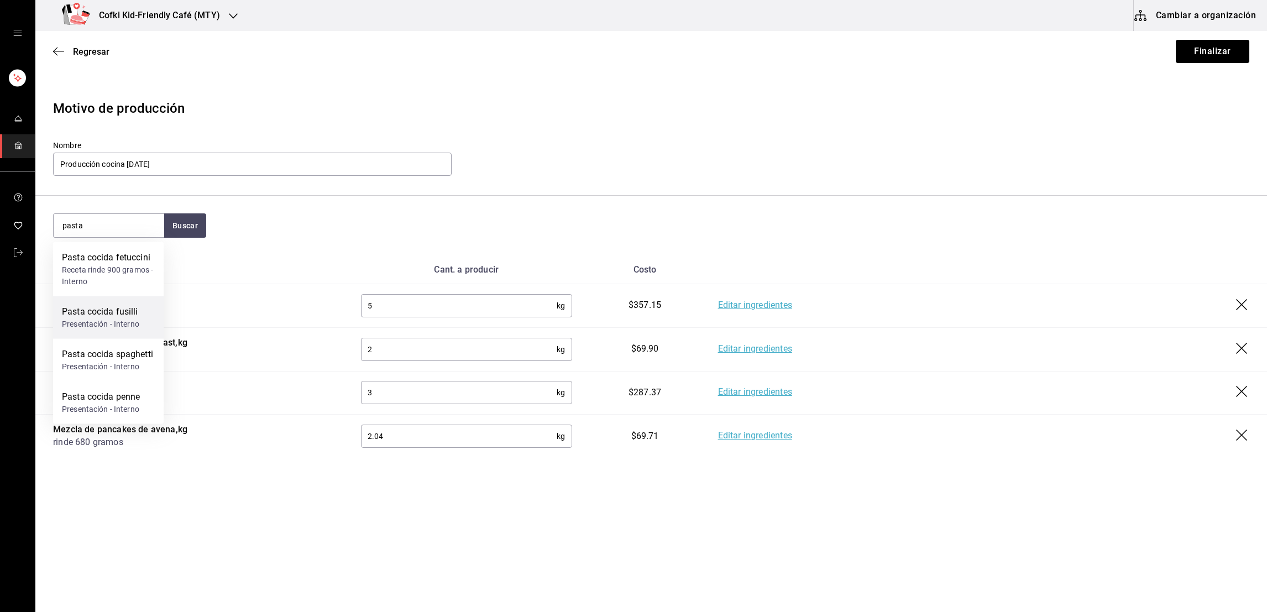
click at [132, 318] on div "Presentación - Interno" at bounding box center [100, 324] width 77 height 12
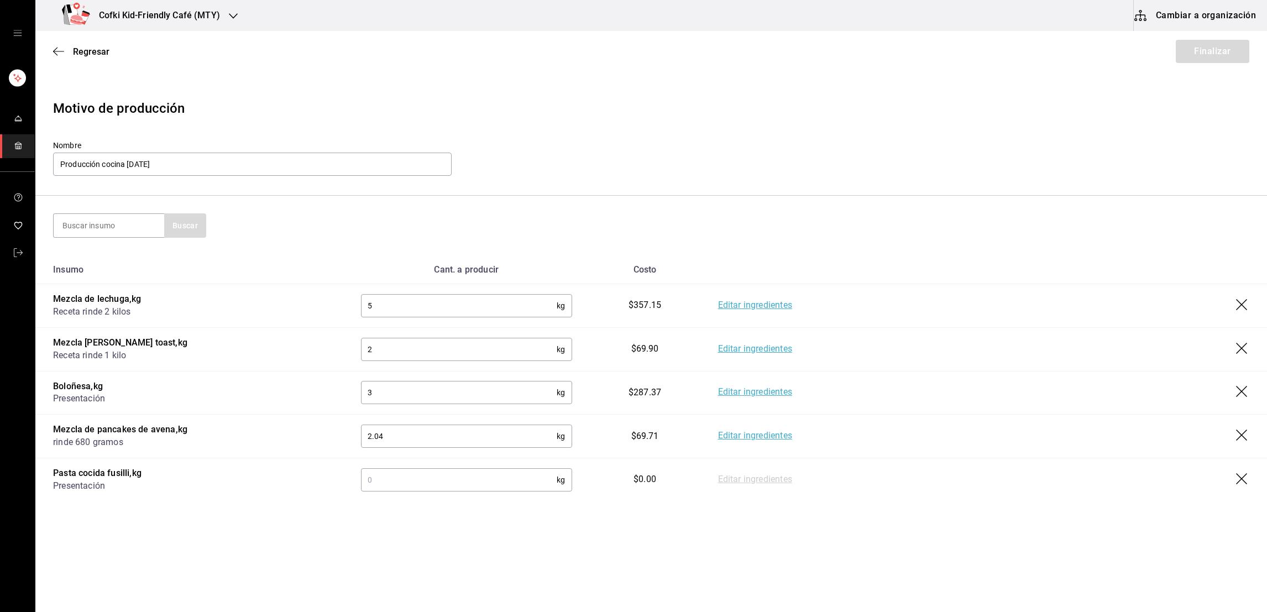
click at [381, 472] on input "text" at bounding box center [459, 480] width 196 height 22
click at [738, 477] on link "Editar ingredientes" at bounding box center [755, 479] width 74 height 13
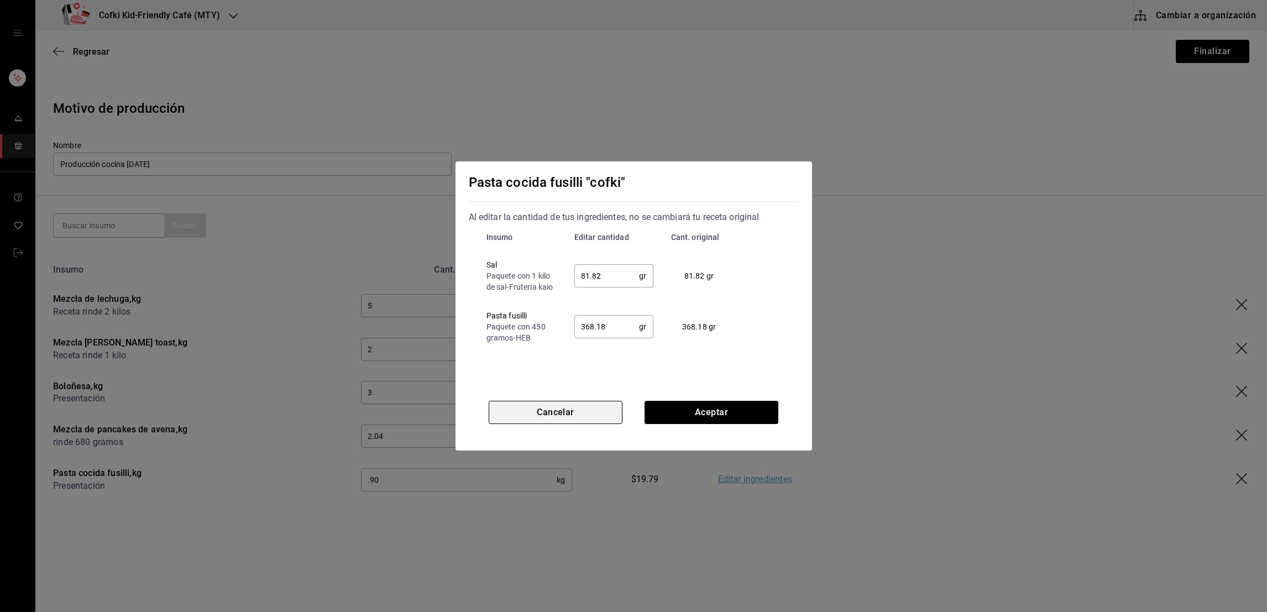
click at [555, 418] on button "Cancelar" at bounding box center [556, 412] width 134 height 23
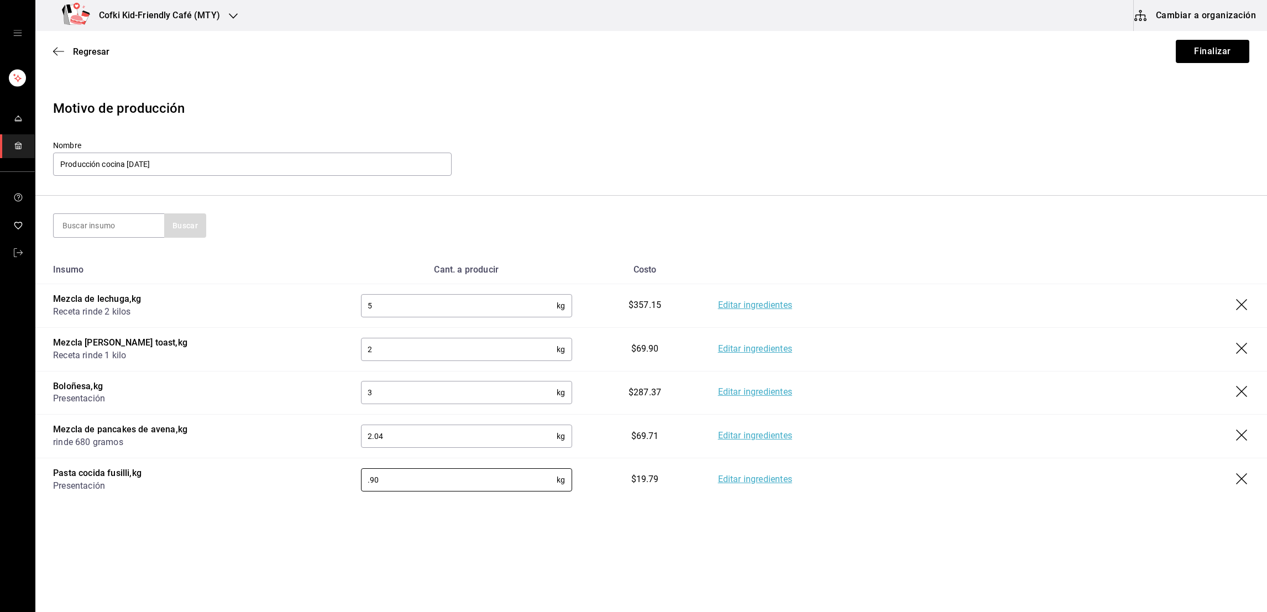
drag, startPoint x: 404, startPoint y: 474, endPoint x: 344, endPoint y: 474, distance: 59.7
click at [344, 474] on td ".90 kg ​" at bounding box center [466, 479] width 247 height 43
type input "2.25"
click at [734, 484] on link "Editar ingredientes" at bounding box center [755, 479] width 74 height 13
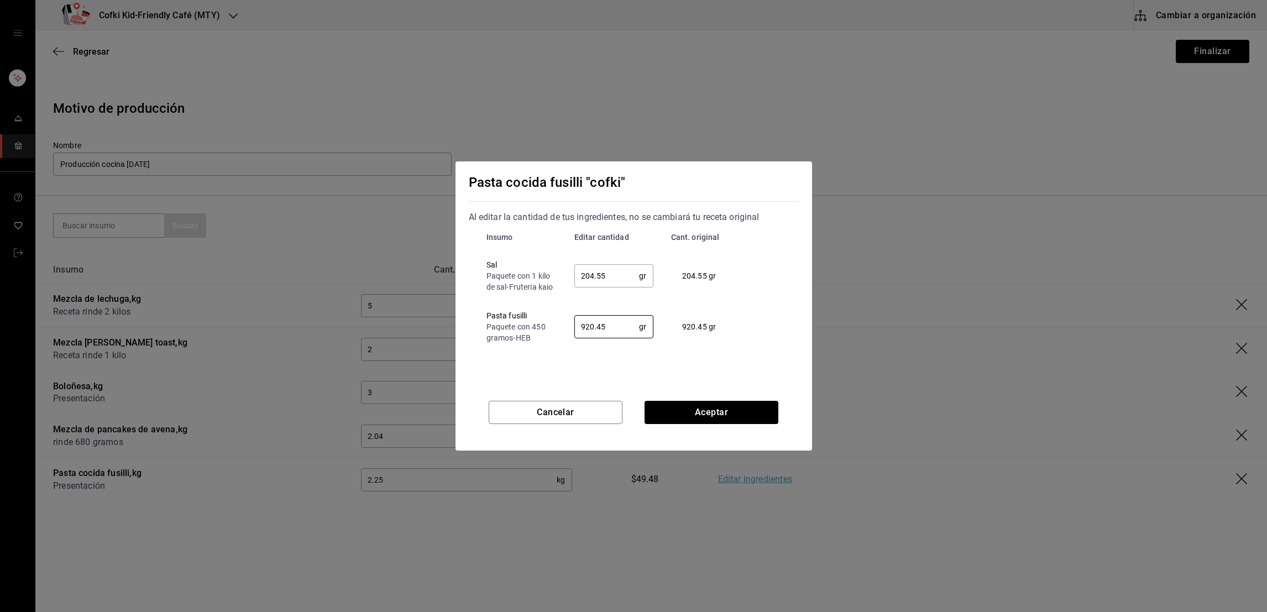
drag, startPoint x: 611, startPoint y: 338, endPoint x: 566, endPoint y: 339, distance: 45.3
click at [566, 339] on td "920.45 gr ​" at bounding box center [614, 326] width 97 height 51
type input "900"
click at [733, 417] on button "Aceptar" at bounding box center [712, 412] width 134 height 23
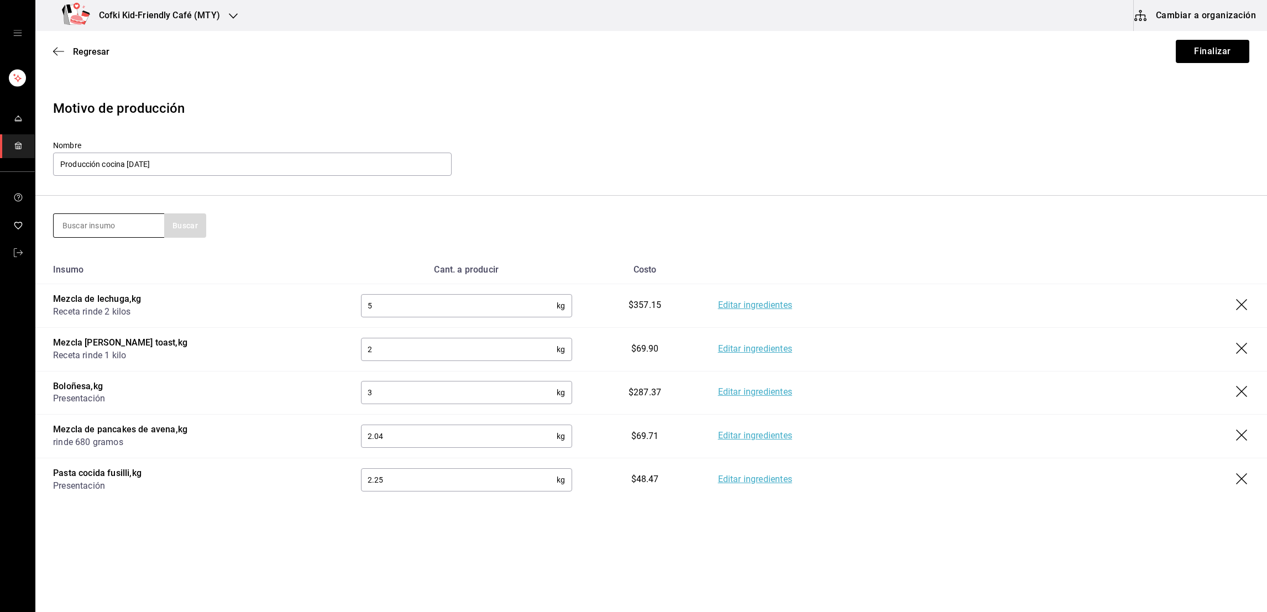
click at [100, 233] on input at bounding box center [109, 225] width 111 height 23
type input "pomodoro"
click at [177, 230] on button "Buscar" at bounding box center [185, 225] width 42 height 24
click at [119, 268] on div "Receta rinde 3 kilos - Interno" at bounding box center [108, 275] width 93 height 23
click at [386, 517] on input "text" at bounding box center [459, 524] width 196 height 22
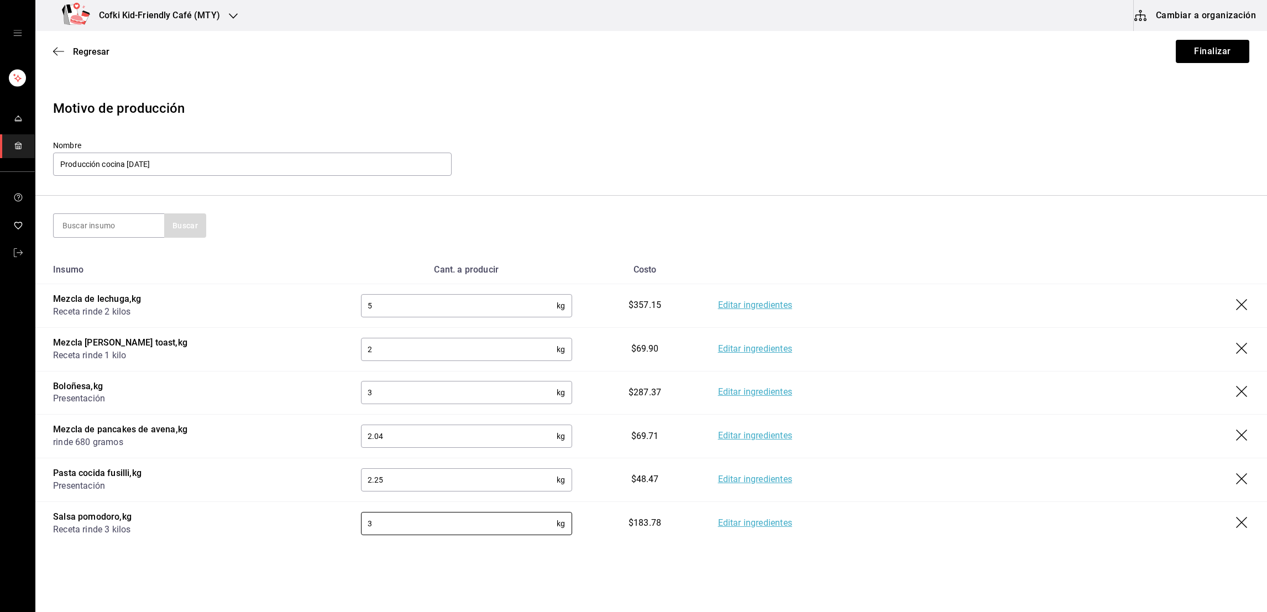
type input "3"
click at [406, 550] on html "Cofki Kid-Friendly Café (MTY) Cambiar a organización Regresar Finalizar Motivo …" at bounding box center [633, 275] width 1267 height 550
click at [88, 226] on input at bounding box center [109, 225] width 111 height 23
click at [177, 224] on button "Buscar" at bounding box center [185, 225] width 42 height 24
drag, startPoint x: 117, startPoint y: 220, endPoint x: 34, endPoint y: 227, distance: 82.6
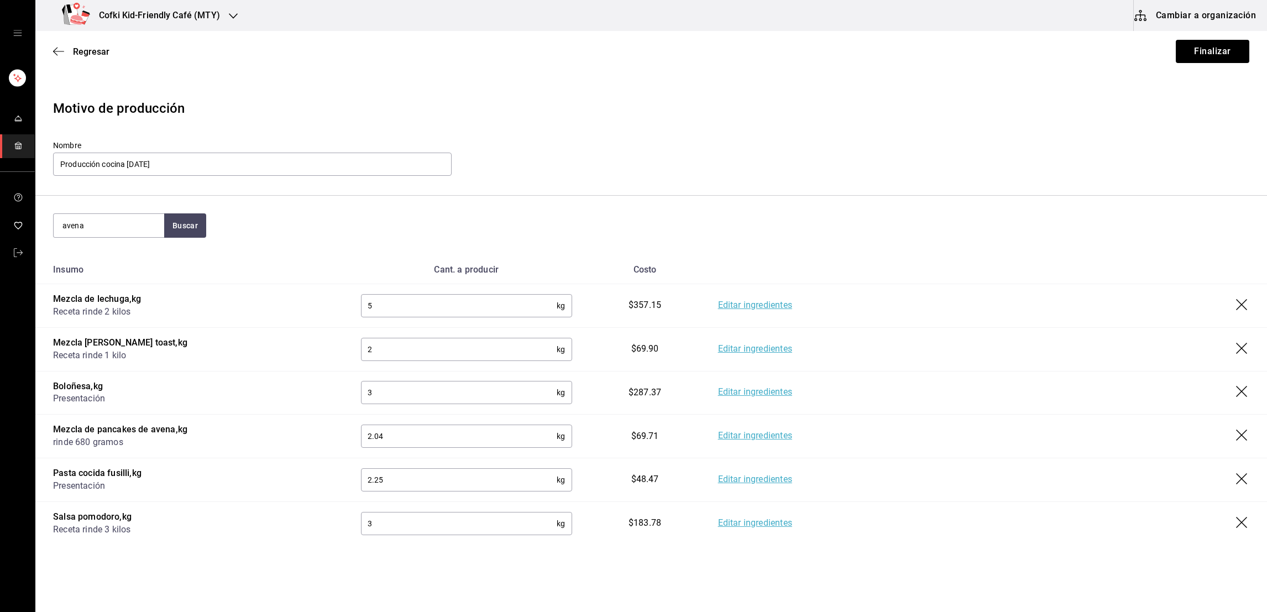
click at [34, 227] on div "Cofki Kid-Friendly Café (MTY) Cambiar a organización Regresar Finalizar Motivo …" at bounding box center [633, 275] width 1267 height 550
type input "mezcla"
drag, startPoint x: 414, startPoint y: 441, endPoint x: 344, endPoint y: 441, distance: 70.2
click at [344, 441] on td "2.04 kg ​" at bounding box center [466, 437] width 247 height 44
type input "2"
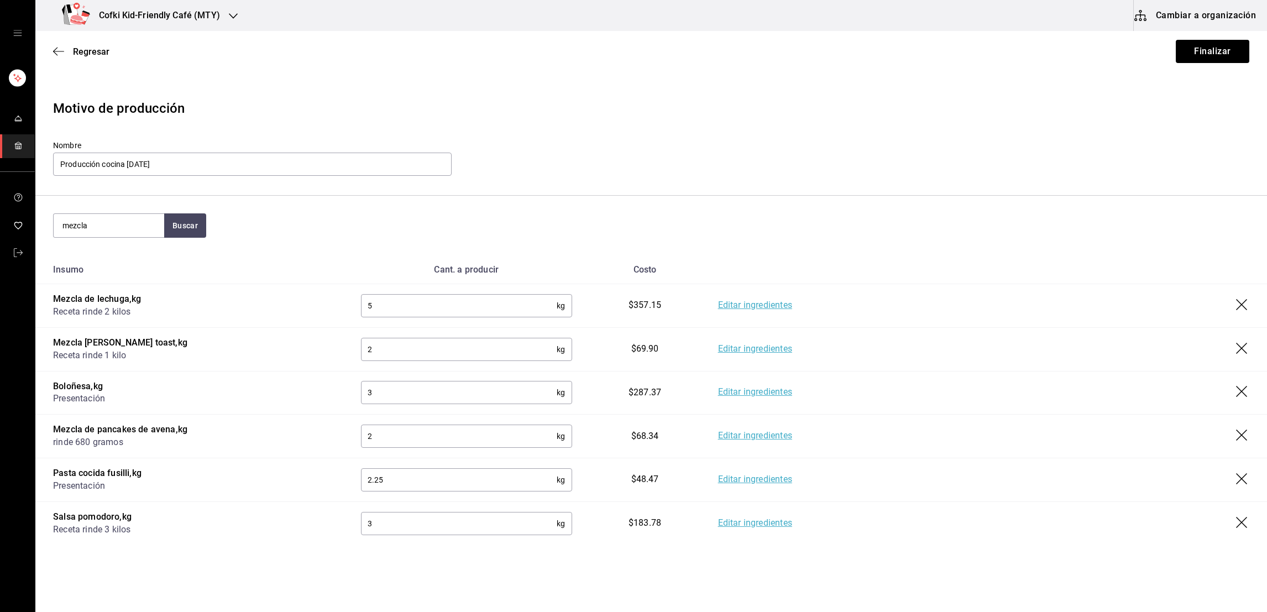
click at [202, 212] on section "mezcla Buscar" at bounding box center [651, 226] width 1232 height 60
click at [191, 223] on button "Buscar" at bounding box center [185, 225] width 42 height 24
click at [132, 262] on div "Mezcla de pancakes" at bounding box center [108, 257] width 93 height 13
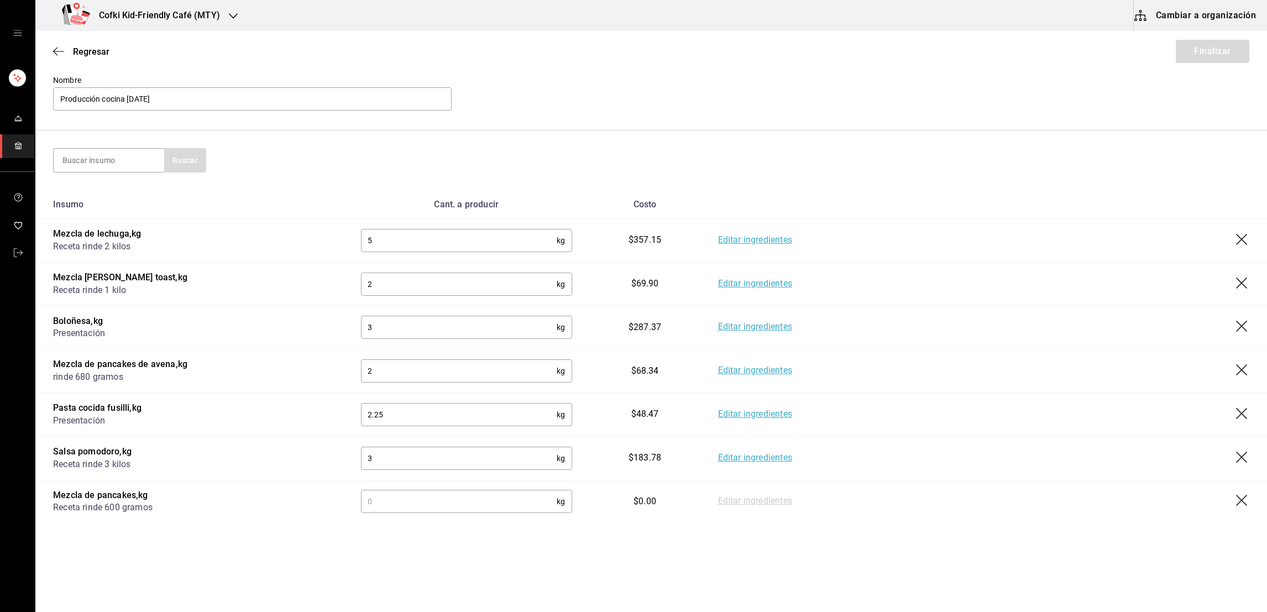
click at [459, 503] on input "text" at bounding box center [459, 501] width 196 height 22
type input "1"
type input "3.6"
click at [751, 497] on link "Editar ingredientes" at bounding box center [755, 501] width 74 height 13
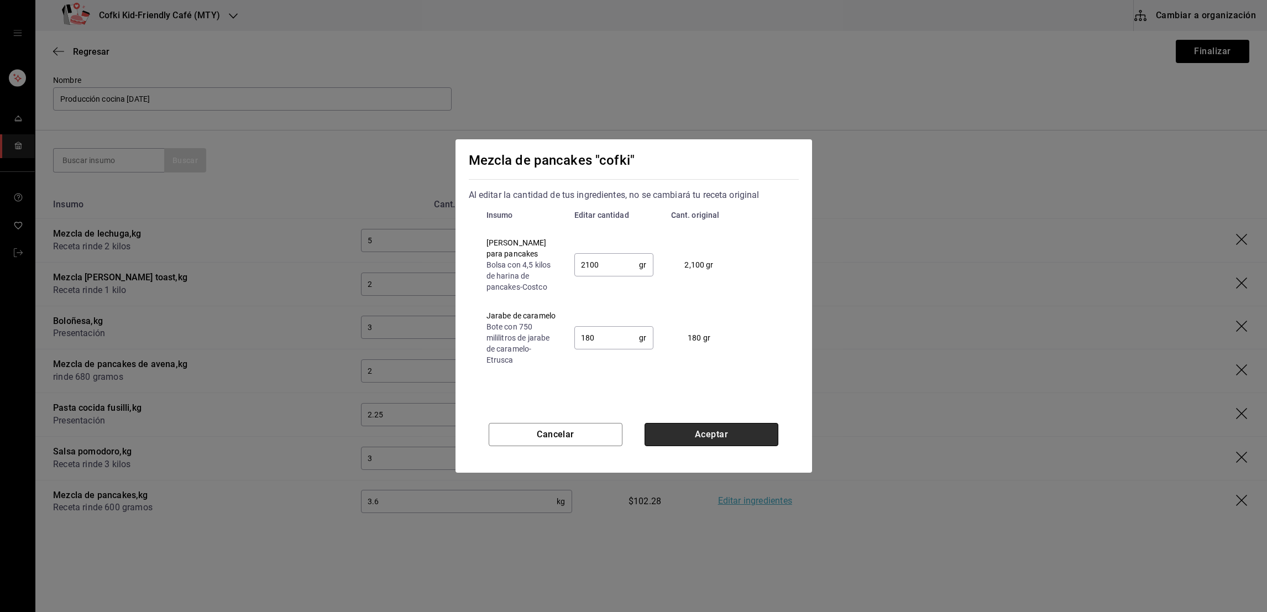
click at [737, 427] on button "Aceptar" at bounding box center [712, 434] width 134 height 23
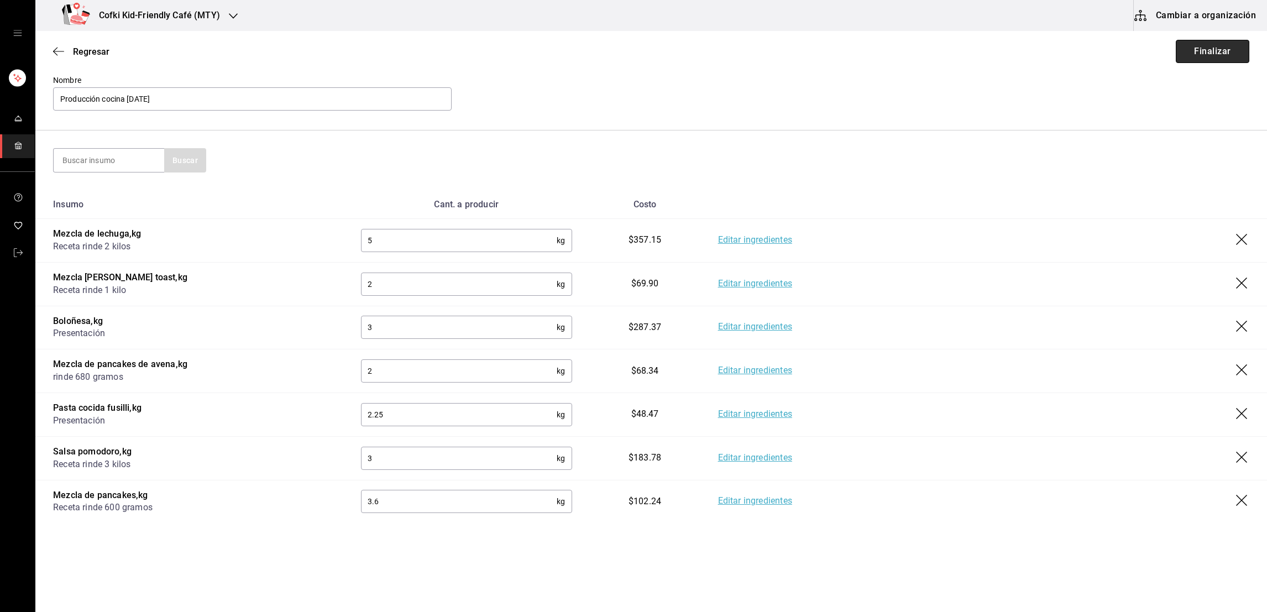
click at [1199, 61] on button "Finalizar" at bounding box center [1213, 51] width 74 height 23
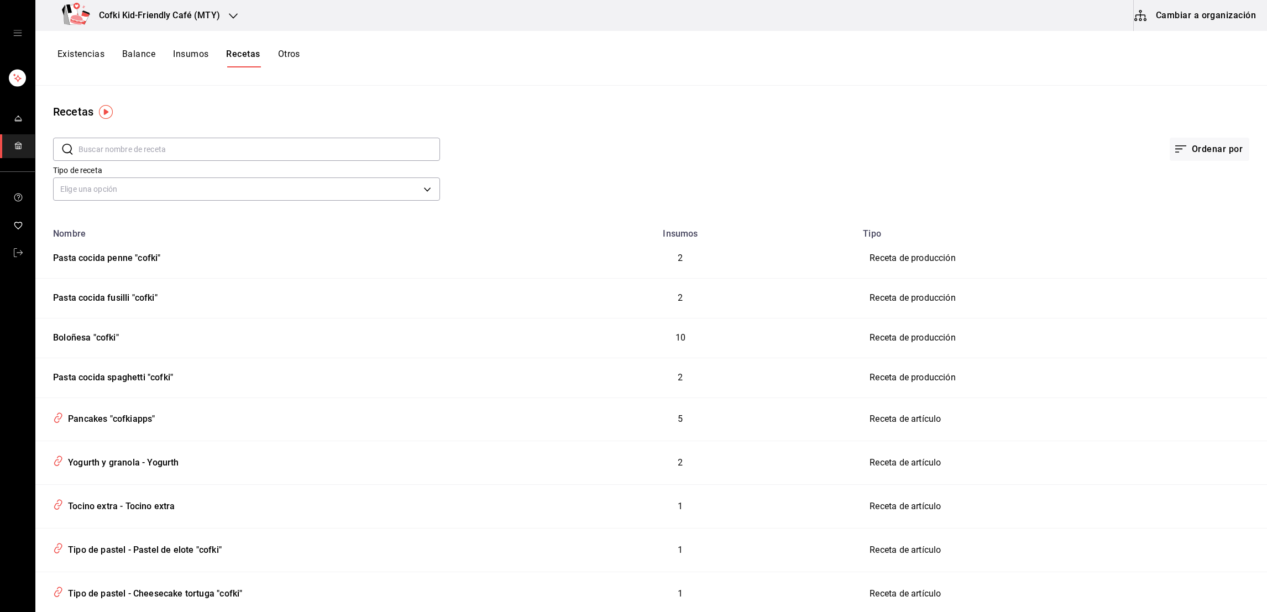
click at [91, 49] on button "Existencias" at bounding box center [80, 58] width 47 height 19
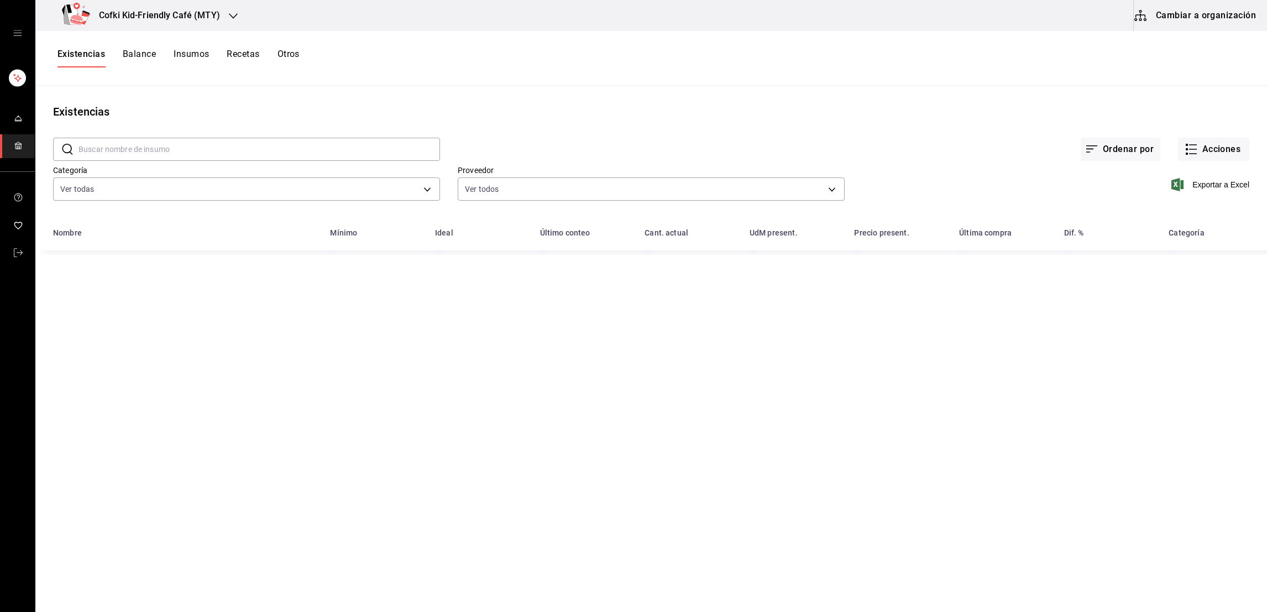
click at [231, 149] on input "text" at bounding box center [260, 149] width 362 height 22
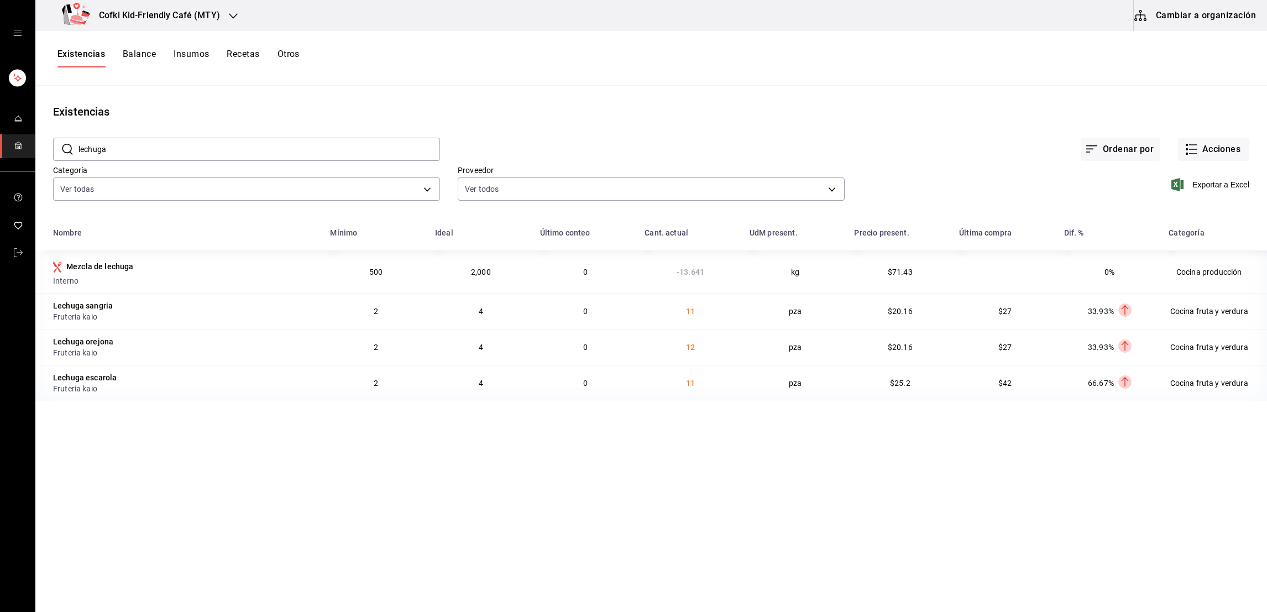
drag, startPoint x: 157, startPoint y: 153, endPoint x: 75, endPoint y: 157, distance: 82.5
click at [75, 157] on div "​ lechuga ​" at bounding box center [246, 149] width 387 height 23
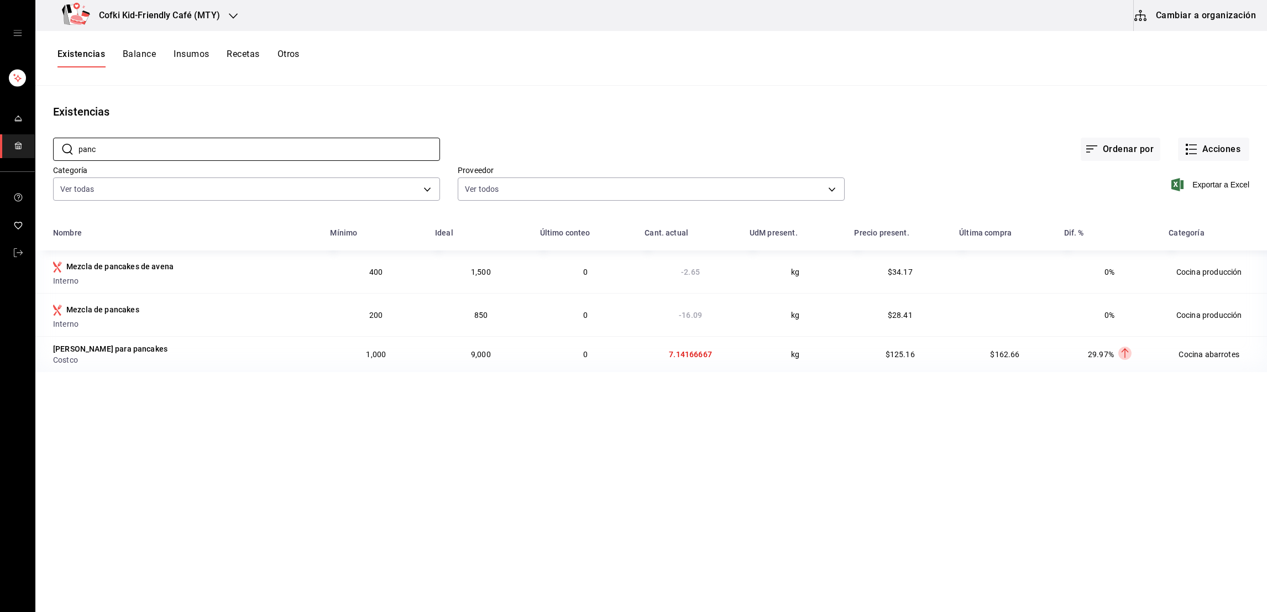
type input "panc"
